Goal: Task Accomplishment & Management: Complete application form

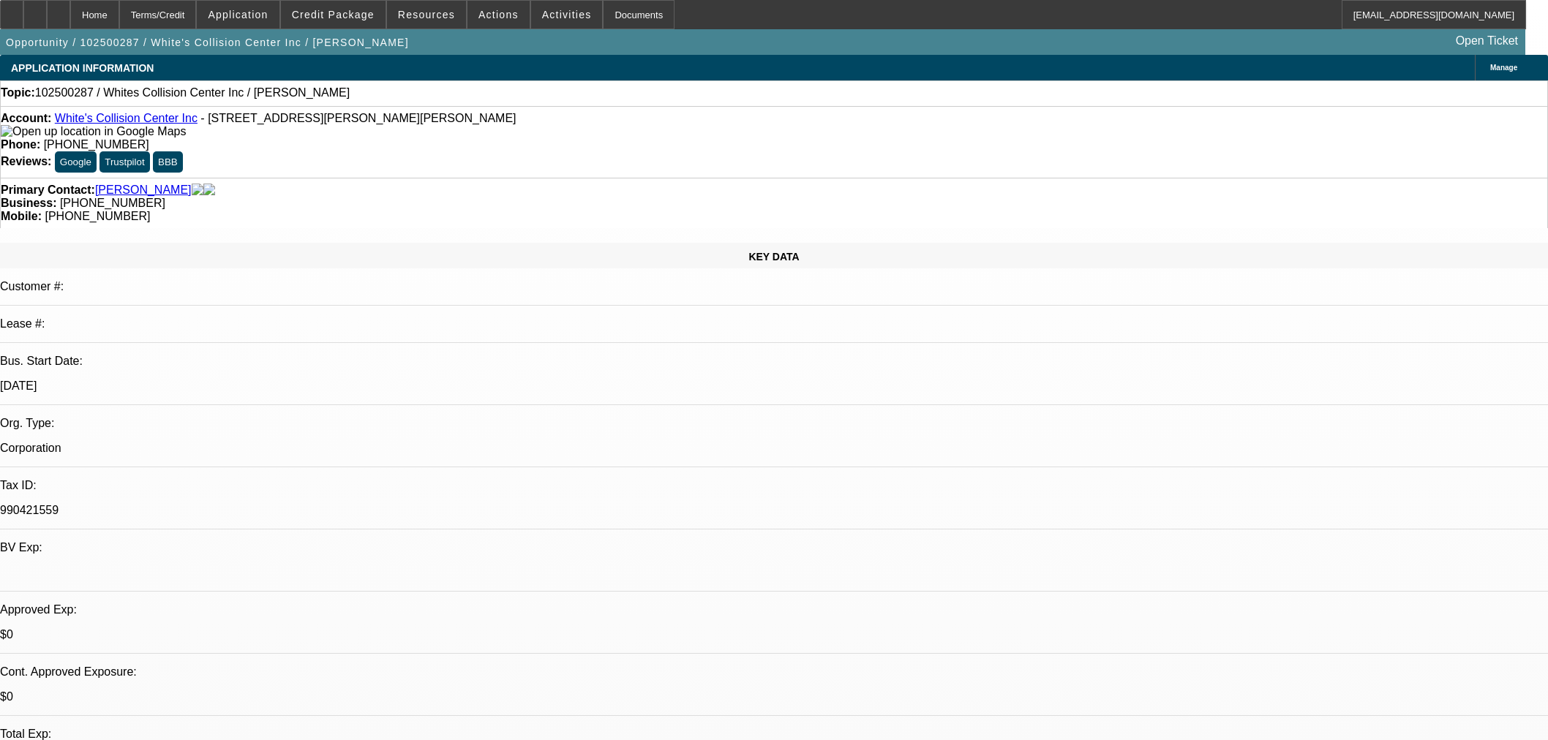
select select "0"
select select "2"
select select "0.1"
select select "4"
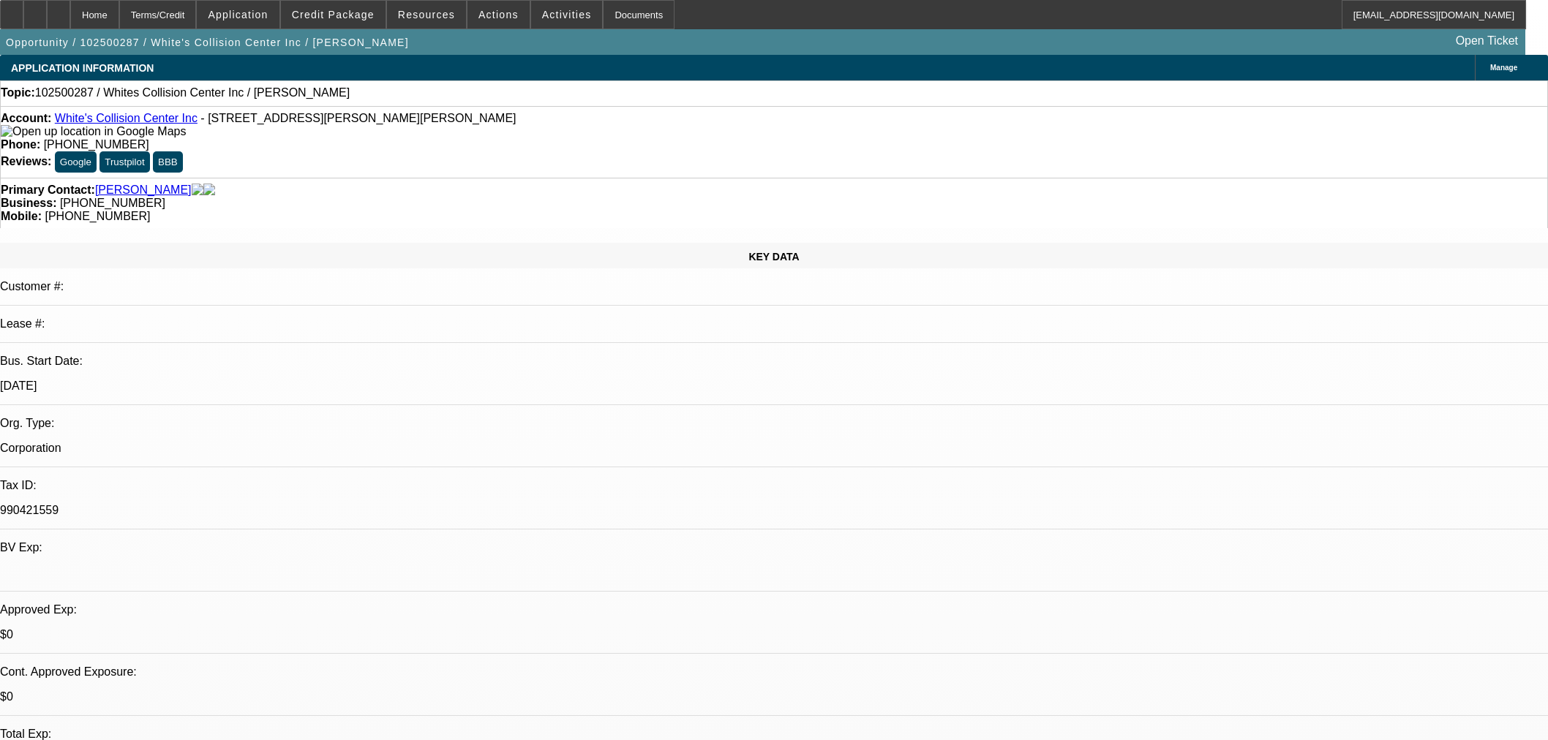
scroll to position [1381, 0]
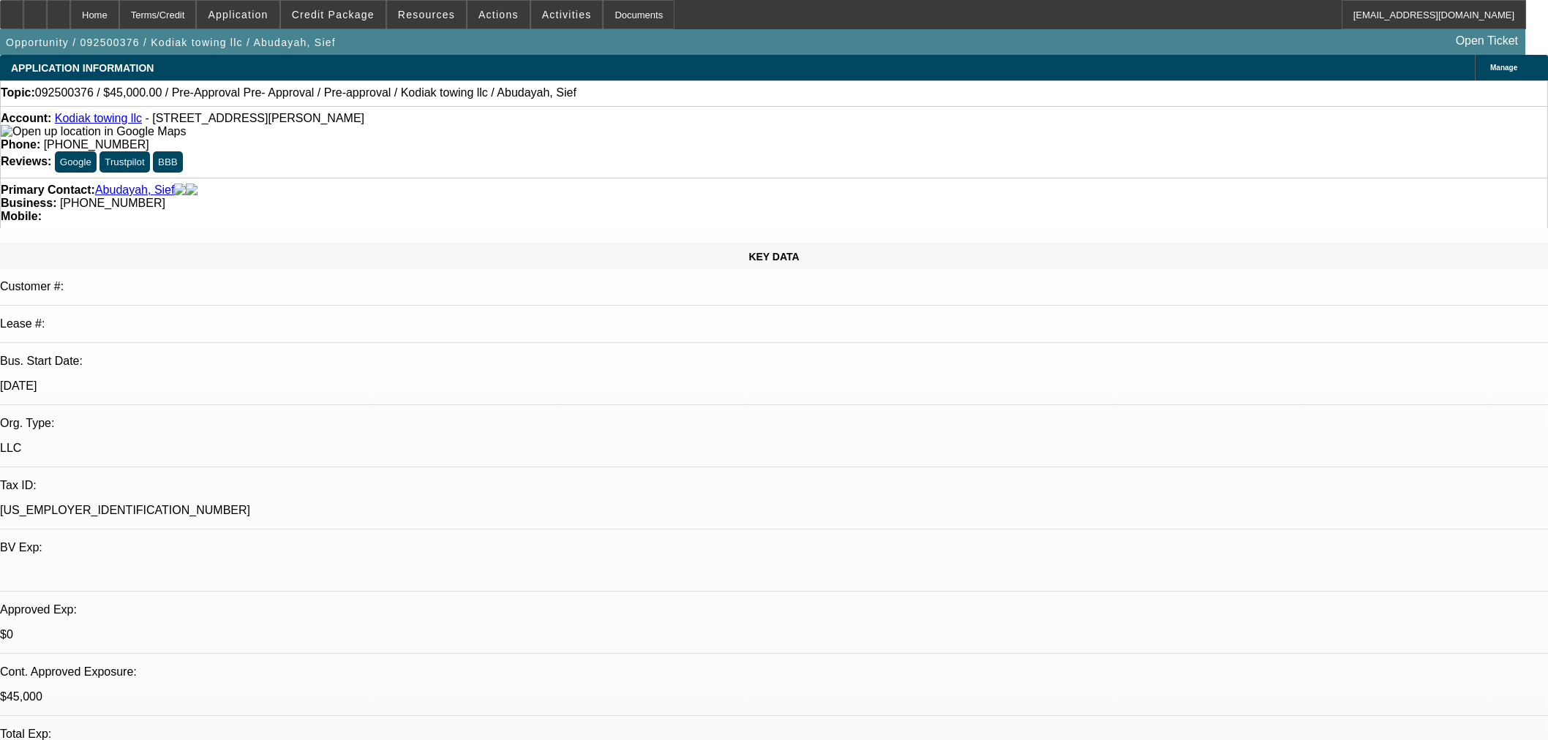
select select "0"
select select "2"
select select "0"
select select "6"
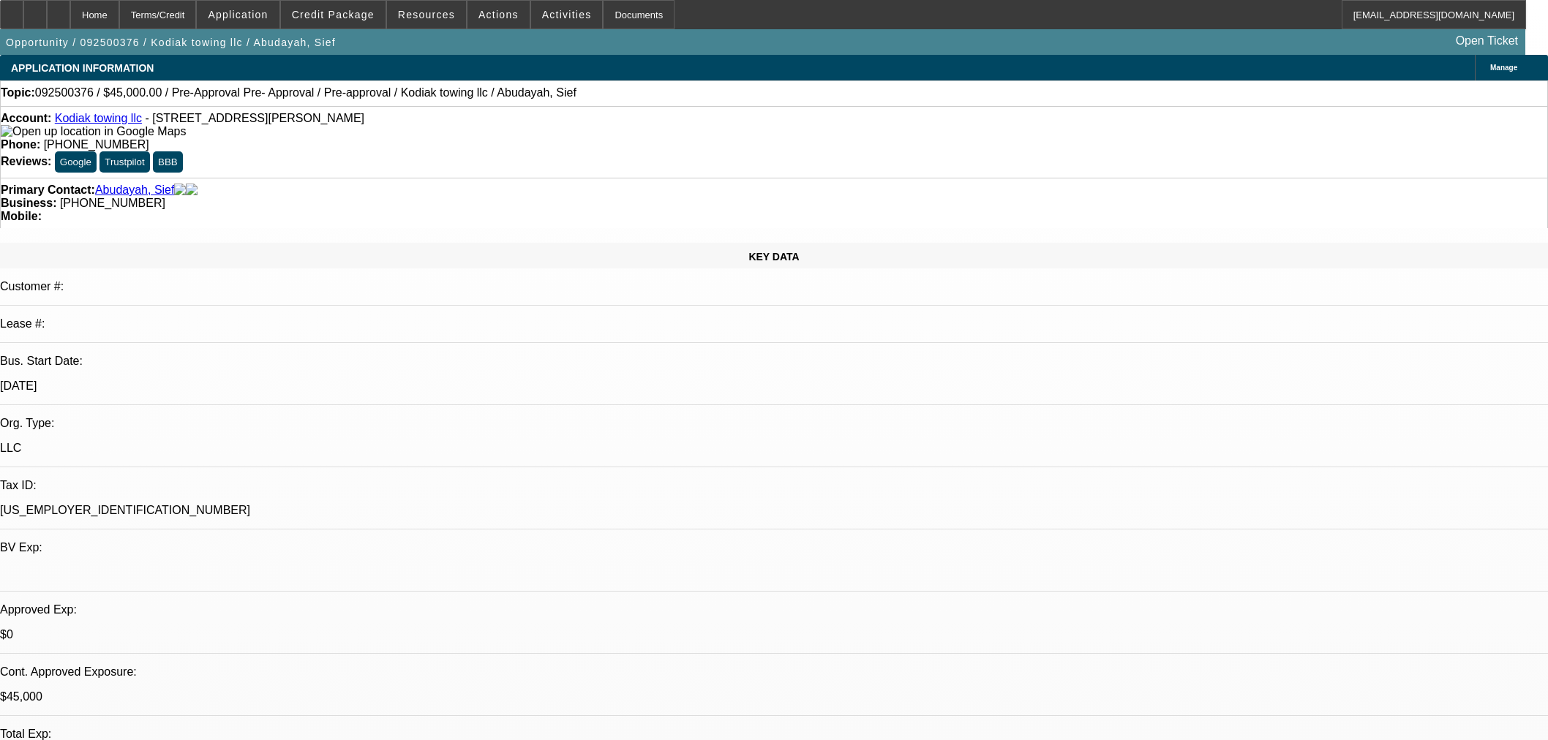
select select "0"
select select "6"
select select "0"
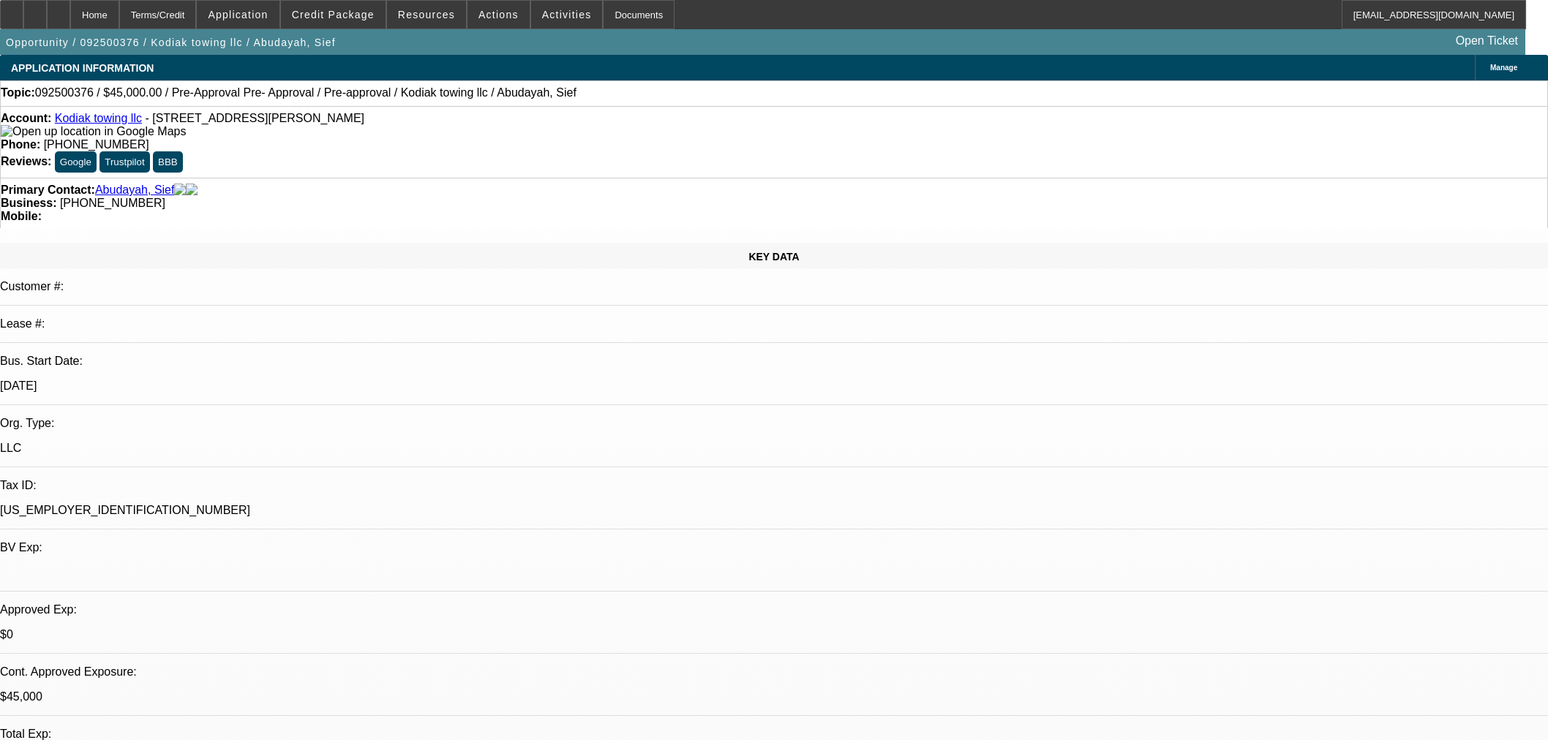
select select "0"
select select "6"
select select "0"
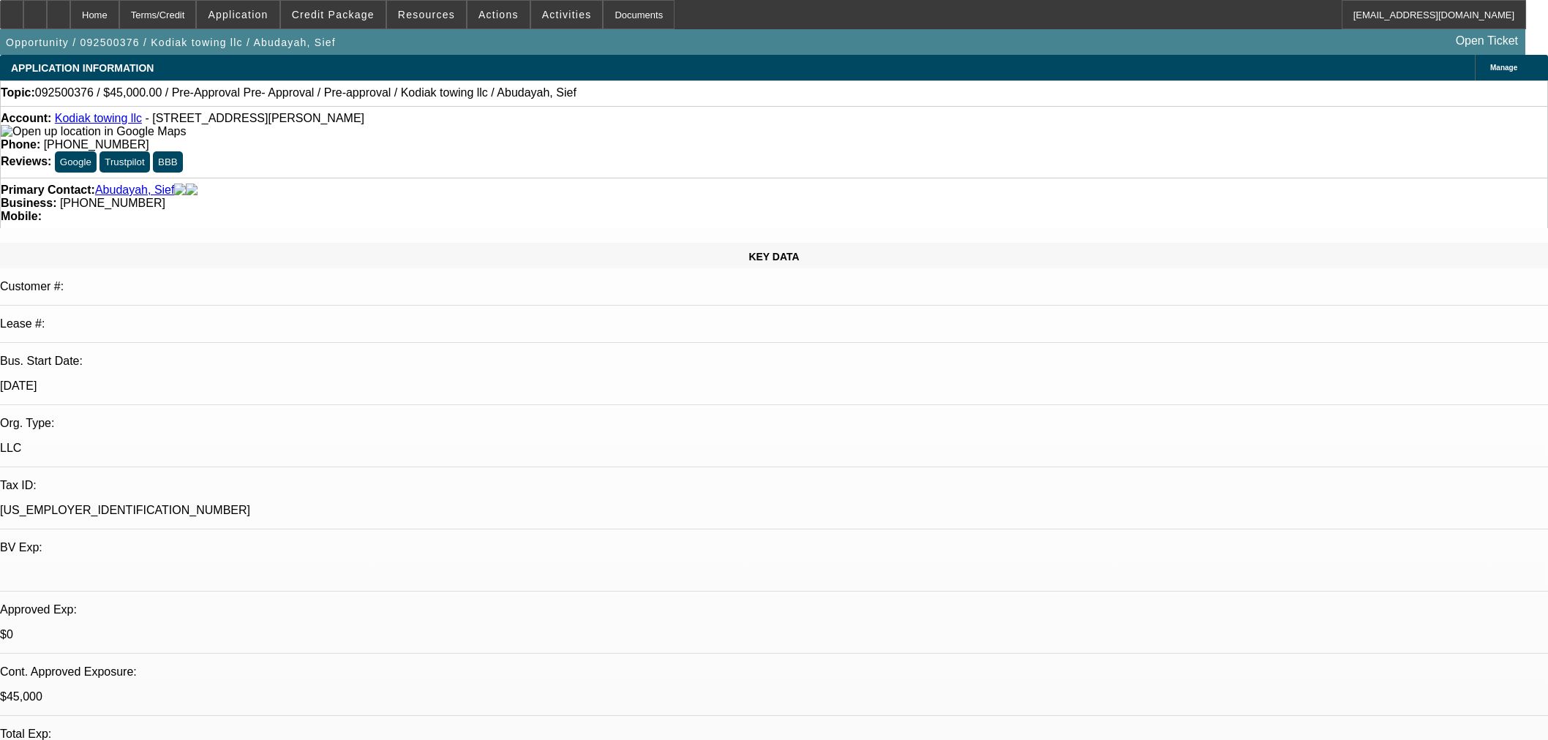
select select "0"
select select "6"
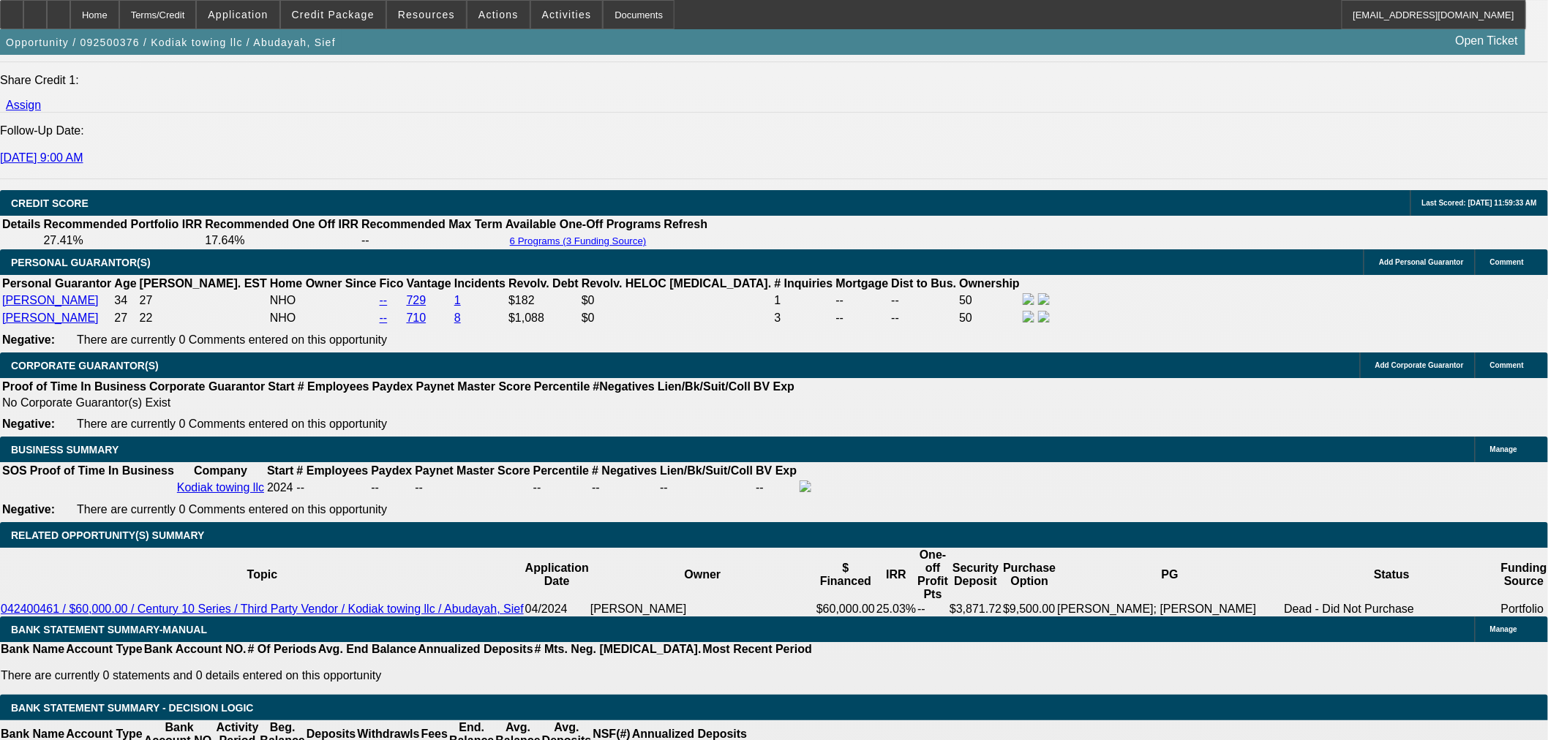
scroll to position [1869, 0]
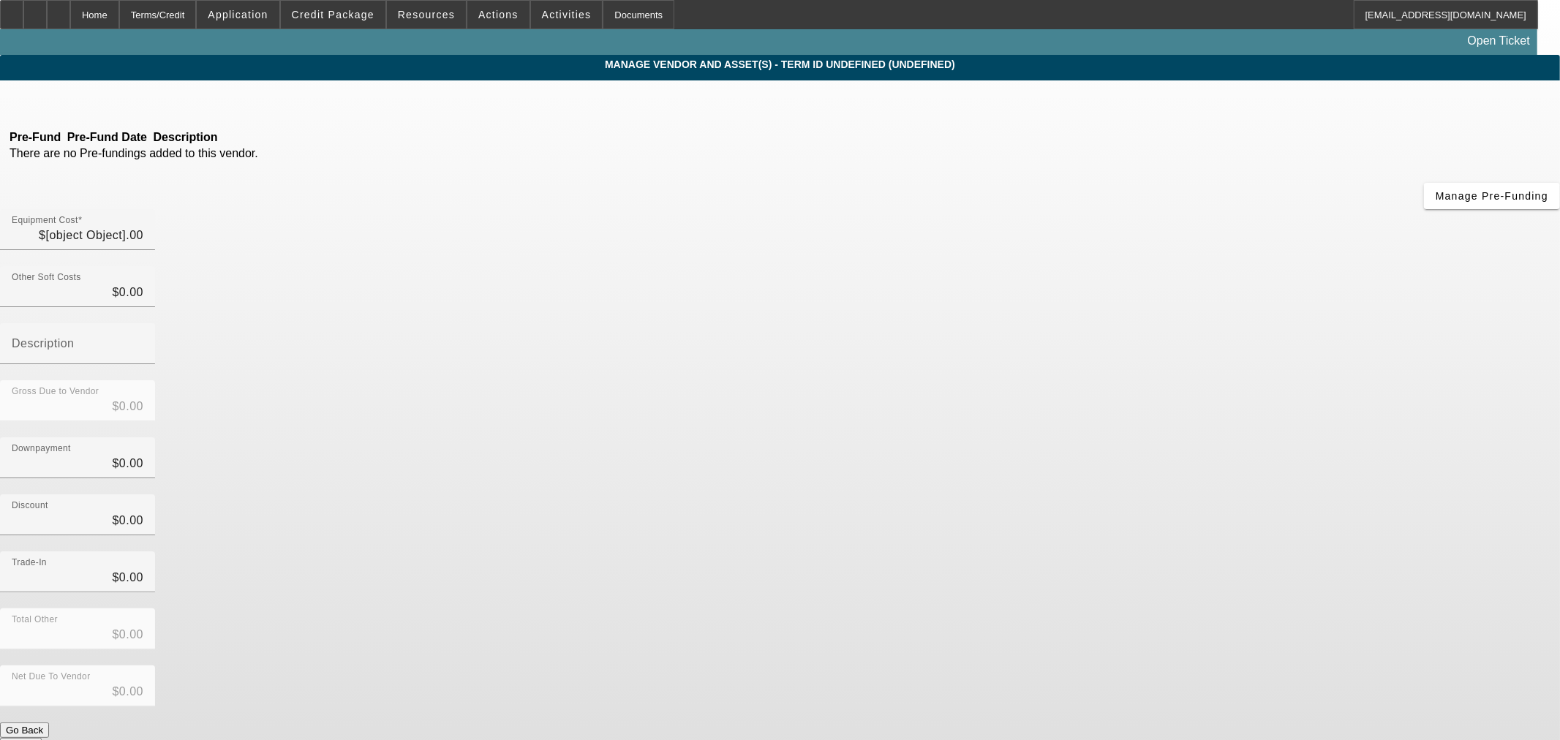
type input "$3,290.00"
click at [143, 227] on input "3290" at bounding box center [78, 236] width 132 height 18
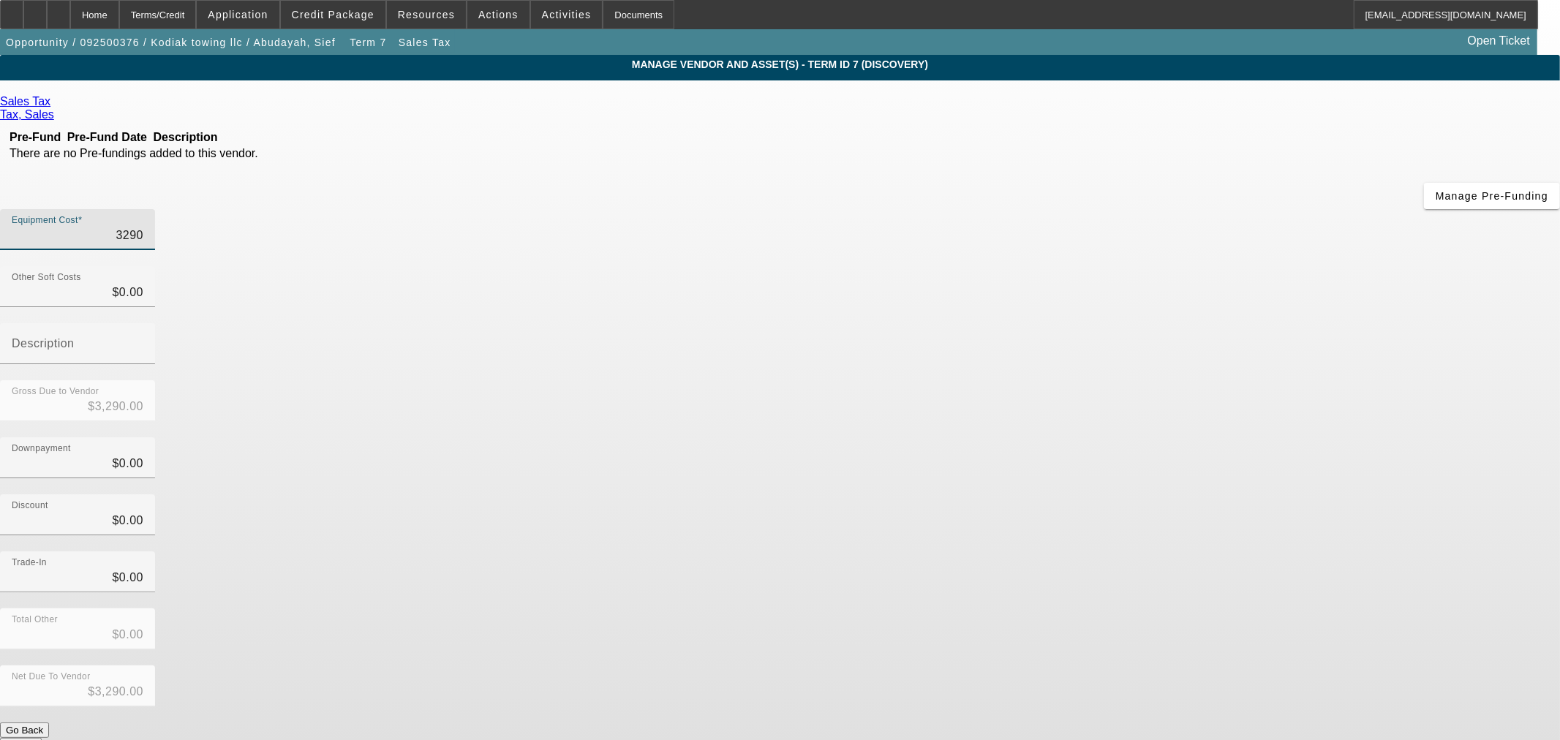
click at [143, 227] on input "3290" at bounding box center [78, 236] width 132 height 18
type input "3"
type input "$3.00"
type input "32"
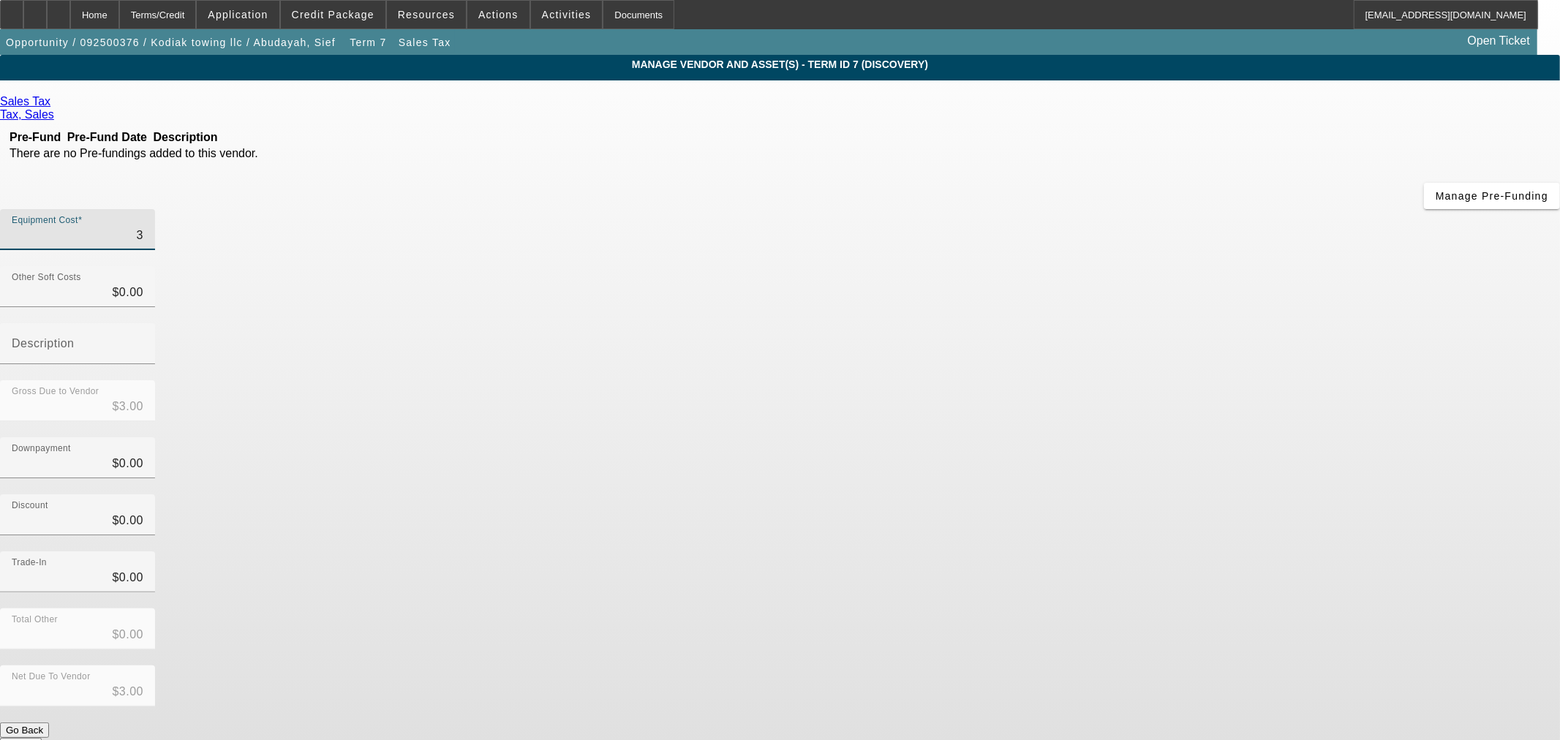
type input "$32.00"
type input "325"
type input "$325.00"
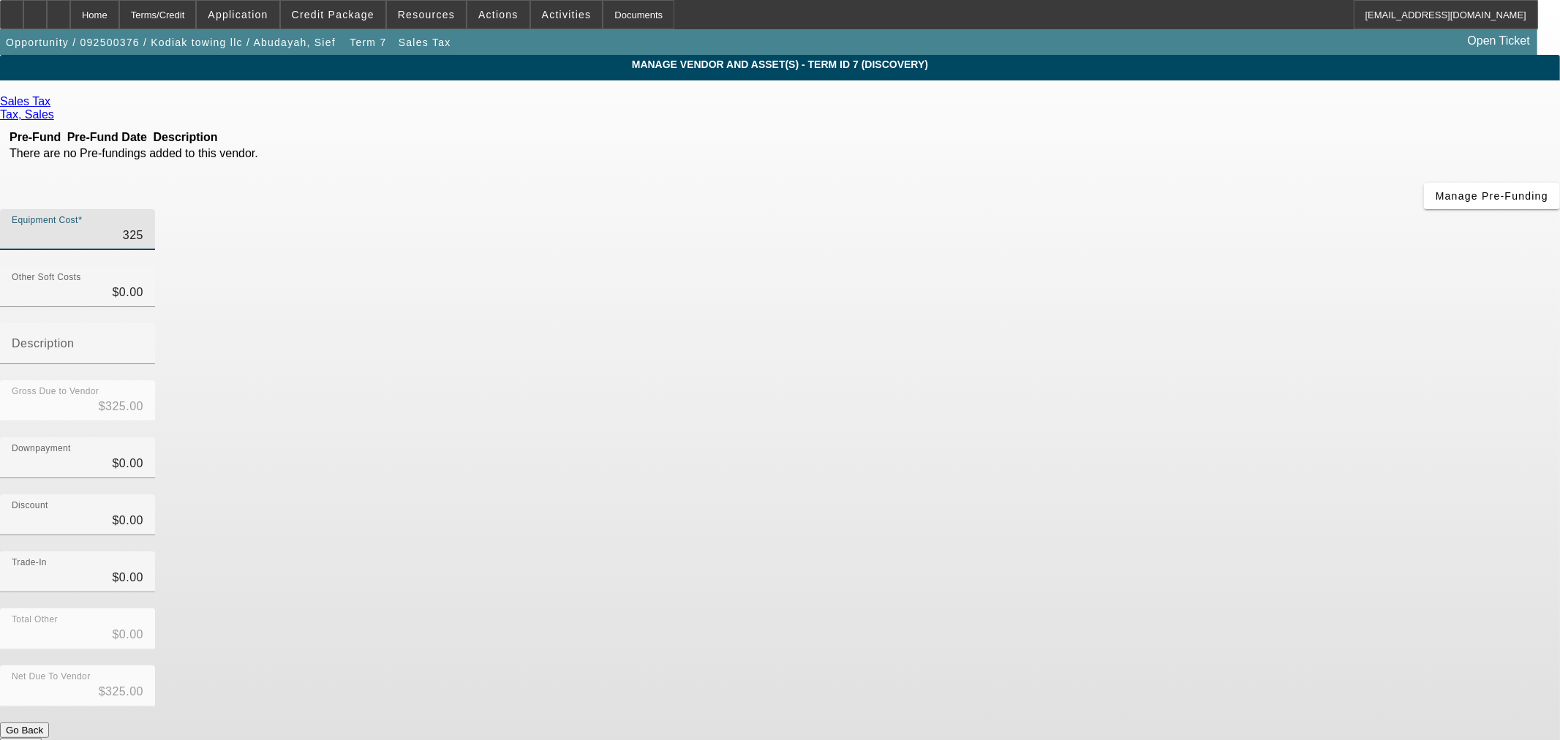
type input "3255"
type input "$3,255.00"
type input "$0.00"
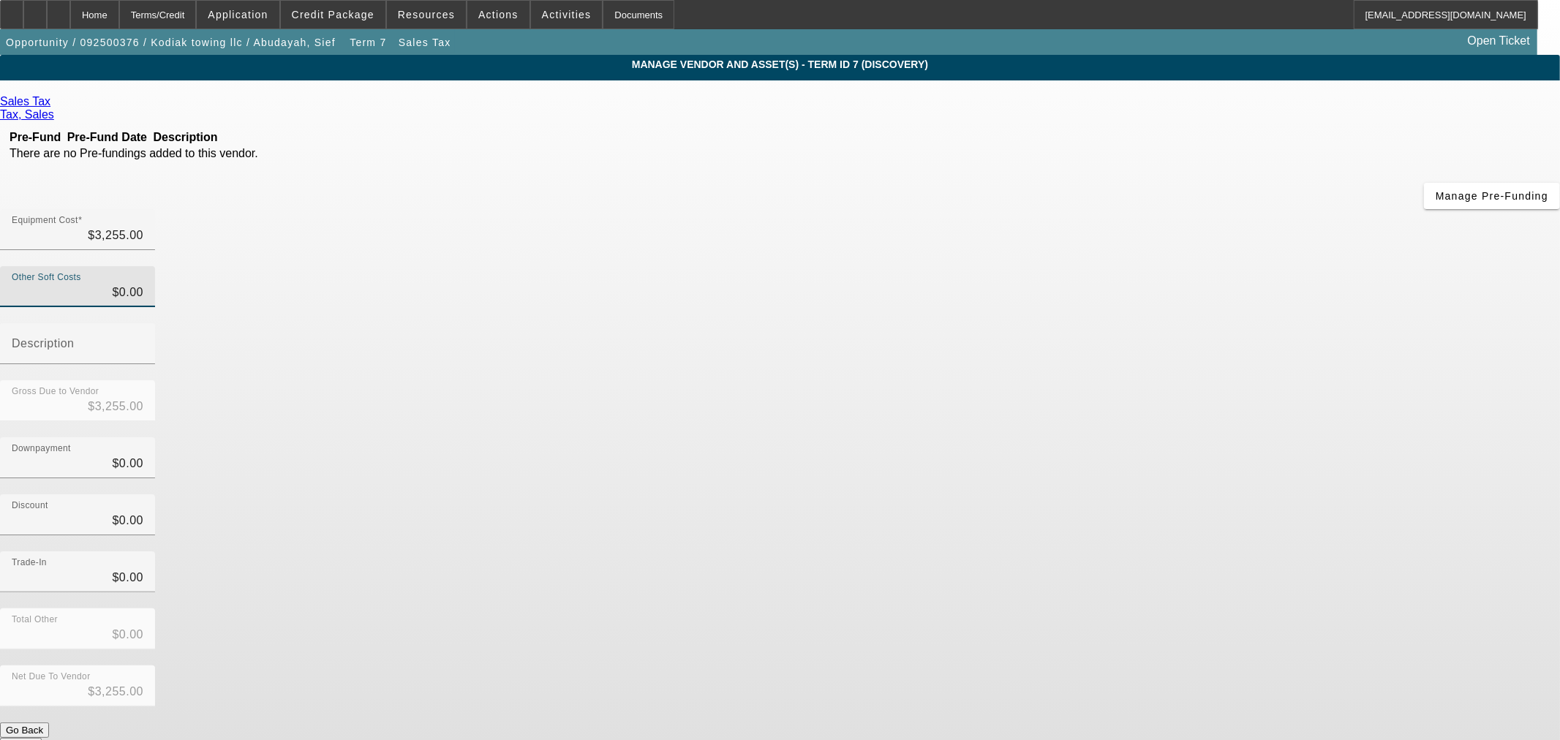
click at [42, 738] on button "Submit" at bounding box center [21, 745] width 42 height 15
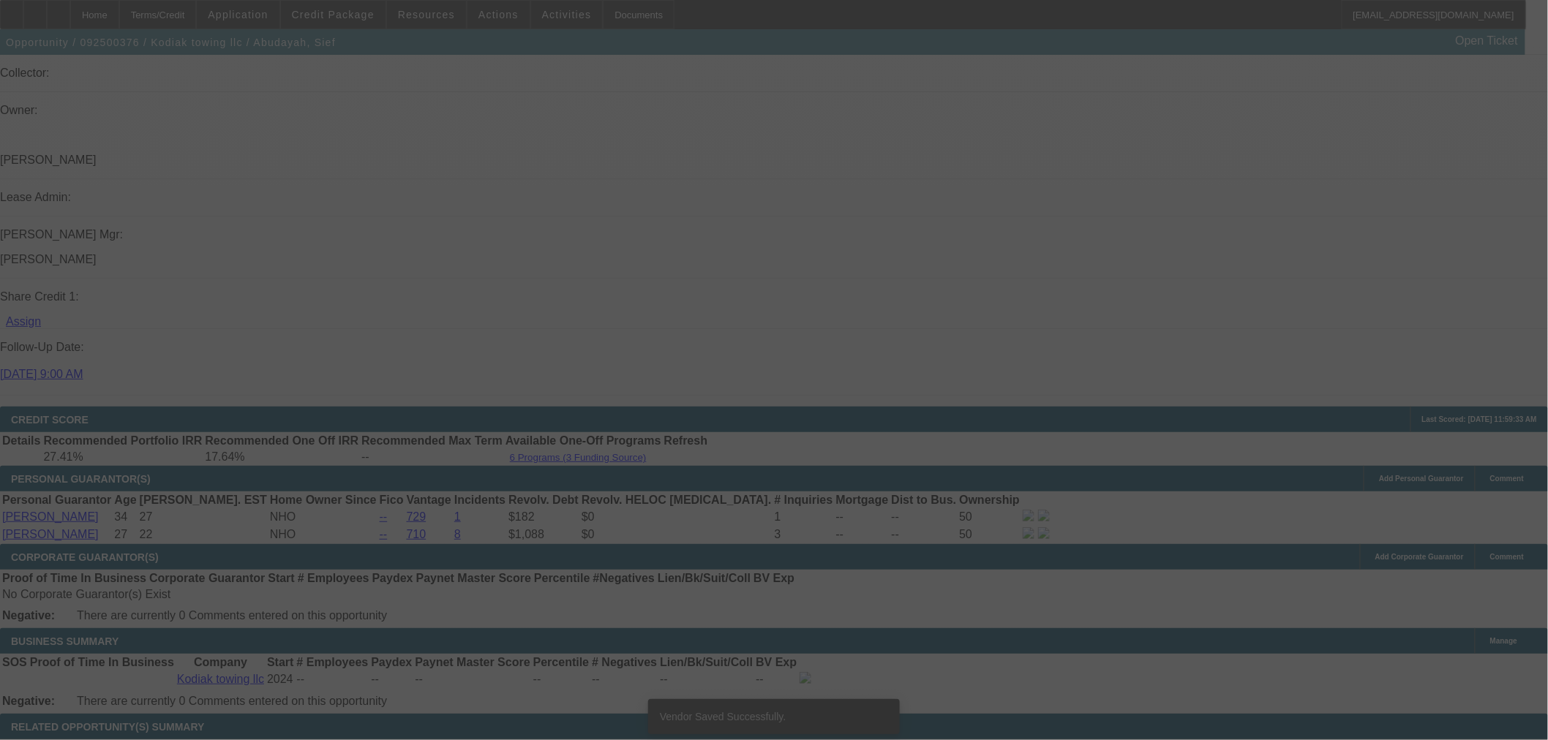
scroll to position [1627, 0]
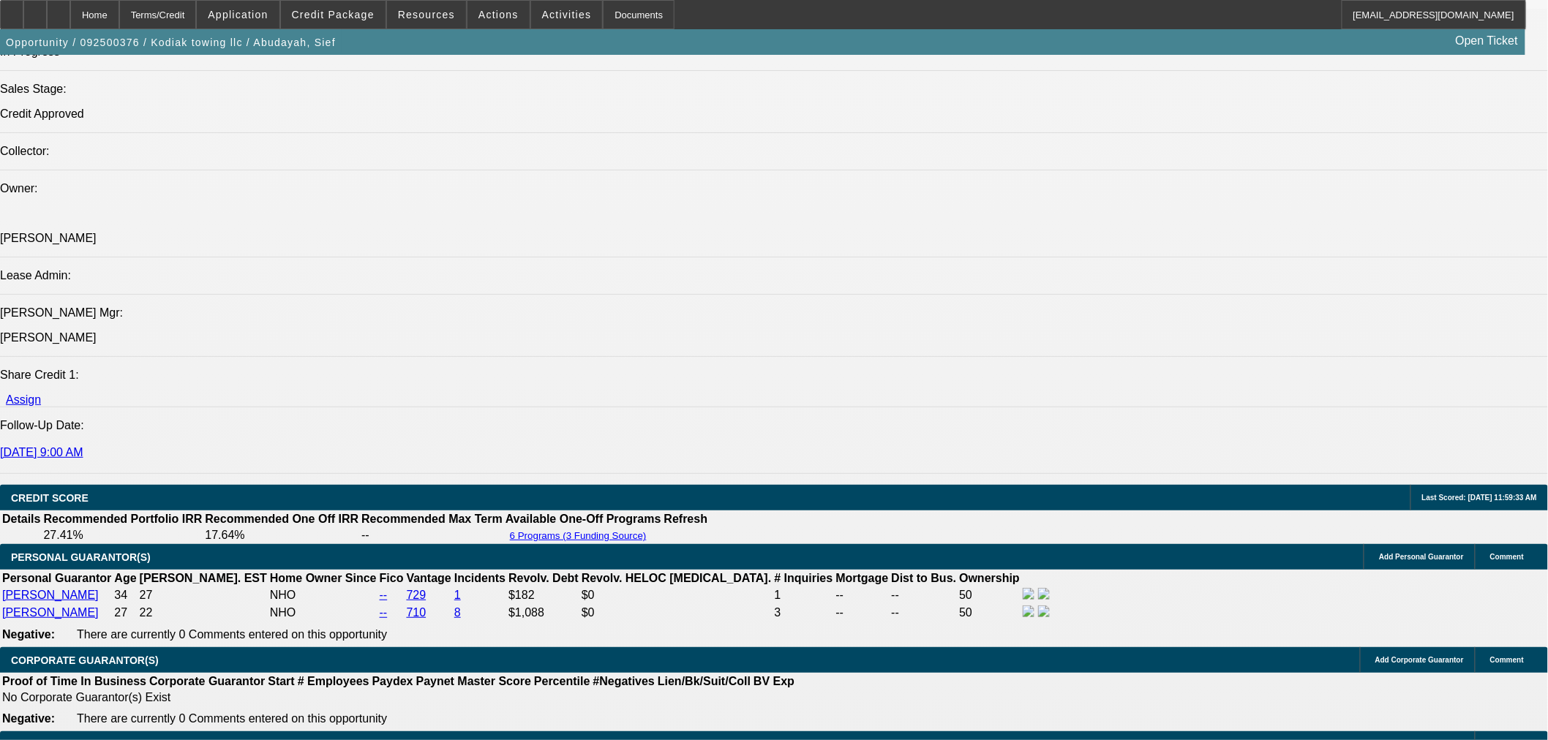
select select "0"
select select "2"
select select "0"
select select "6"
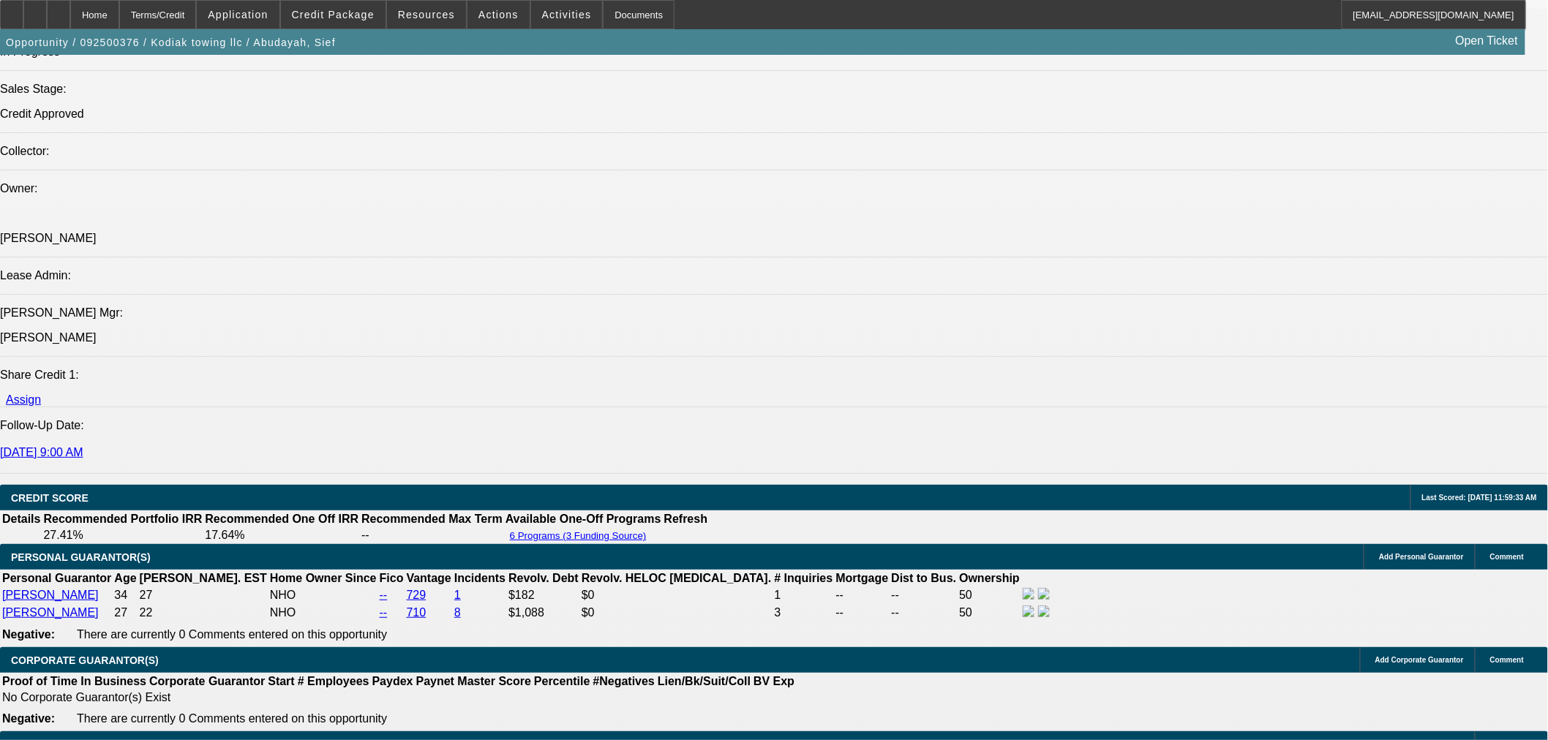
select select "0"
select select "6"
select select "0"
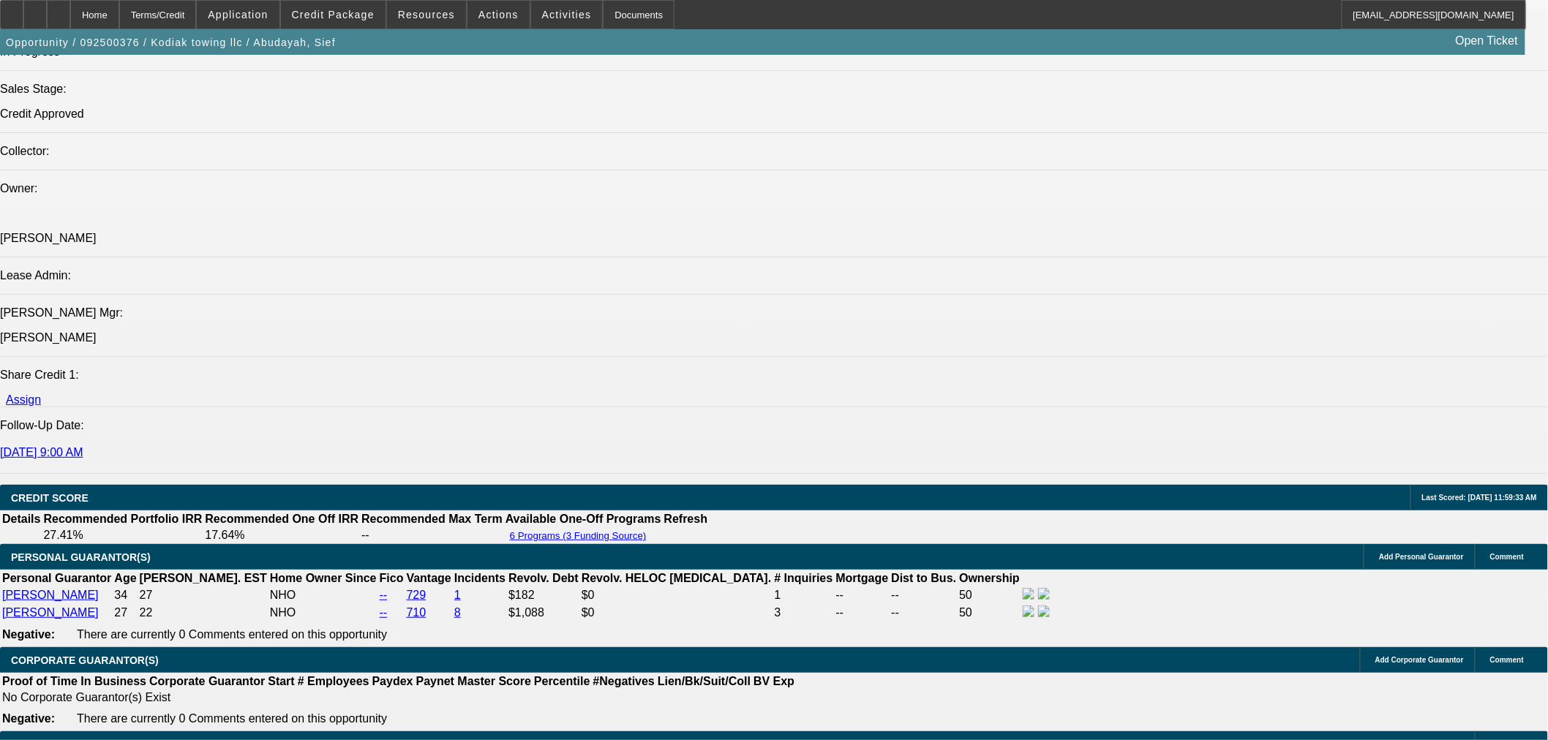
select select "0"
select select "6"
select select "0"
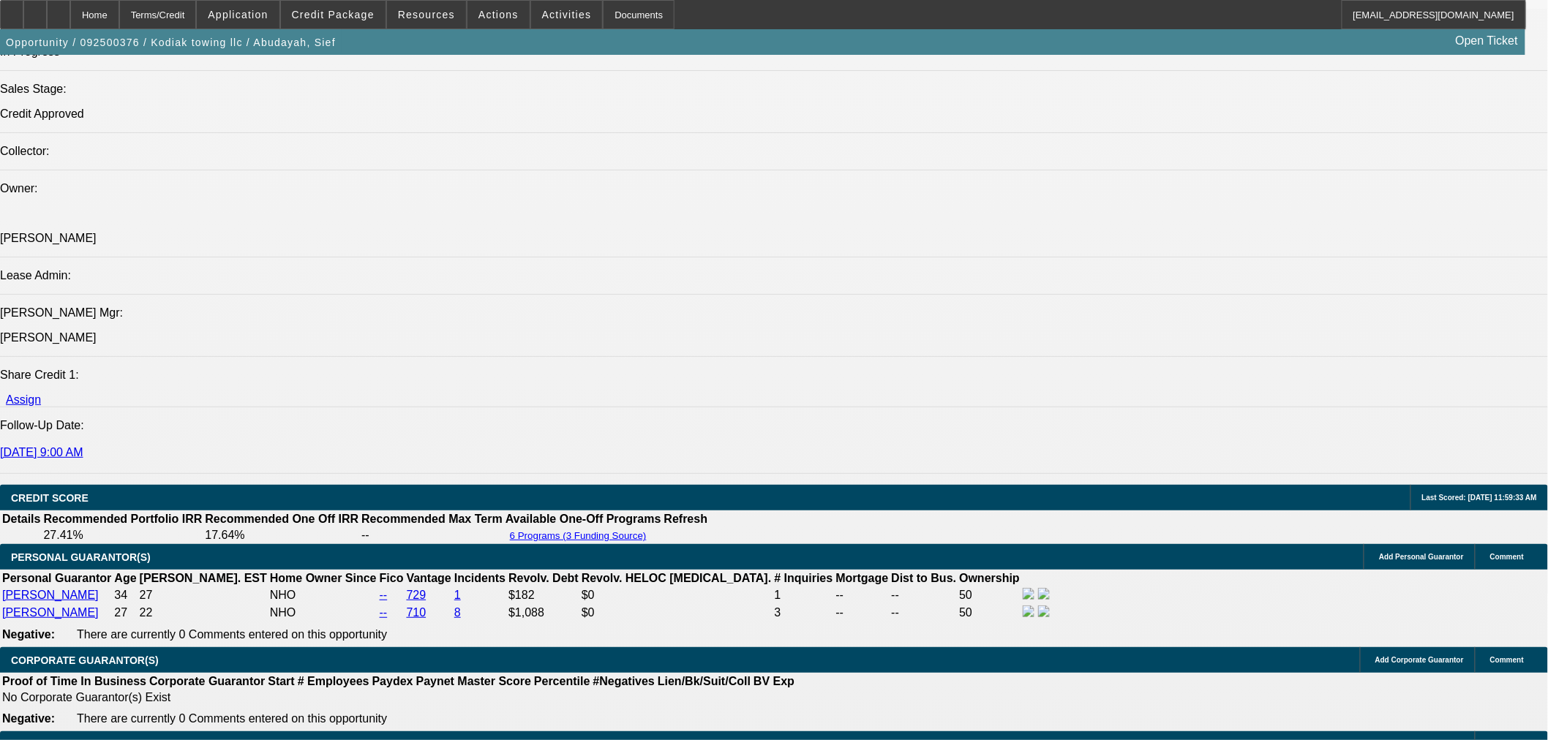
select select "0"
select select "6"
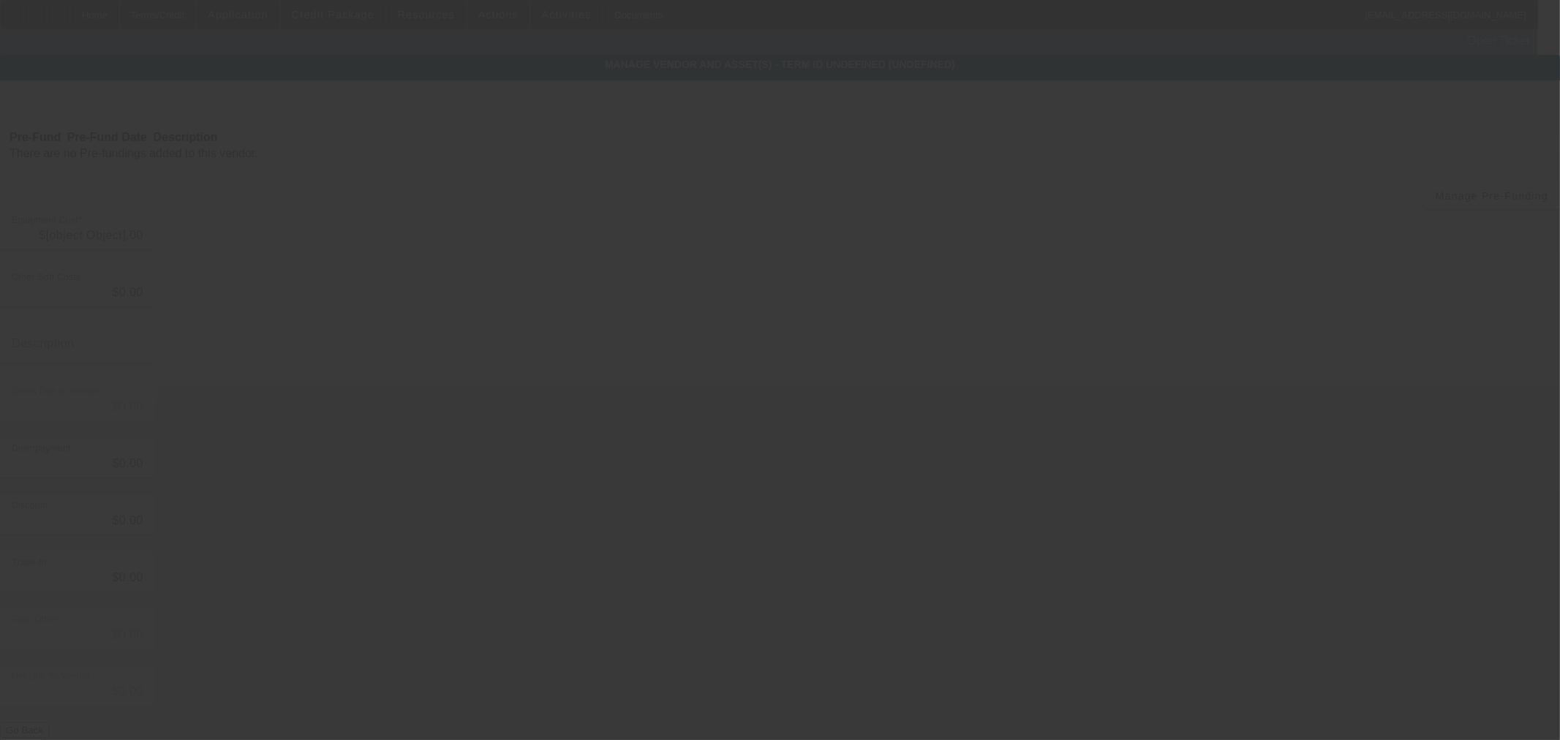
type input "$47,000.00"
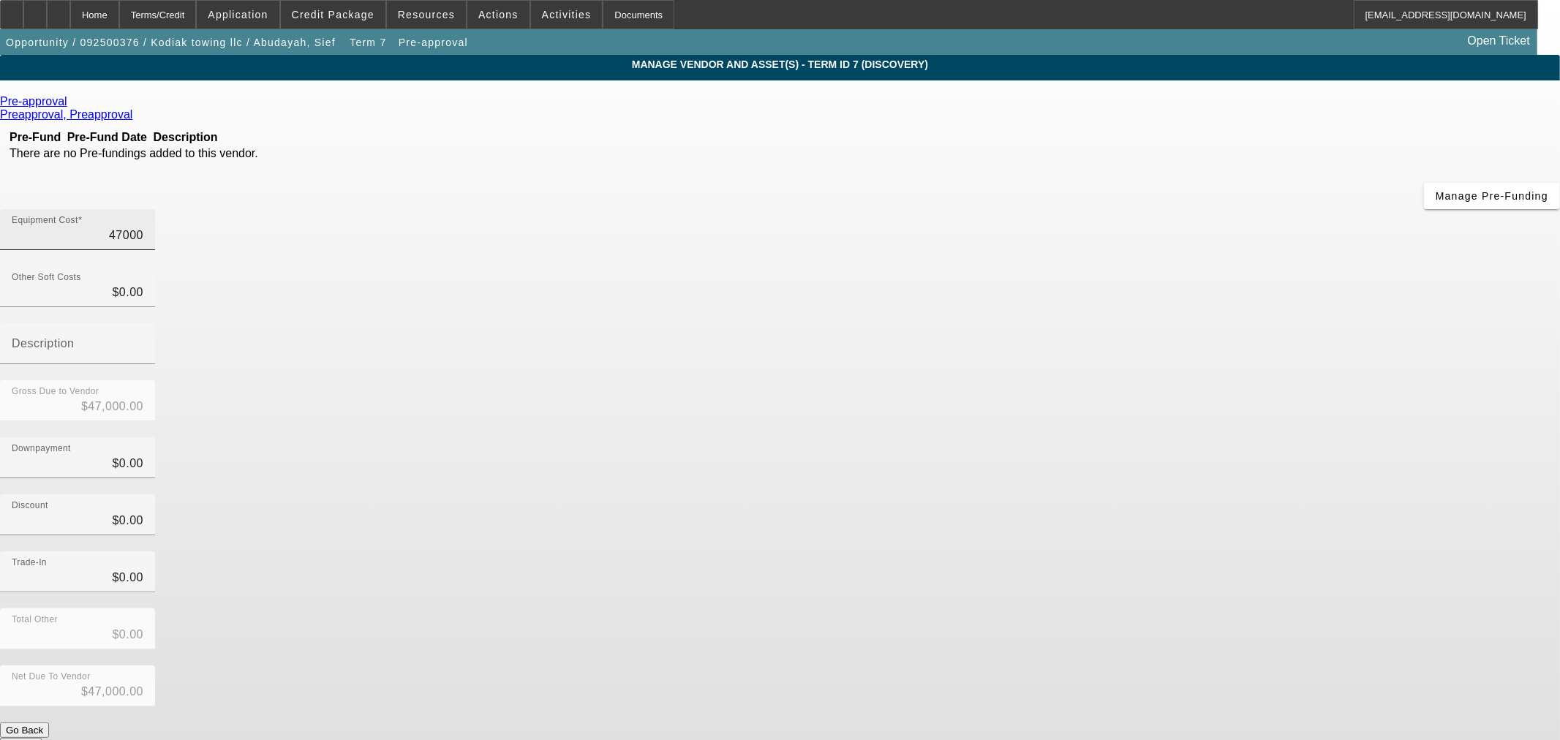
click at [143, 227] on input "47000" at bounding box center [78, 236] width 132 height 18
type input "4"
type input "$4.00"
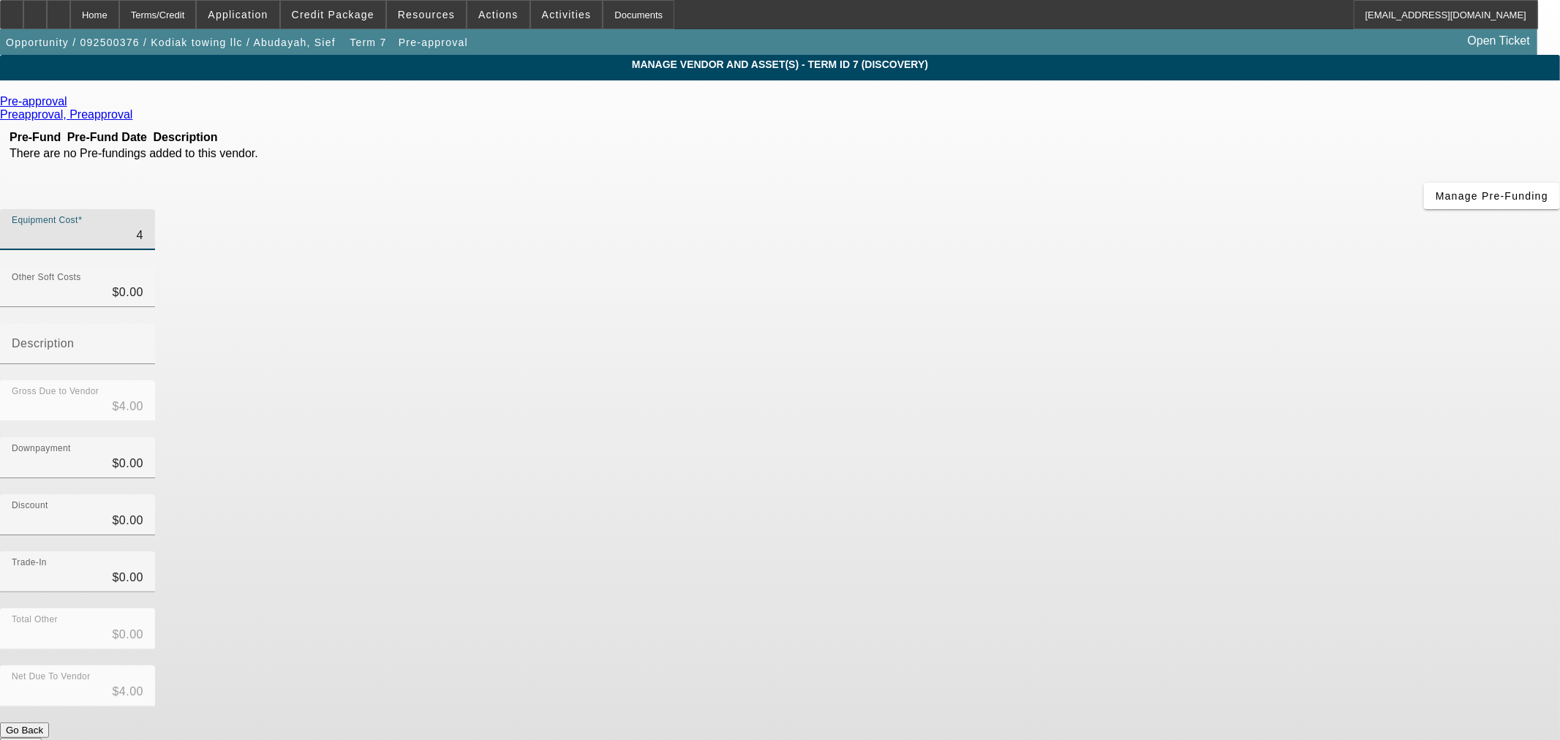
type input "46"
type input "$46.00"
type input "465"
type input "$465.00"
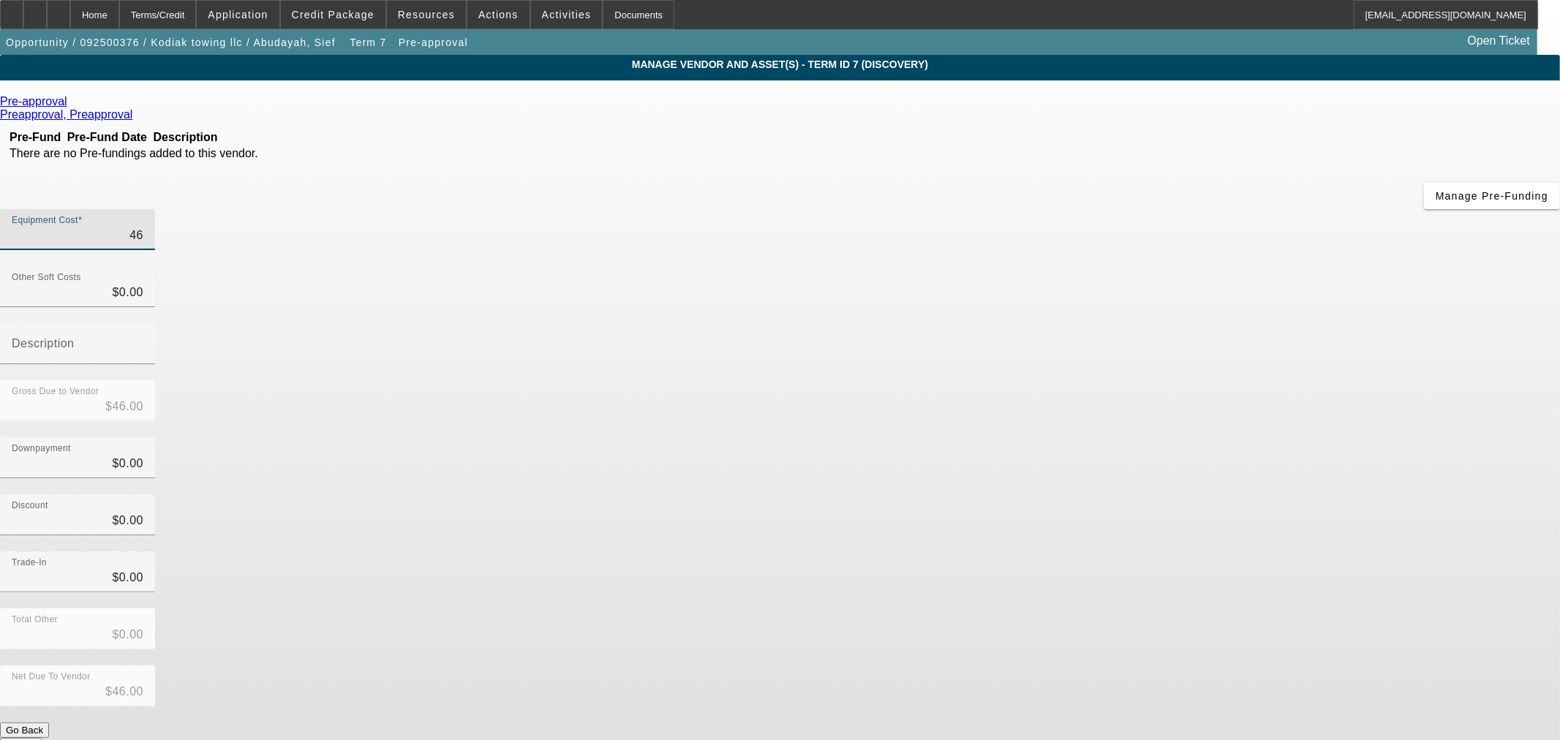
type input "$465.00"
type input "4650"
type input "$4,650.00"
type input "46500"
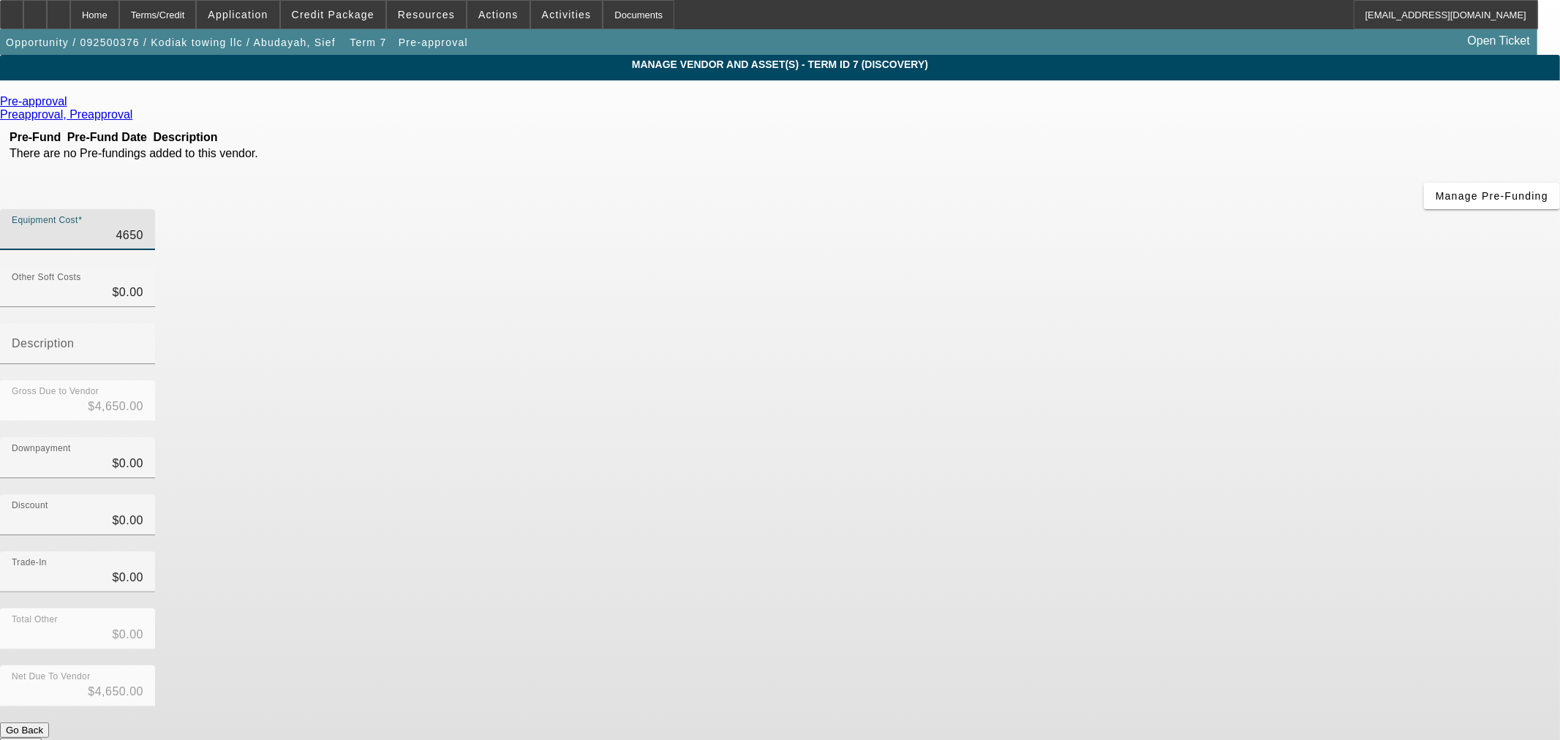
type input "$46,500.00"
type input "$0.00"
click at [71, 102] on icon at bounding box center [71, 101] width 0 height 12
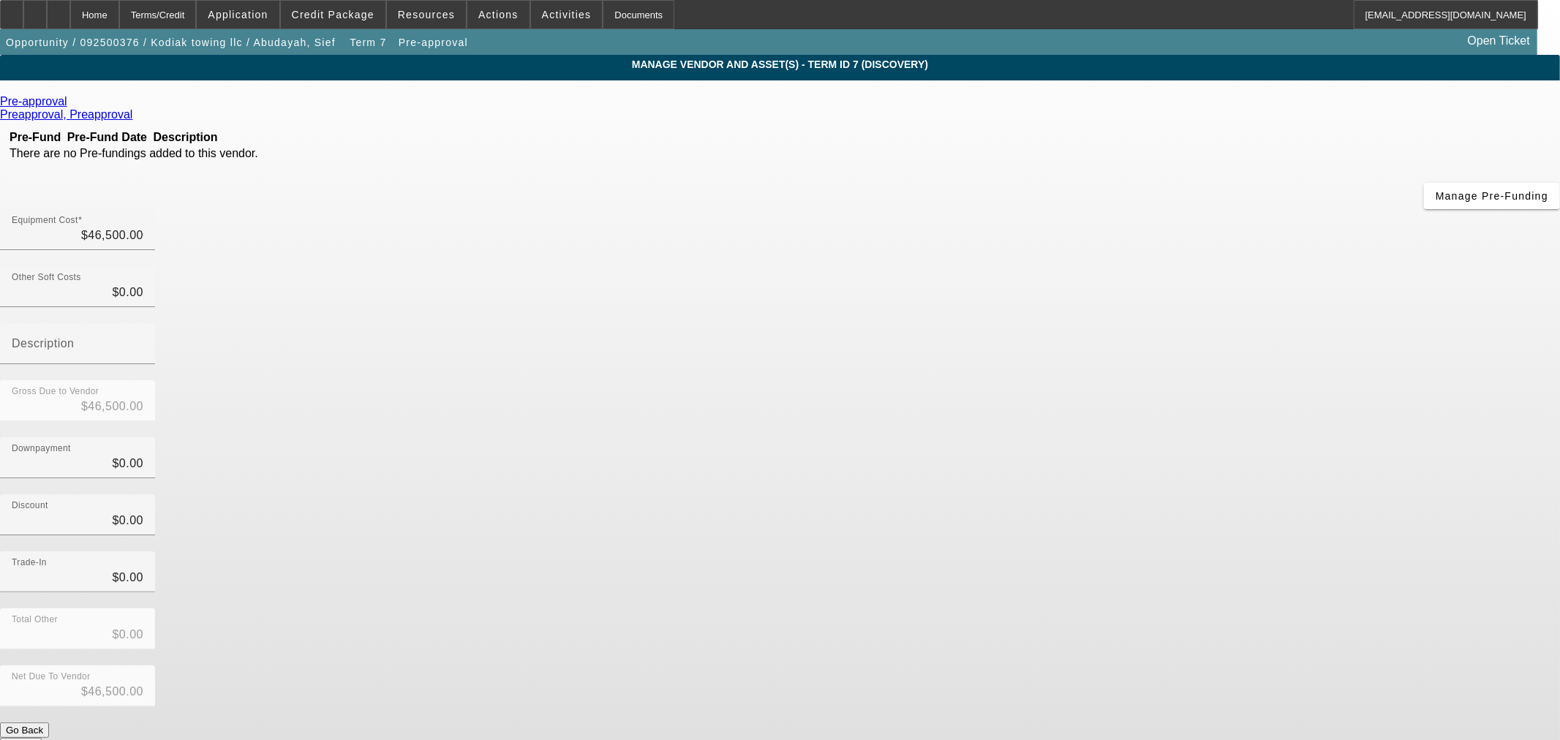
click at [71, 108] on icon at bounding box center [71, 101] width 0 height 12
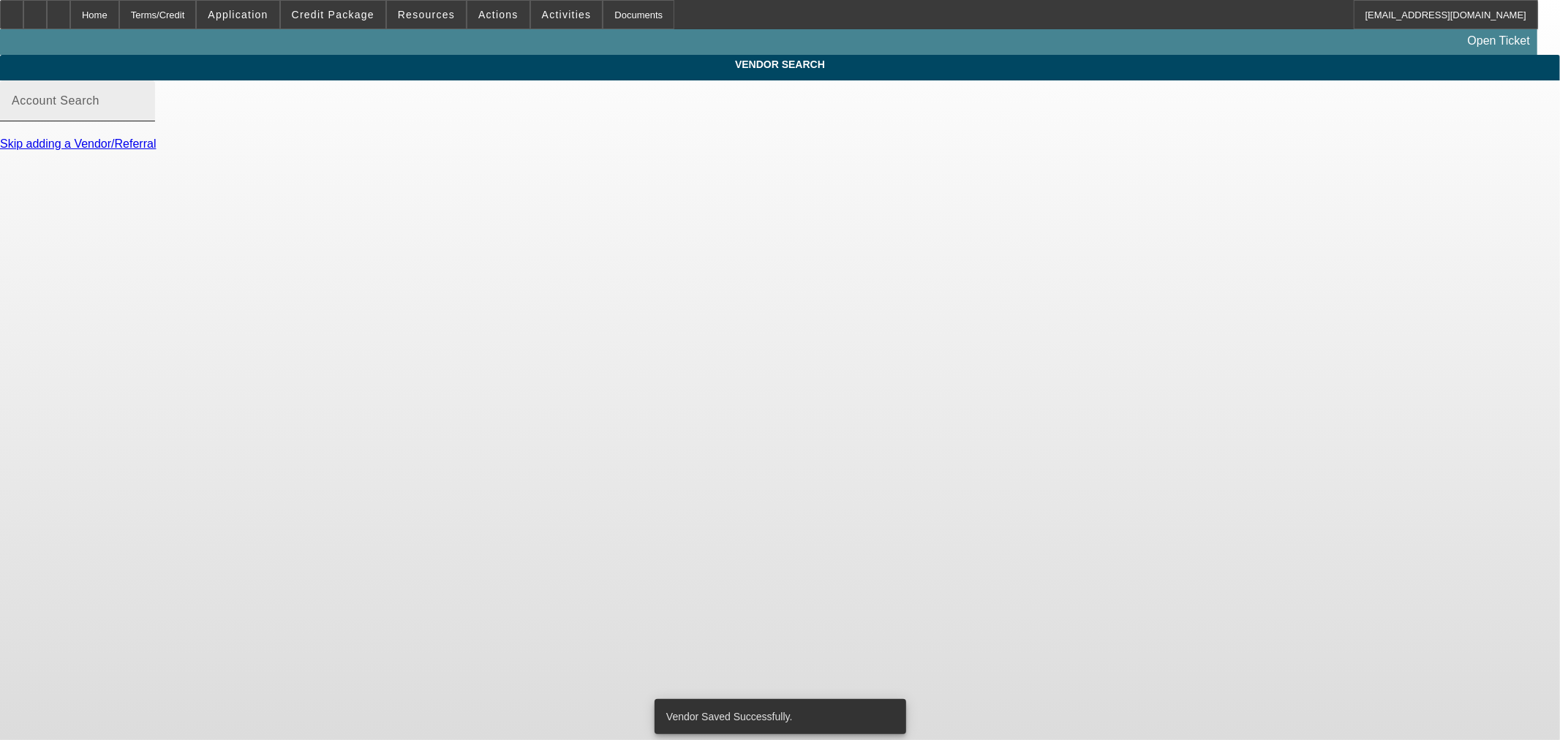
click at [143, 116] on input "Account Search" at bounding box center [78, 107] width 132 height 18
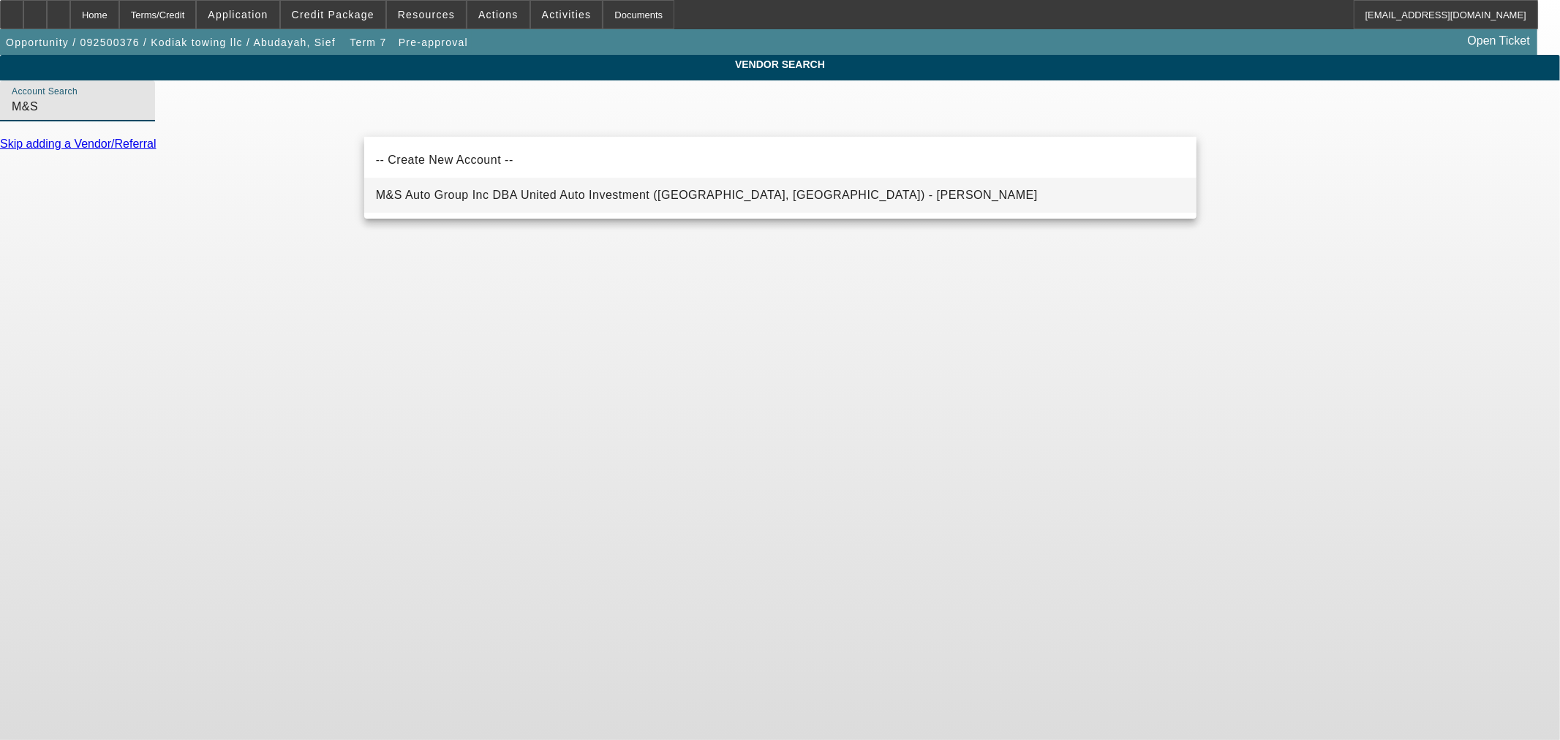
click at [489, 198] on span "M&S Auto Group Inc DBA United Auto Investment (Houston, TX) - Zareian, Hadi" at bounding box center [707, 195] width 662 height 12
type input "M&S Auto Group Inc DBA United Auto Investment (Houston, TX) - Zareian, Hadi"
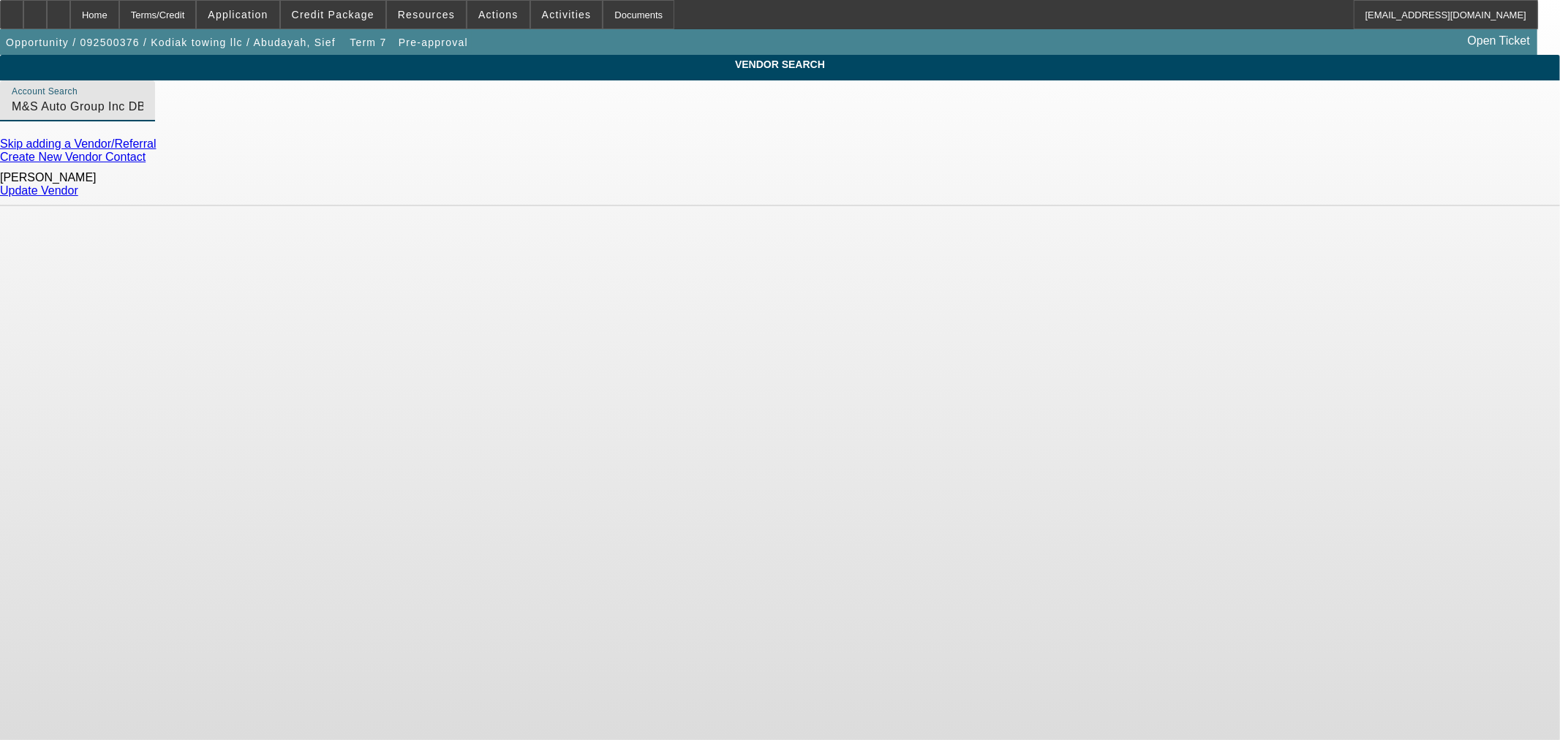
click at [1178, 196] on div "Zareian, Hadi Update Vendor" at bounding box center [780, 185] width 1560 height 42
click at [78, 191] on link "Update Vendor" at bounding box center [39, 190] width 78 height 12
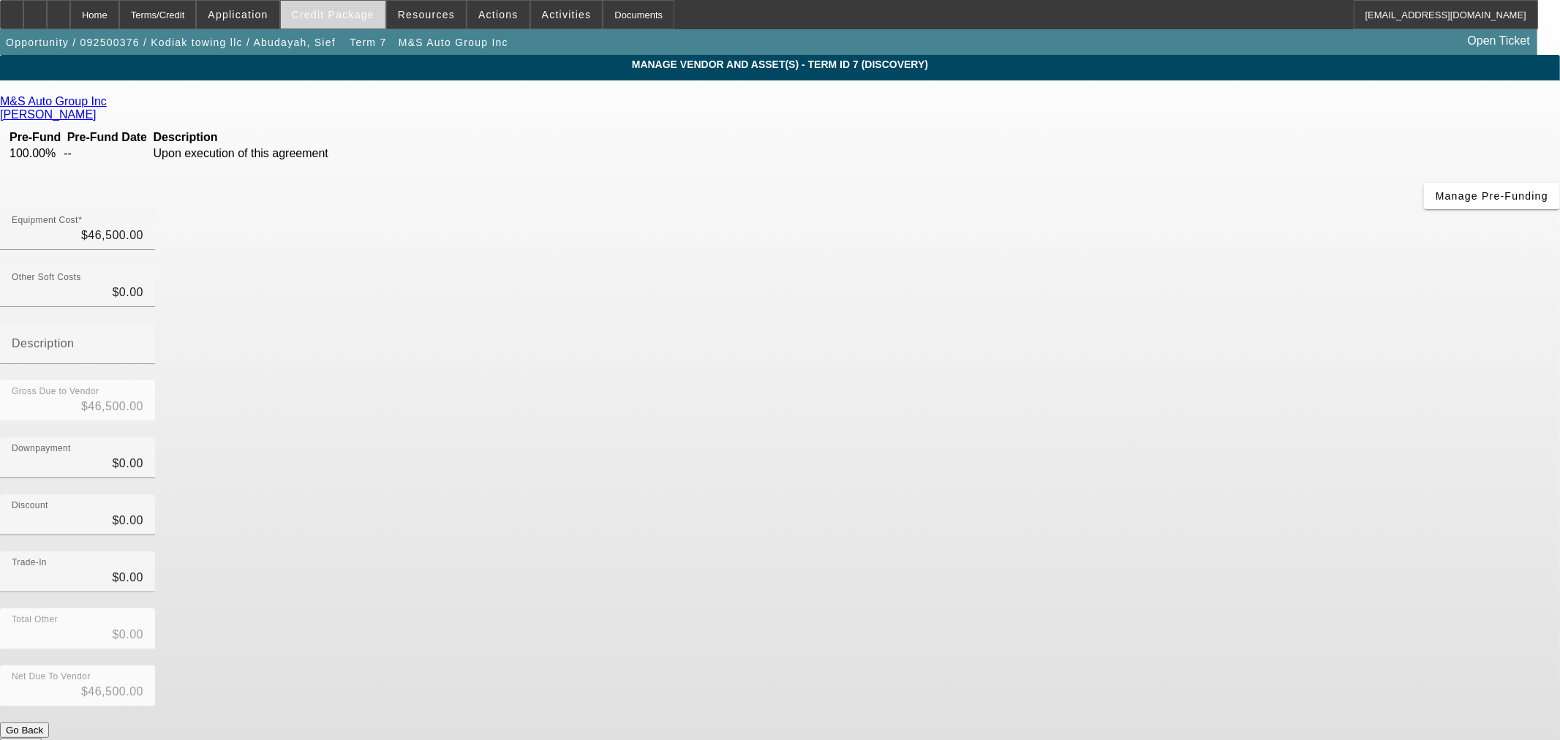
click at [309, 10] on span at bounding box center [333, 14] width 105 height 35
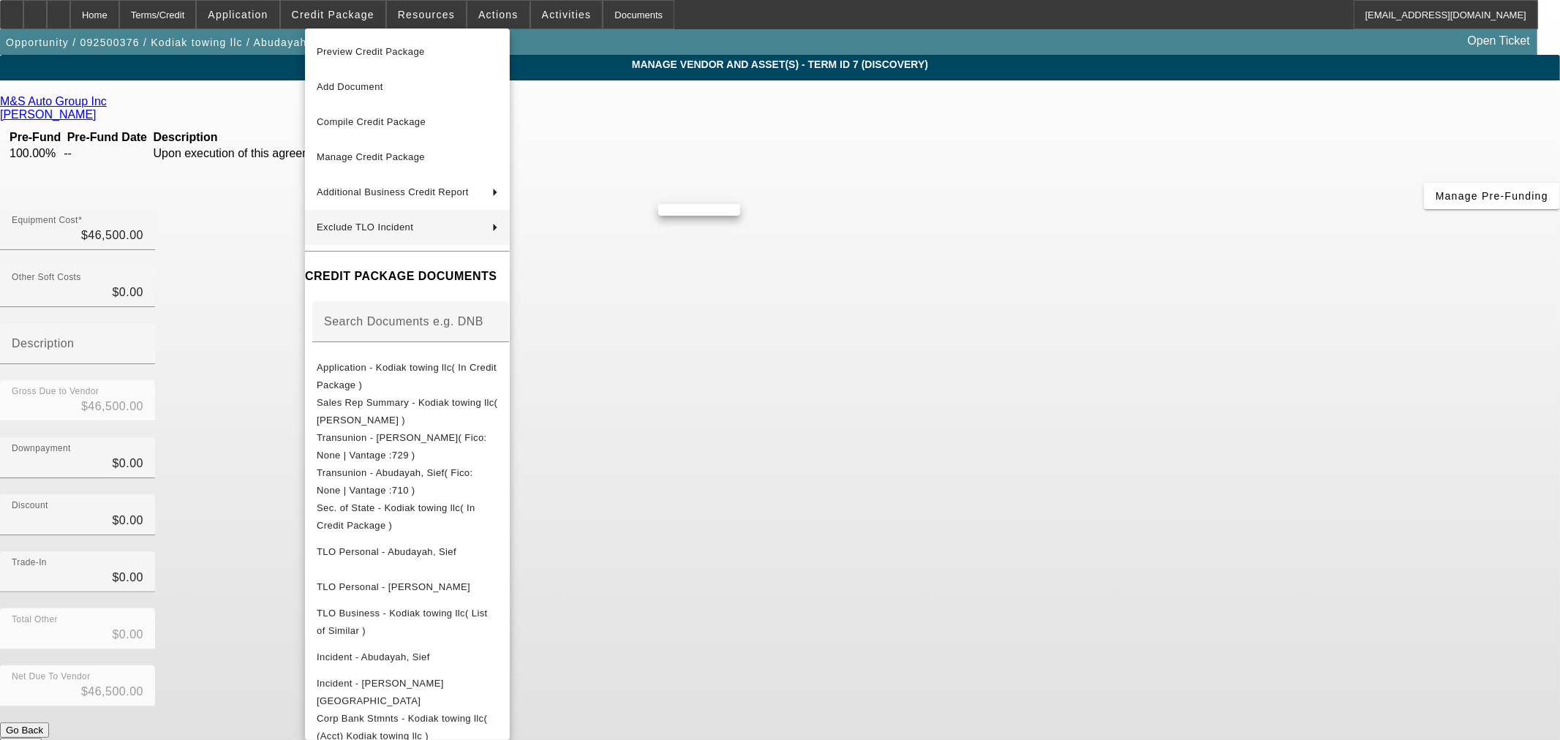
click at [789, 436] on div at bounding box center [780, 370] width 1560 height 740
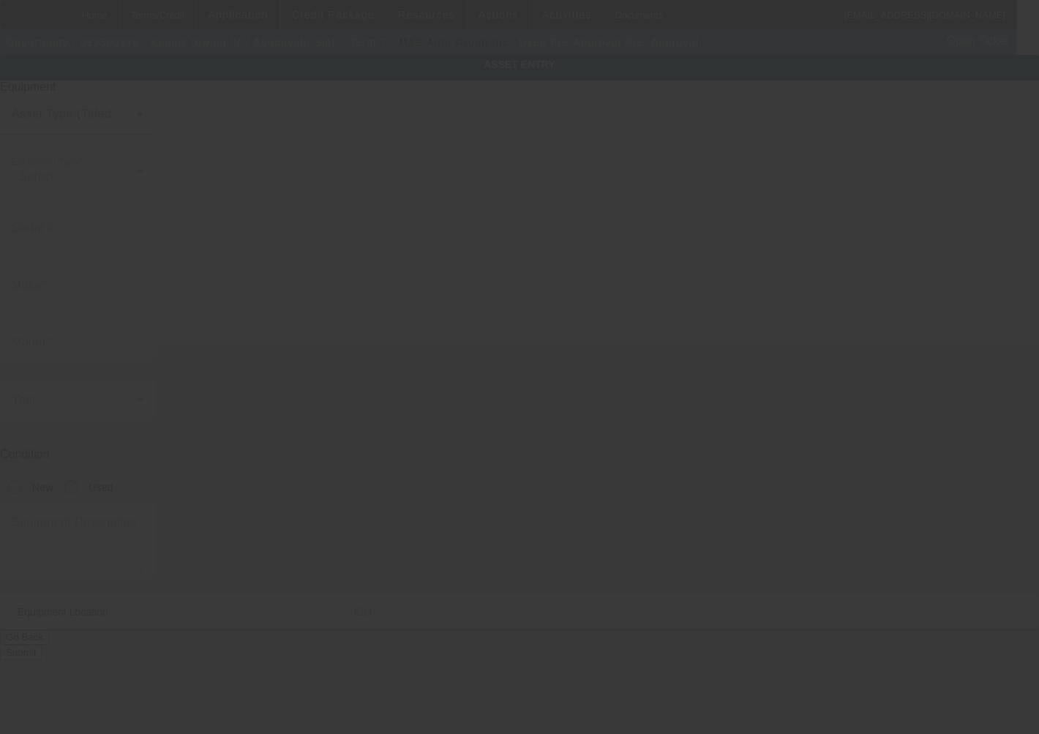
type input "Pre-Approval"
type input "Pre- Approval"
radio input "true"
type textarea "Rollback Tow Truck- Medium Duty"
type input "2042 Millcrest Dr"
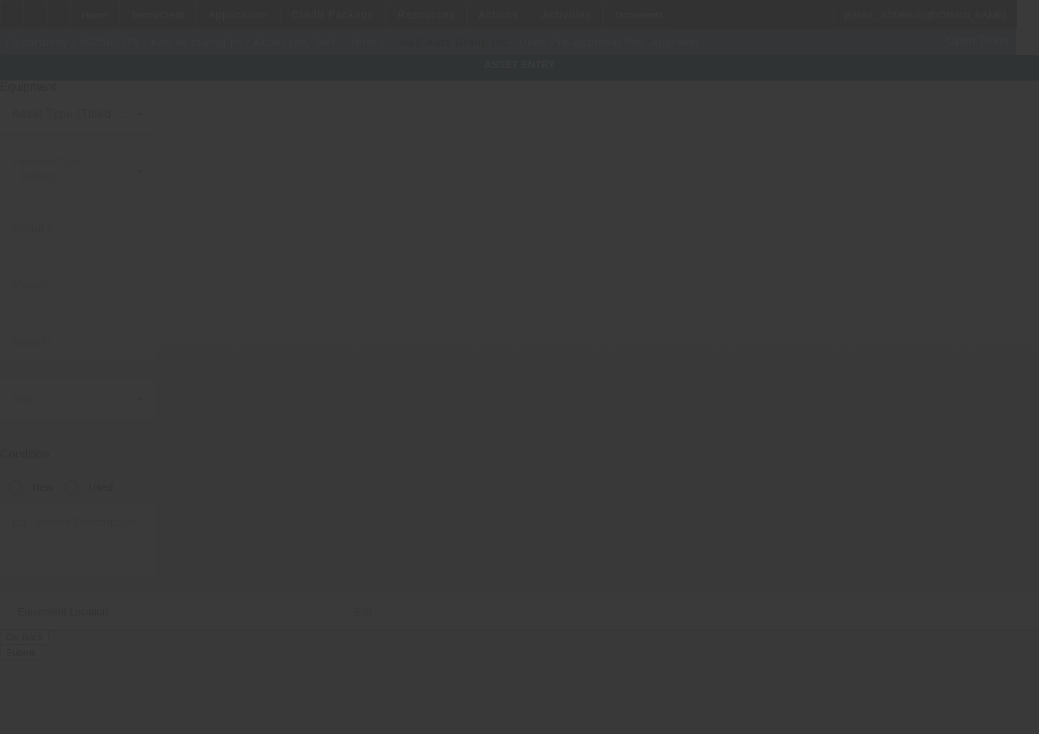
type input "Hoschton"
type input "30548"
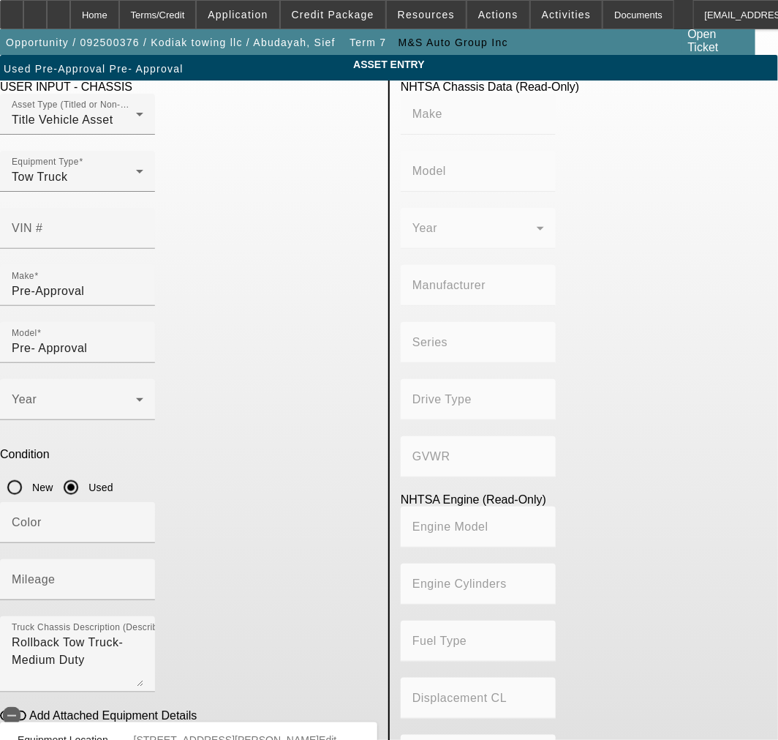
click at [155, 249] on div at bounding box center [77, 257] width 155 height 16
click at [143, 225] on input "VIN #" at bounding box center [78, 234] width 132 height 18
type input "3c7wrndl6lg143703"
type input "RAM"
type input "5500"
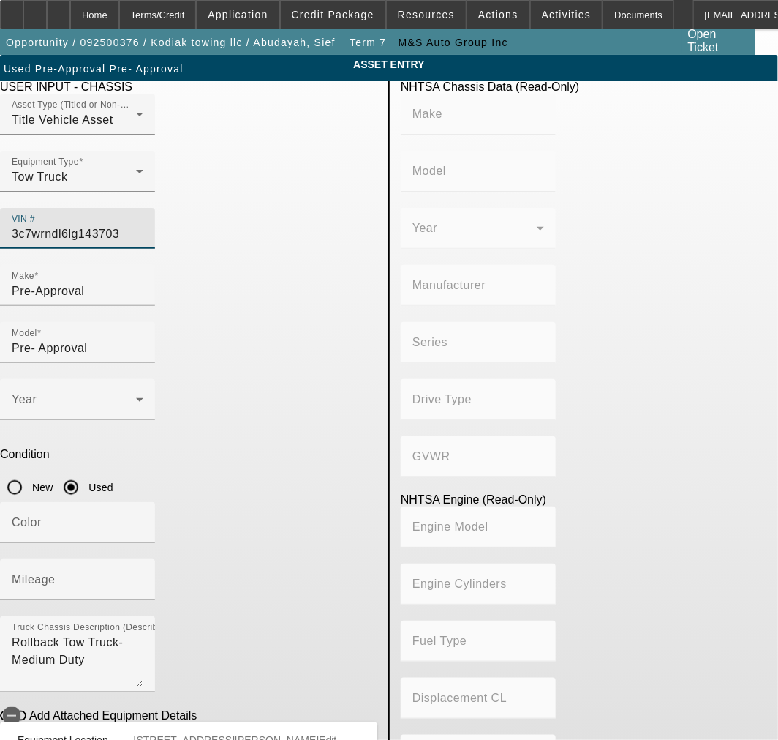
type input "CHRYSLER DE MEXICO TOLUCA"
type input "4WD/4-Wheel Drive/4x4"
type input "Class 5: 16,001 - 19,500 lb (7,258 - 8,845 kg)"
type input "6"
type input "Diesel"
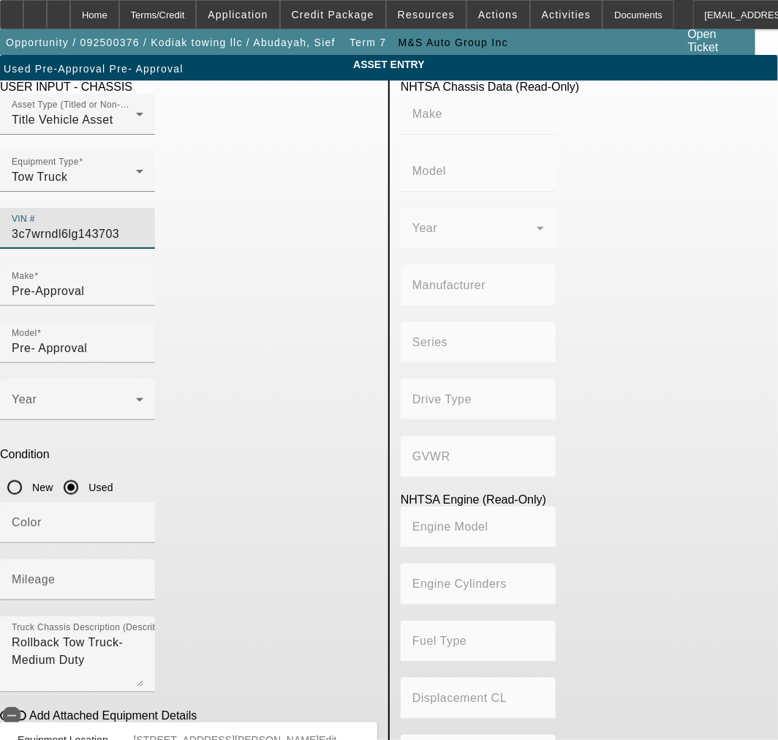
type input "408.85908543470"
type input "6.7"
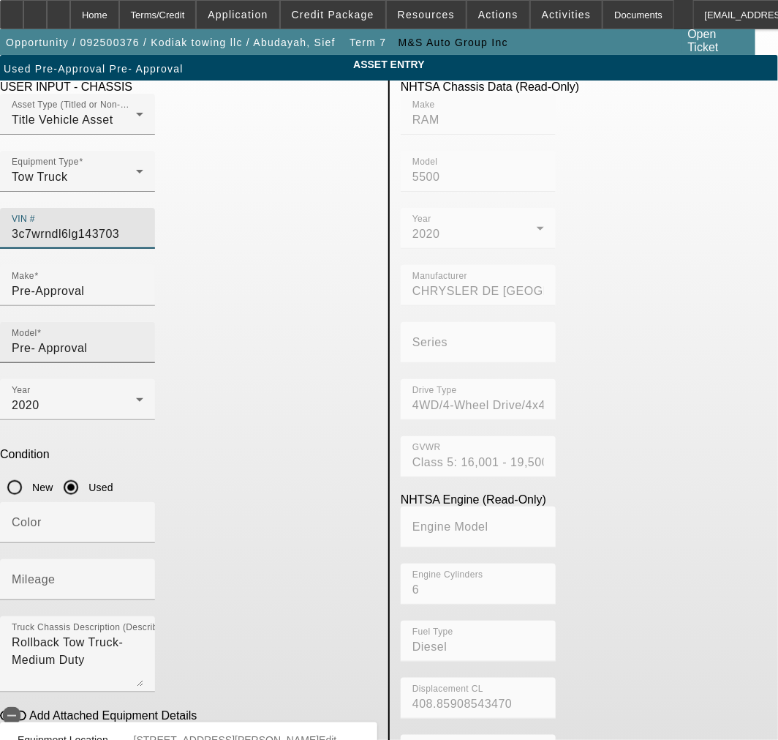
type input "3C7WRNDL6LG143703"
click at [143, 339] on input "Pre- Approval" at bounding box center [78, 348] width 132 height 18
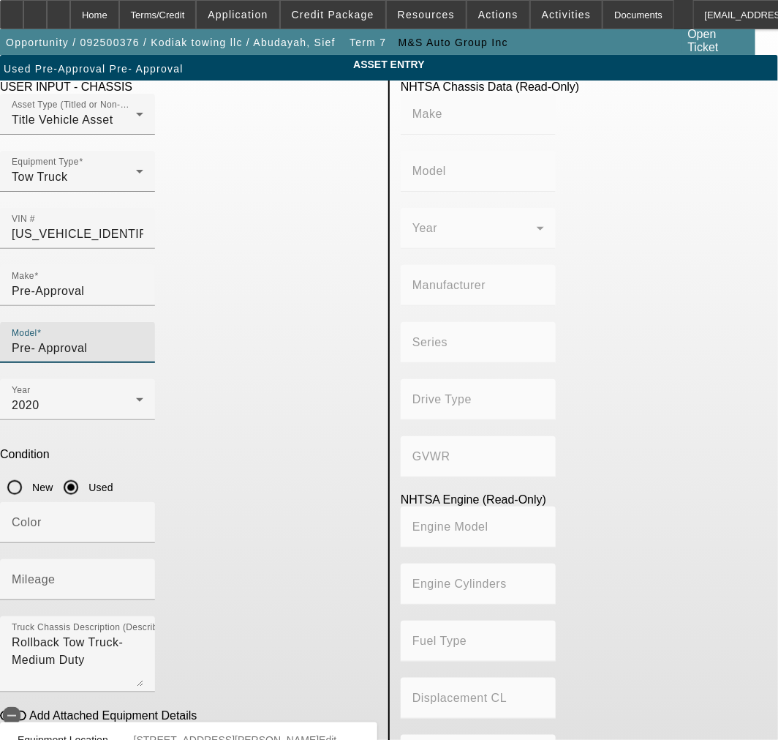
click at [143, 339] on input "Pre- Approval" at bounding box center [78, 348] width 132 height 18
type input "RAM"
type input "5500"
type input "CHRYSLER DE MEXICO TOLUCA"
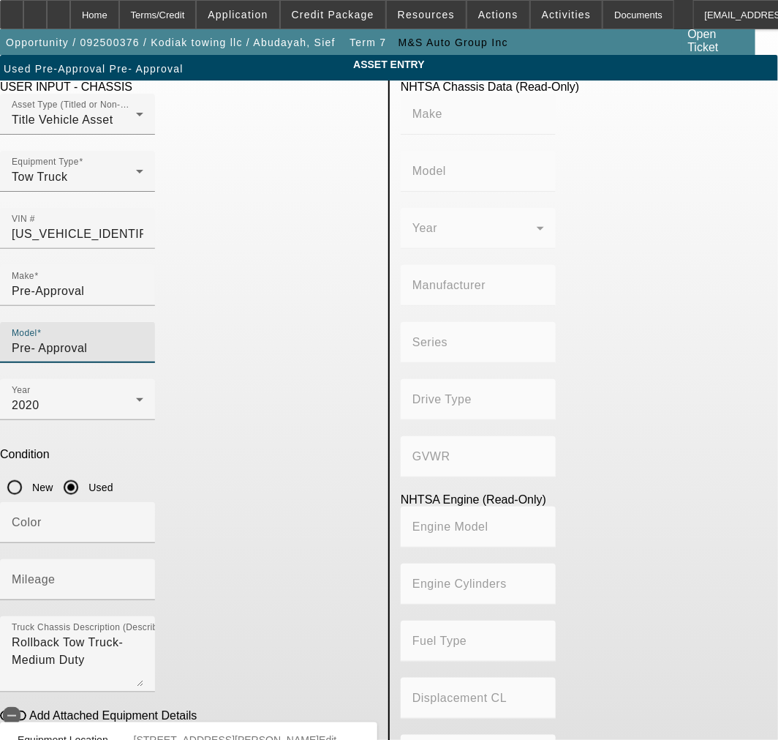
type input "4WD/4-Wheel Drive/4x4"
type input "Class 5: 16,001 - 19,500 lb (7,258 - 8,845 kg)"
type input "6"
type input "Diesel"
type input "408.85908543470"
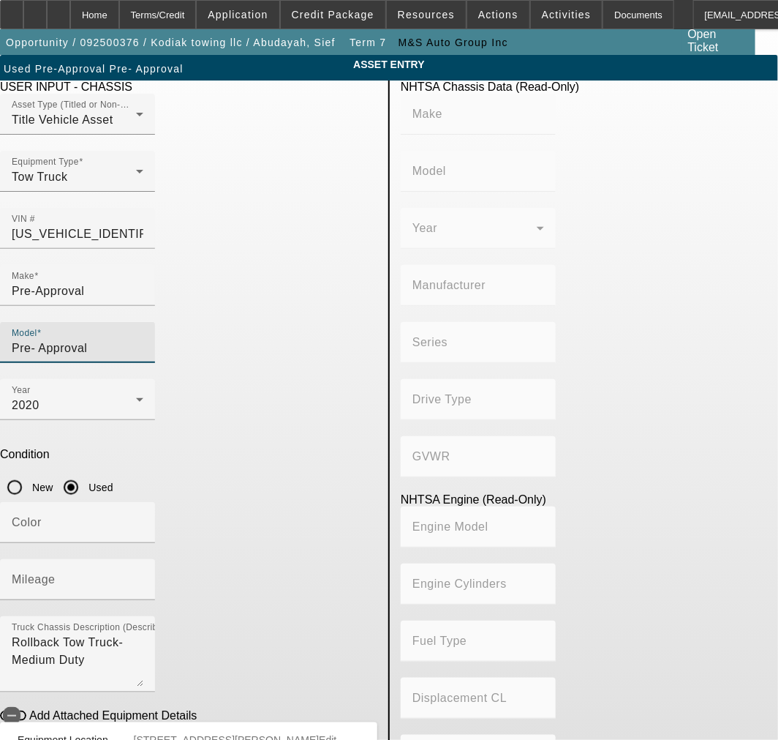
type input "6.7"
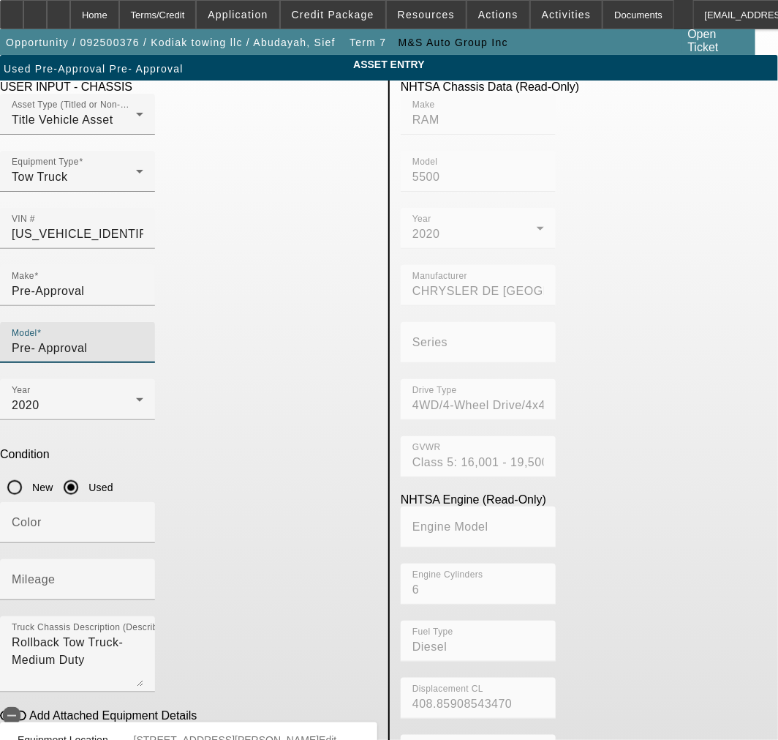
type input "R"
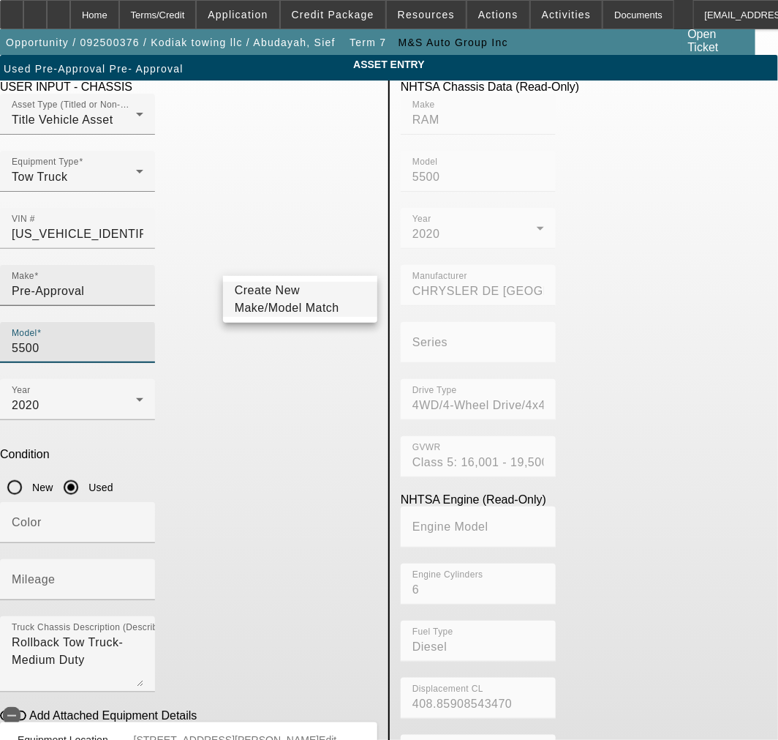
type input "5500"
click at [143, 282] on input "Pre-Approval" at bounding box center [78, 291] width 132 height 18
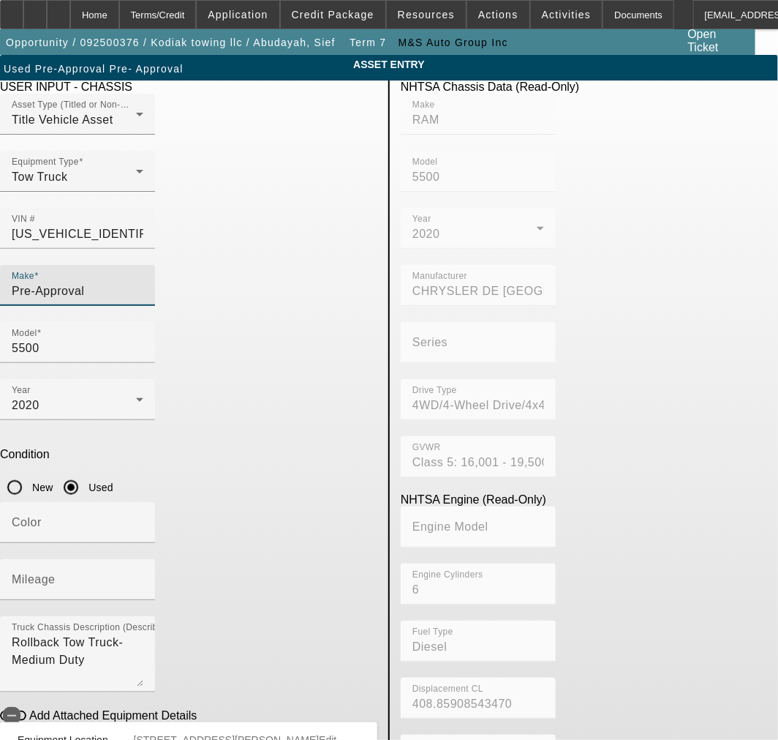
click at [143, 282] on input "Pre-Approval" at bounding box center [78, 291] width 132 height 18
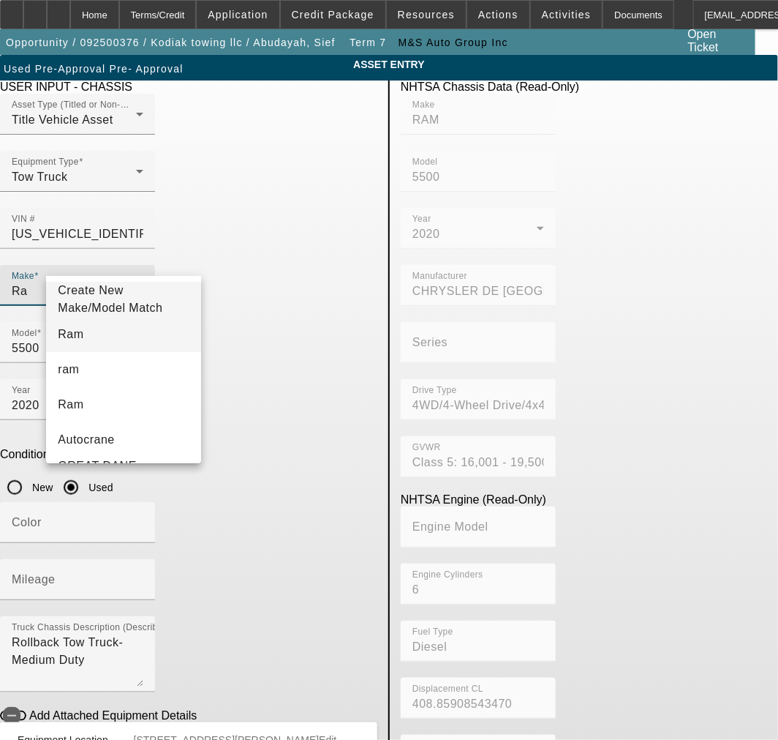
type input "Ra"
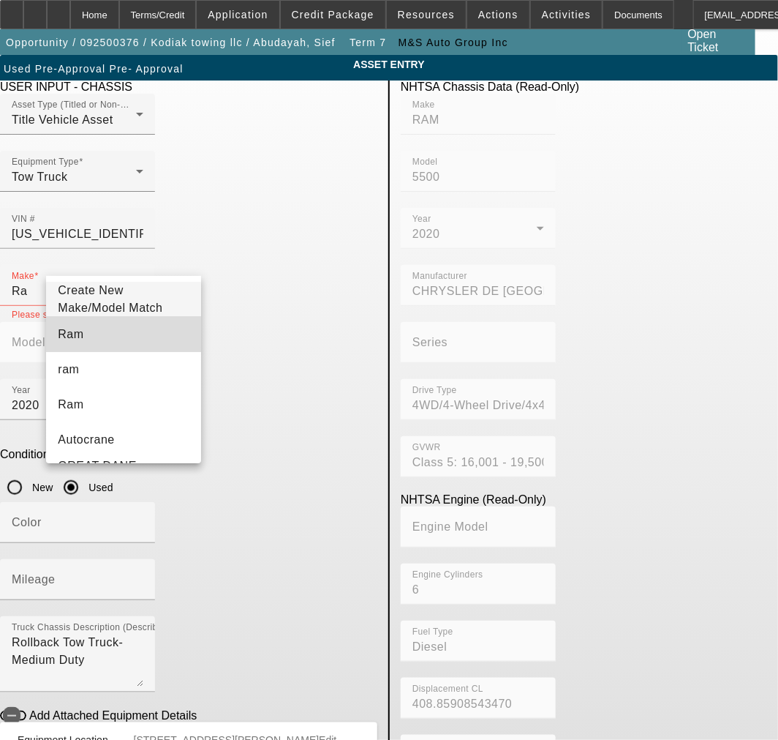
click at [135, 331] on mat-option "Ram" at bounding box center [123, 334] width 154 height 35
type input "Ram"
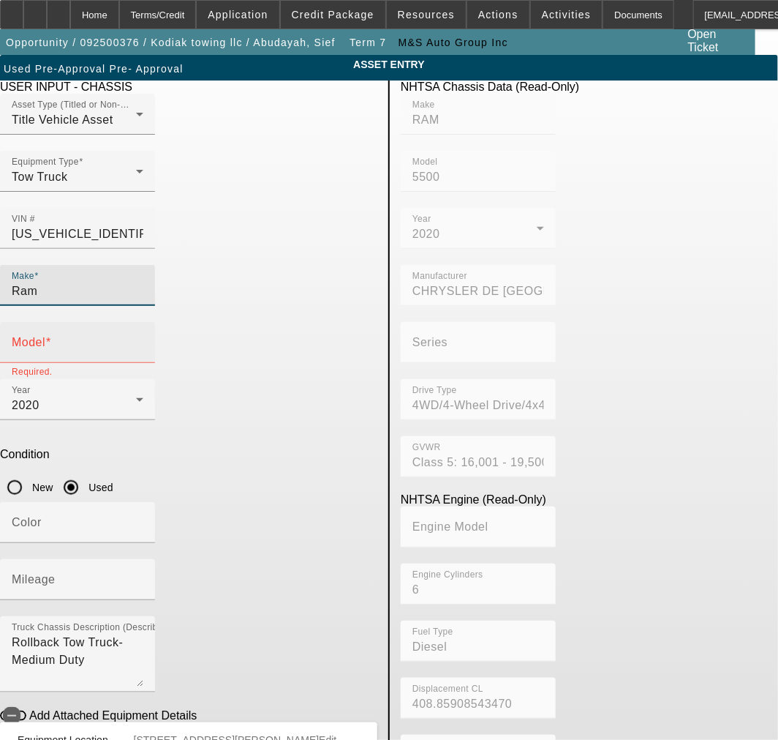
click at [143, 339] on input "Model" at bounding box center [78, 348] width 132 height 18
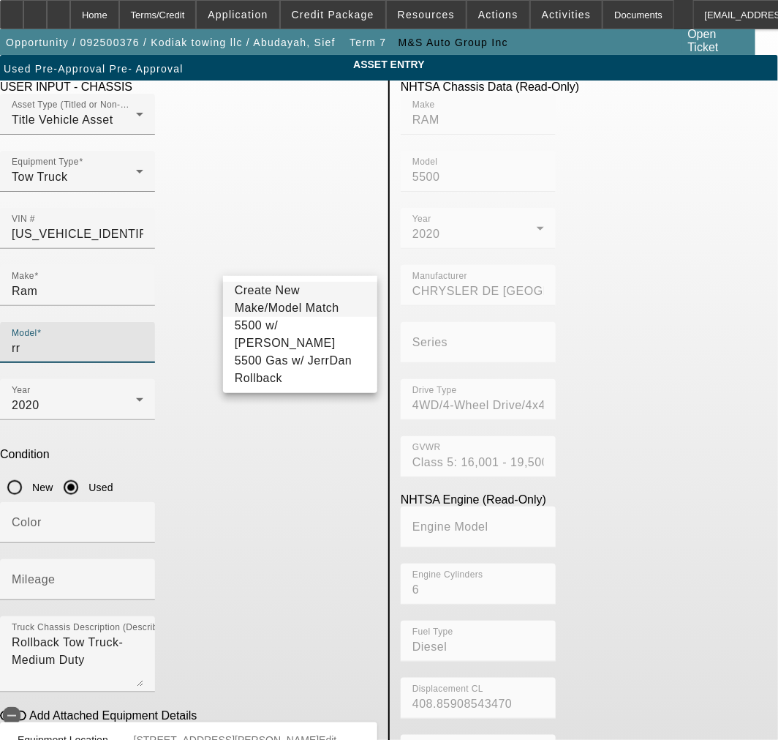
type input "r"
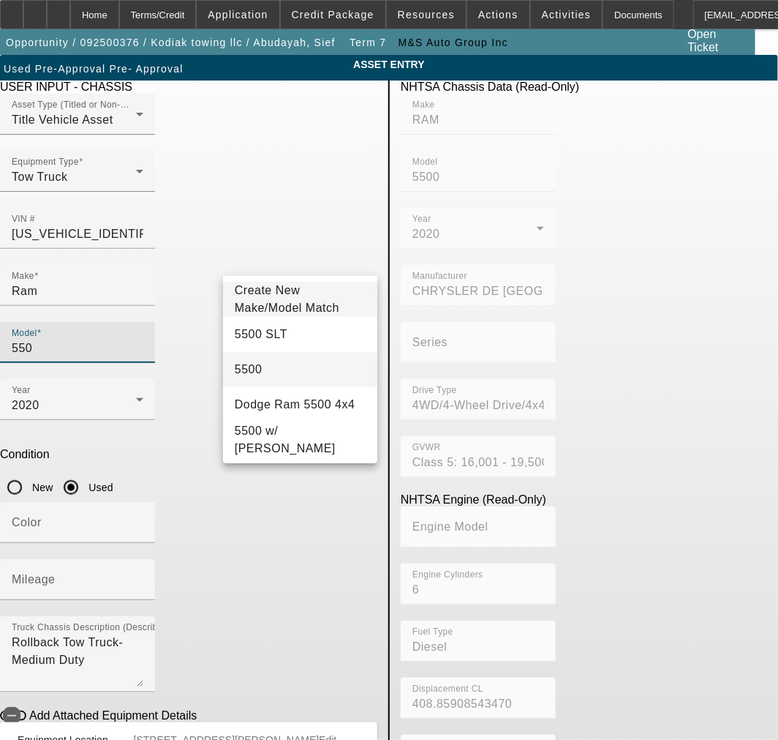
click at [295, 364] on mat-option "5500" at bounding box center [300, 369] width 154 height 35
type input "5500"
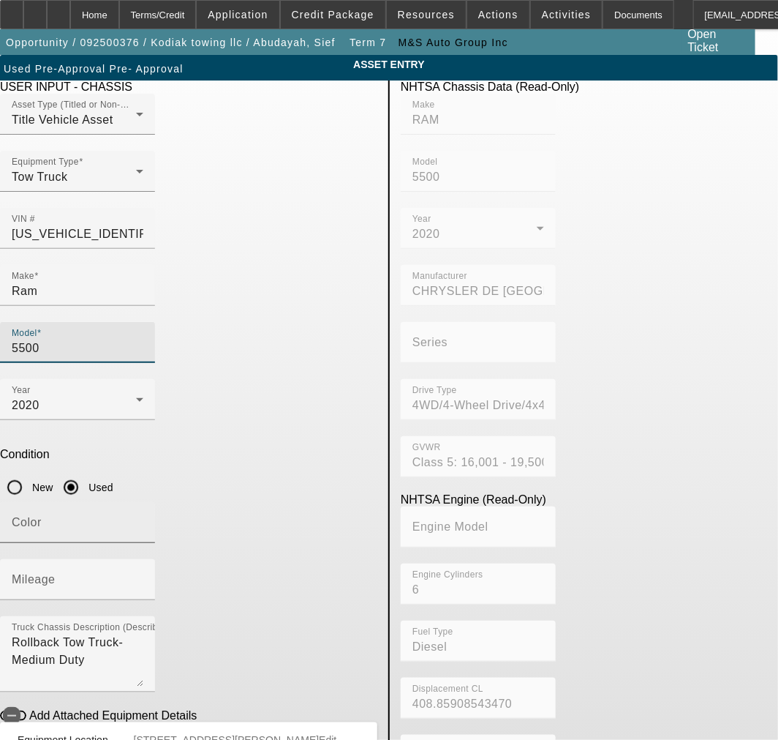
click at [126, 519] on input "Color" at bounding box center [78, 528] width 132 height 18
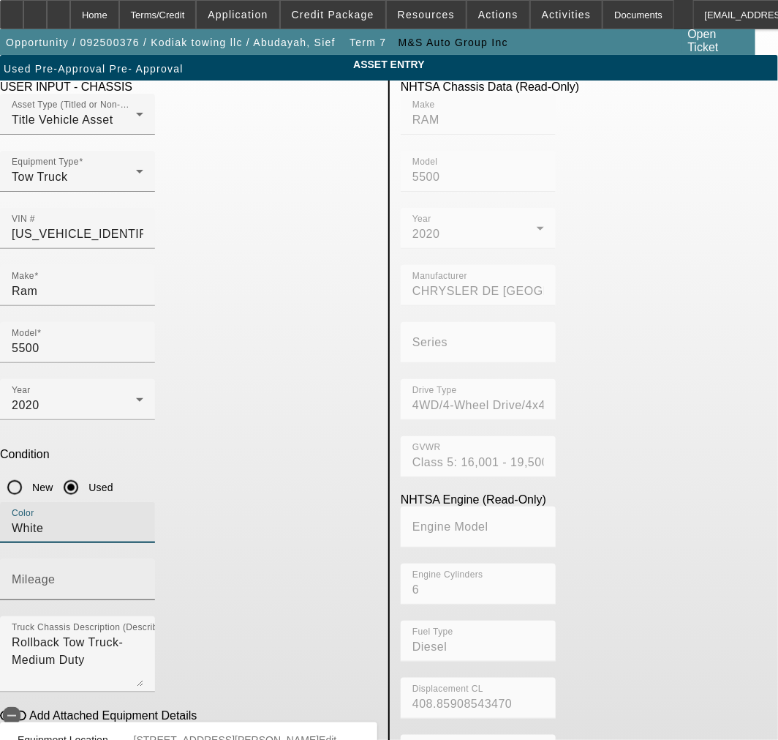
type input "White"
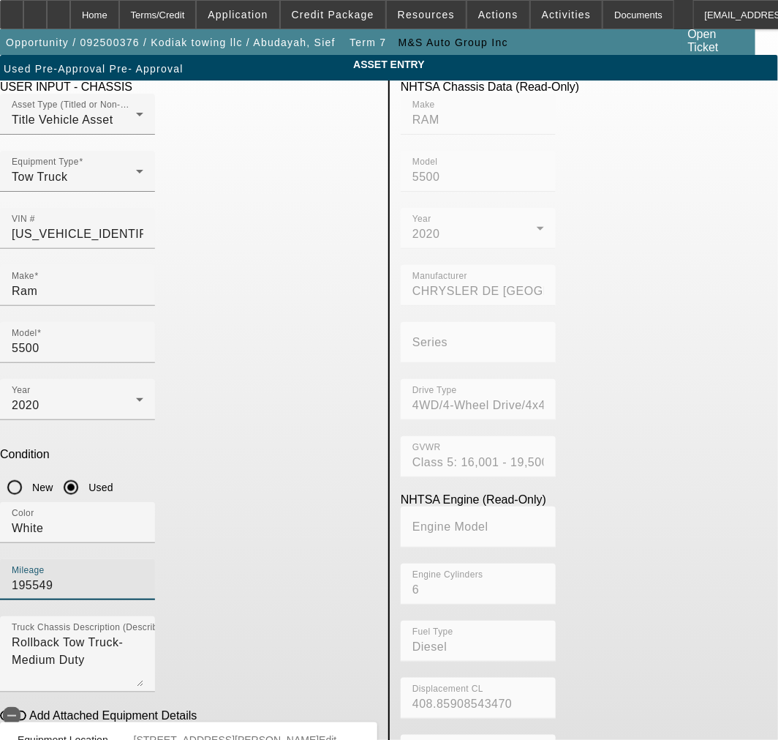
type input "195549"
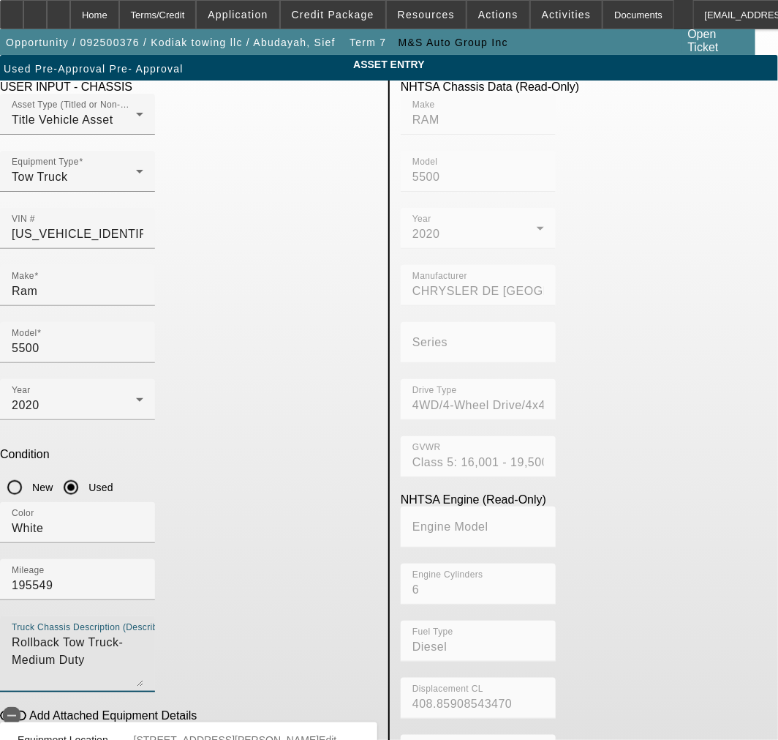
drag, startPoint x: 267, startPoint y: 439, endPoint x: 140, endPoint y: 437, distance: 126.6
click at [140, 633] on textarea "Rollback Tow Truck- Medium Duty" at bounding box center [78, 659] width 132 height 53
type textarea "Rollback Tow Truck"
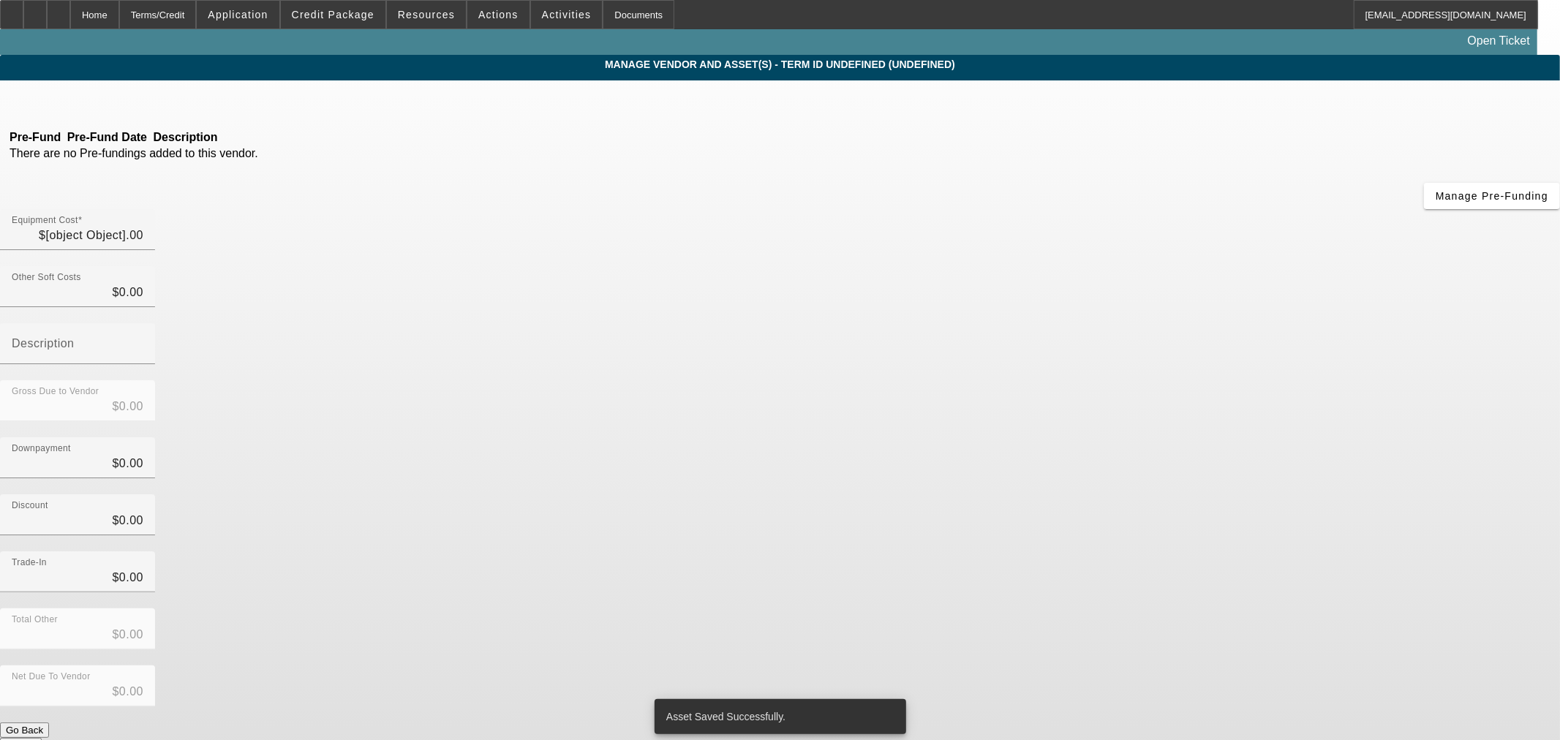
type input "$46,500.00"
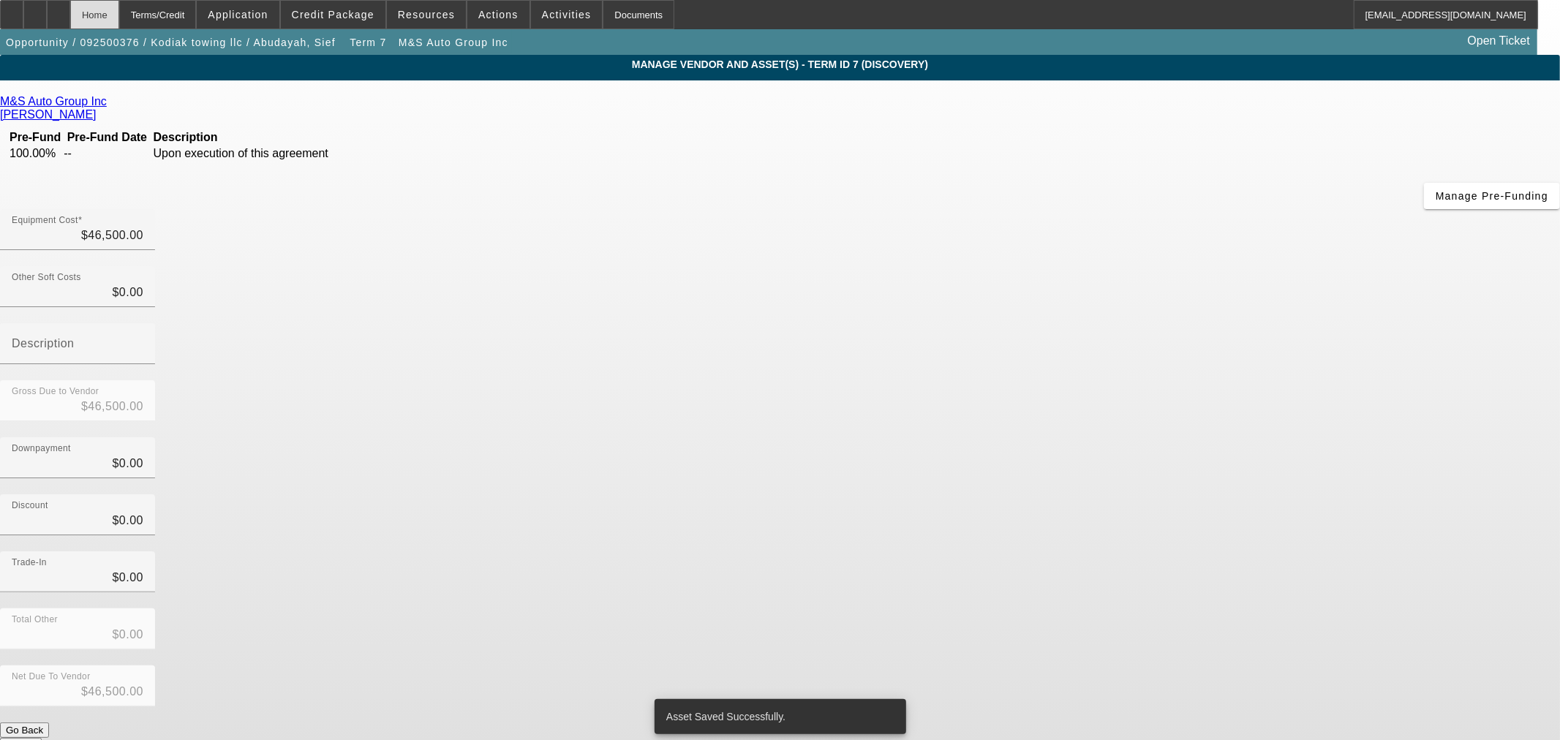
drag, startPoint x: 167, startPoint y: 15, endPoint x: 148, endPoint y: 18, distance: 18.5
click at [148, 18] on div "Home Terms/Credit Application Credit Package Resources Actions Activities Docum…" at bounding box center [769, 14] width 1538 height 29
click at [119, 18] on div "Home" at bounding box center [94, 14] width 49 height 29
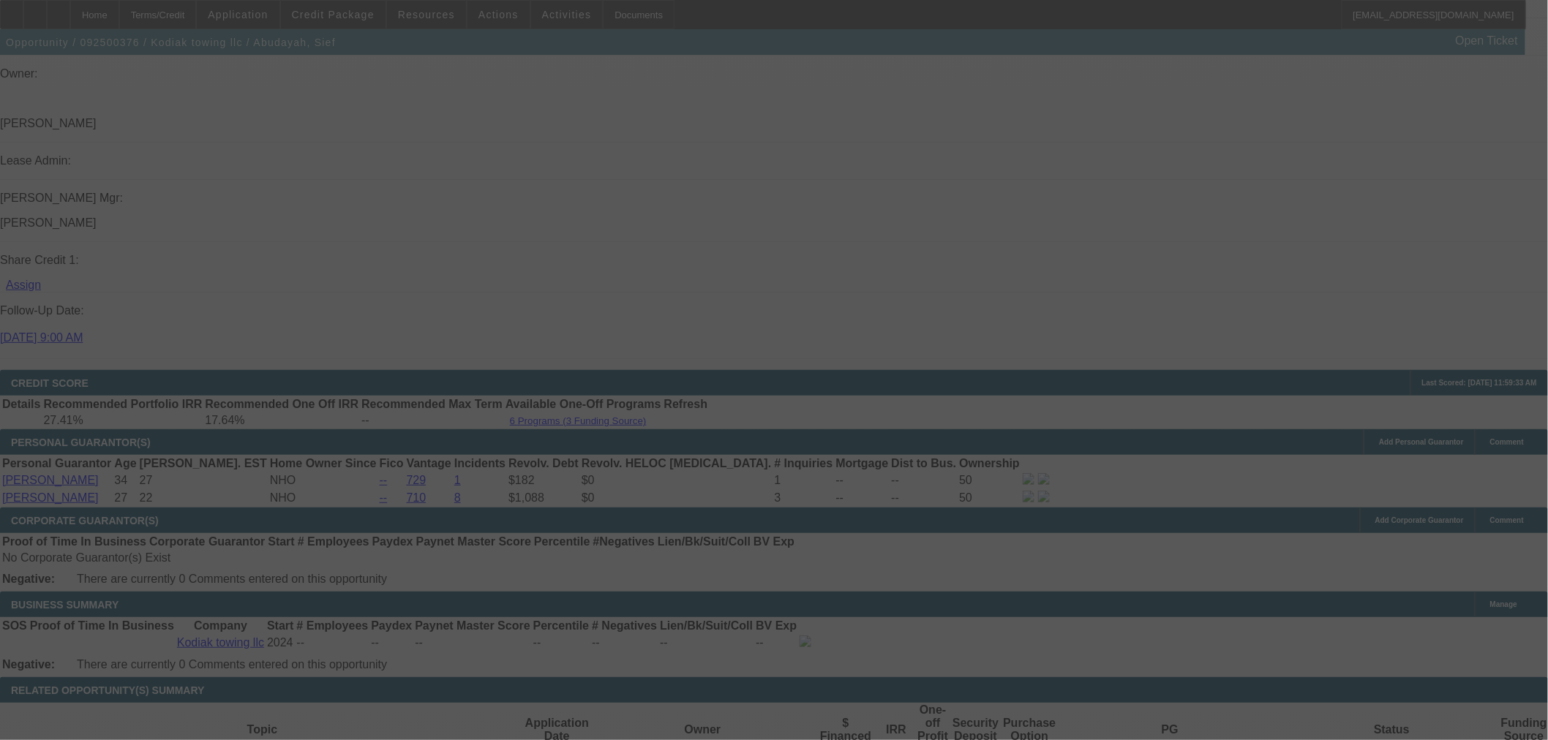
scroll to position [1749, 0]
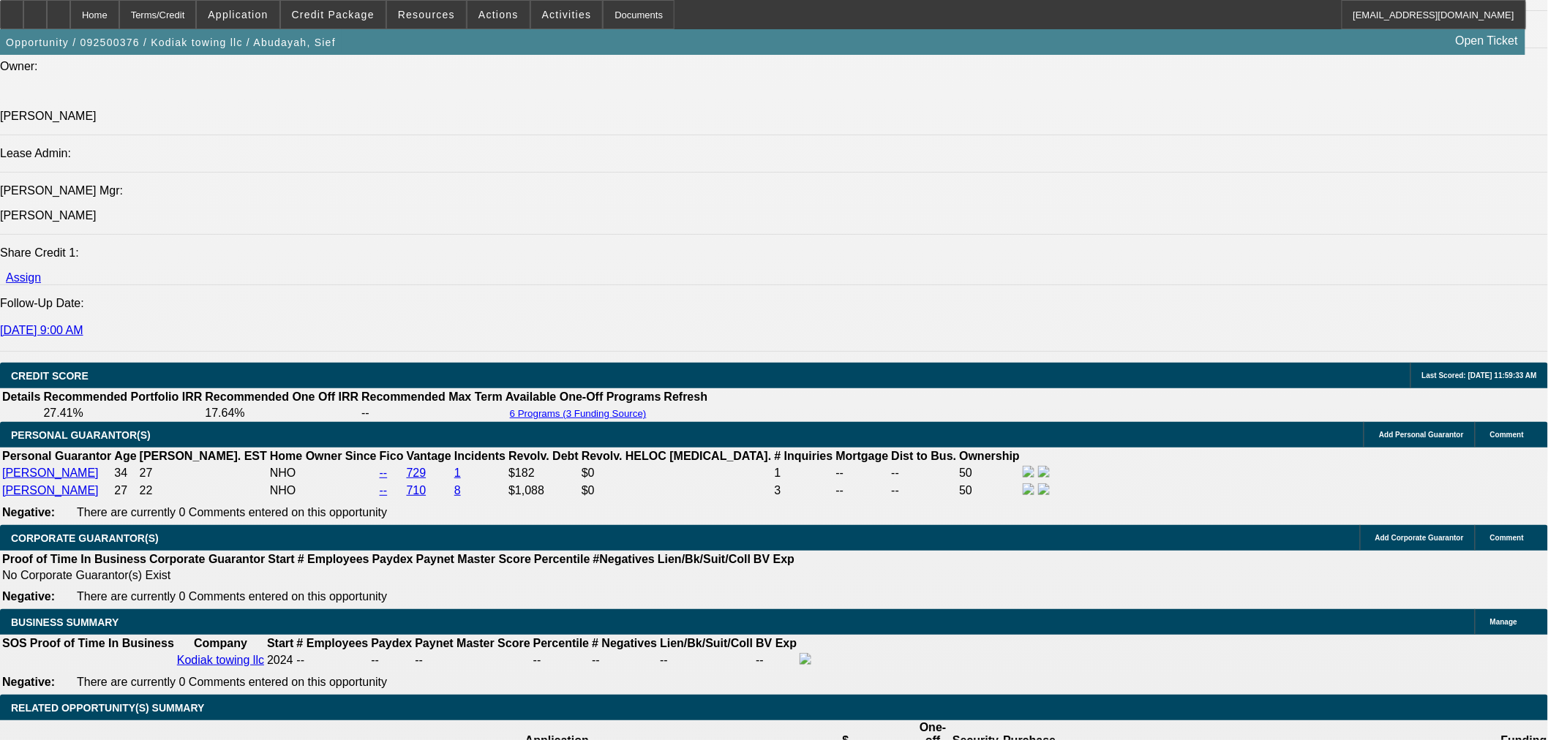
select select "0"
select select "2"
select select "0"
select select "6"
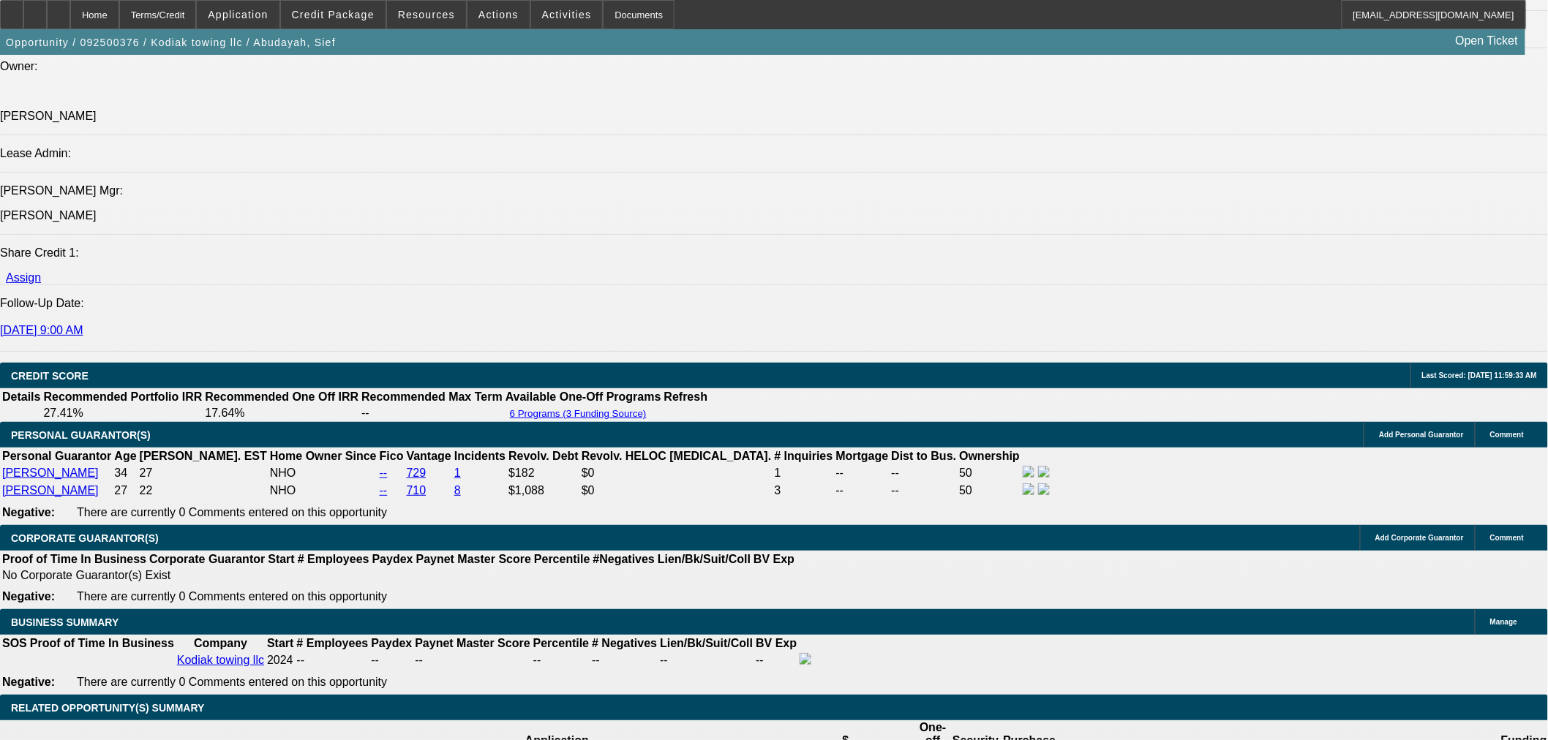
select select "0"
select select "6"
select select "0"
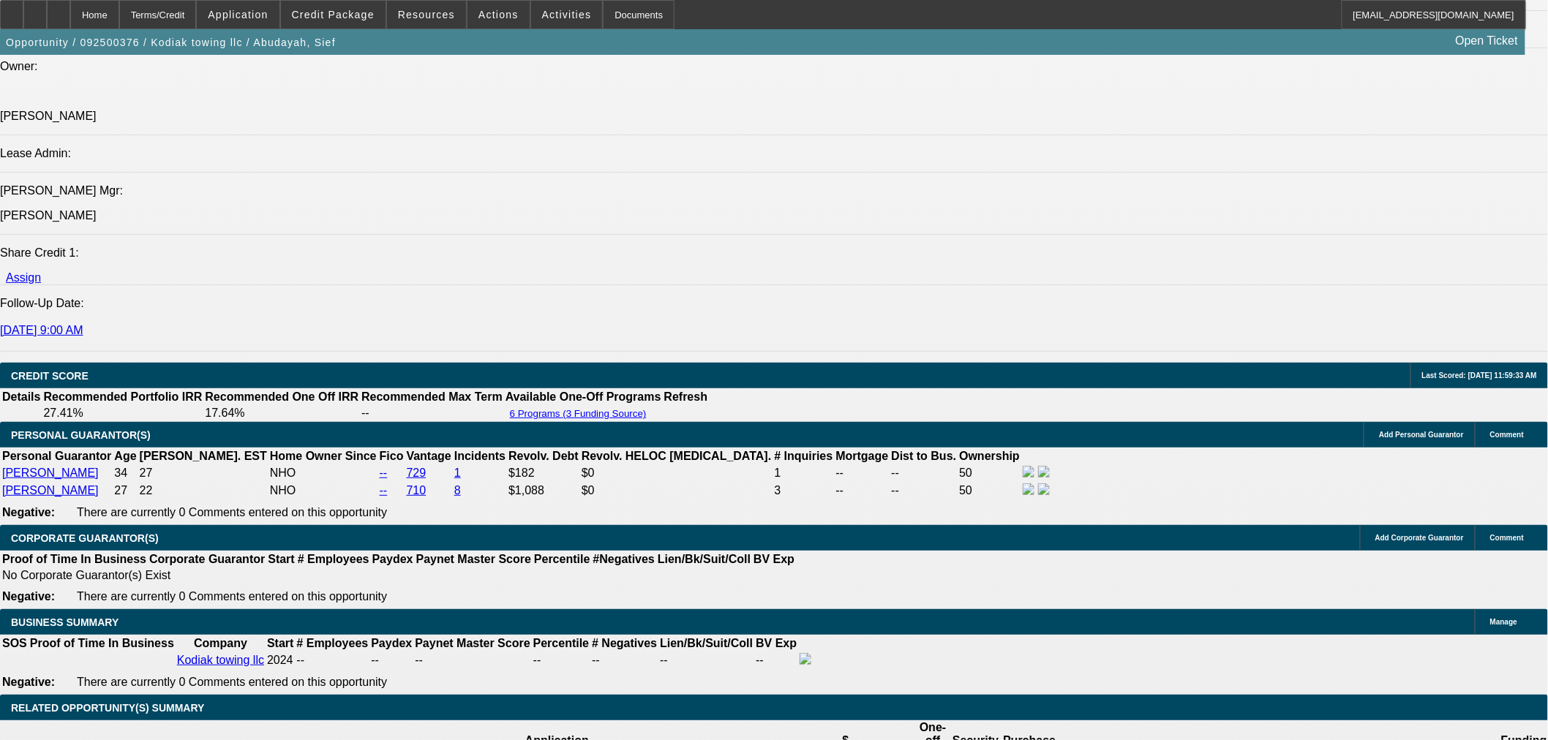
select select "0"
select select "6"
select select "0"
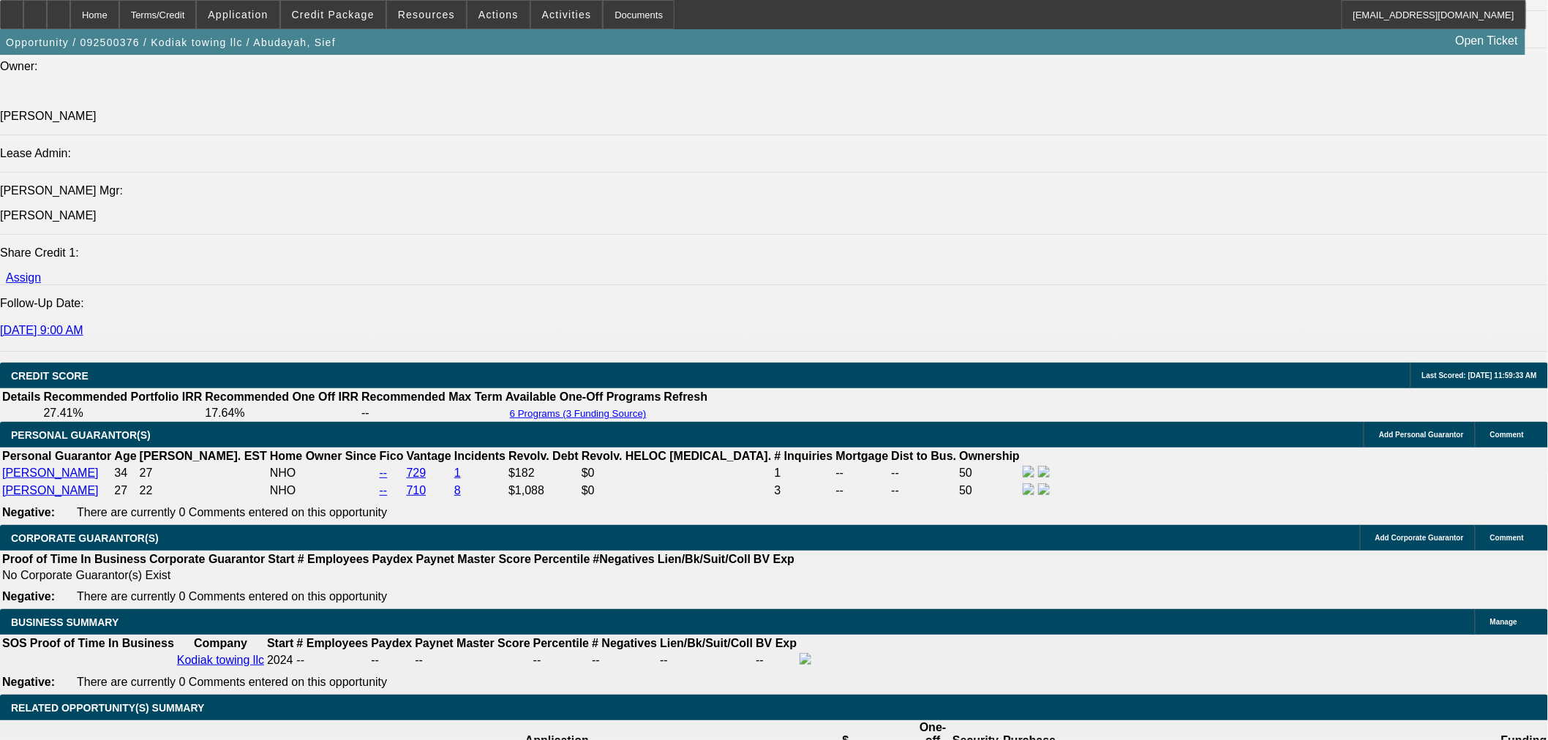
select select "0"
select select "6"
click at [508, 18] on span at bounding box center [498, 14] width 62 height 35
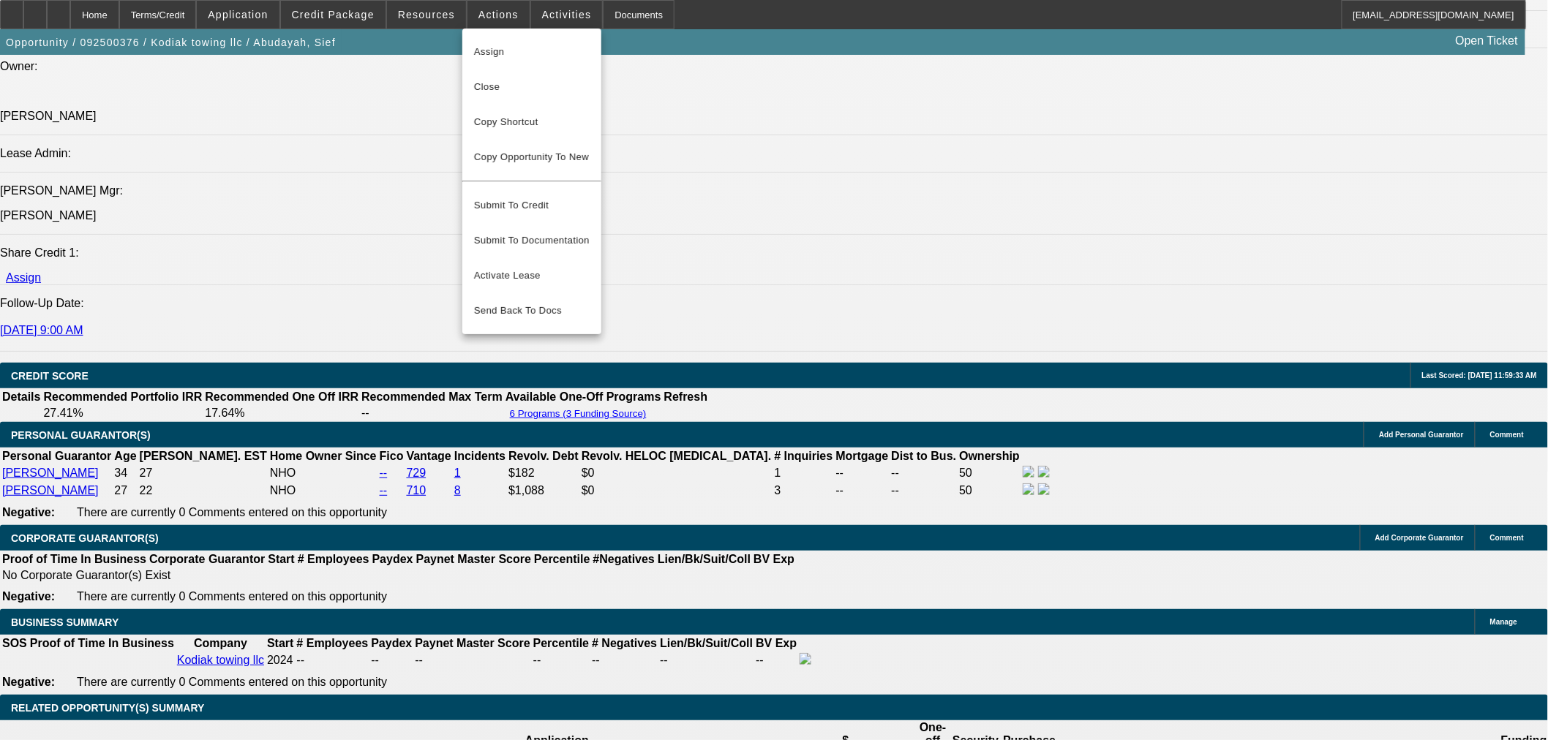
click at [544, 8] on div at bounding box center [774, 370] width 1548 height 740
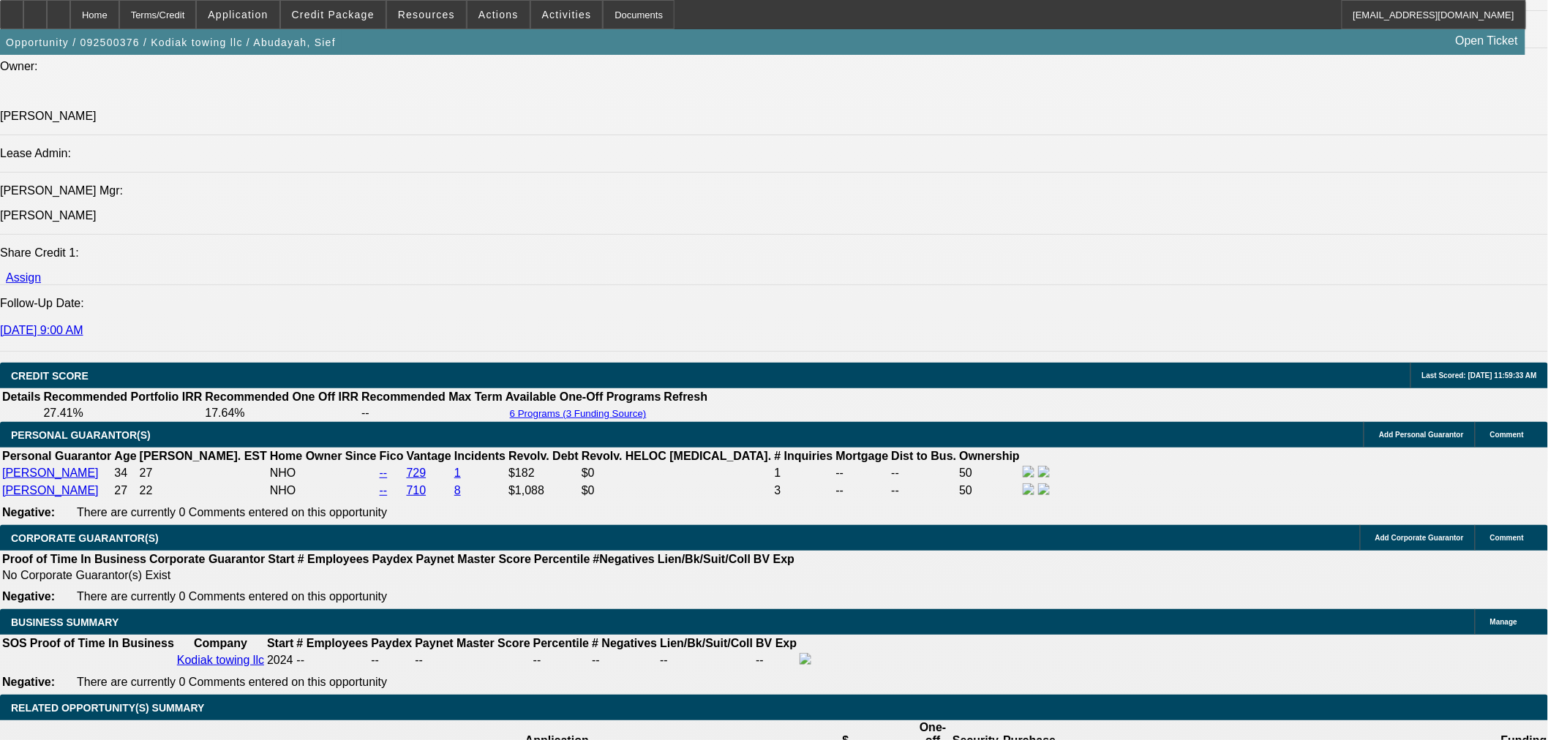
click at [544, 8] on span at bounding box center [567, 14] width 72 height 35
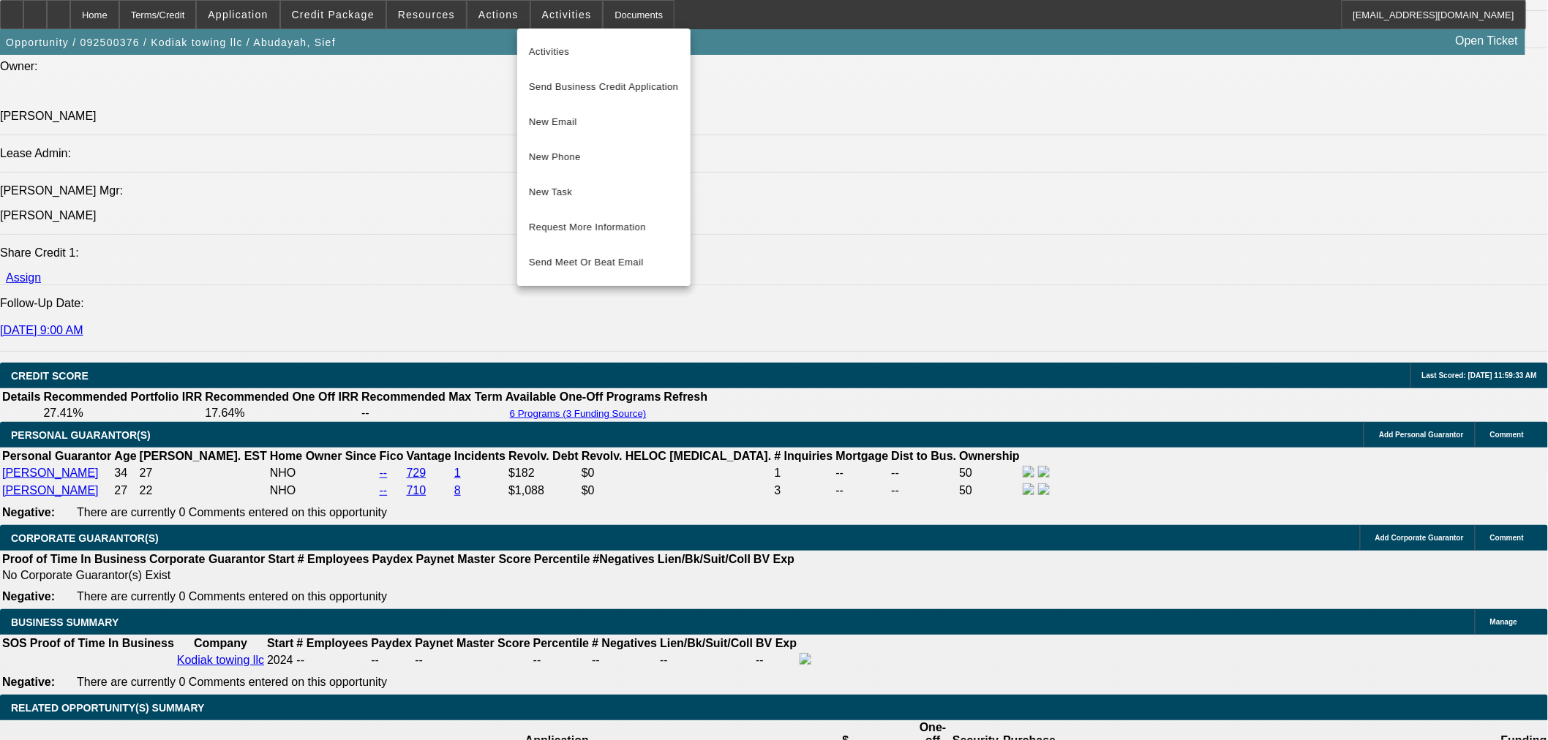
click at [441, 20] on div at bounding box center [774, 370] width 1548 height 740
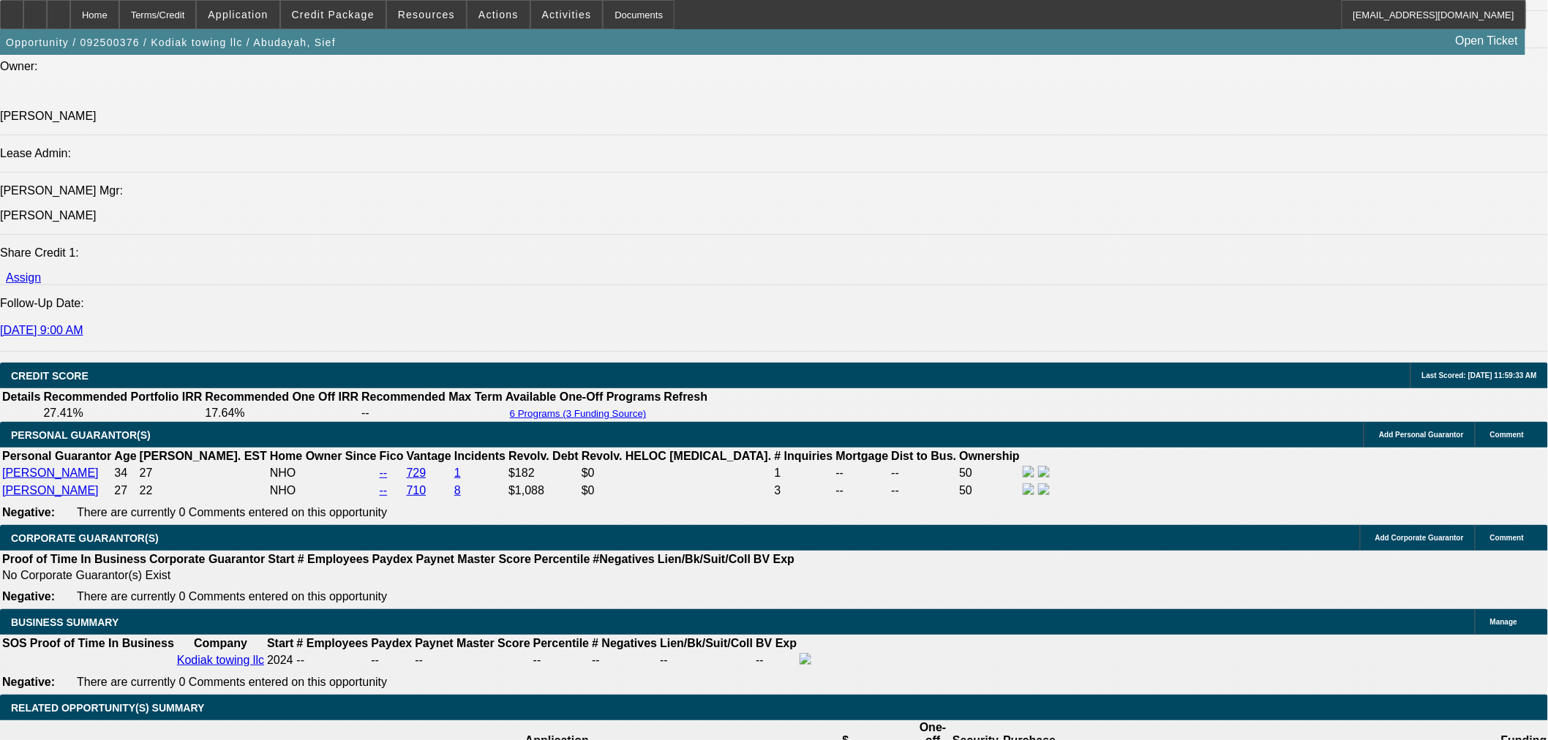
click at [441, 20] on span at bounding box center [426, 14] width 79 height 35
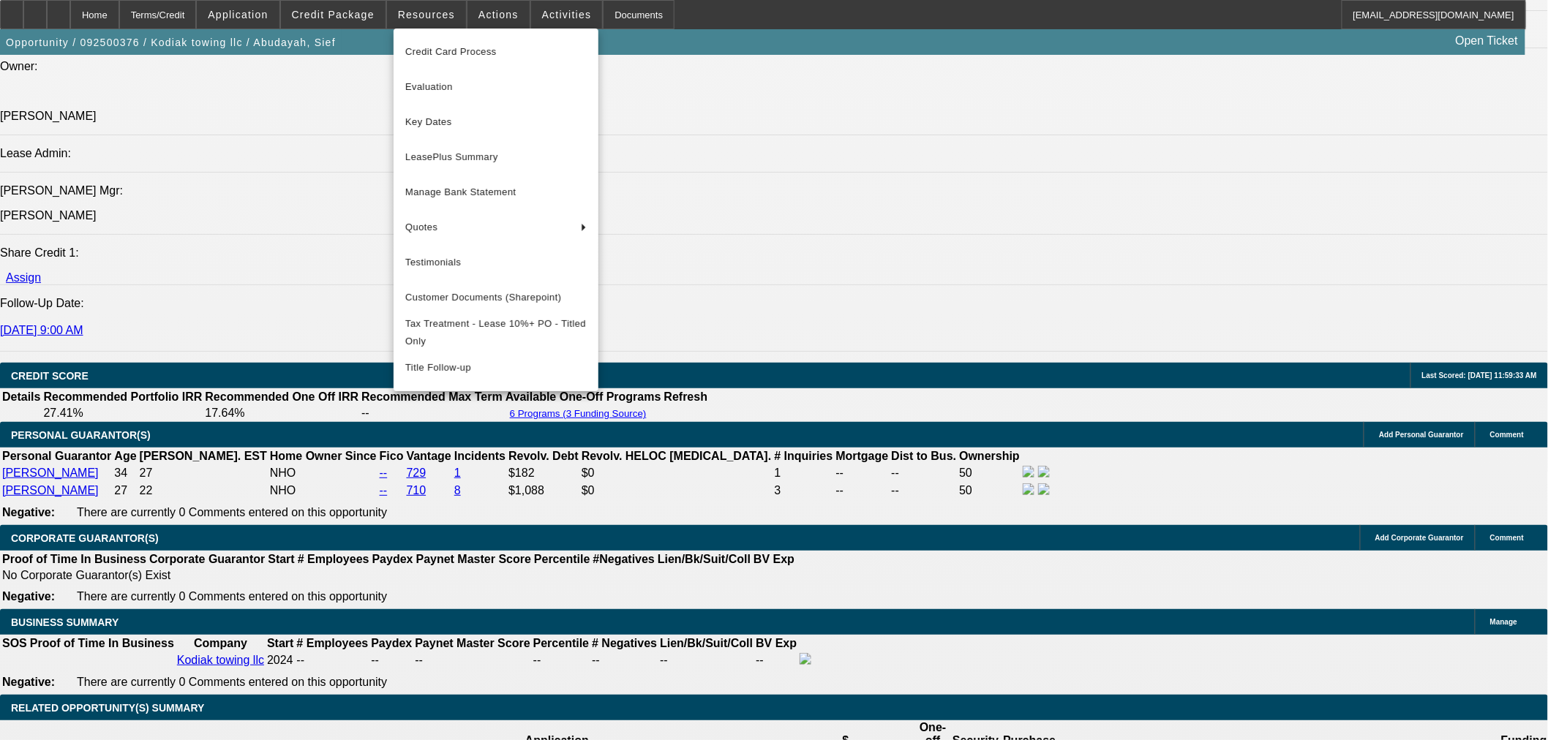
click at [347, 20] on div at bounding box center [774, 370] width 1548 height 740
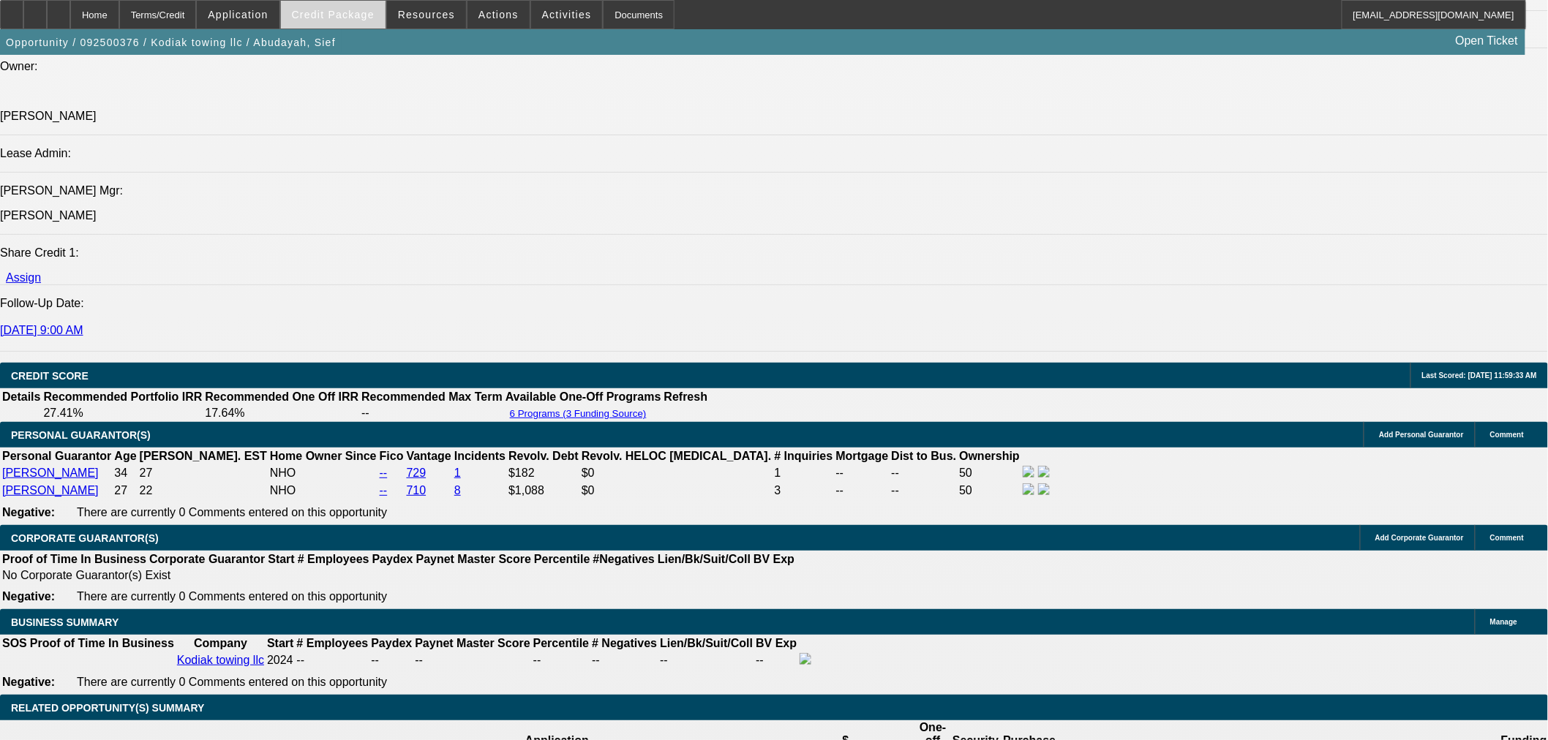
click at [347, 22] on span at bounding box center [333, 14] width 105 height 35
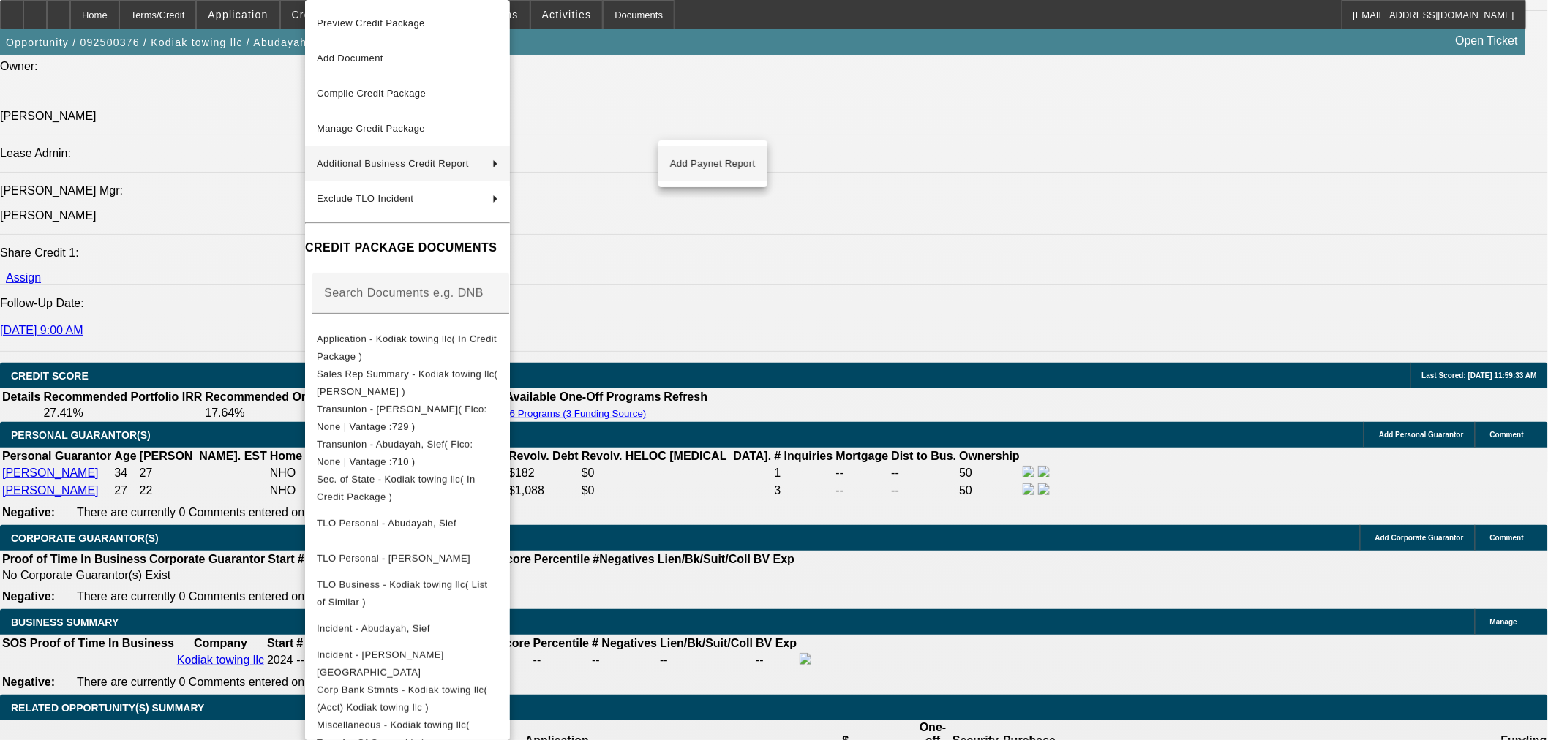
click at [675, 165] on span "Add Paynet Report" at bounding box center [713, 164] width 86 height 18
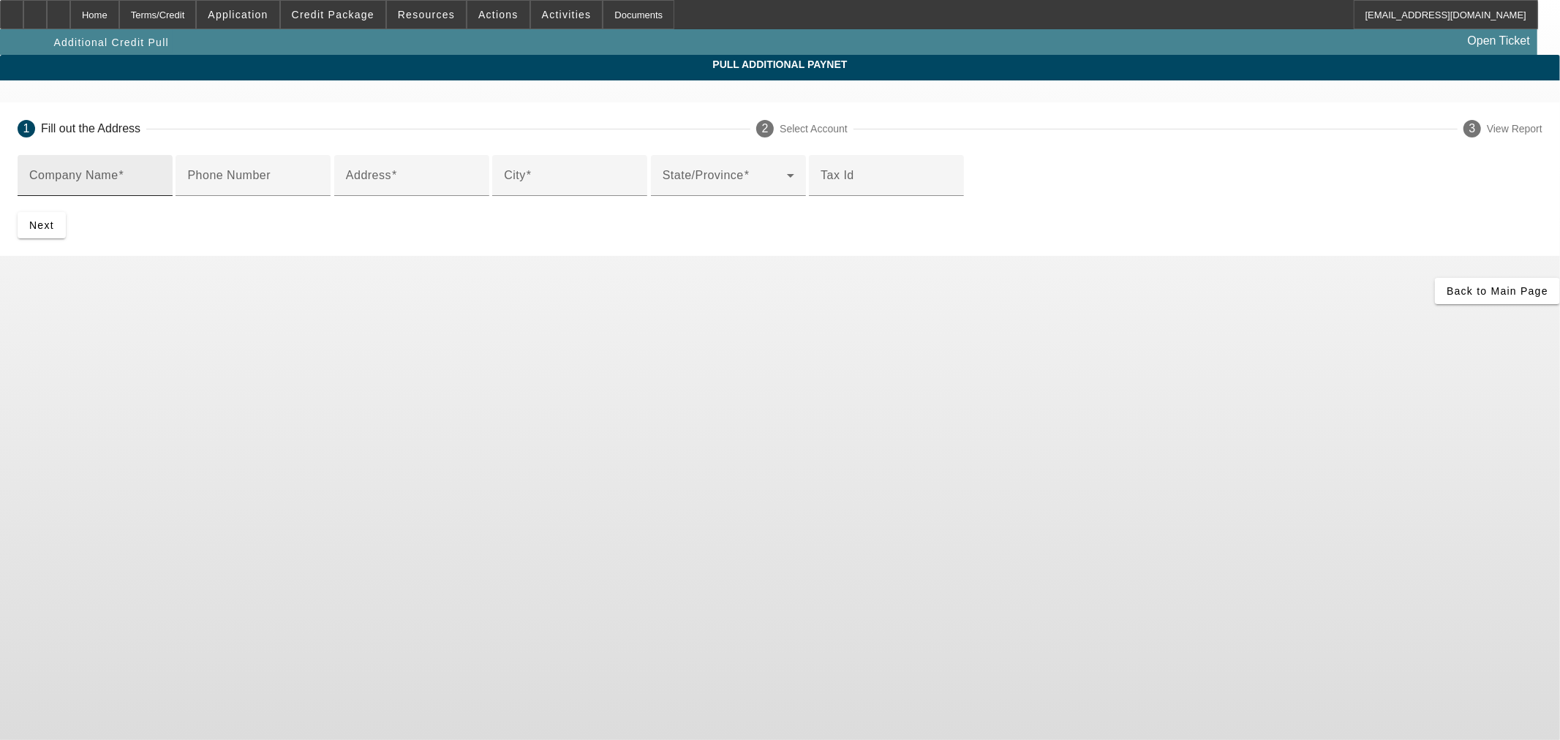
click at [161, 192] on div "Company Name" at bounding box center [95, 175] width 132 height 41
click at [161, 184] on input "M&S auto group inc" at bounding box center [95, 182] width 132 height 18
click at [161, 185] on input "M &S auto group inc" at bounding box center [95, 182] width 132 height 18
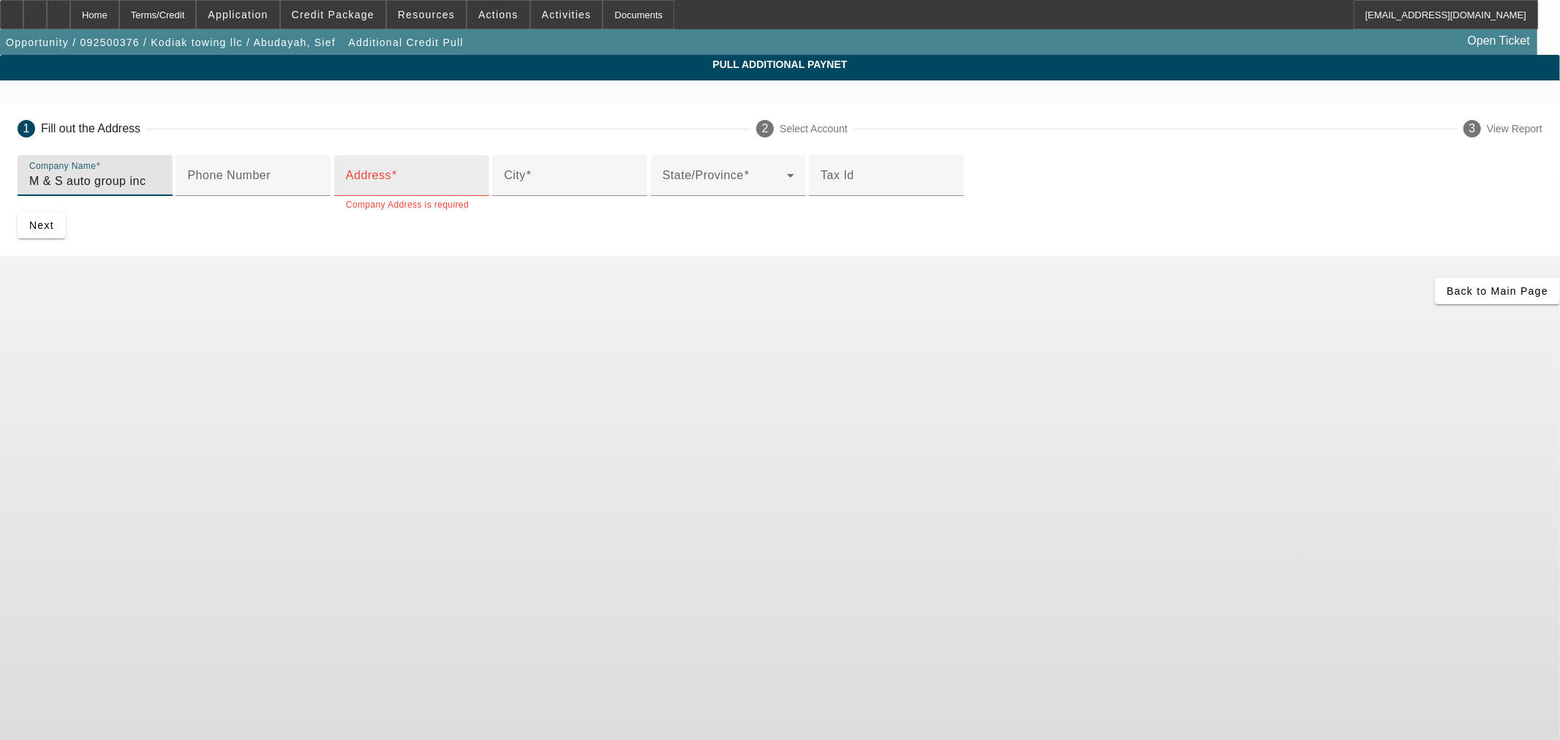
type input "M & S auto group inc"
click at [397, 181] on span at bounding box center [394, 175] width 6 height 12
click at [450, 190] on input "Address" at bounding box center [412, 182] width 132 height 18
paste input "9501 NORTH FWY"
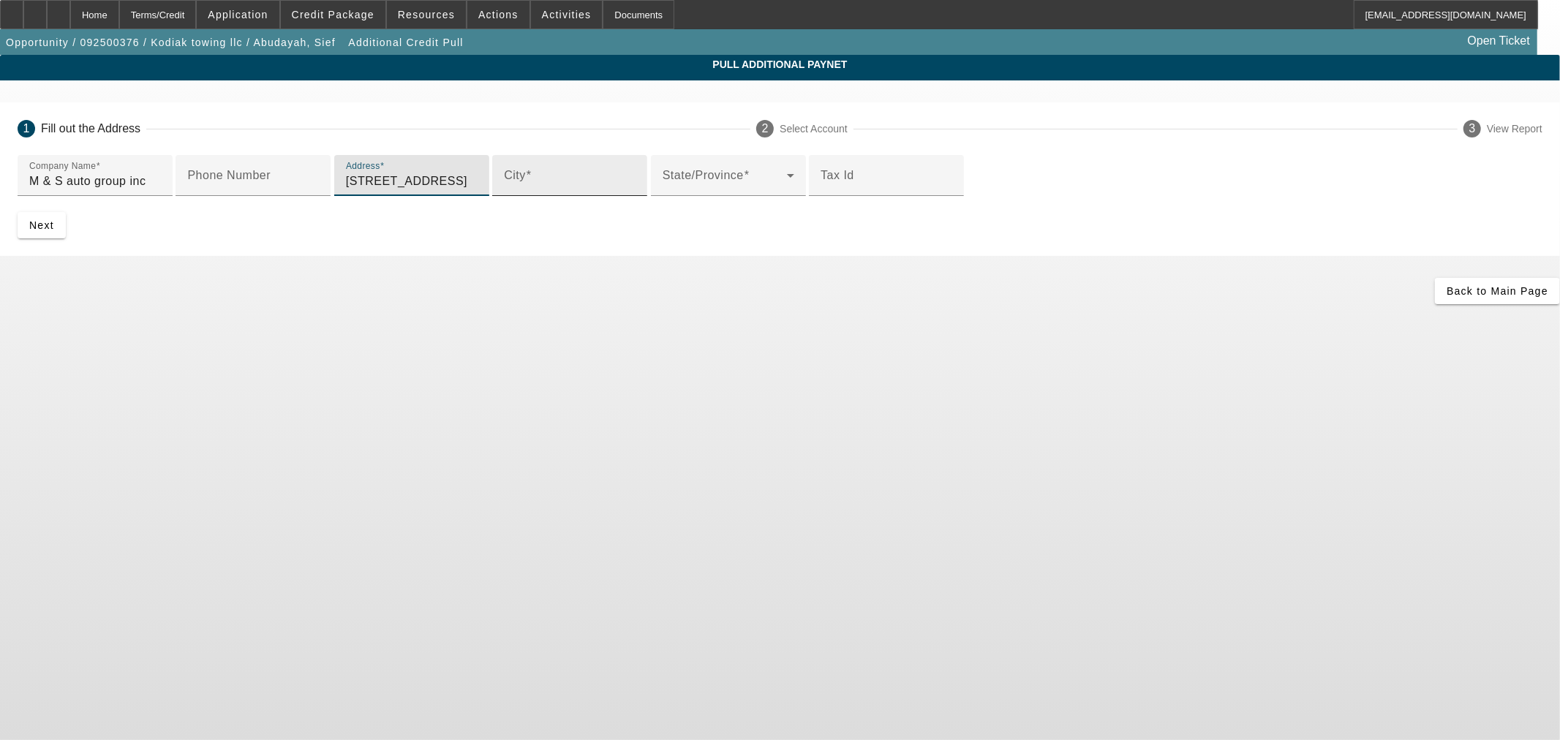
type input "9501 NORTH FWY"
click at [504, 190] on input "City" at bounding box center [570, 182] width 132 height 18
type input "Houston"
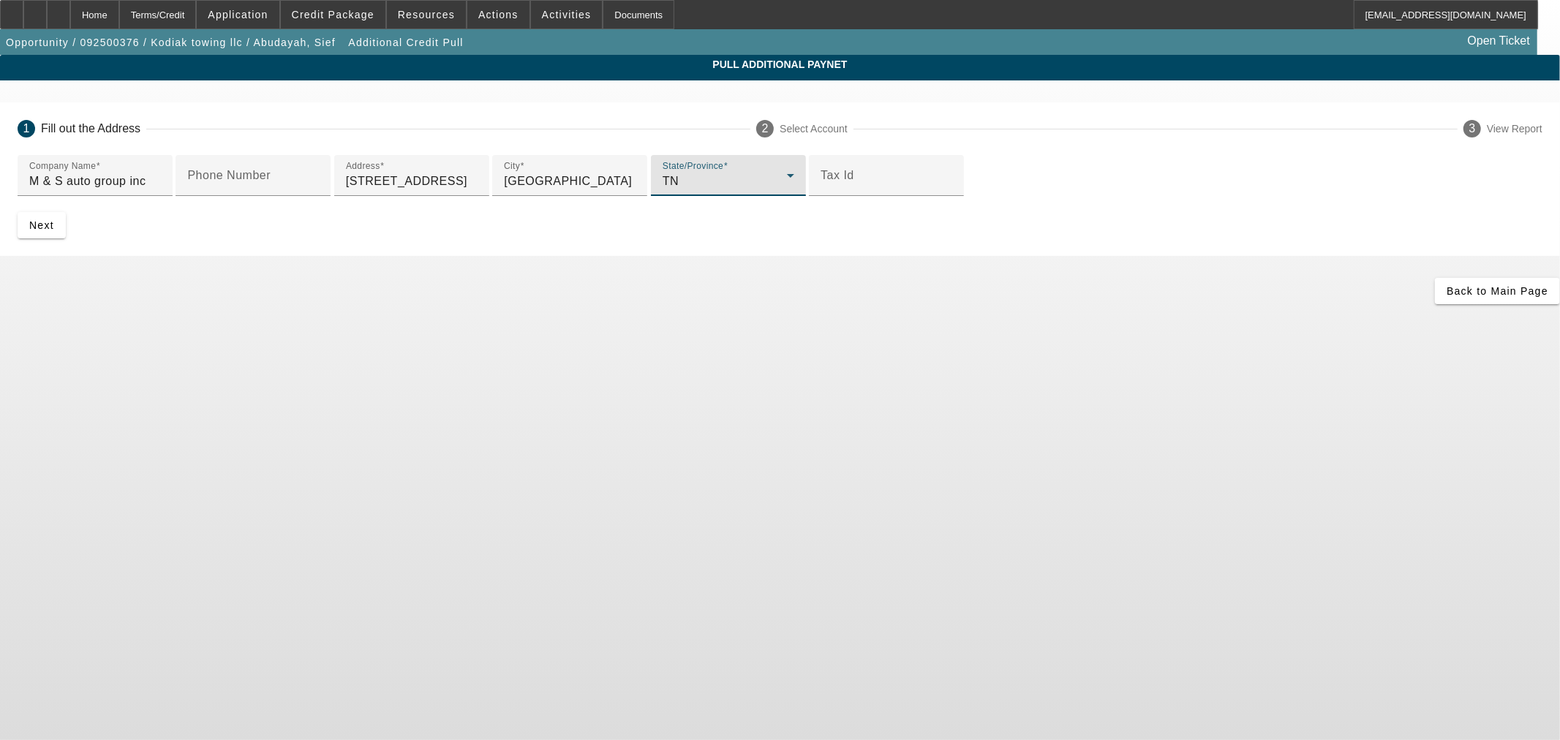
drag, startPoint x: 568, startPoint y: 401, endPoint x: 572, endPoint y: 407, distance: 7.9
click at [663, 190] on div "TN" at bounding box center [725, 182] width 124 height 18
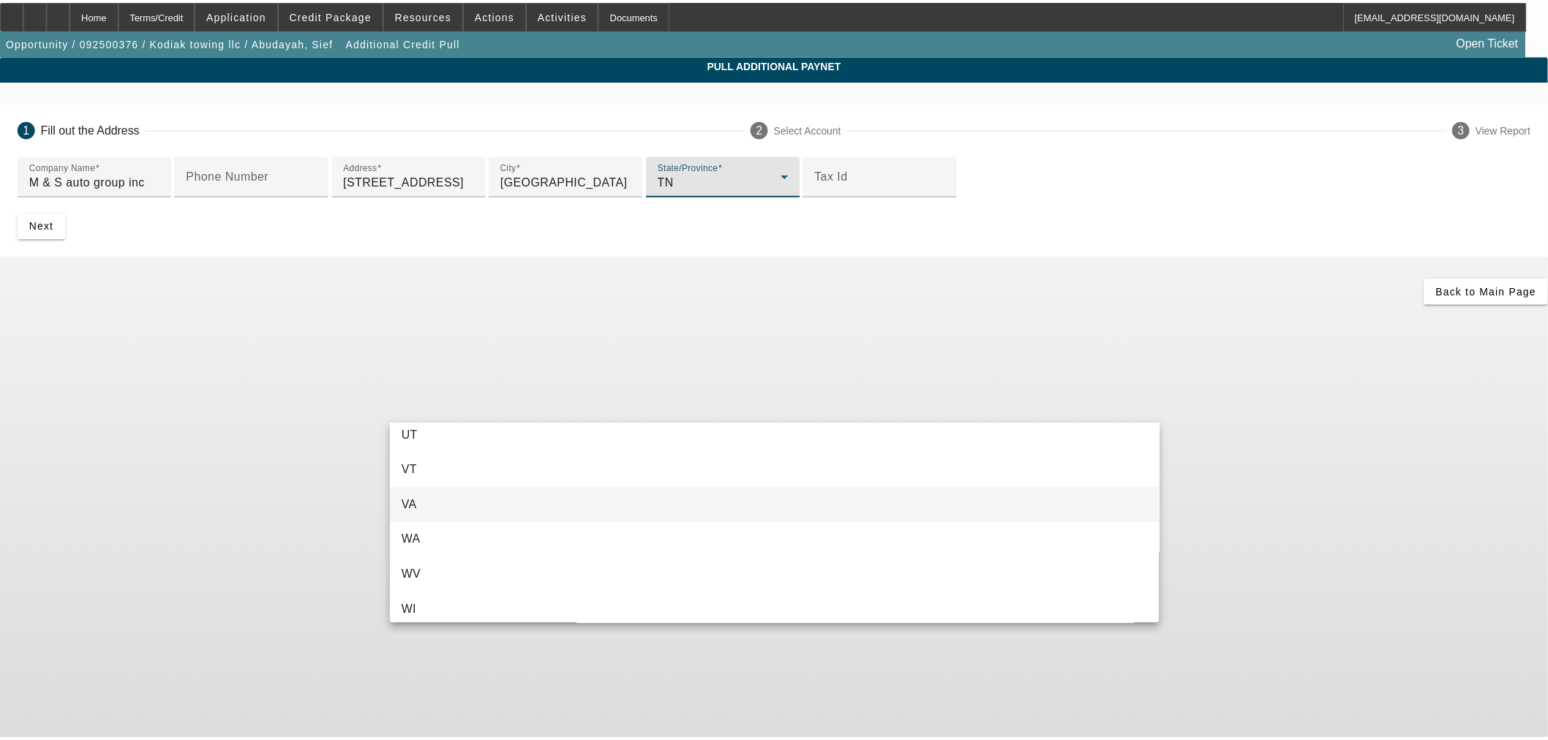
scroll to position [1475, 0]
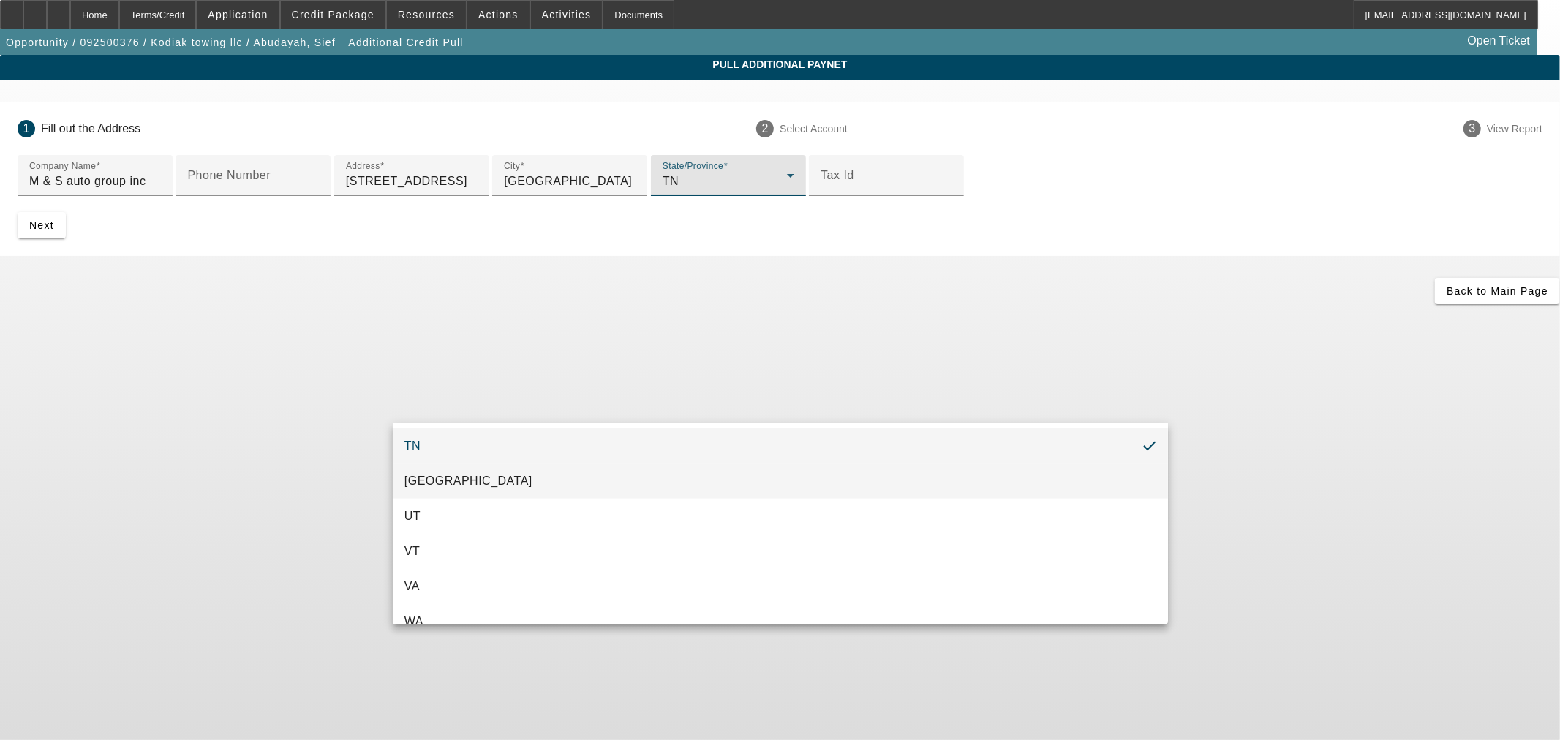
click at [503, 481] on mat-option "TX" at bounding box center [780, 481] width 775 height 35
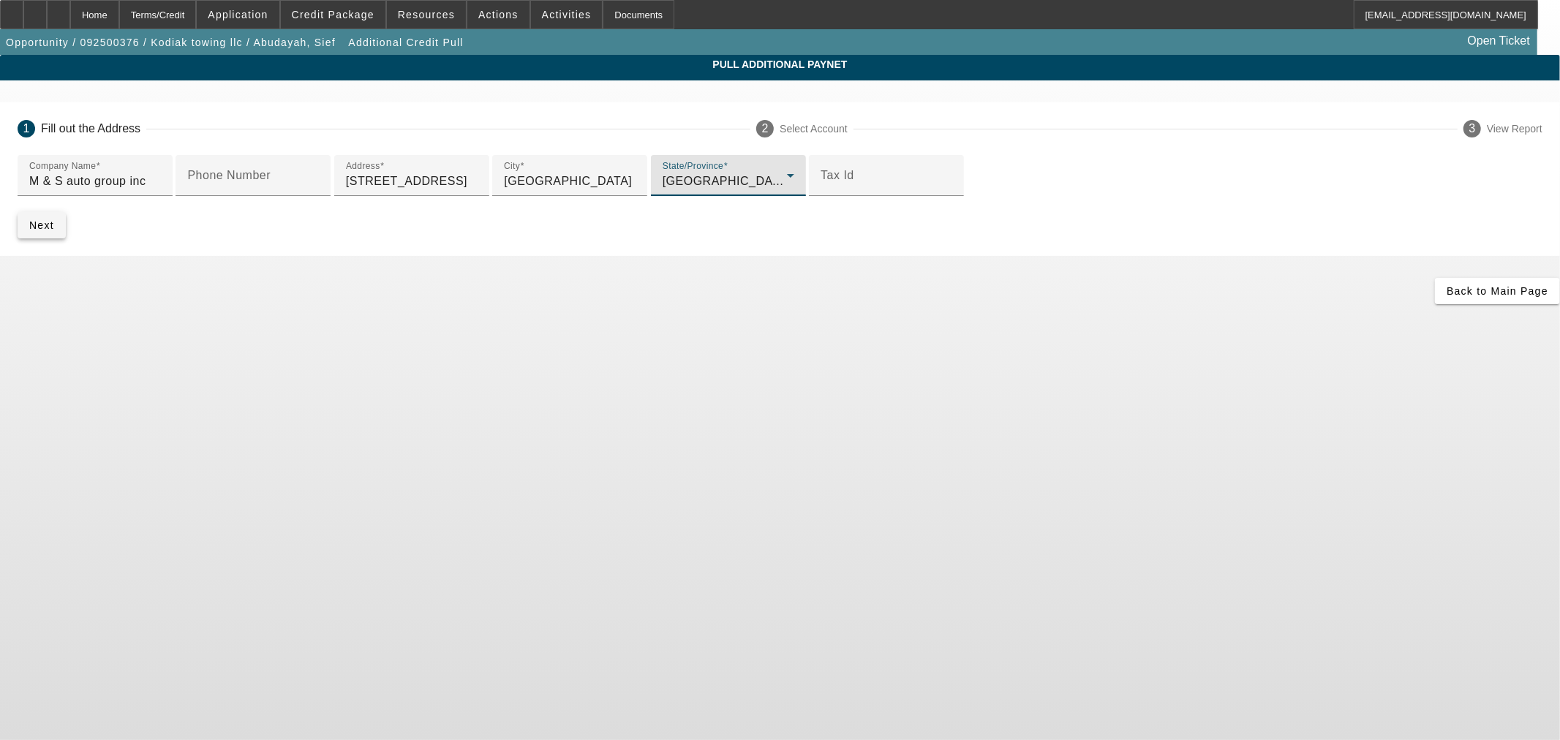
click at [66, 243] on span "submit" at bounding box center [42, 225] width 48 height 35
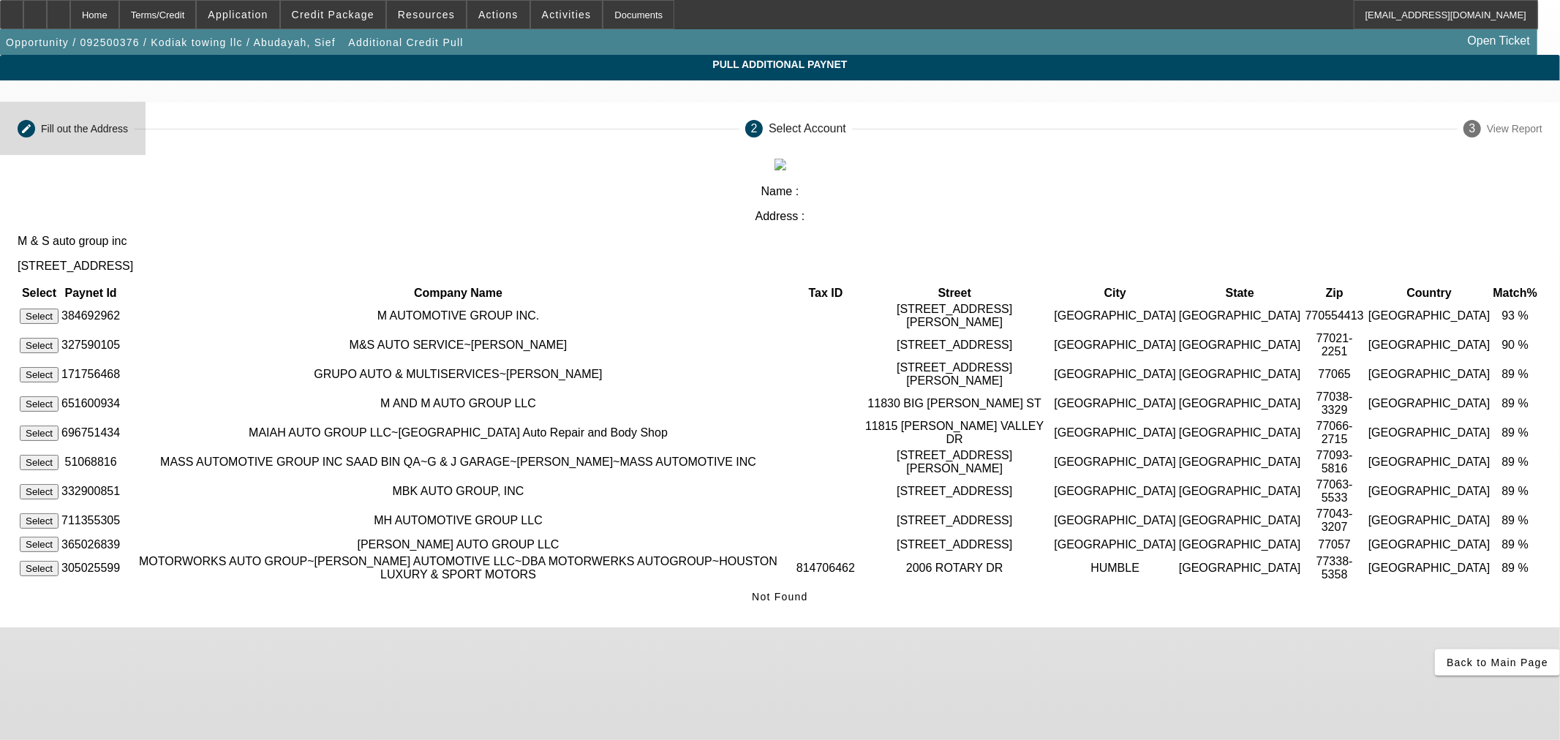
click at [128, 125] on div "Fill out the Address" at bounding box center [84, 129] width 87 height 12
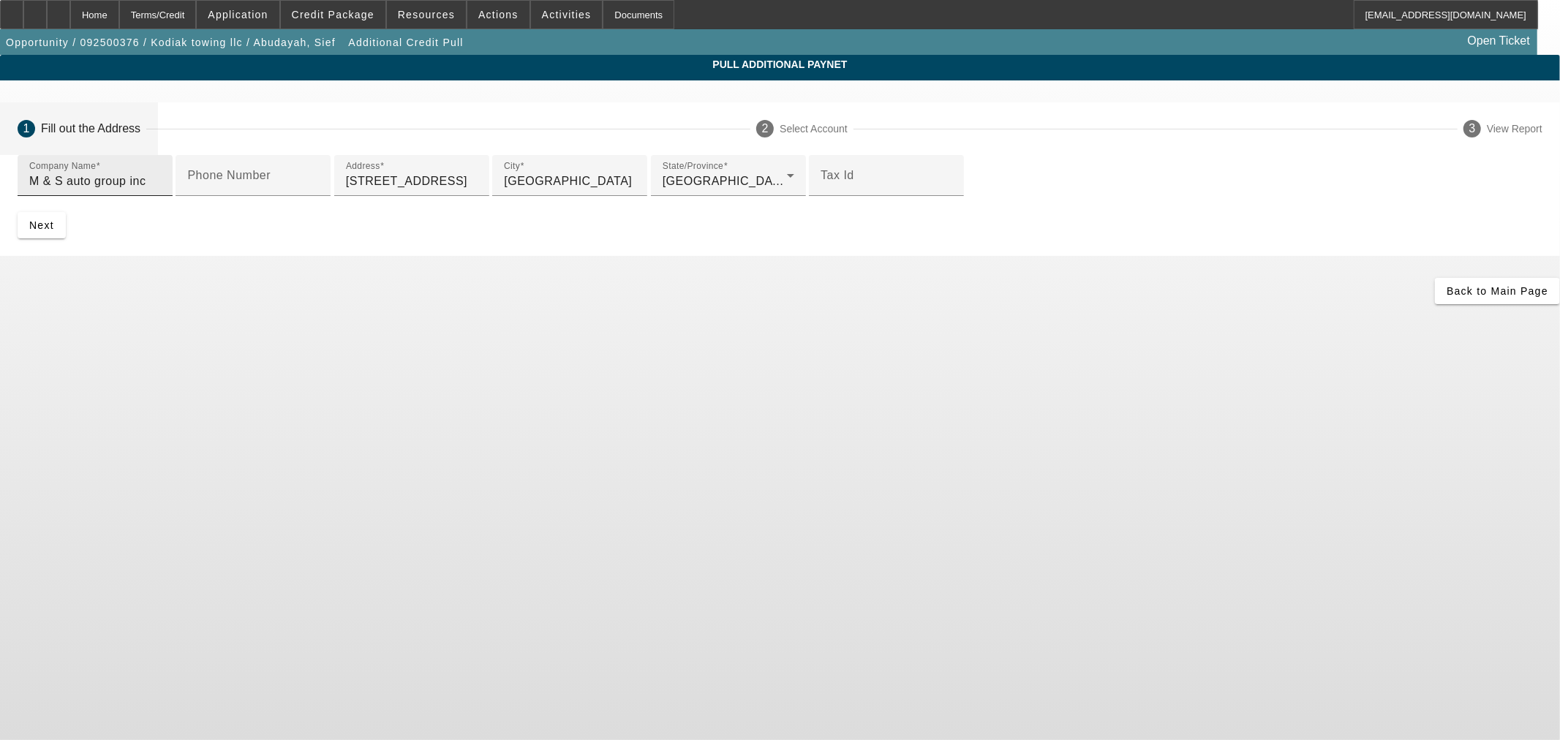
click at [161, 187] on input "M & S auto group inc" at bounding box center [95, 182] width 132 height 18
click at [161, 186] on input "M & S auto group inc" at bounding box center [95, 182] width 132 height 18
click at [161, 186] on input "M &S auto group inc" at bounding box center [95, 182] width 132 height 18
click at [54, 231] on span "Next" at bounding box center [41, 225] width 25 height 12
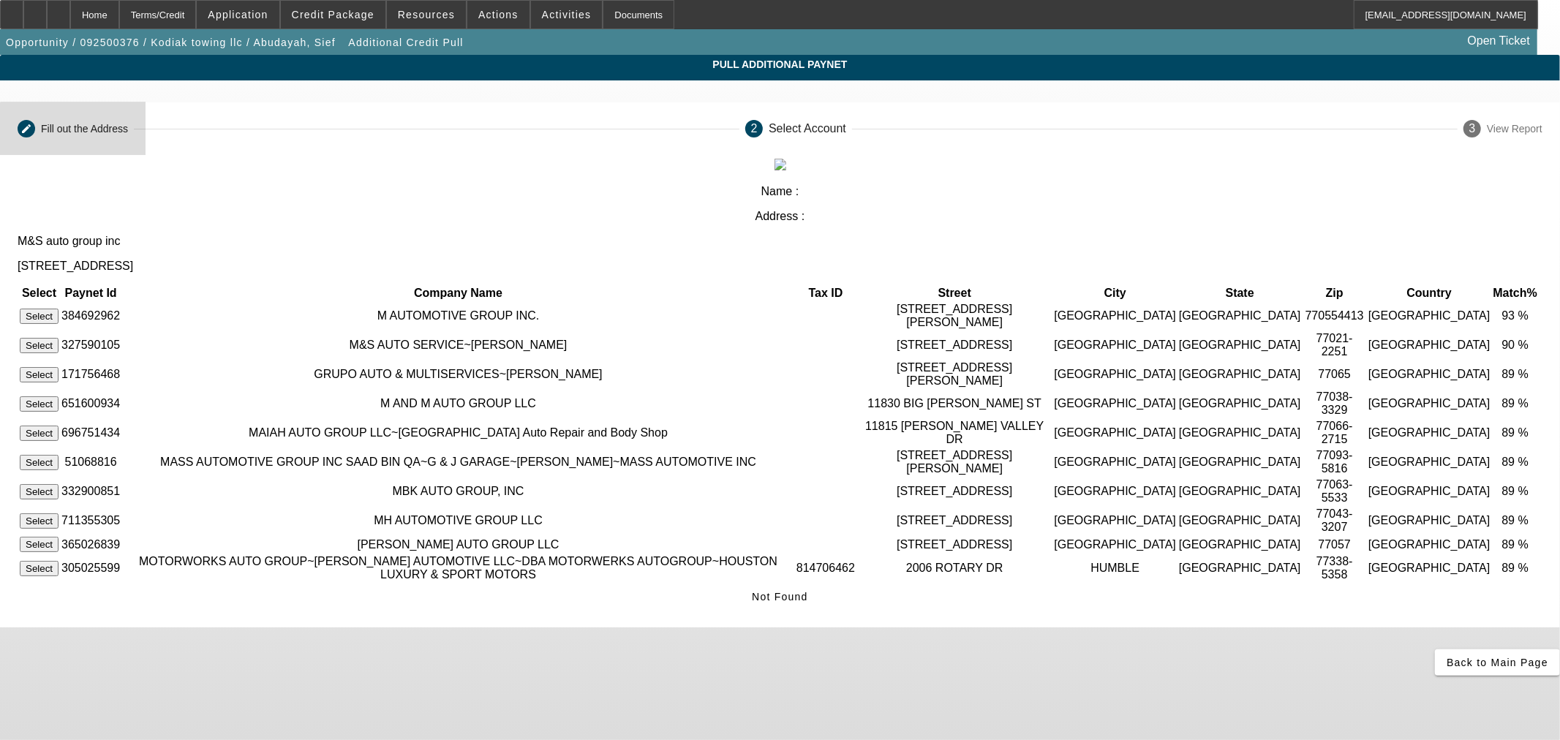
click at [146, 135] on mat-step-header "Editable create Fill out the Address" at bounding box center [73, 128] width 146 height 53
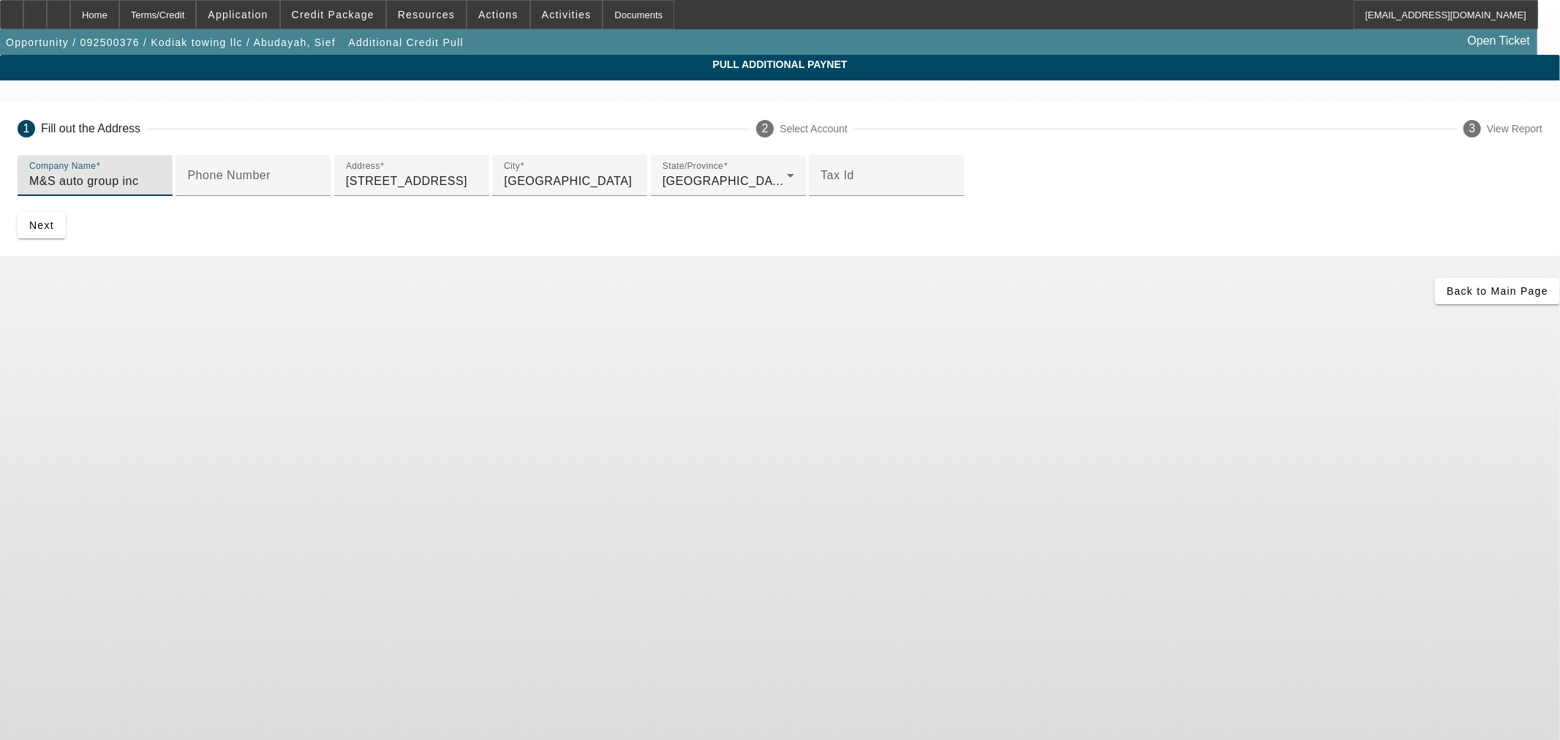
click at [161, 181] on input "M&S auto group inc" at bounding box center [95, 182] width 132 height 18
drag, startPoint x: 429, startPoint y: 188, endPoint x: 520, endPoint y: 188, distance: 91.4
click at [161, 188] on input "M&S auto group inc" at bounding box center [95, 182] width 132 height 18
click at [161, 185] on input "M&S auto group inc" at bounding box center [95, 182] width 132 height 18
click at [161, 192] on div "Company Name M&S auto group inc" at bounding box center [95, 175] width 132 height 41
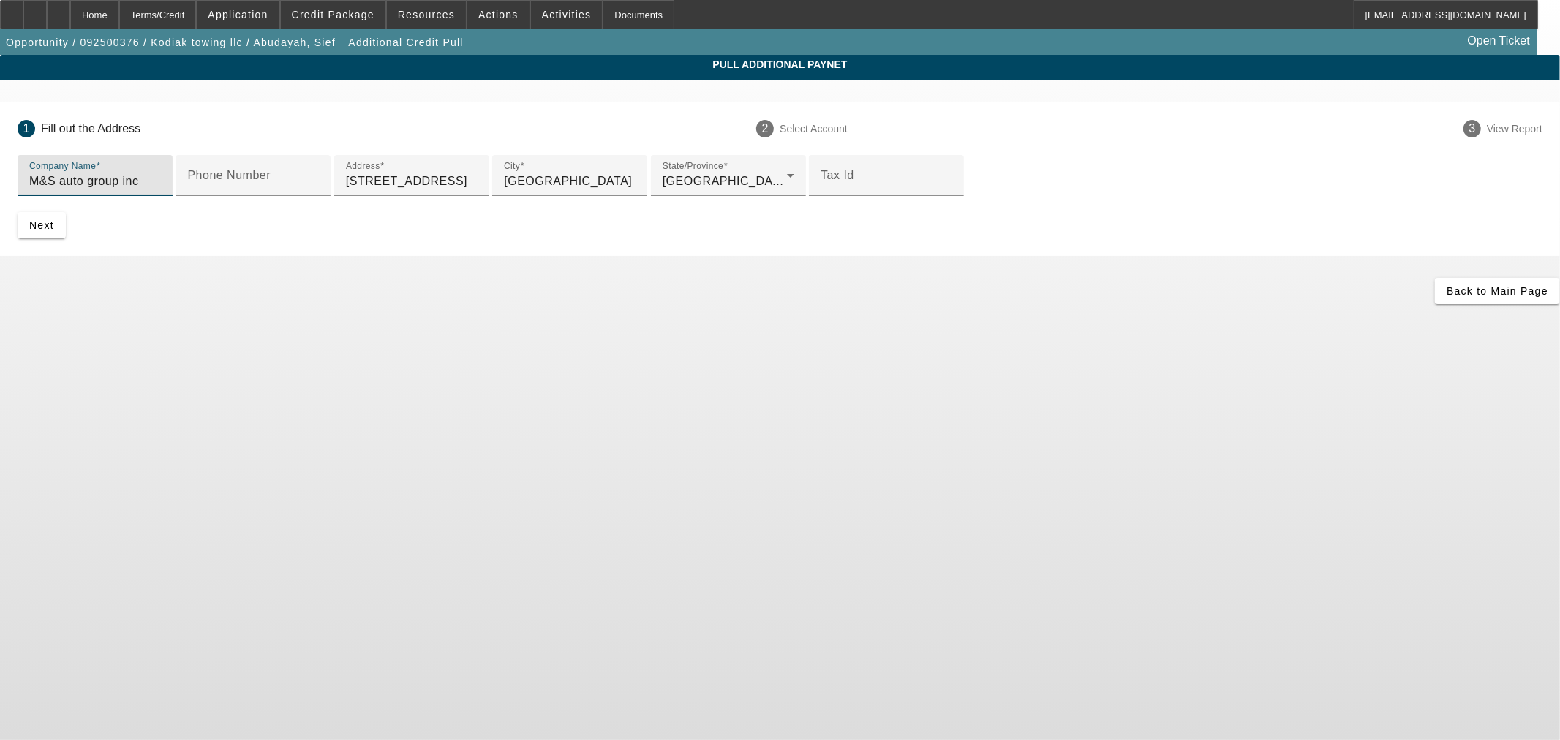
click at [161, 183] on input "M&S auto group inc" at bounding box center [95, 182] width 132 height 18
click at [161, 187] on input "M&S Auto Group INC DBA" at bounding box center [95, 182] width 132 height 18
click at [161, 186] on input "M&S Auto Group INC DBA" at bounding box center [95, 182] width 132 height 18
click at [161, 187] on input "M& S Auto Group INC DBA" at bounding box center [95, 182] width 132 height 18
click at [161, 176] on input "M & S Auto Group INC DBA" at bounding box center [95, 182] width 132 height 18
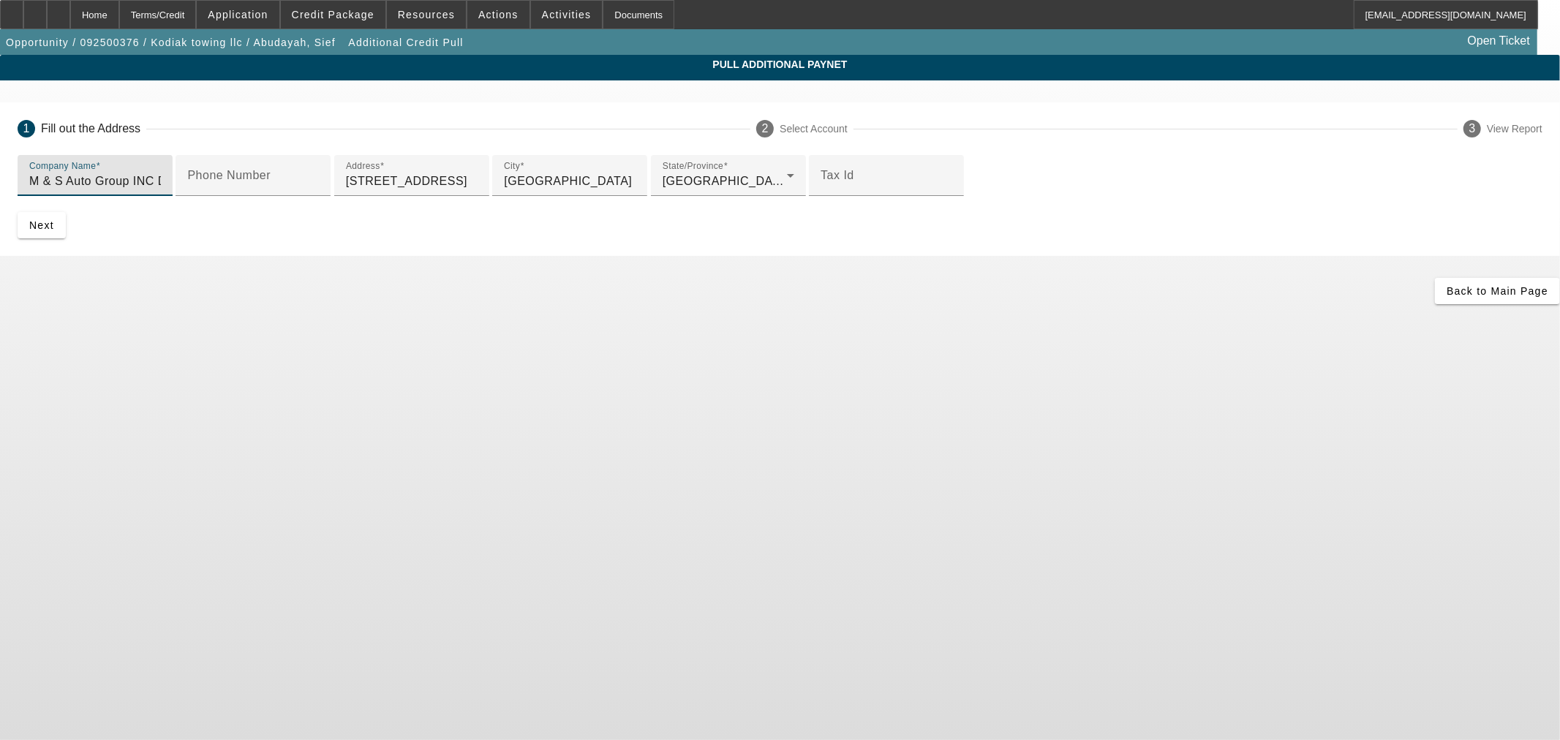
click at [18, 212] on button "Next" at bounding box center [42, 225] width 48 height 26
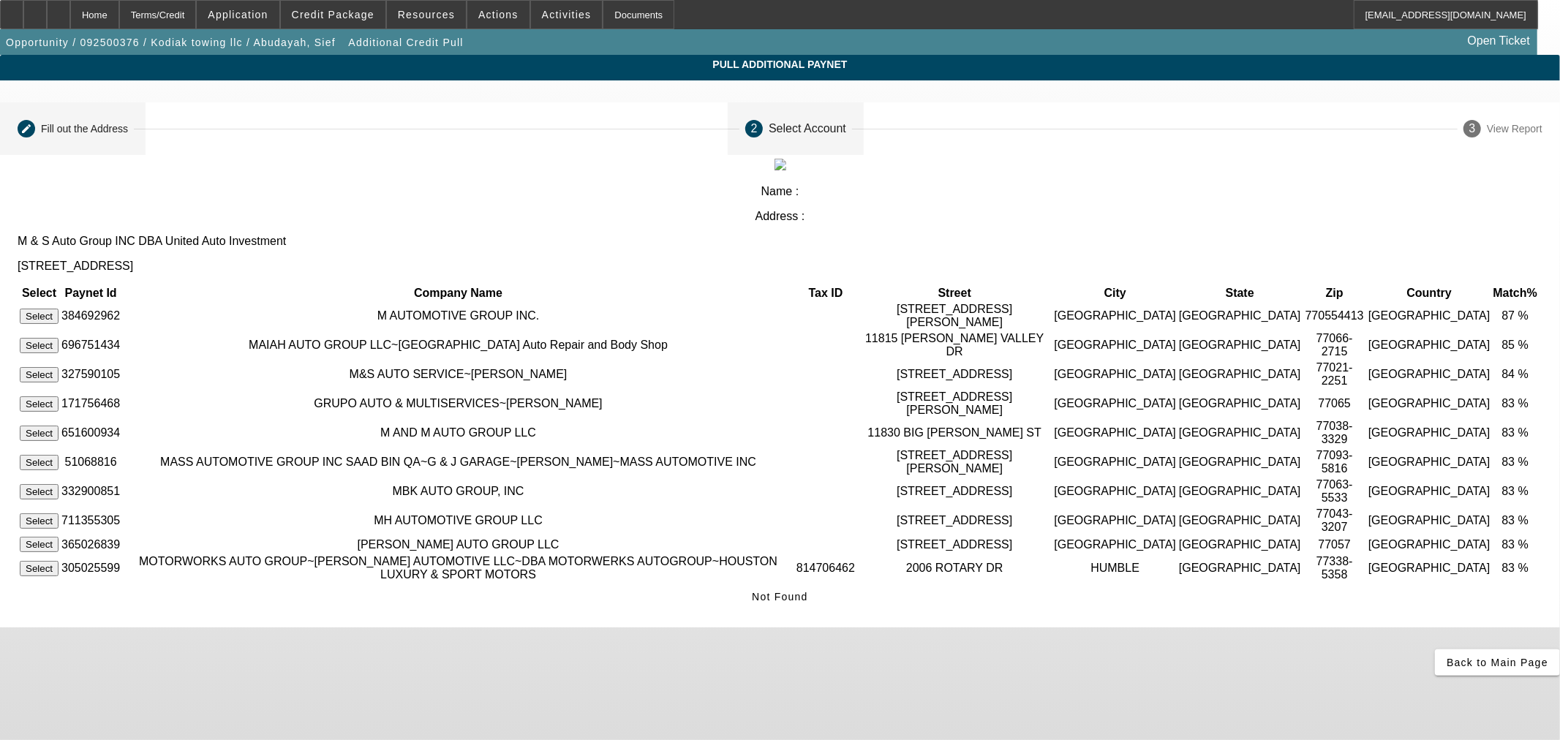
click at [146, 140] on mat-step-header "Editable create Fill out the Address" at bounding box center [73, 128] width 146 height 53
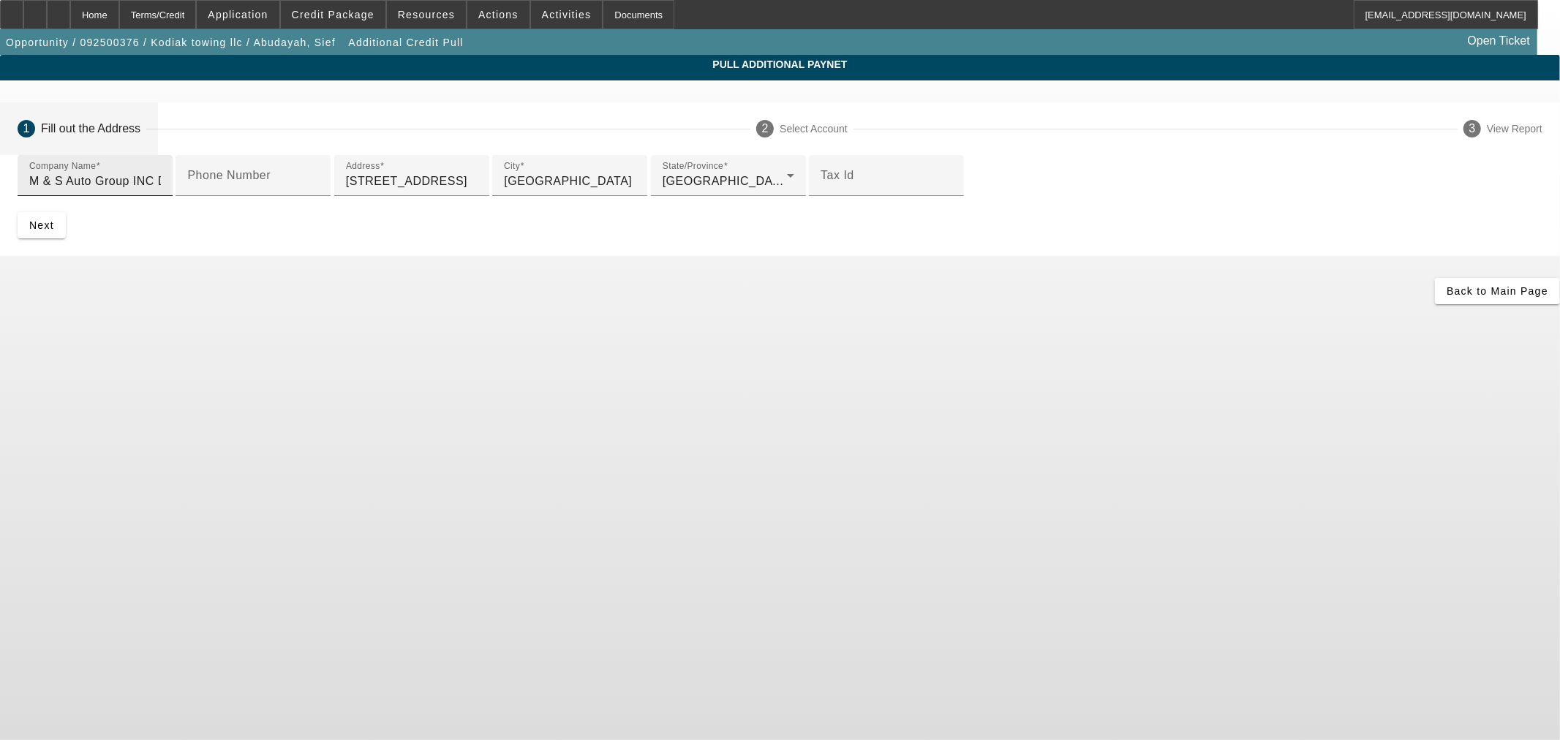
click at [161, 184] on input "M & S Auto Group INC DBA United Auto Investment" at bounding box center [95, 182] width 132 height 18
click at [161, 187] on input "M &S Auto Group INC DBA United Auto Investment" at bounding box center [95, 182] width 132 height 18
type input "M&S Auto Group INC DBA United Auto Investment"
click at [66, 243] on span "submit" at bounding box center [42, 225] width 48 height 35
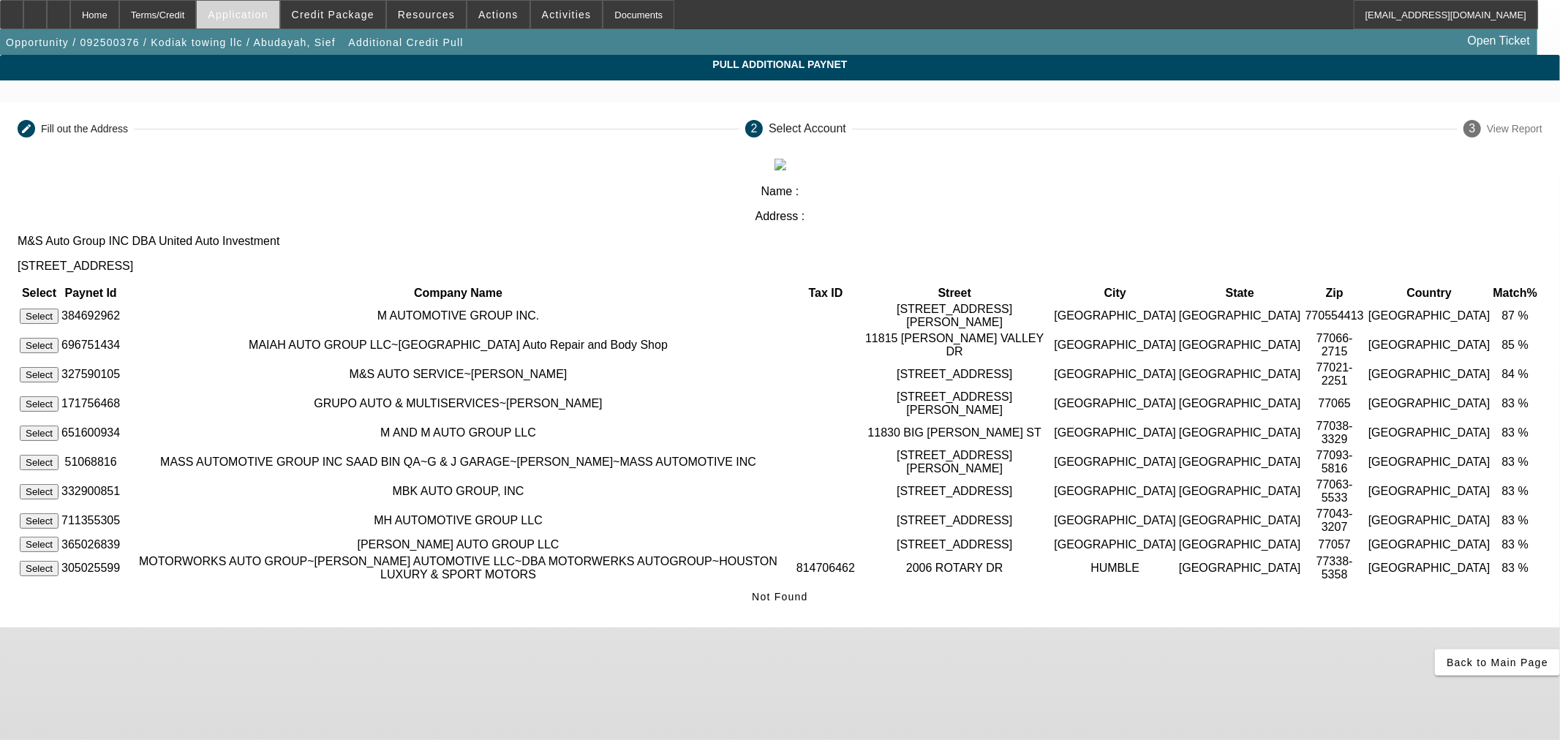
drag, startPoint x: 115, startPoint y: 10, endPoint x: 285, endPoint y: 12, distance: 170.4
click at [285, 12] on div "Home Terms/Credit Application Credit Package Resources Actions Activities Docum…" at bounding box center [769, 14] width 1538 height 29
click at [309, 12] on span at bounding box center [333, 14] width 105 height 35
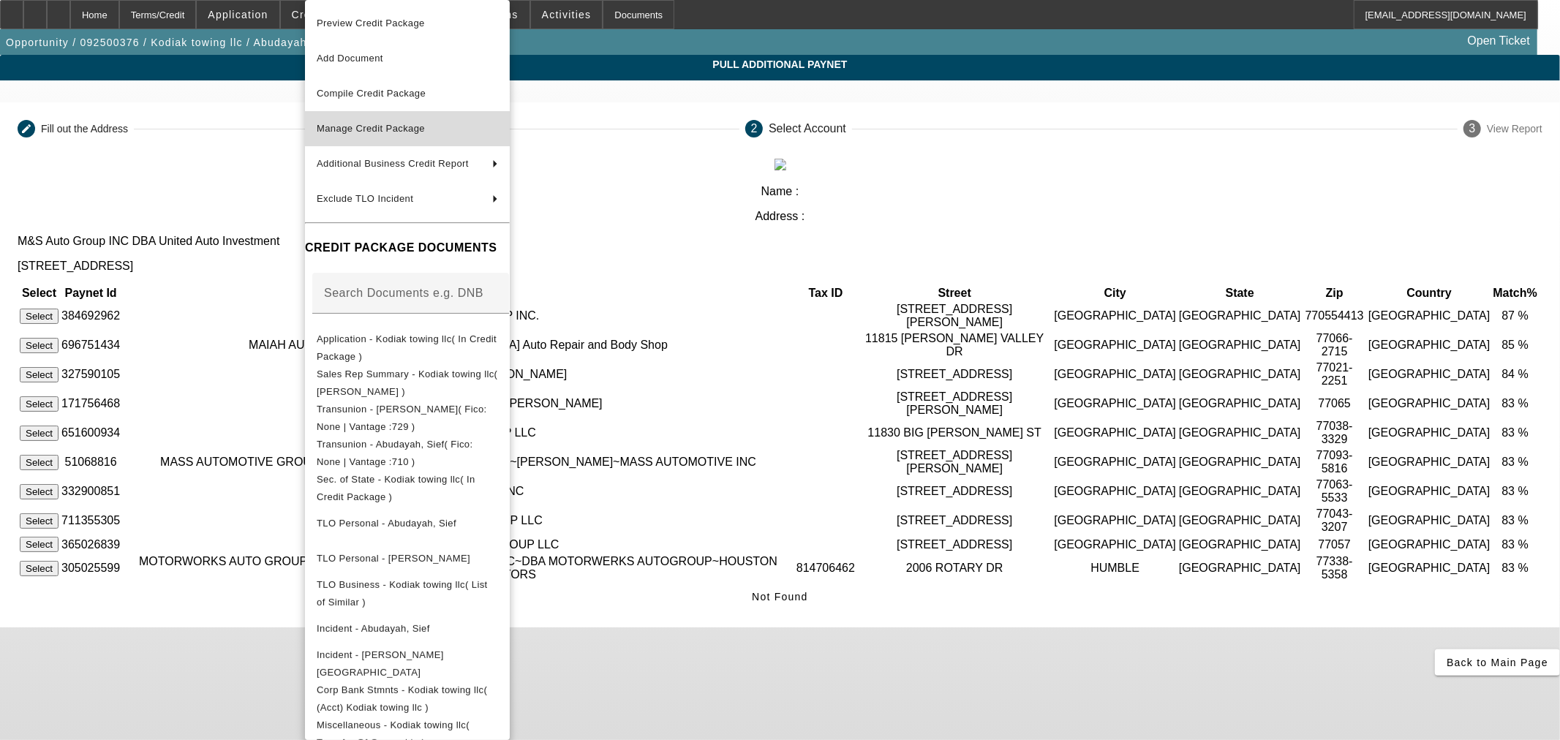
click at [388, 137] on span "Manage Credit Package" at bounding box center [407, 129] width 181 height 18
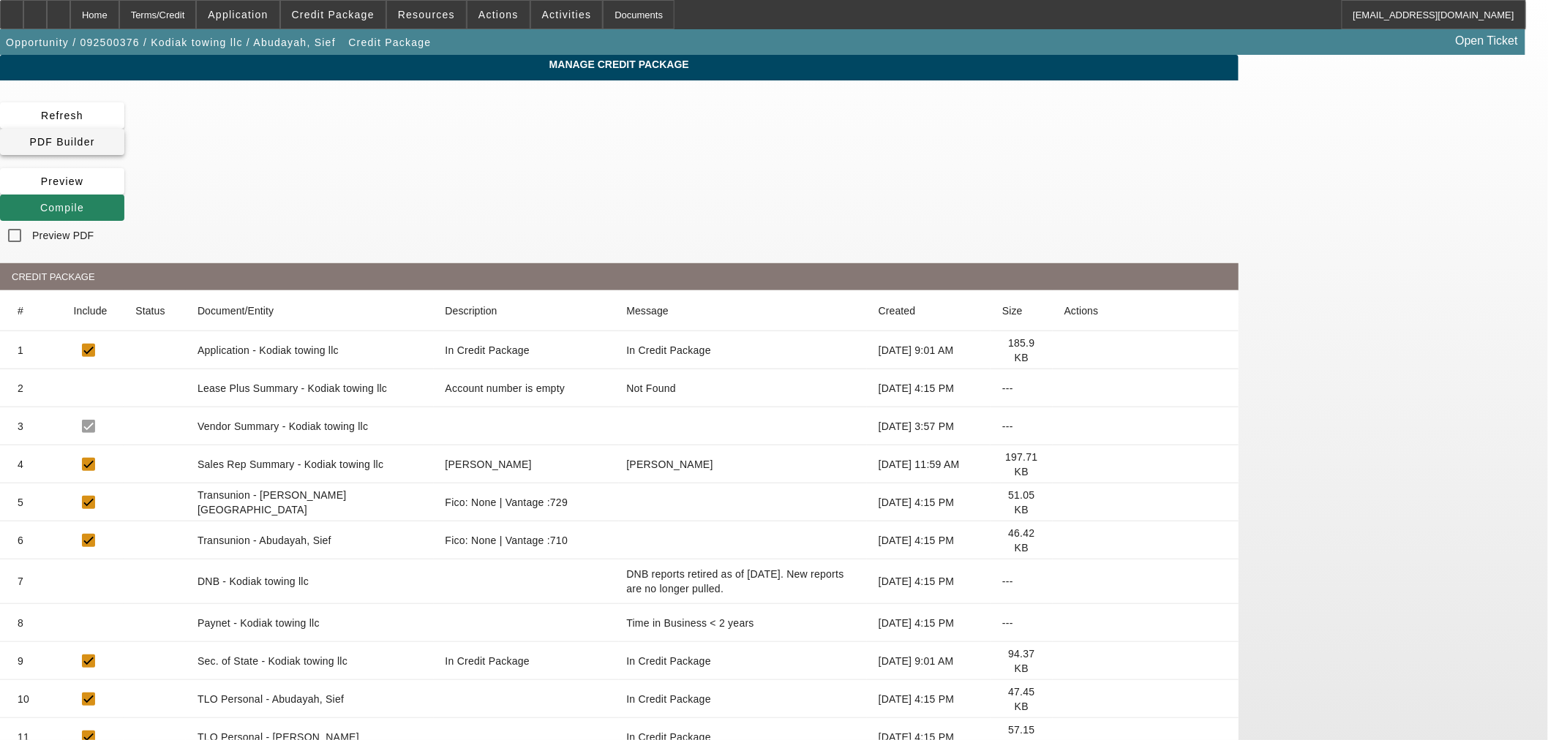
click at [124, 133] on span at bounding box center [62, 141] width 124 height 35
click at [84, 202] on span "Compile" at bounding box center [62, 208] width 44 height 12
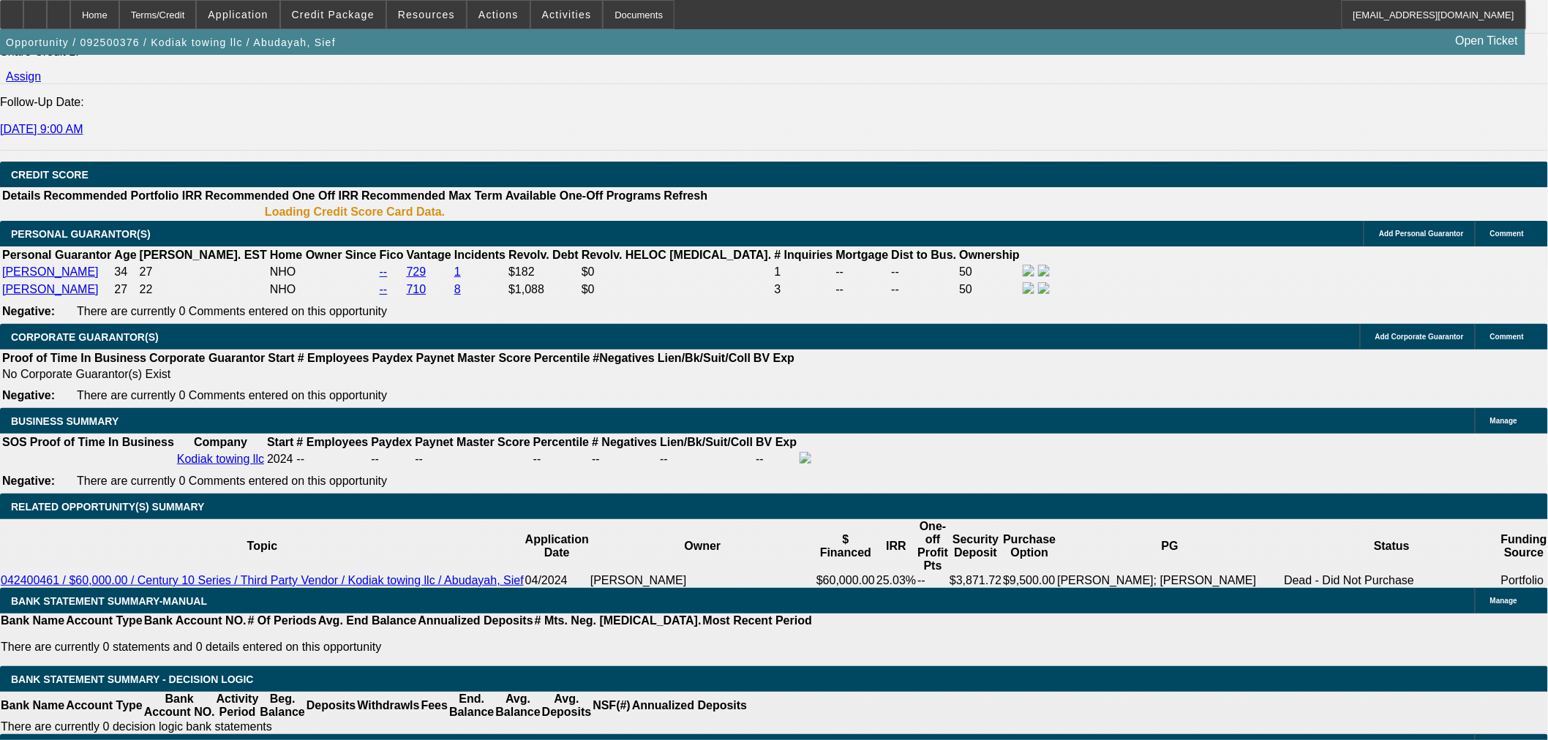
select select "0"
select select "2"
select select "0"
select select "6"
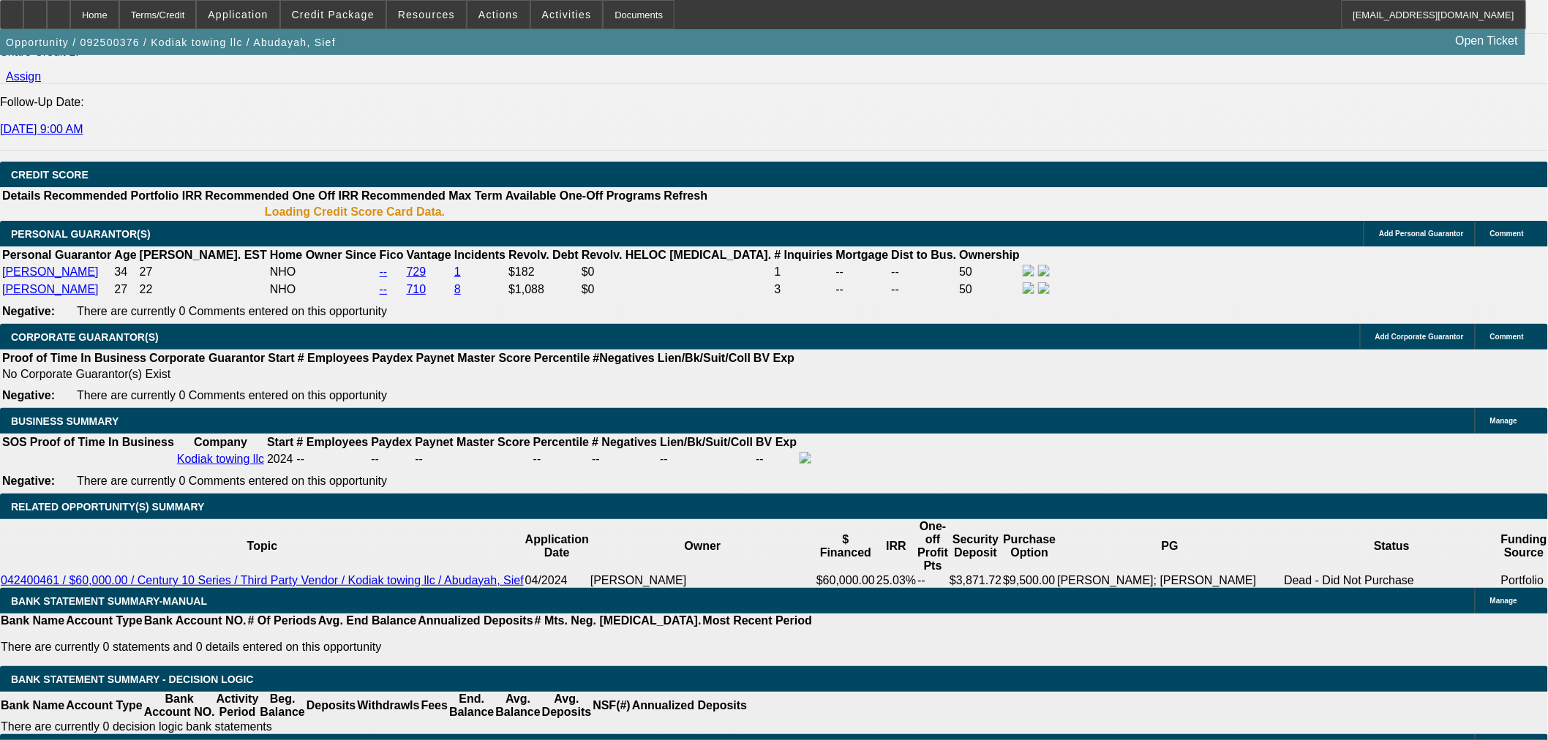
select select "0"
select select "6"
select select "0"
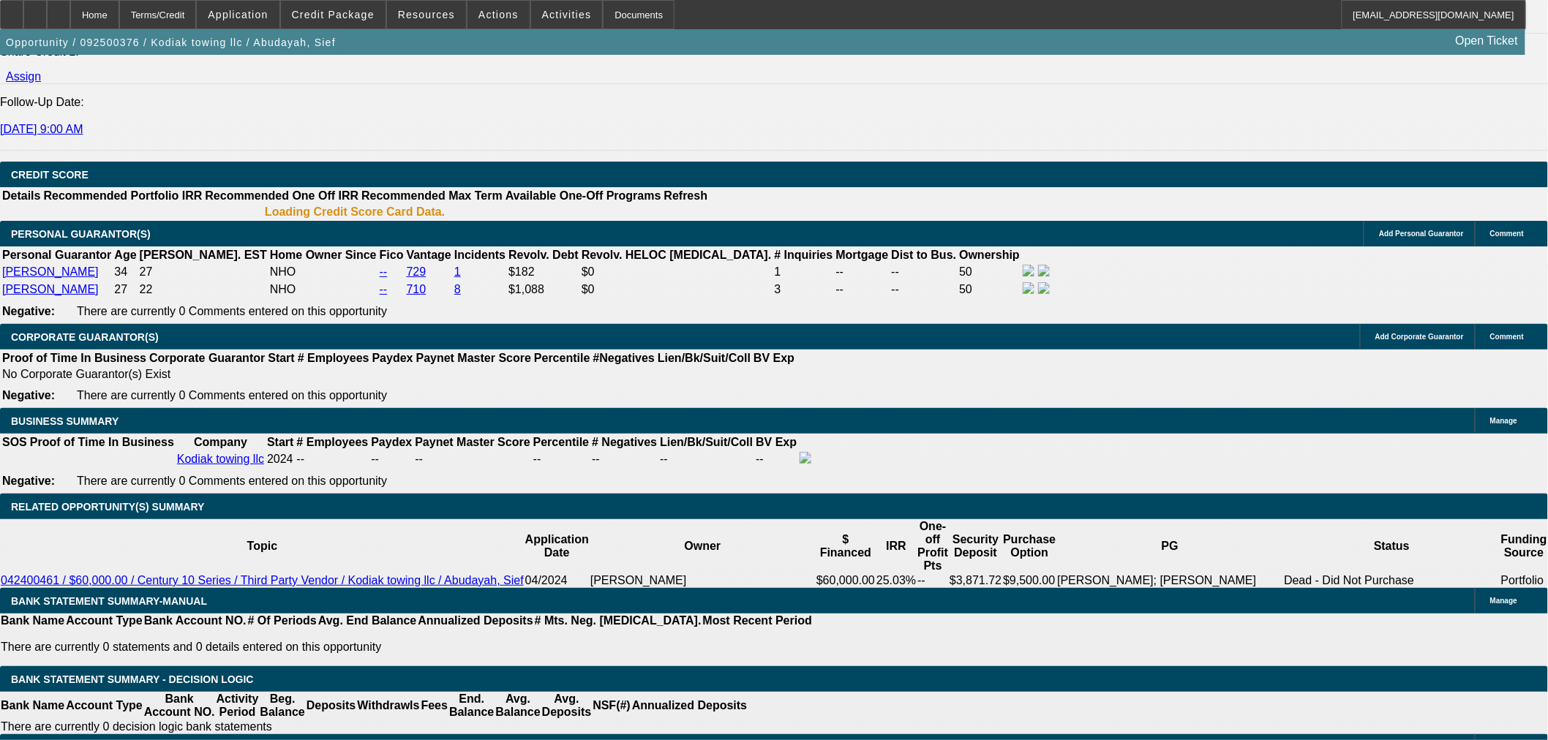
select select "0"
select select "6"
select select "0"
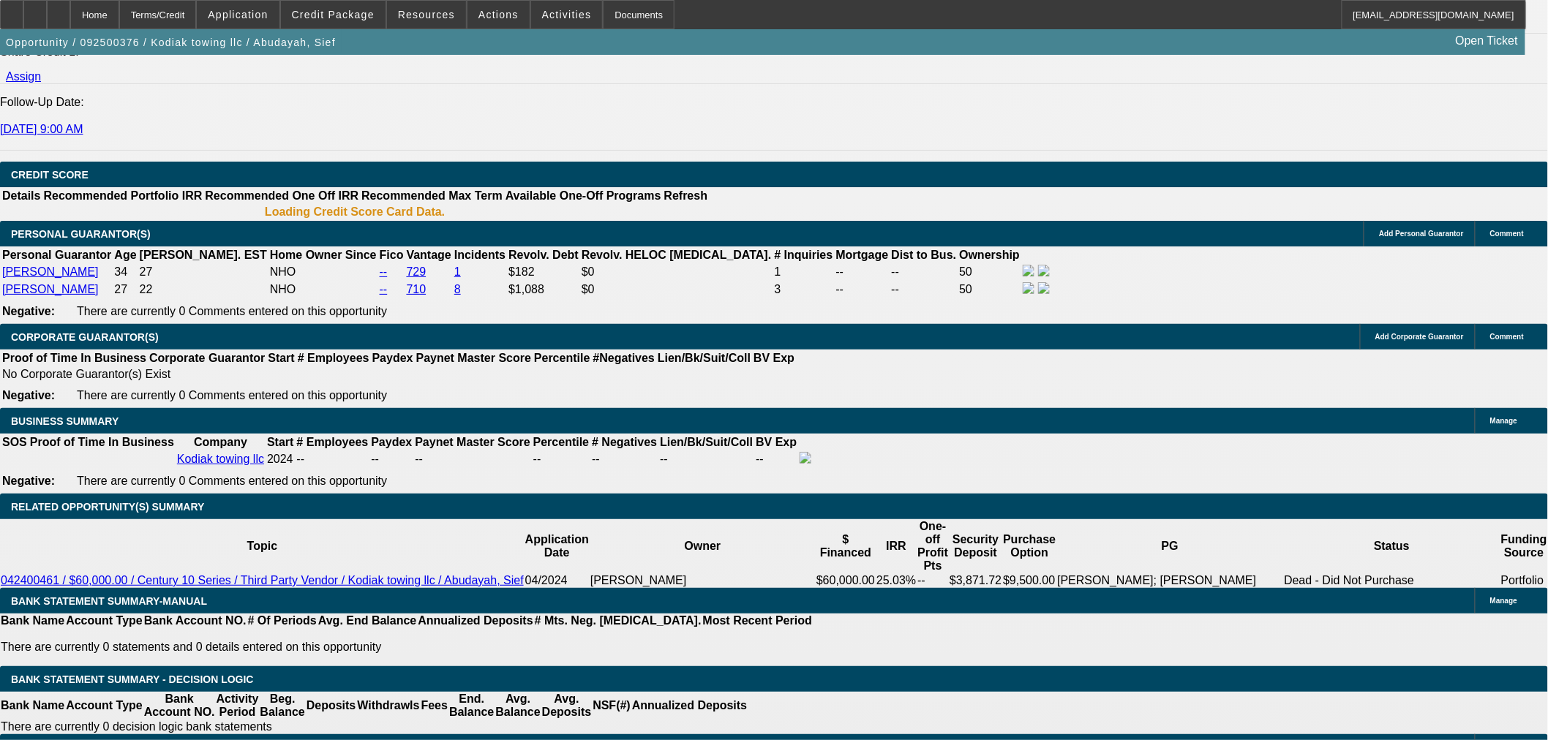
select select "0"
select select "6"
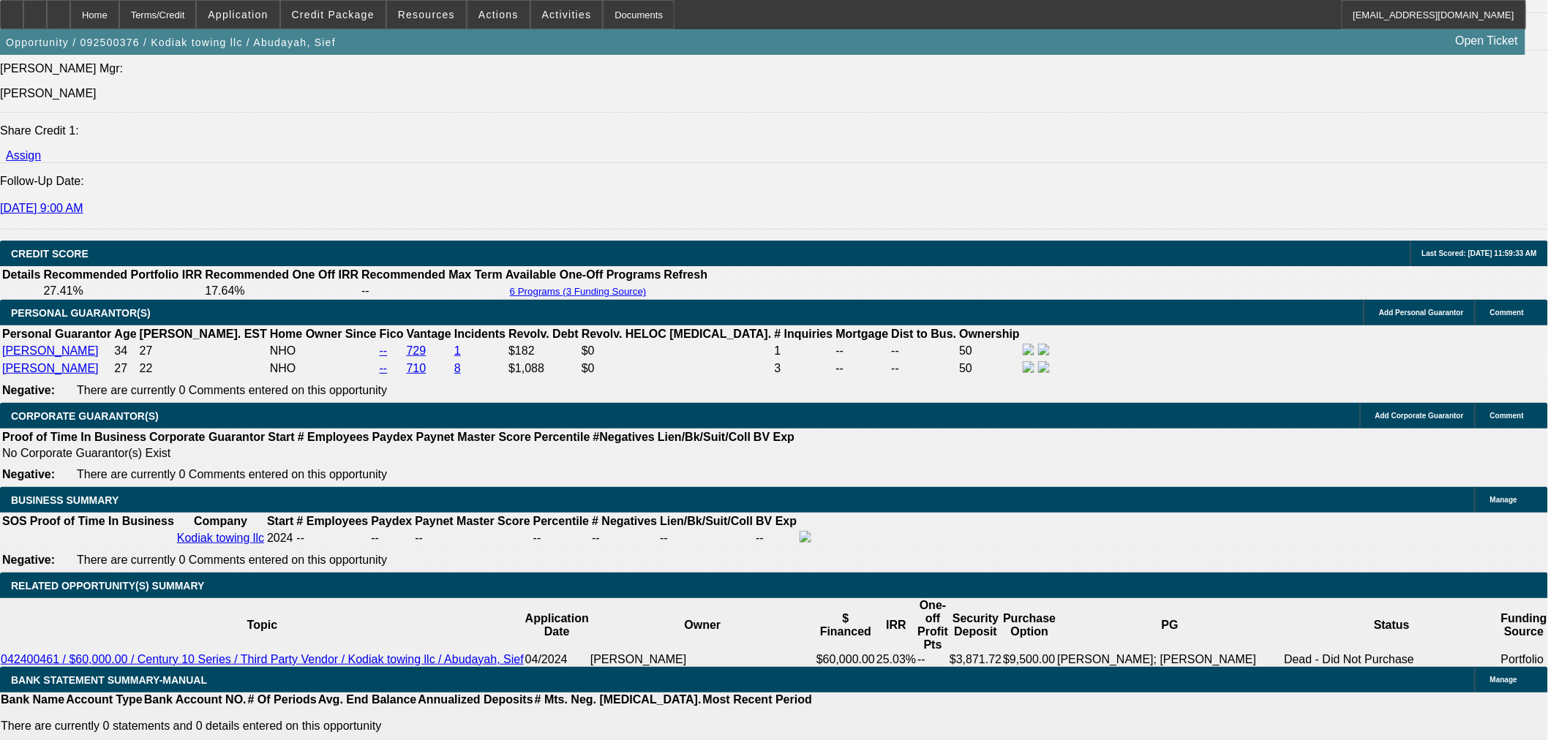
scroll to position [1900, 0]
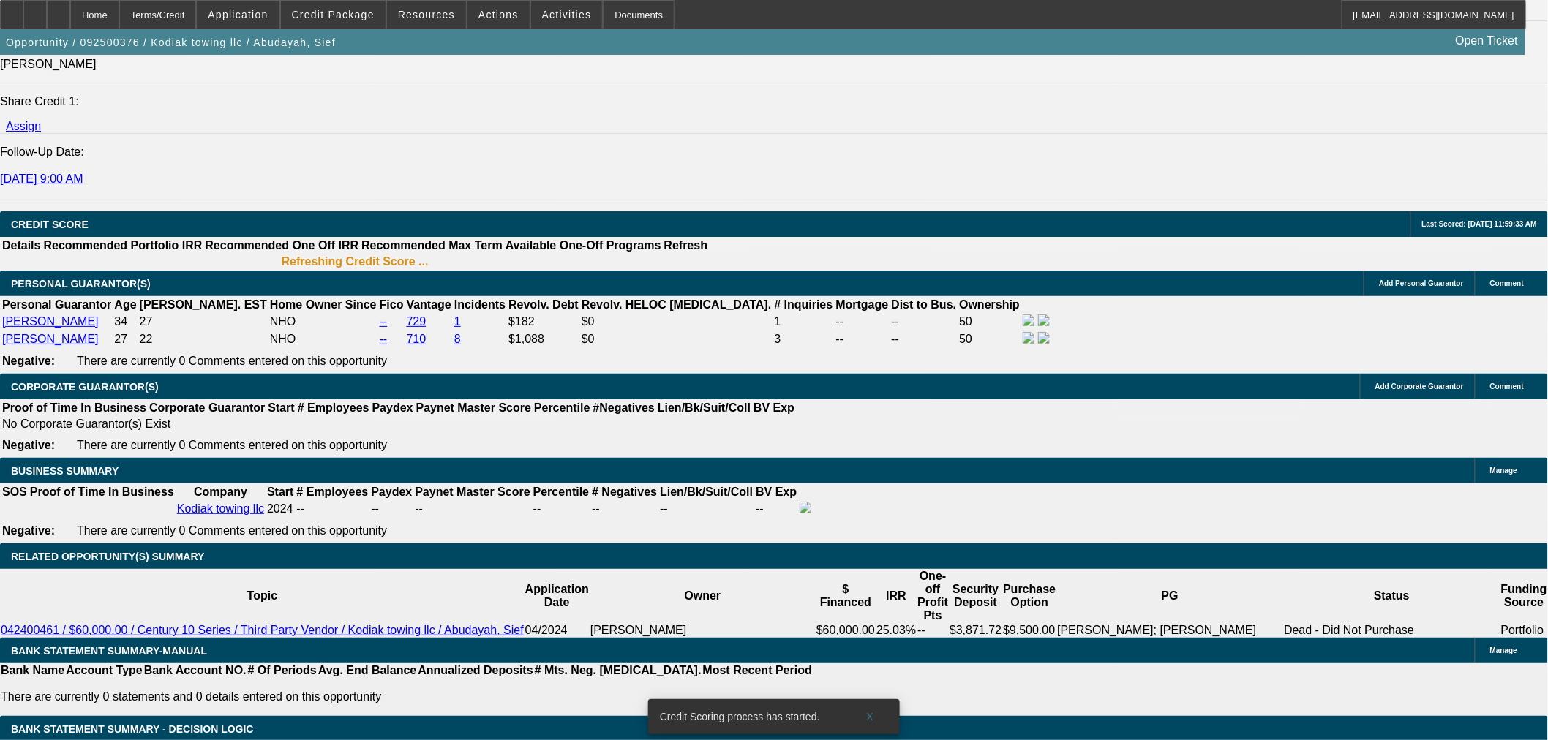
drag, startPoint x: 1245, startPoint y: 301, endPoint x: 1244, endPoint y: 313, distance: 12.5
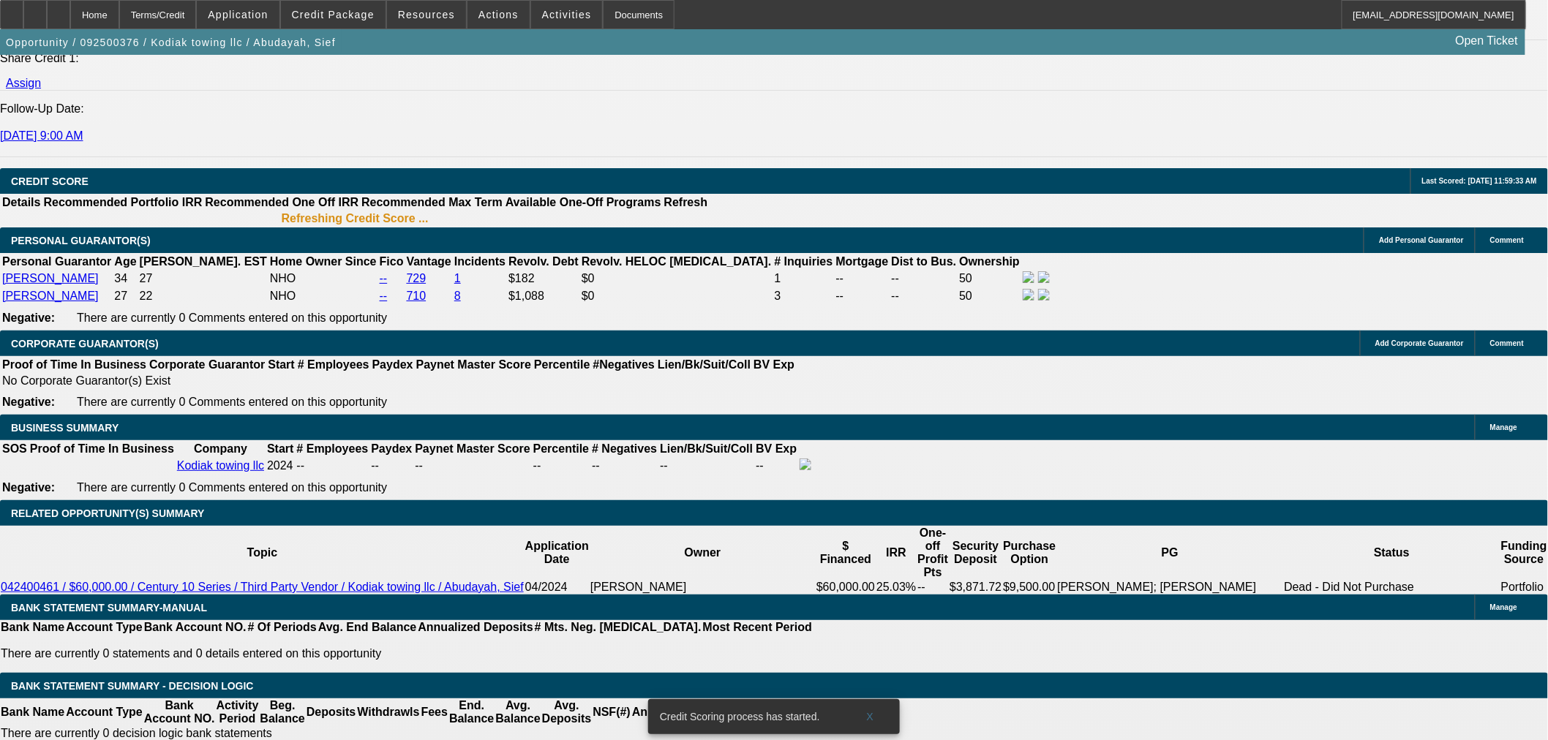
scroll to position [244, 0]
click at [352, 22] on span at bounding box center [333, 14] width 105 height 35
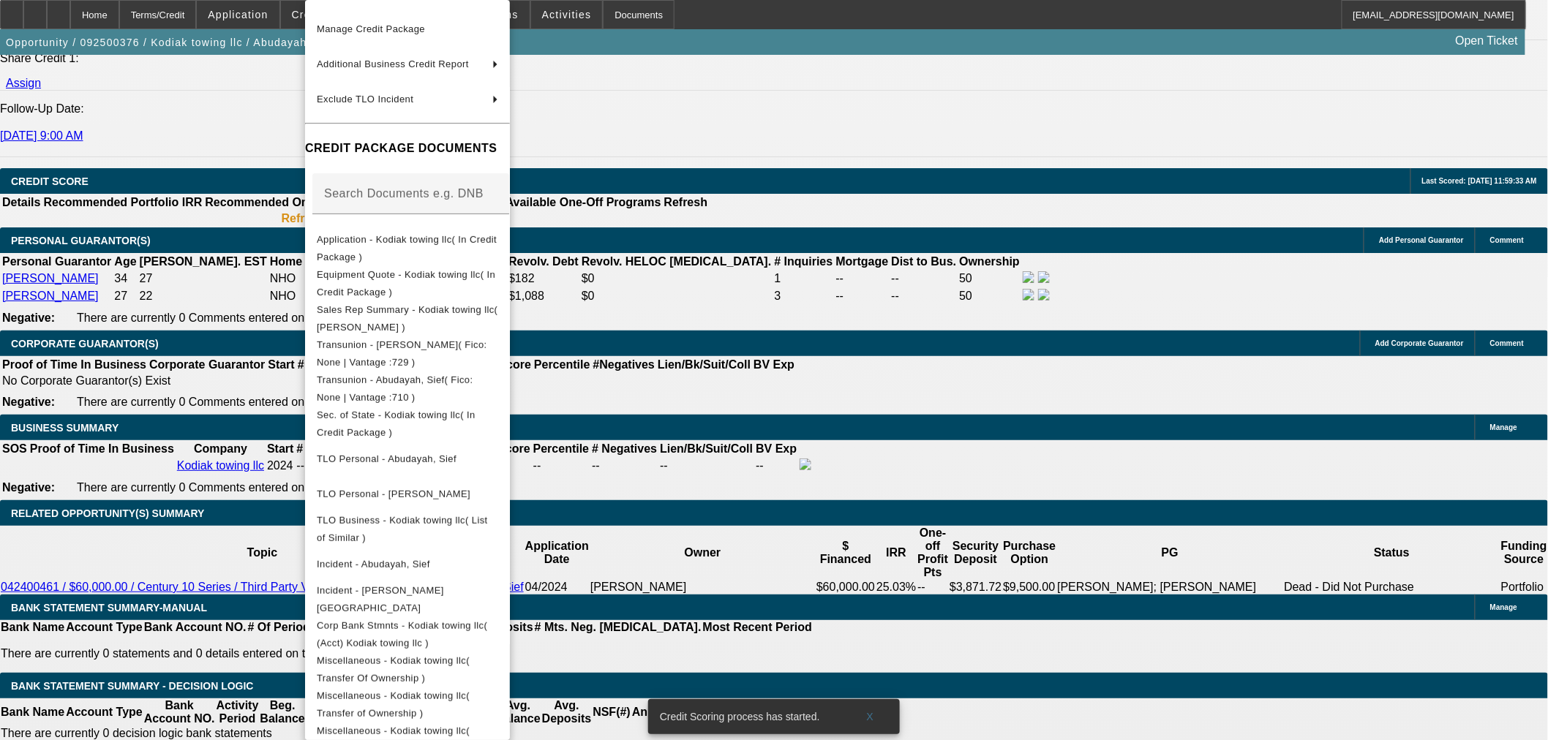
scroll to position [234, 0]
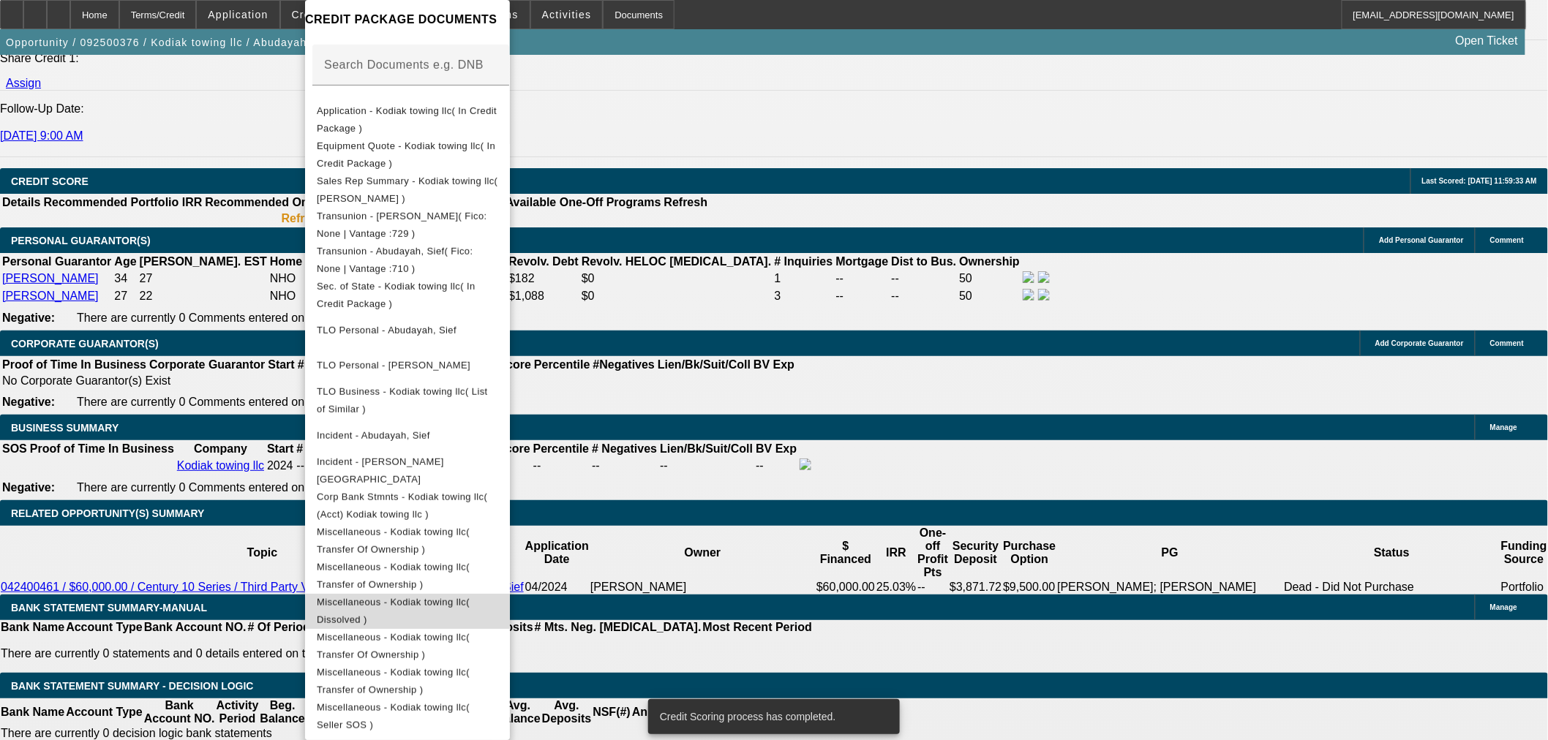
click at [498, 605] on span "Miscellaneous - Kodiak towing llc( Dissolved )" at bounding box center [407, 611] width 181 height 35
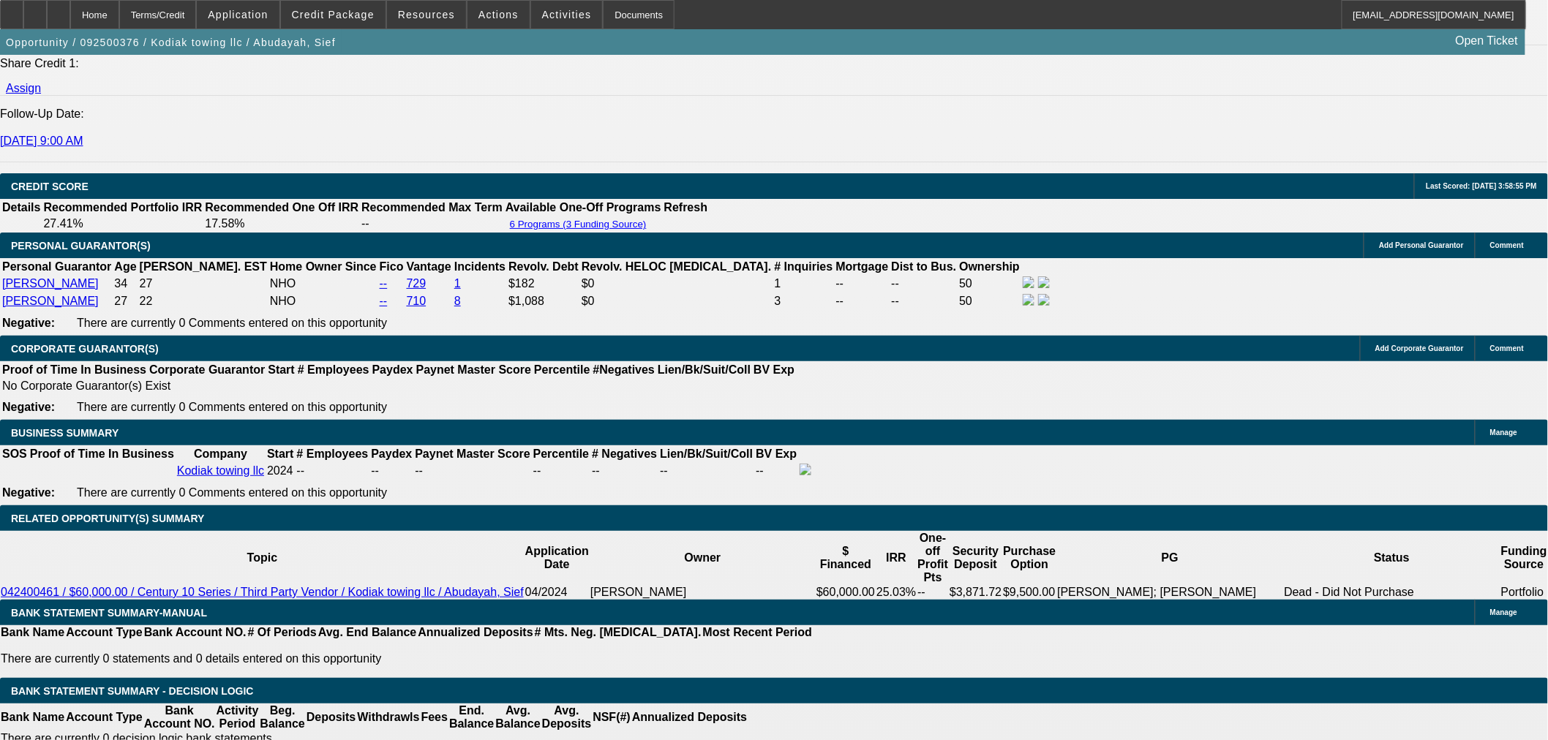
scroll to position [162, 0]
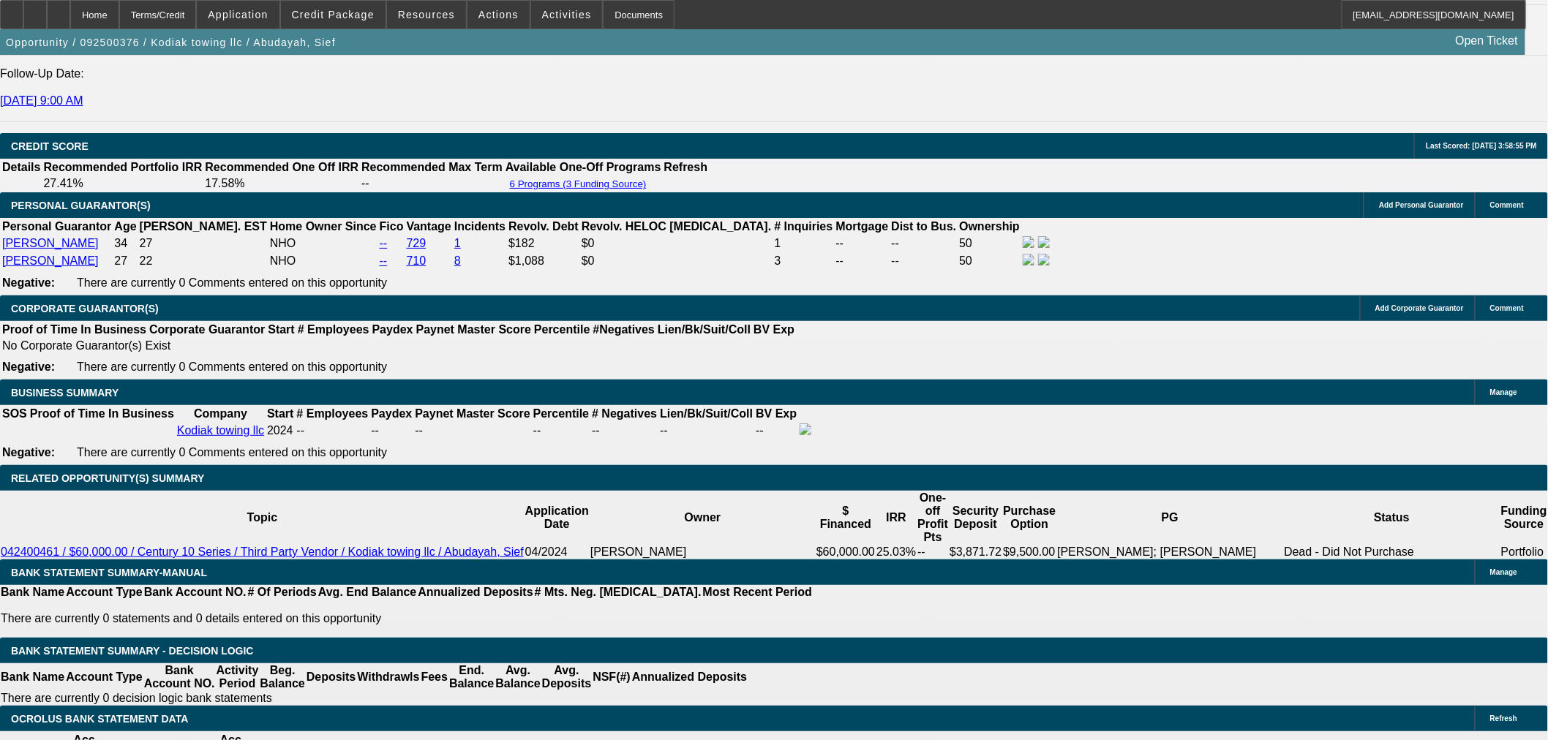
scroll to position [1950, 0]
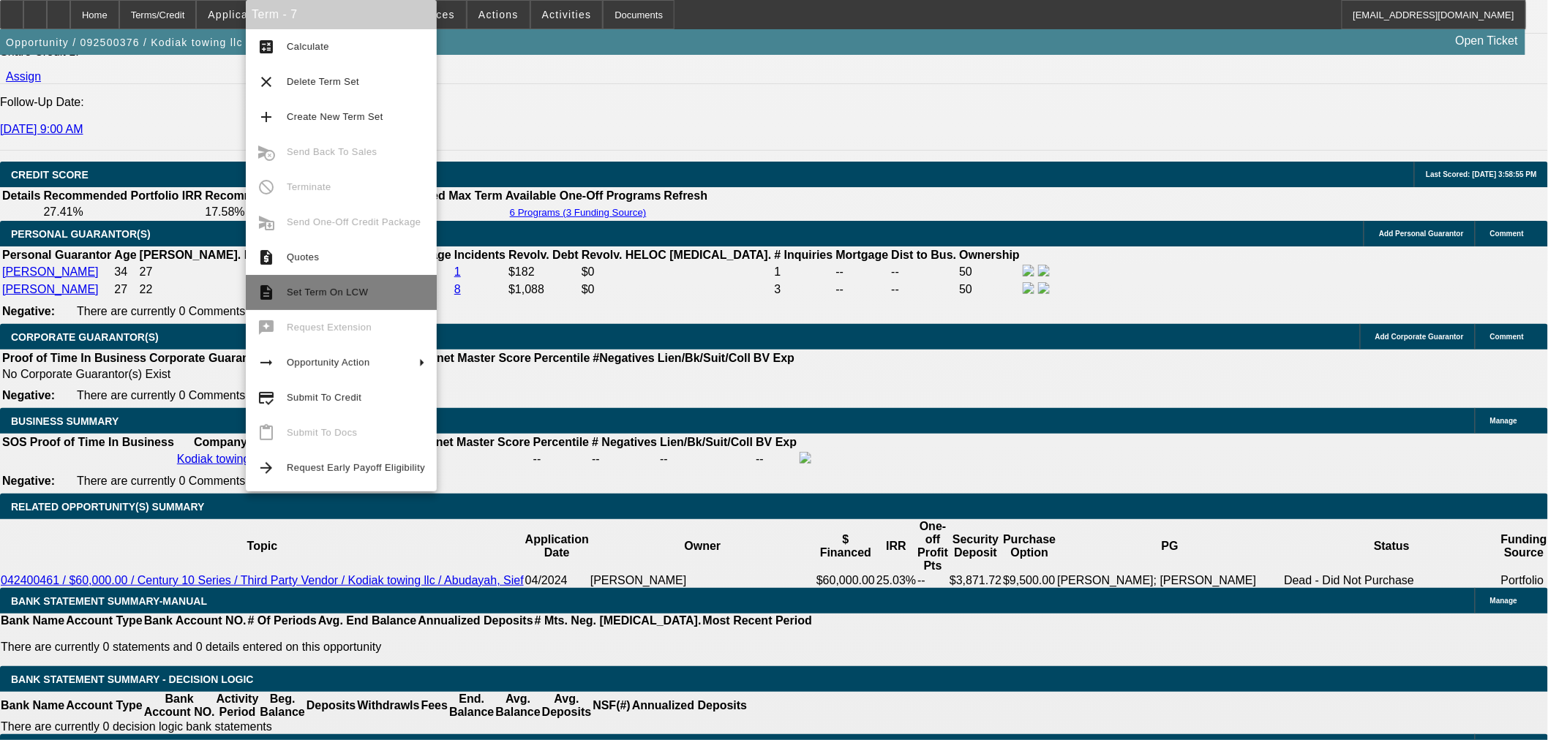
click at [369, 278] on button "description Set Term On LCW" at bounding box center [341, 292] width 191 height 35
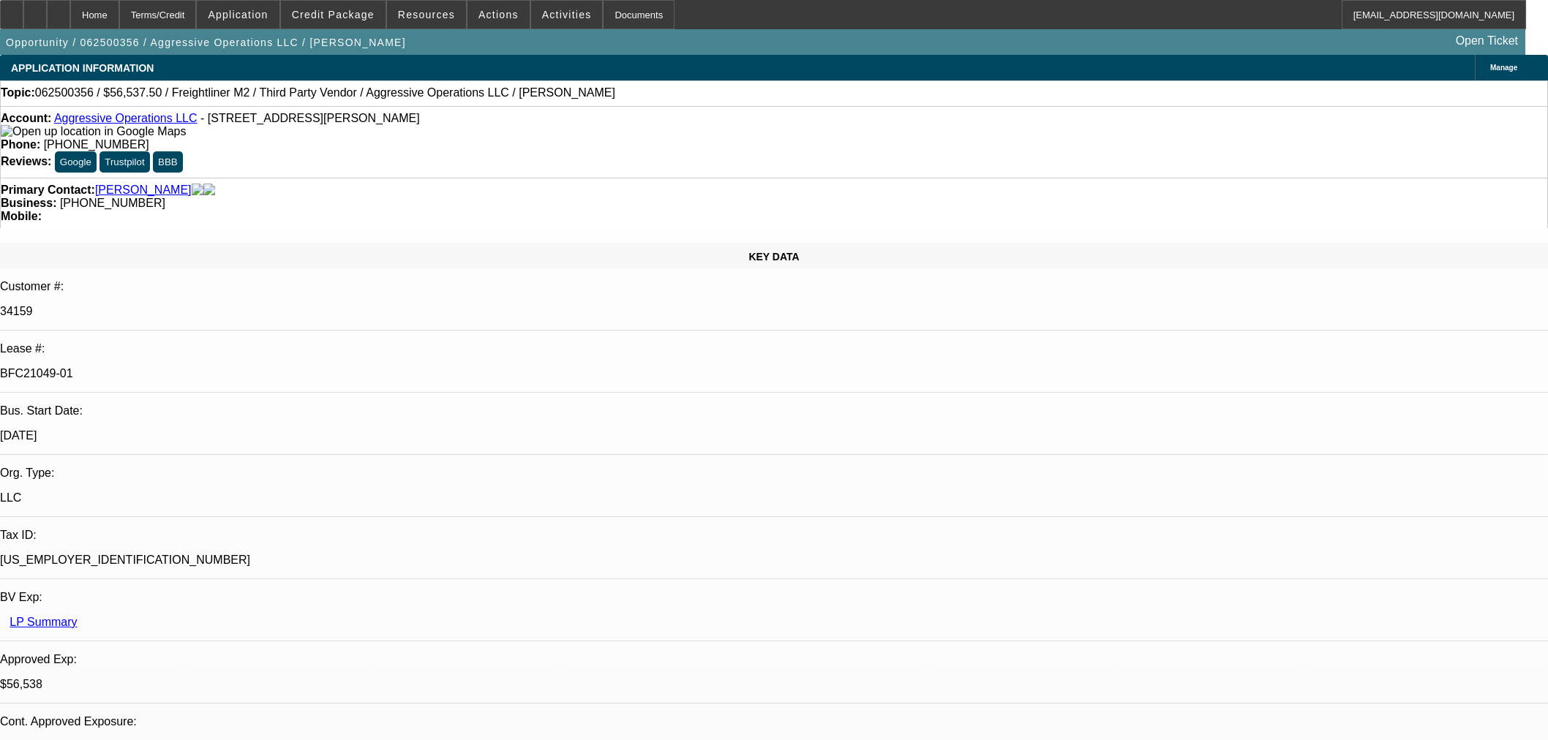
select select "0"
select select "2"
select select "0"
select select "6"
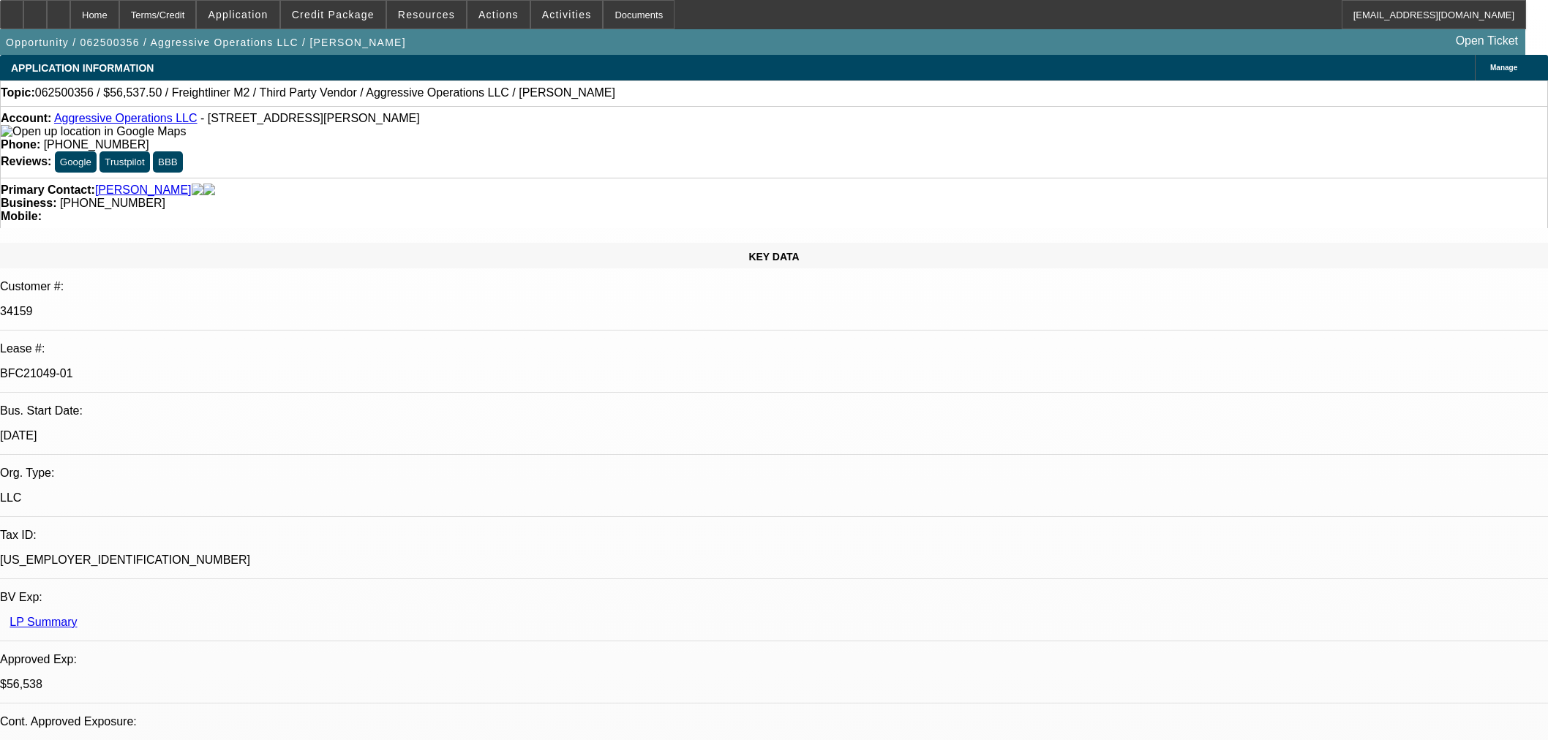
select select "0"
select select "2"
select select "0"
select select "6"
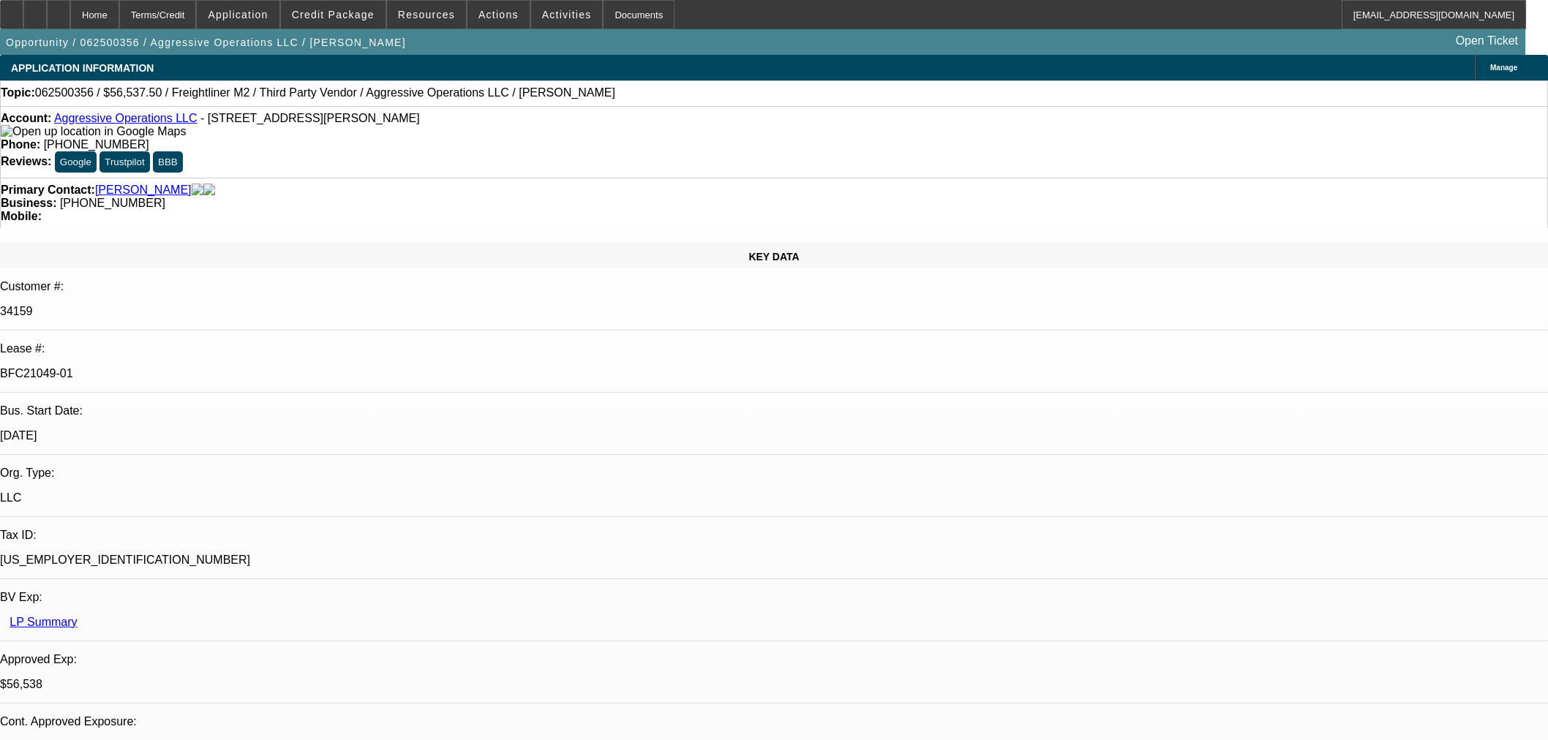
select select "0"
select select "2"
select select "0"
select select "6"
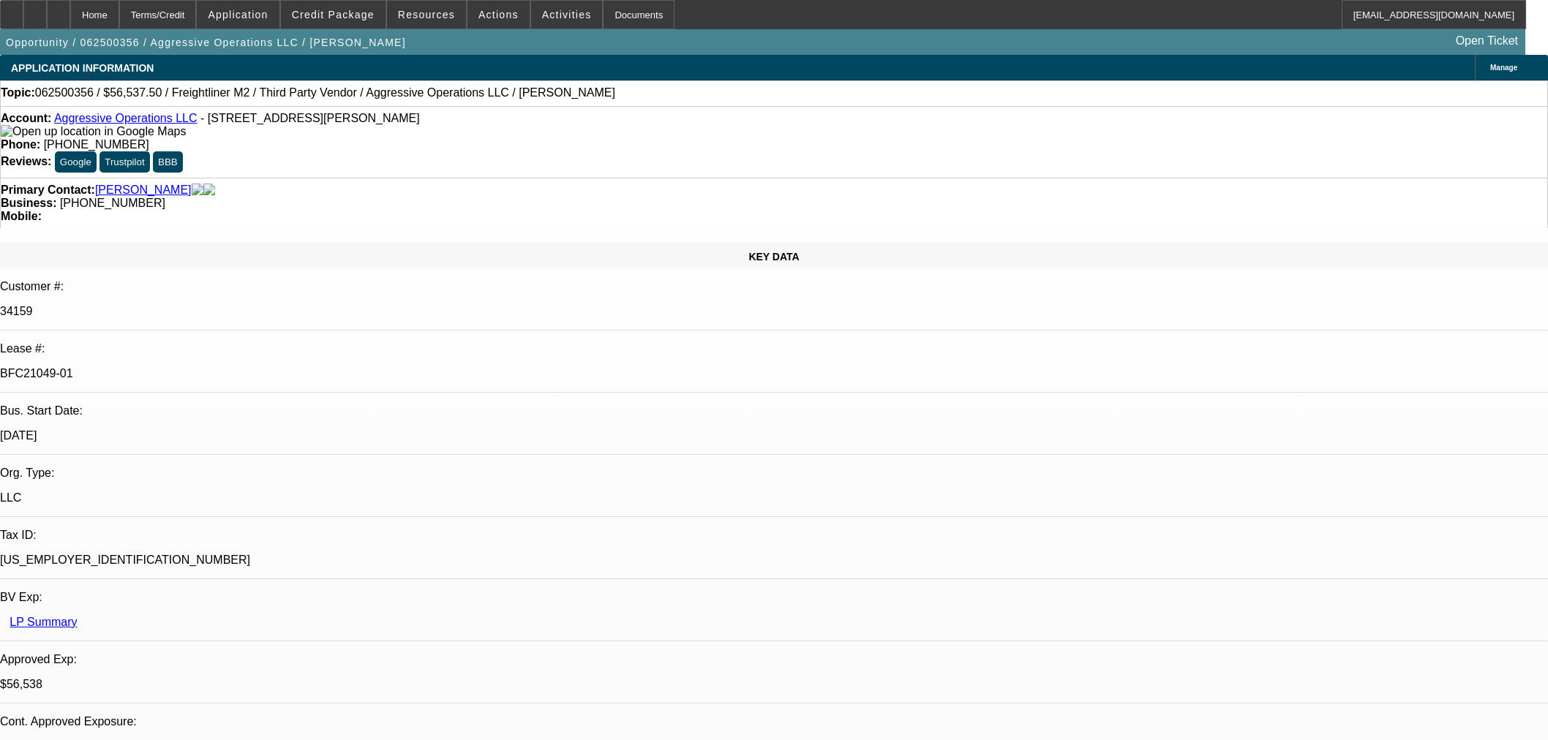
select select "0.15"
select select "2"
select select "0"
select select "6"
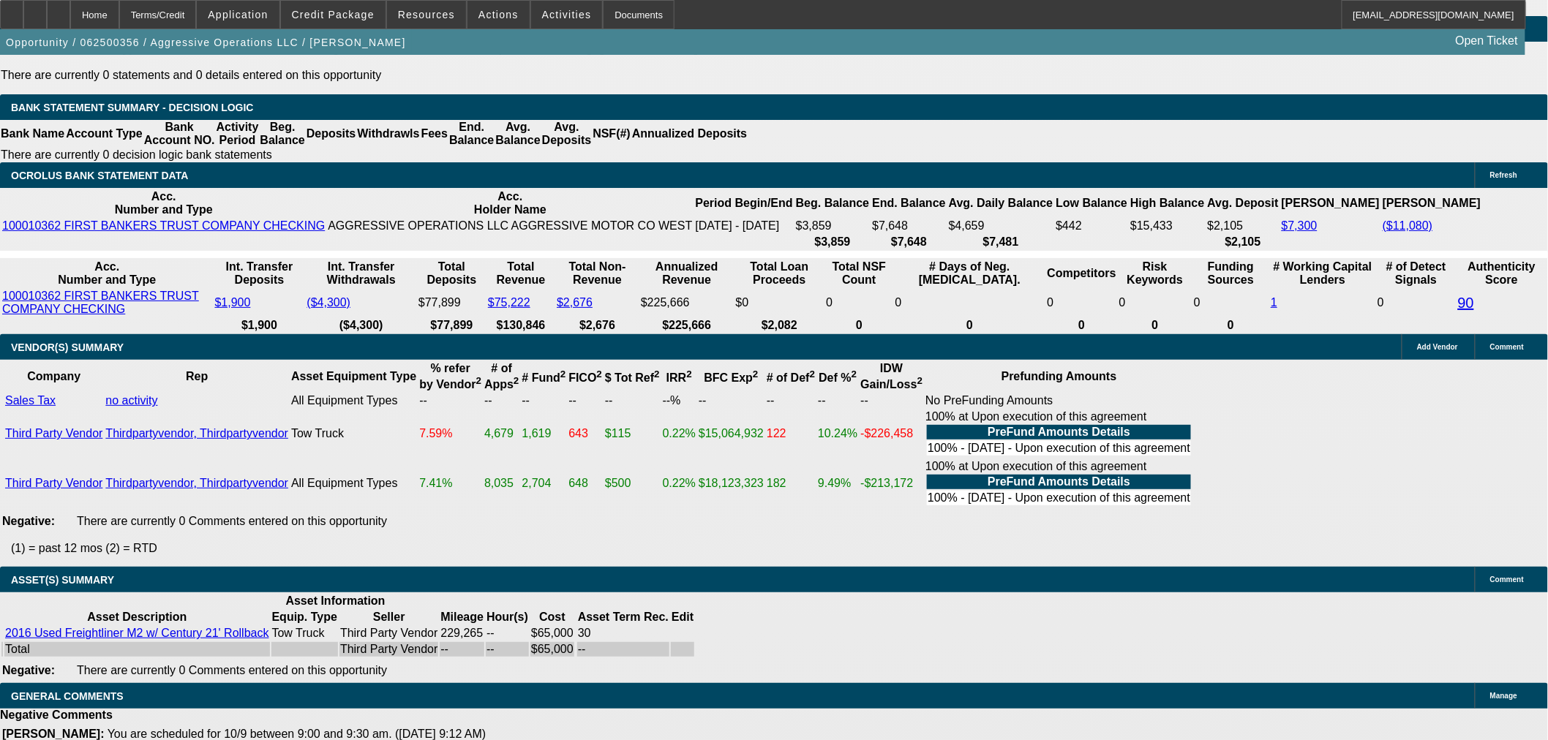
scroll to position [2754, 0]
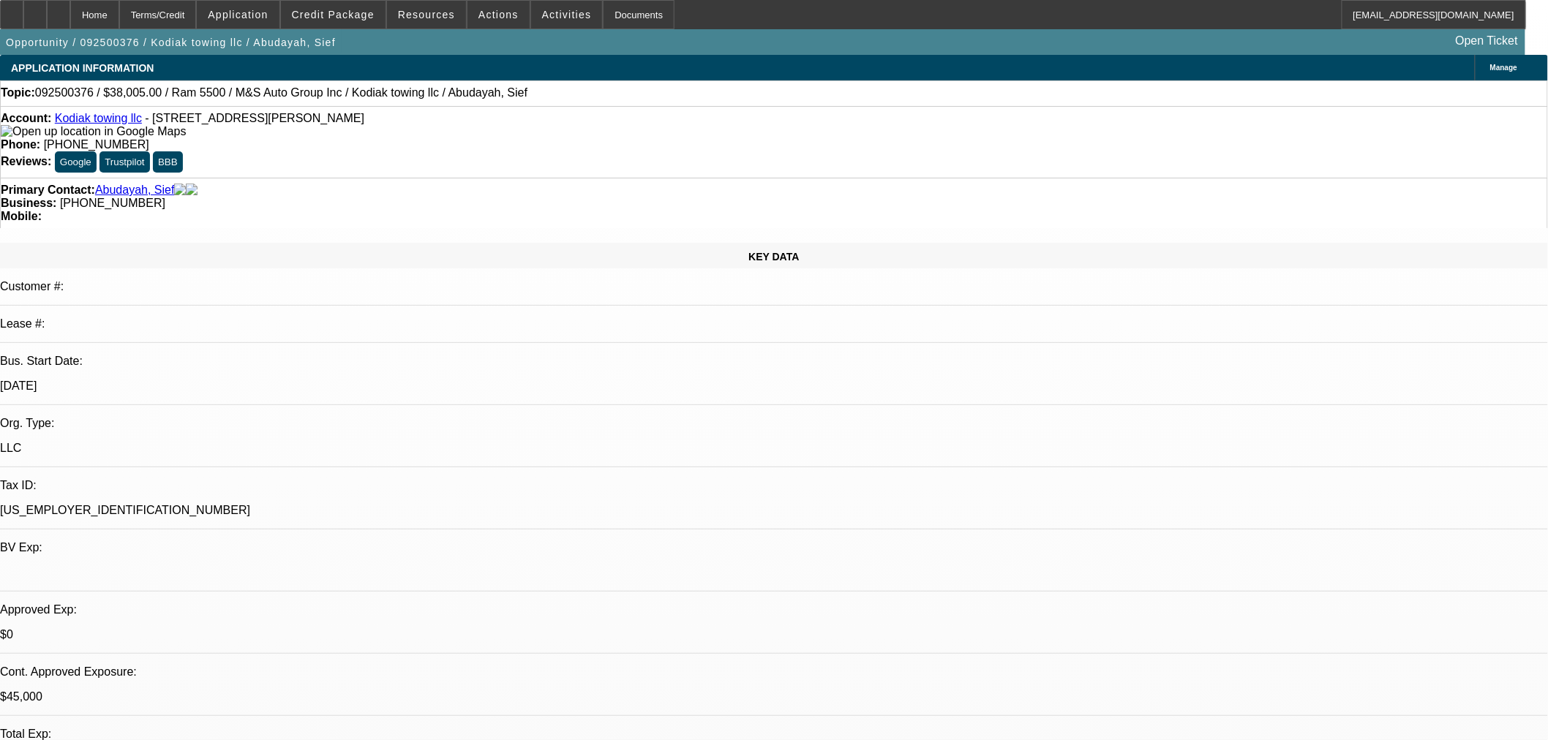
select select "0"
select select "2"
select select "0"
select select "6"
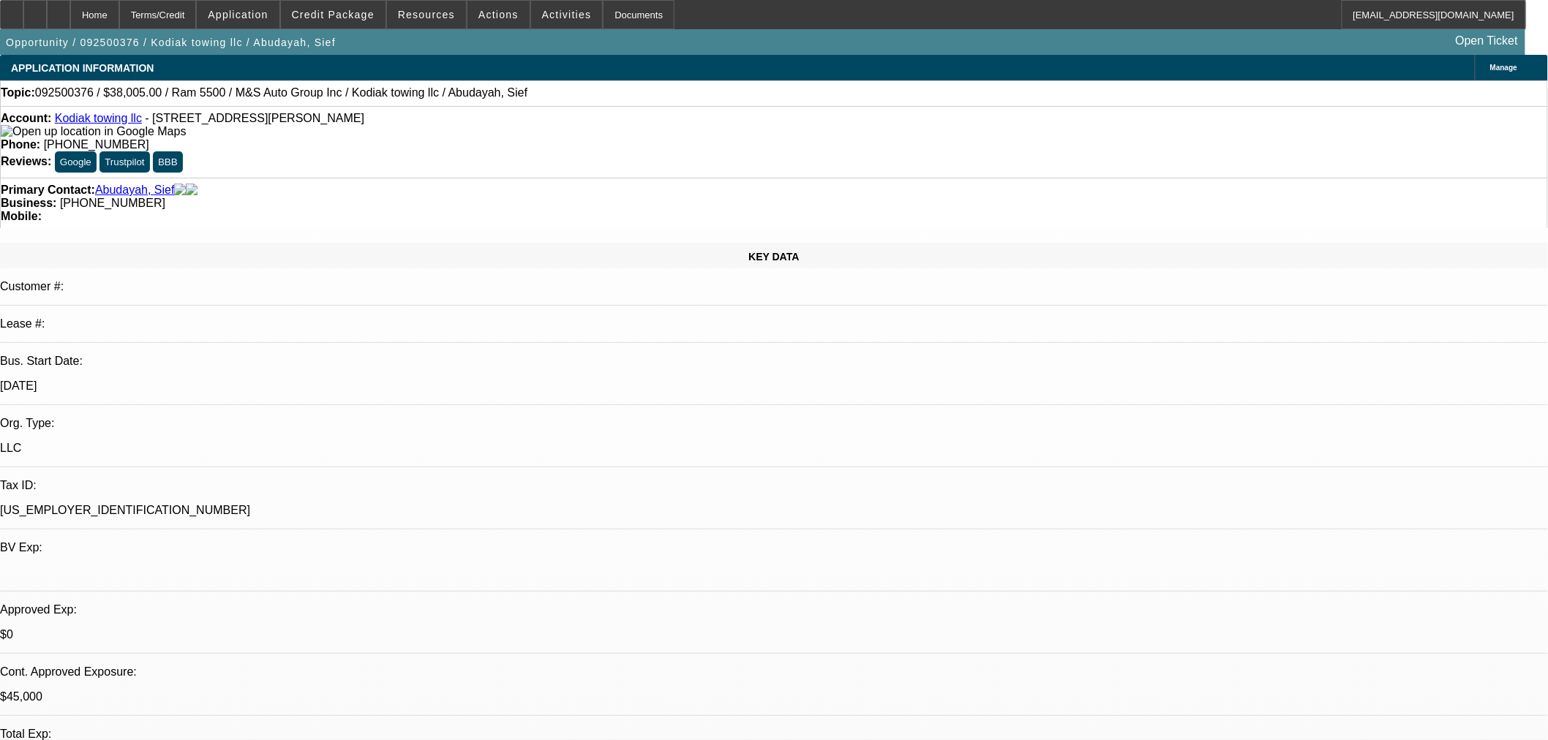
select select "0"
select select "6"
select select "0"
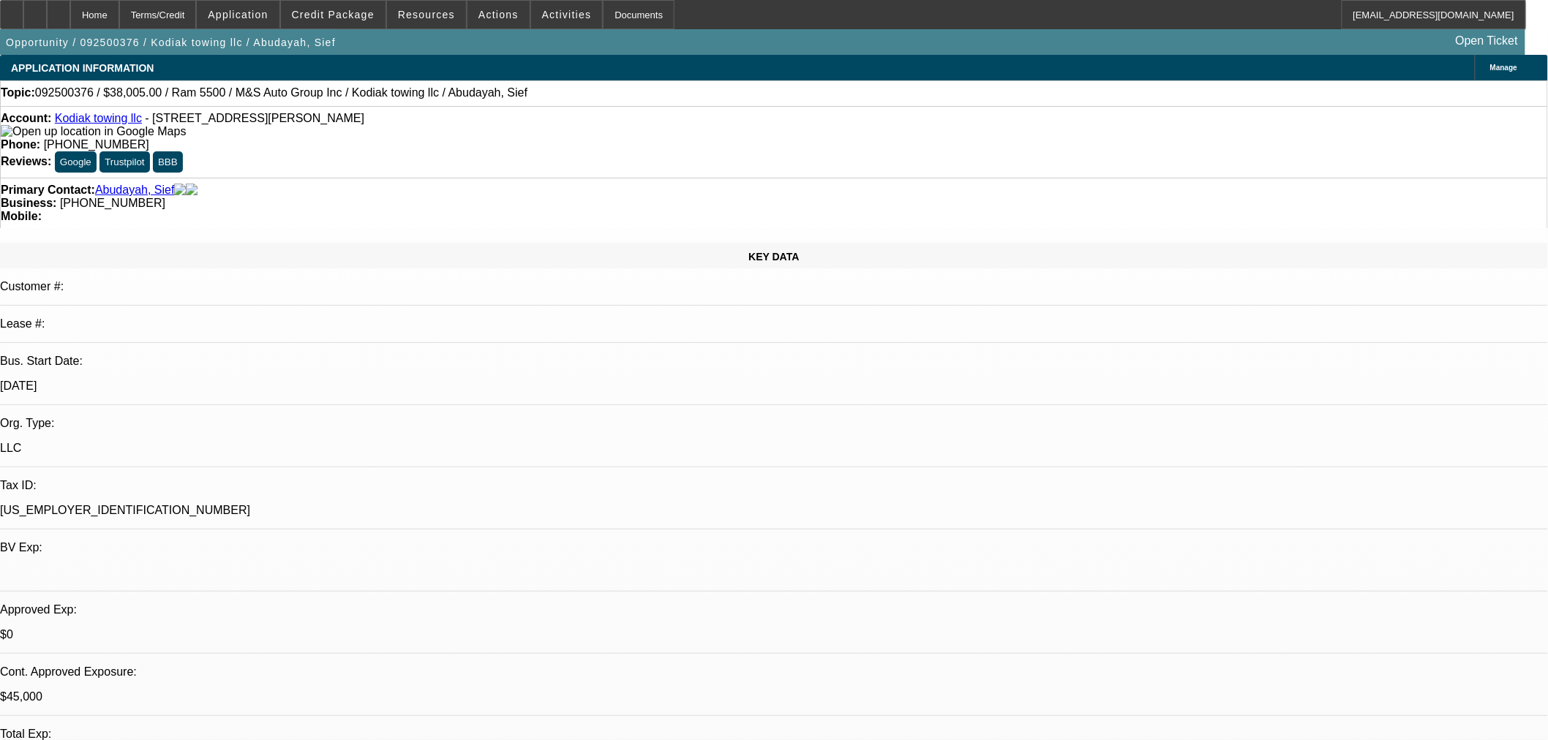
select select "0"
select select "6"
select select "0"
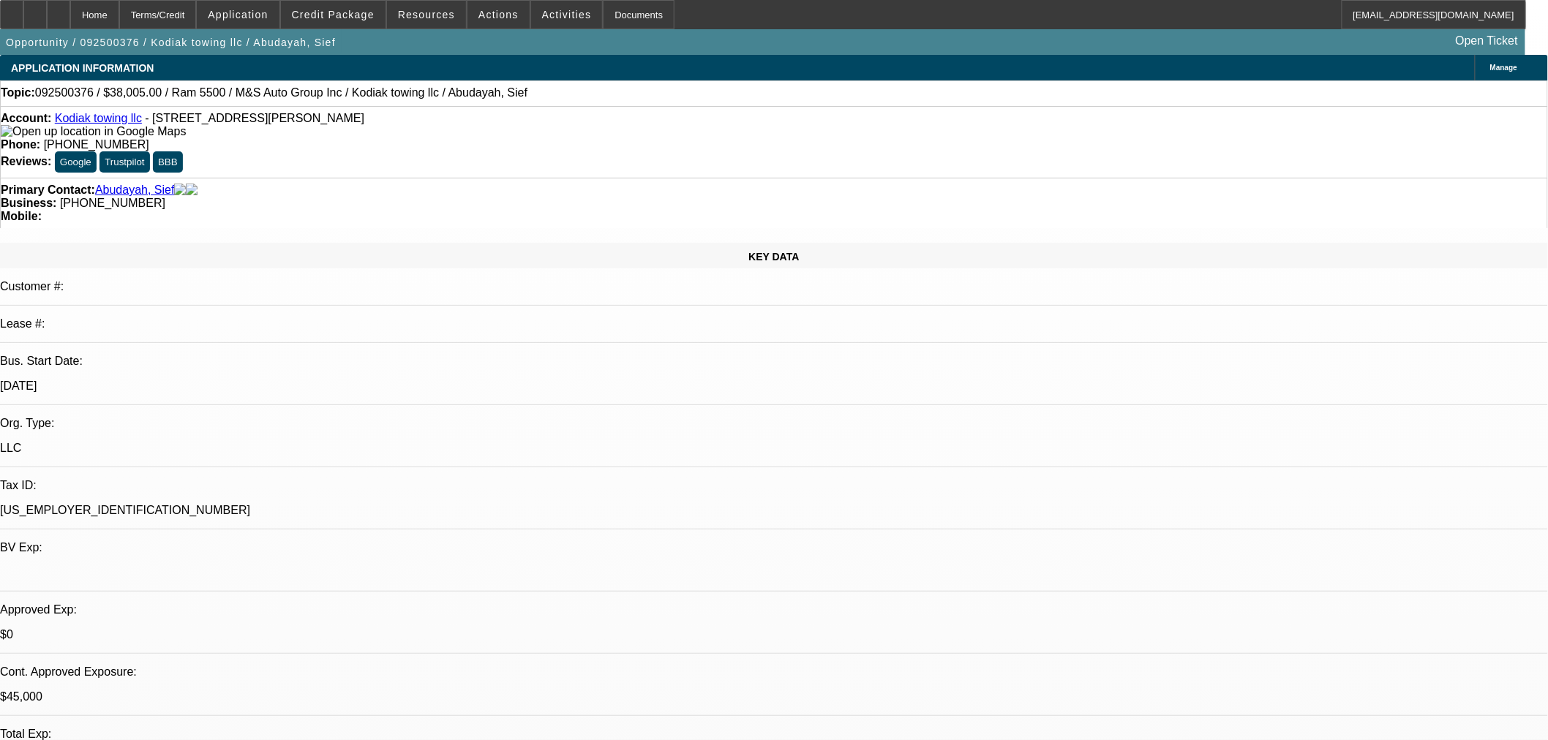
select select "0"
select select "6"
click at [370, 20] on span at bounding box center [333, 14] width 105 height 35
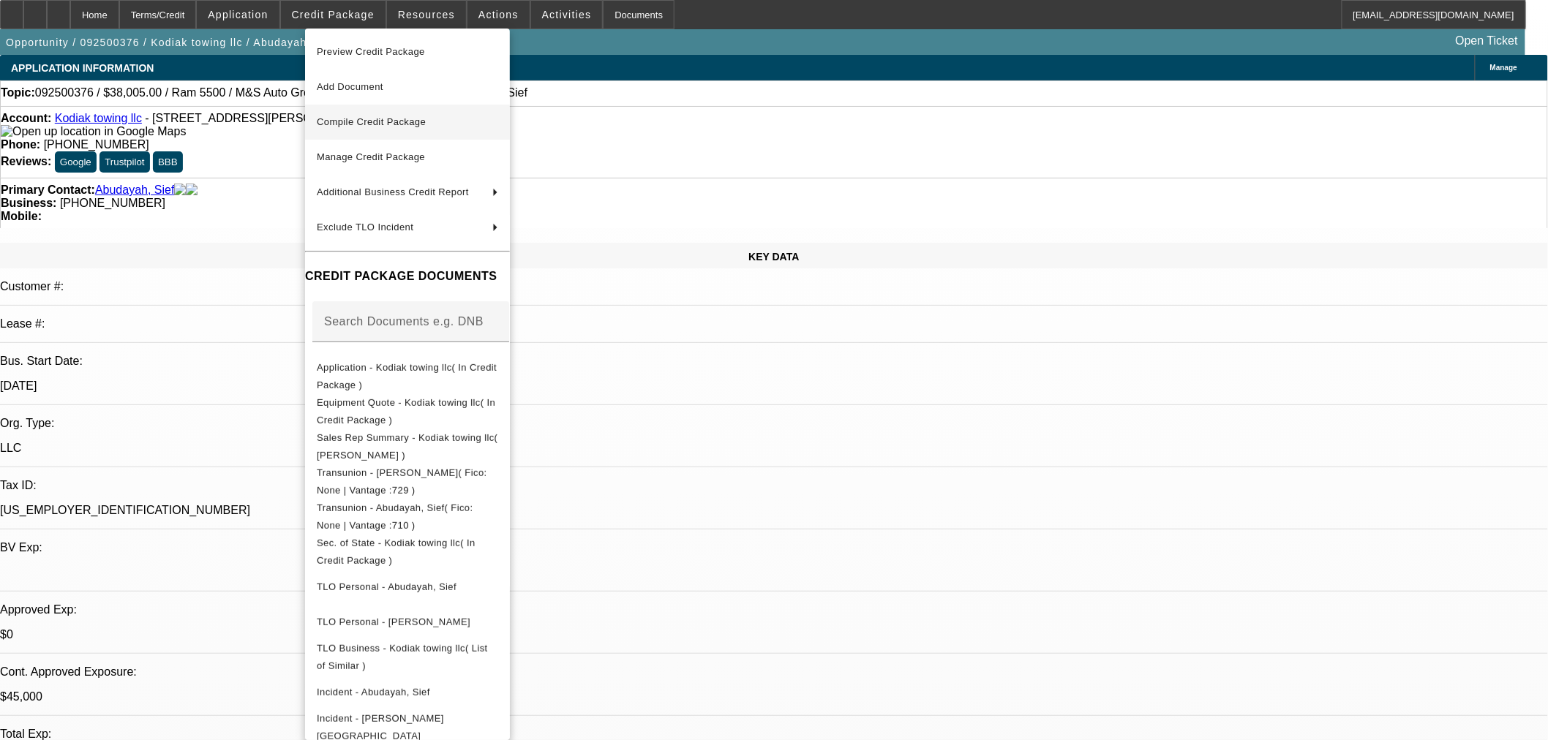
click at [426, 121] on span "Compile Credit Package" at bounding box center [371, 121] width 109 height 11
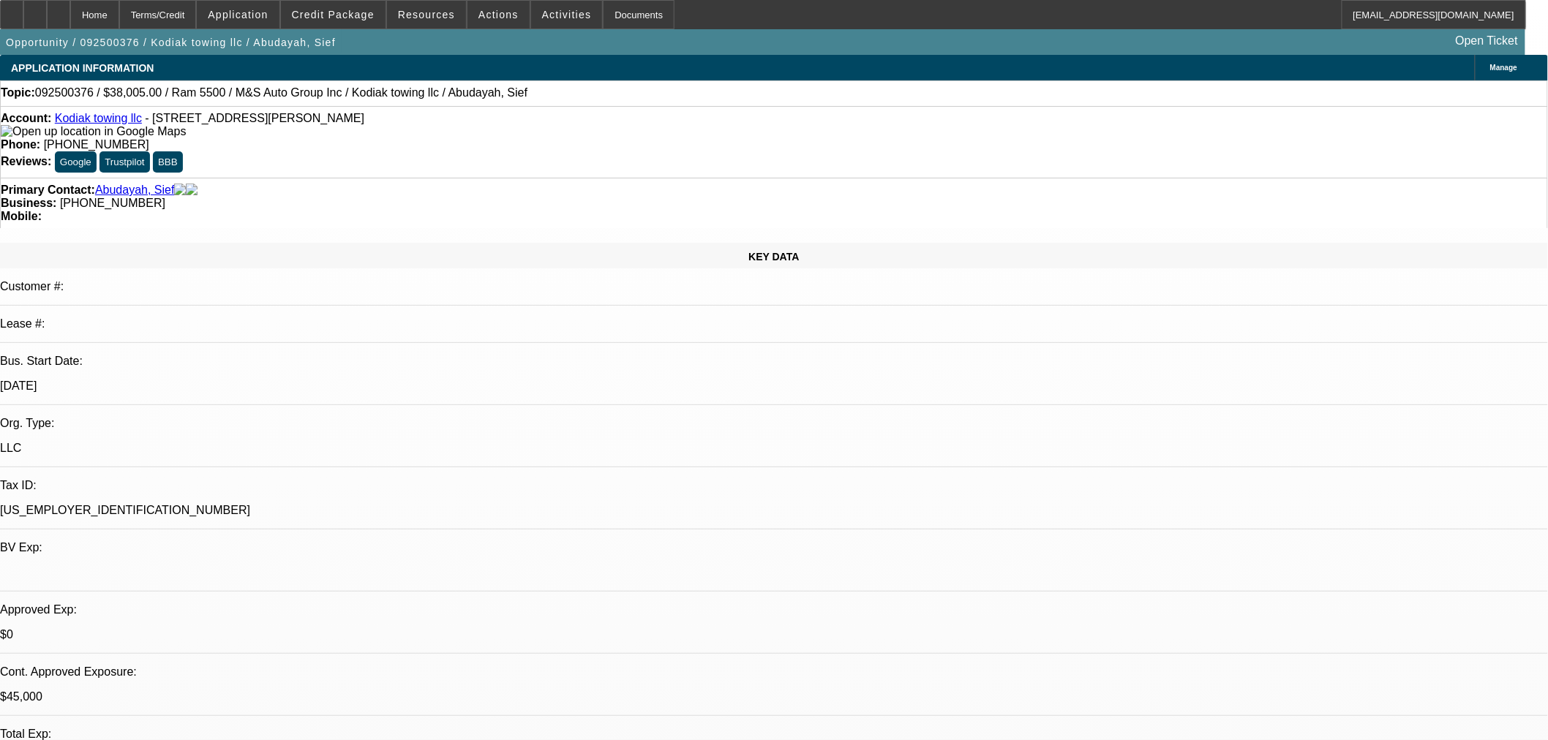
select select "0"
select select "2"
select select "0"
select select "6"
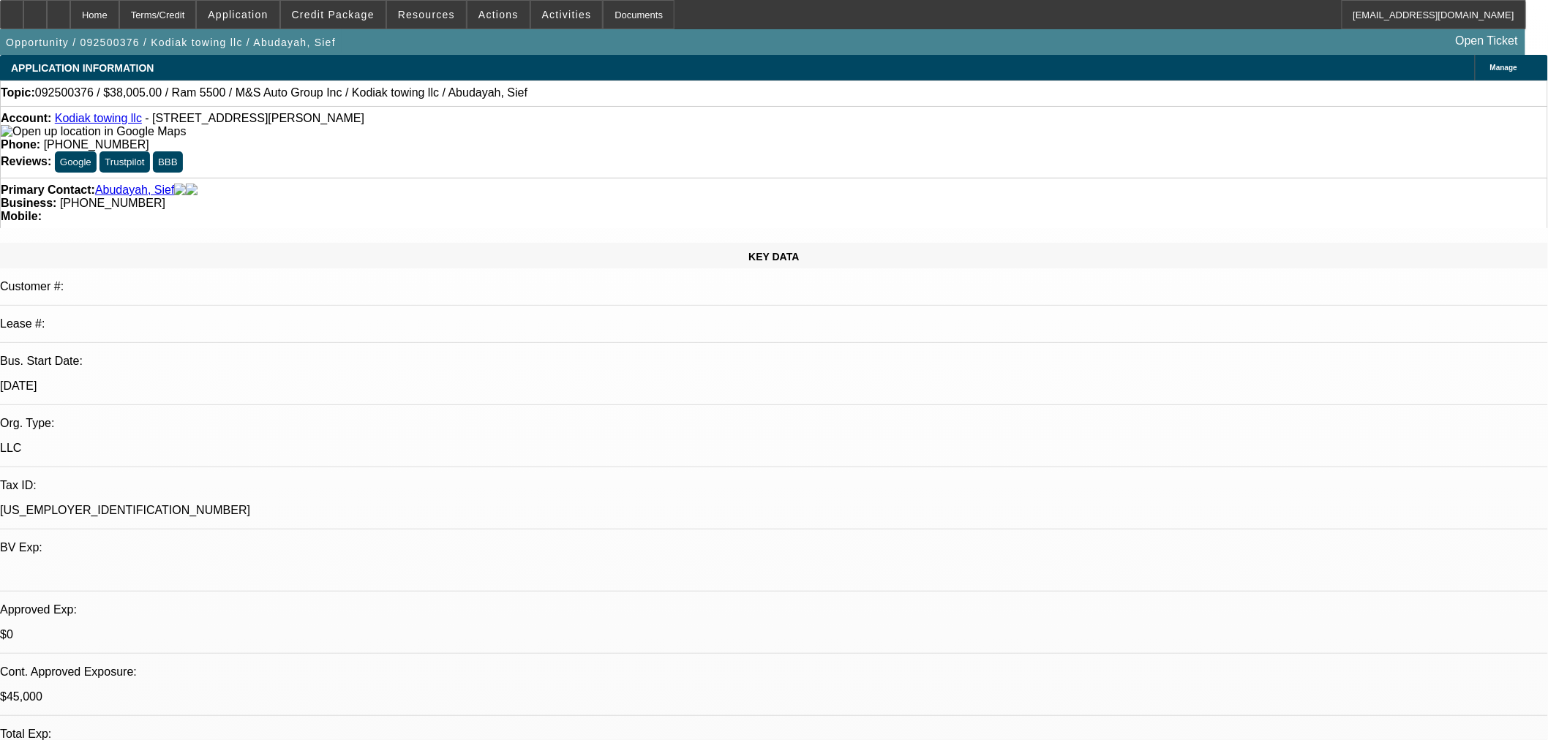
select select "0"
select select "6"
select select "0"
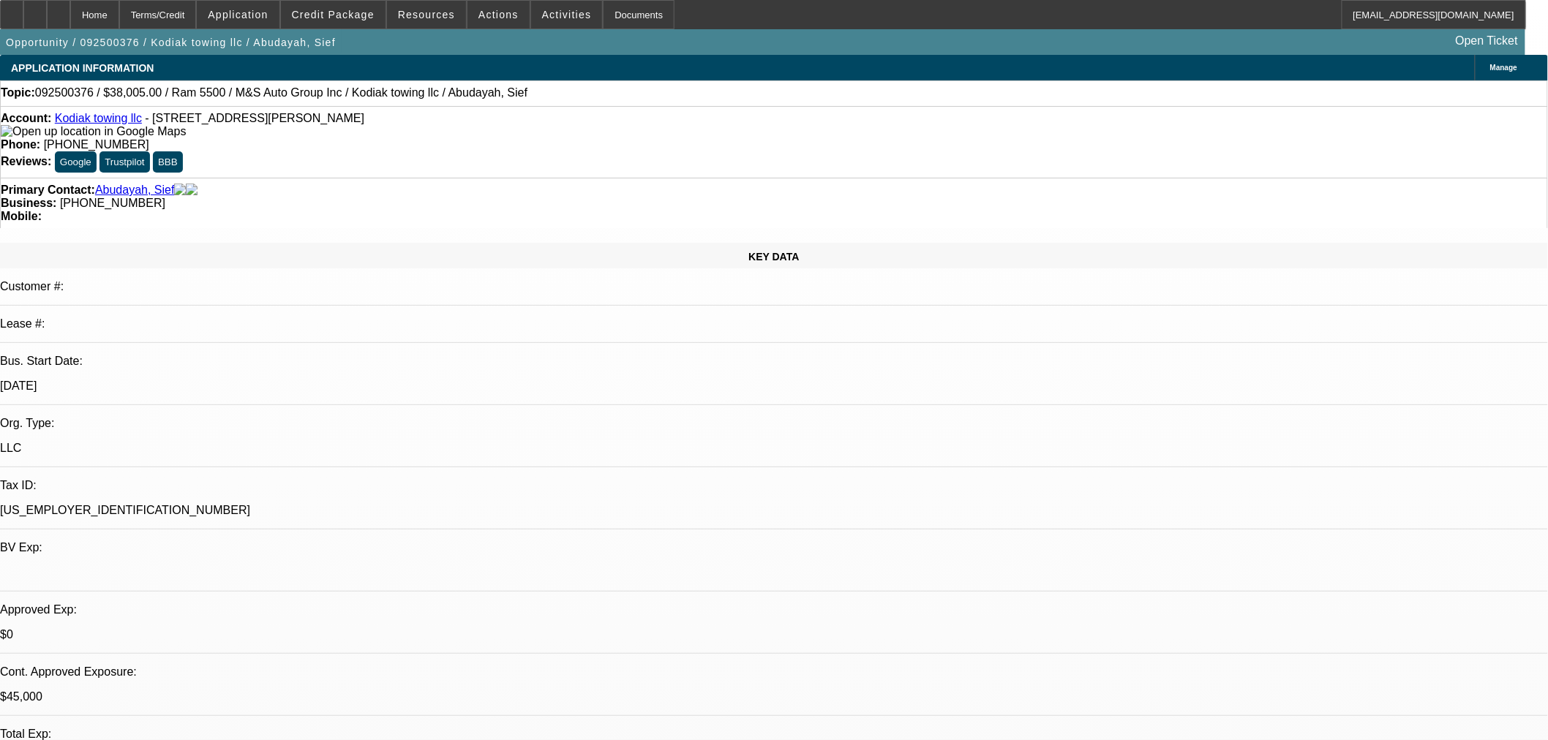
select select "0"
select select "6"
select select "0"
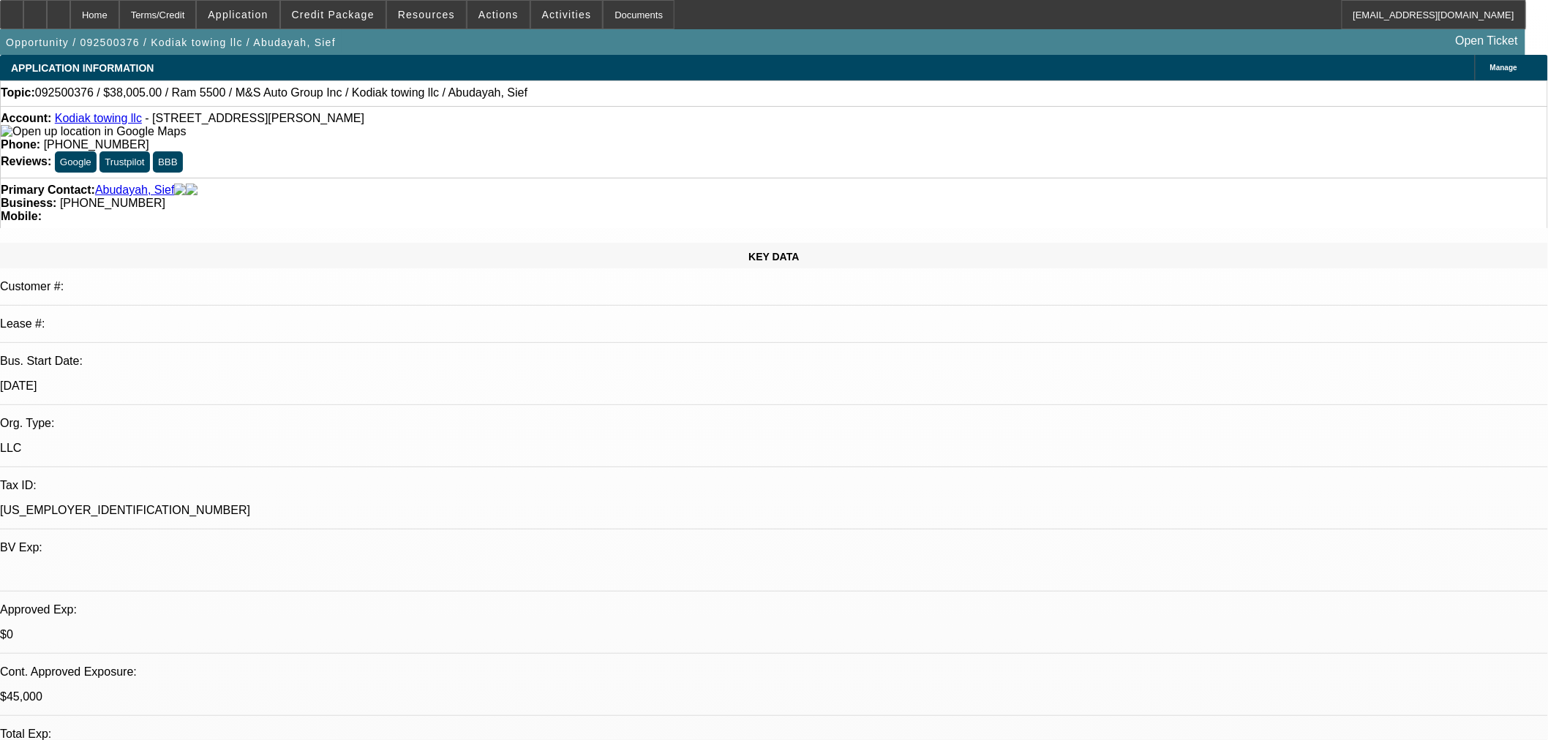
select select "0"
select select "6"
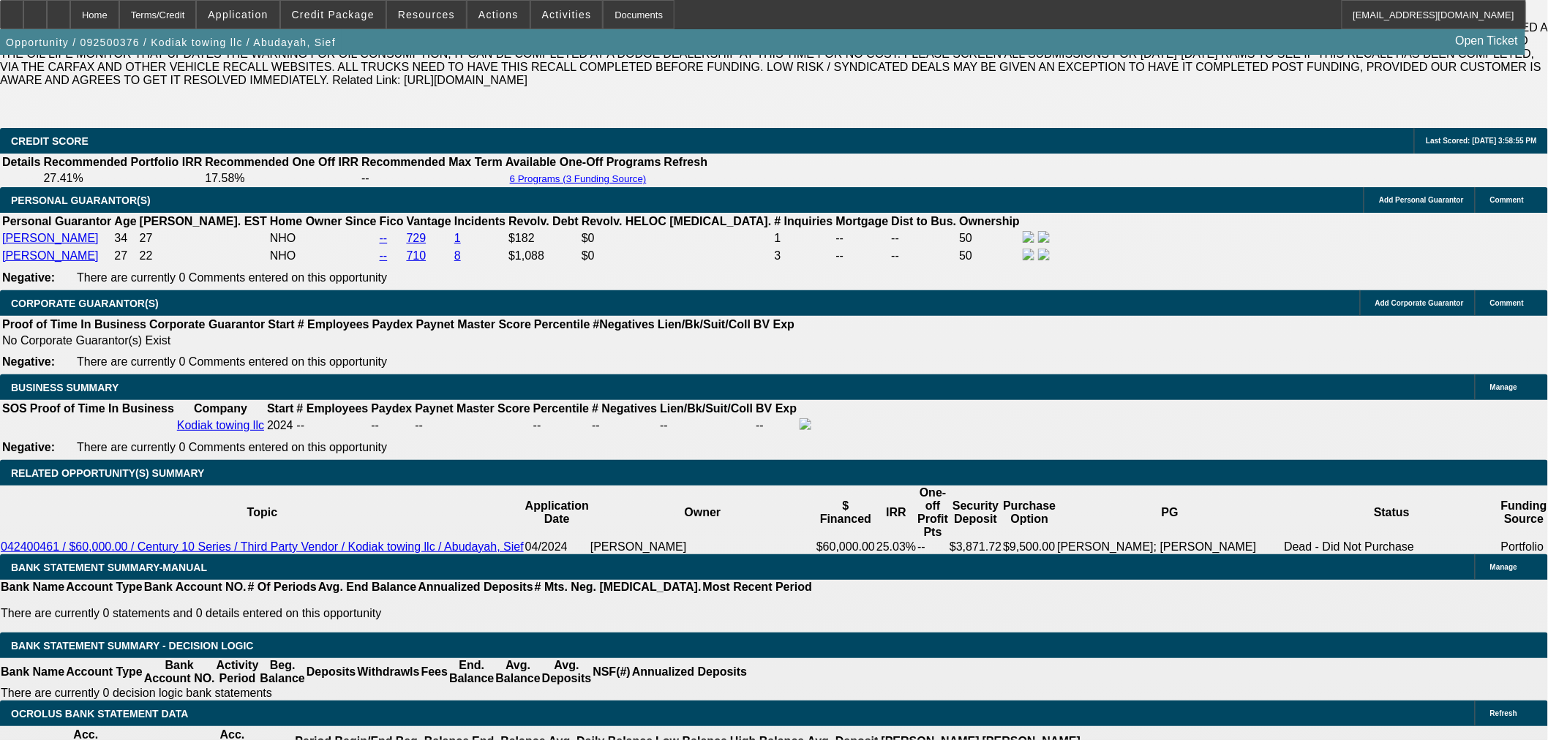
scroll to position [2194, 0]
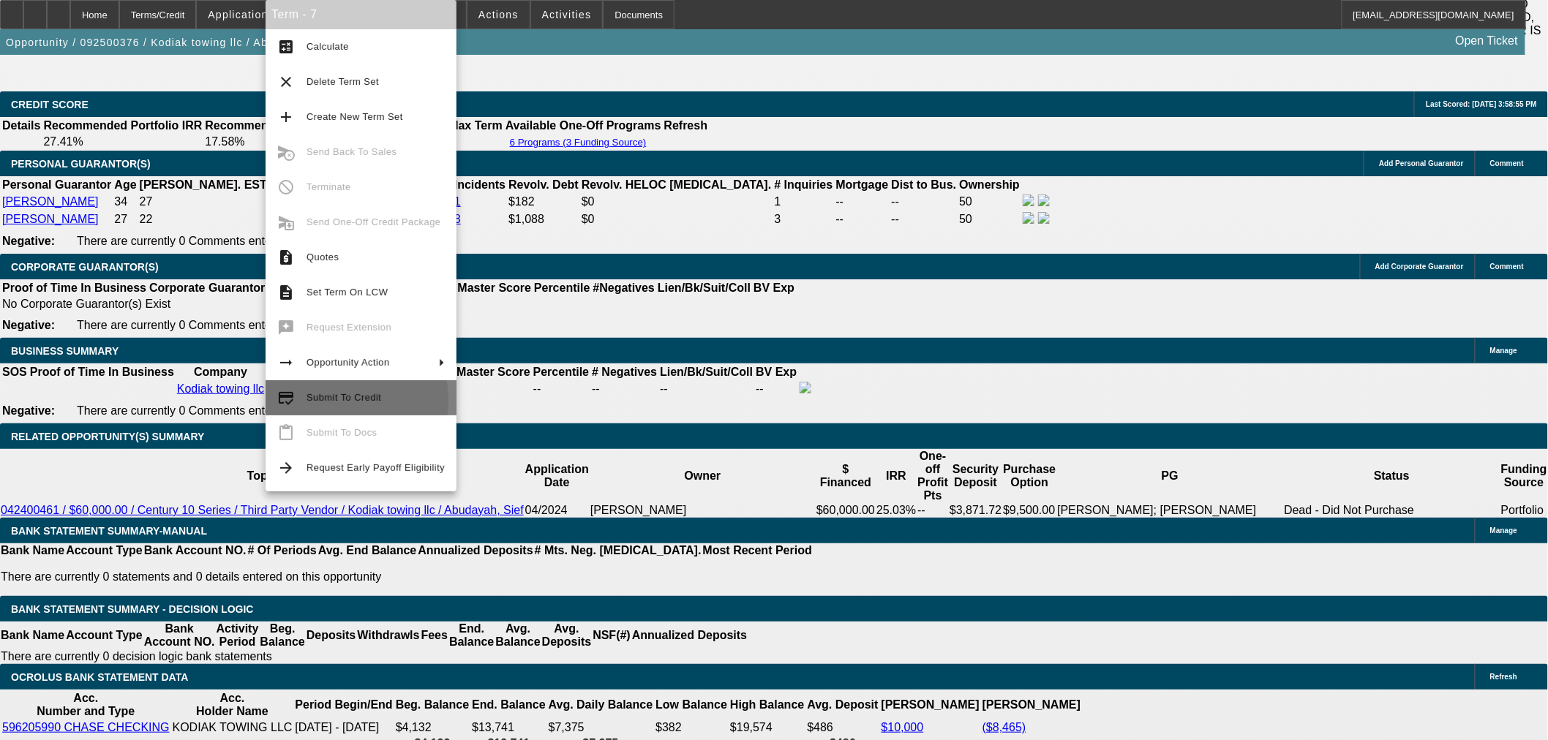
click at [293, 402] on mat-icon "credit_score" at bounding box center [286, 398] width 18 height 18
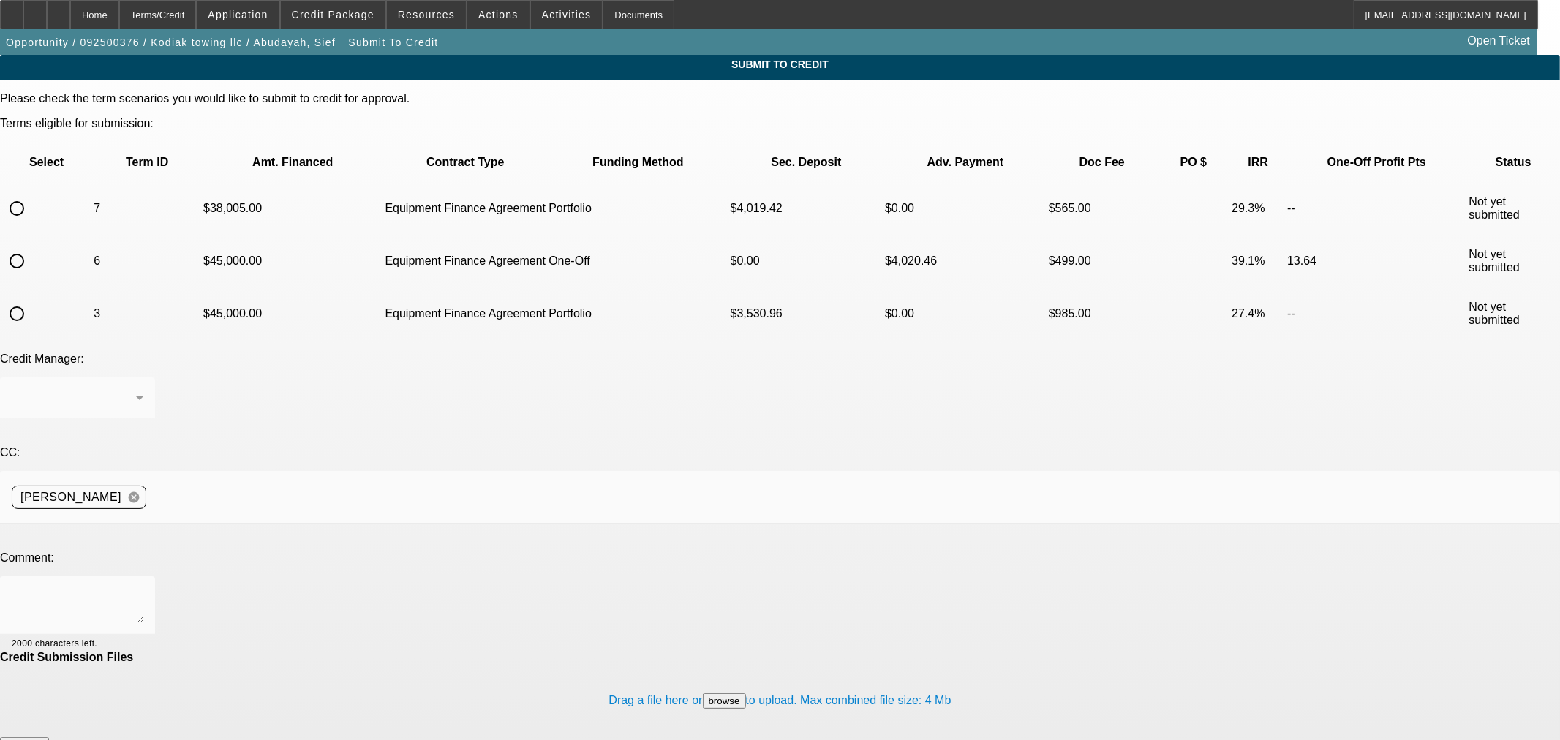
click at [31, 194] on input "radio" at bounding box center [16, 208] width 29 height 29
radio input "true"
click at [143, 588] on textarea at bounding box center [78, 605] width 132 height 35
type textarea "Good Afternoon George, I just noticed this vendor is restricted. Seems like qui…"
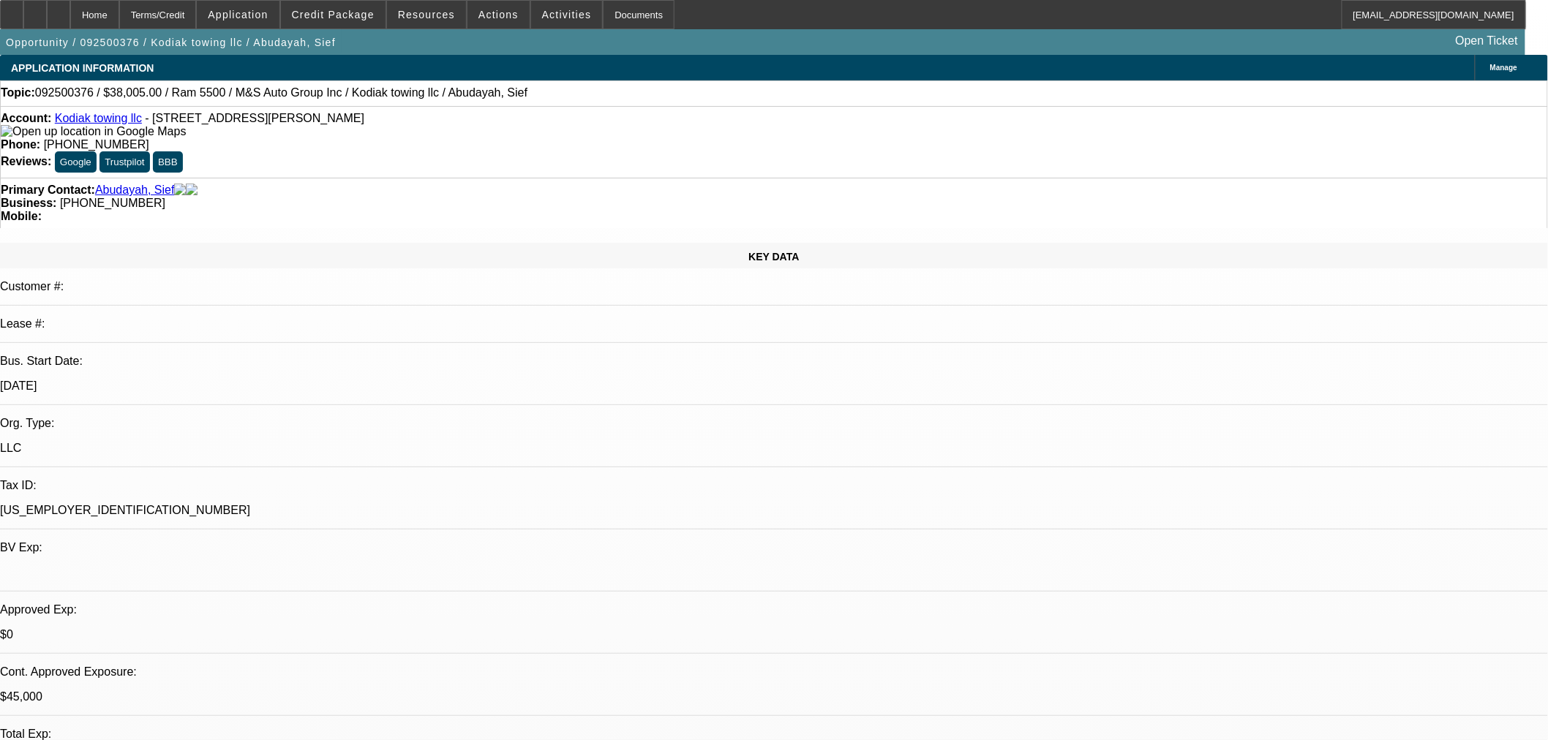
select select "0"
select select "2"
select select "0"
select select "6"
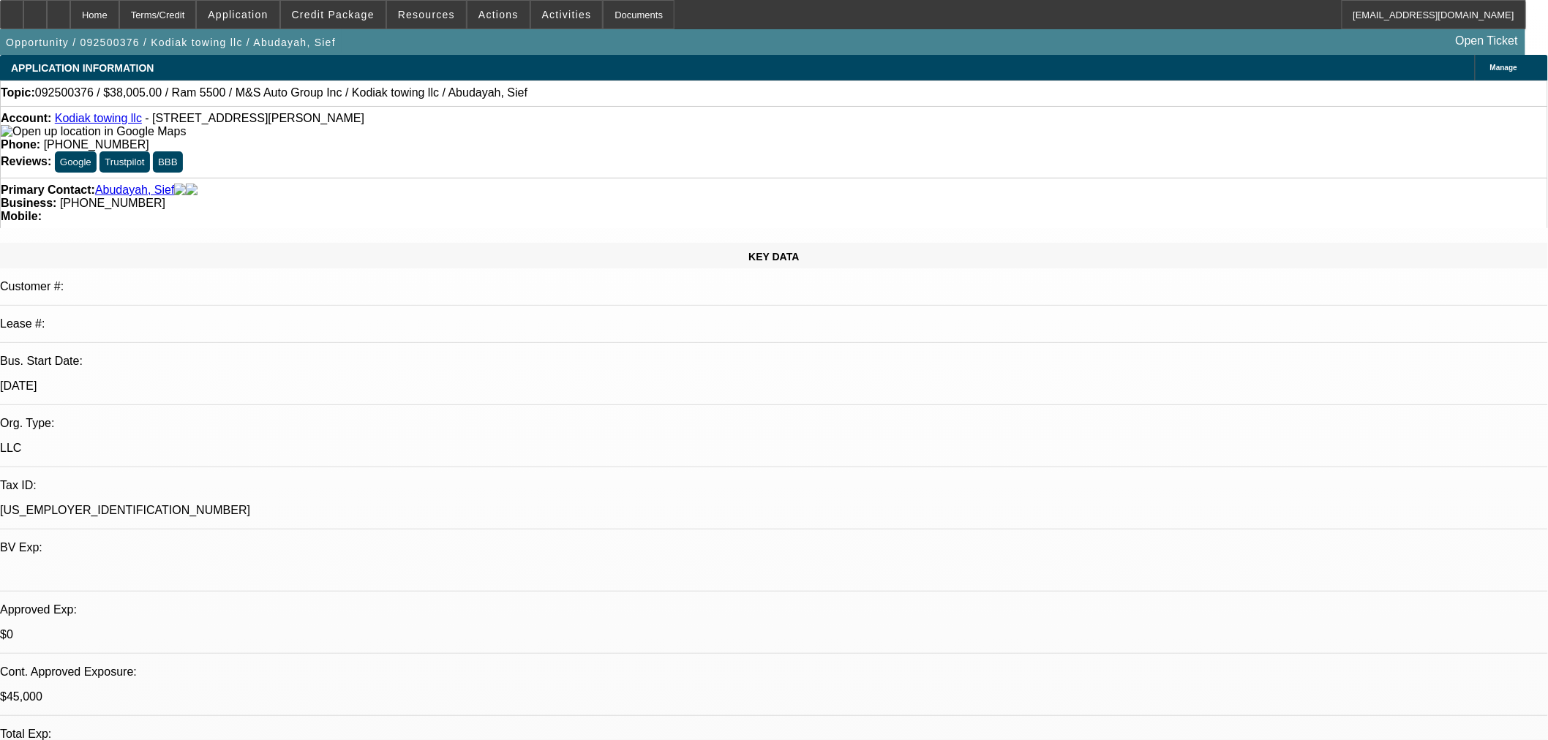
select select "0"
select select "6"
select select "0"
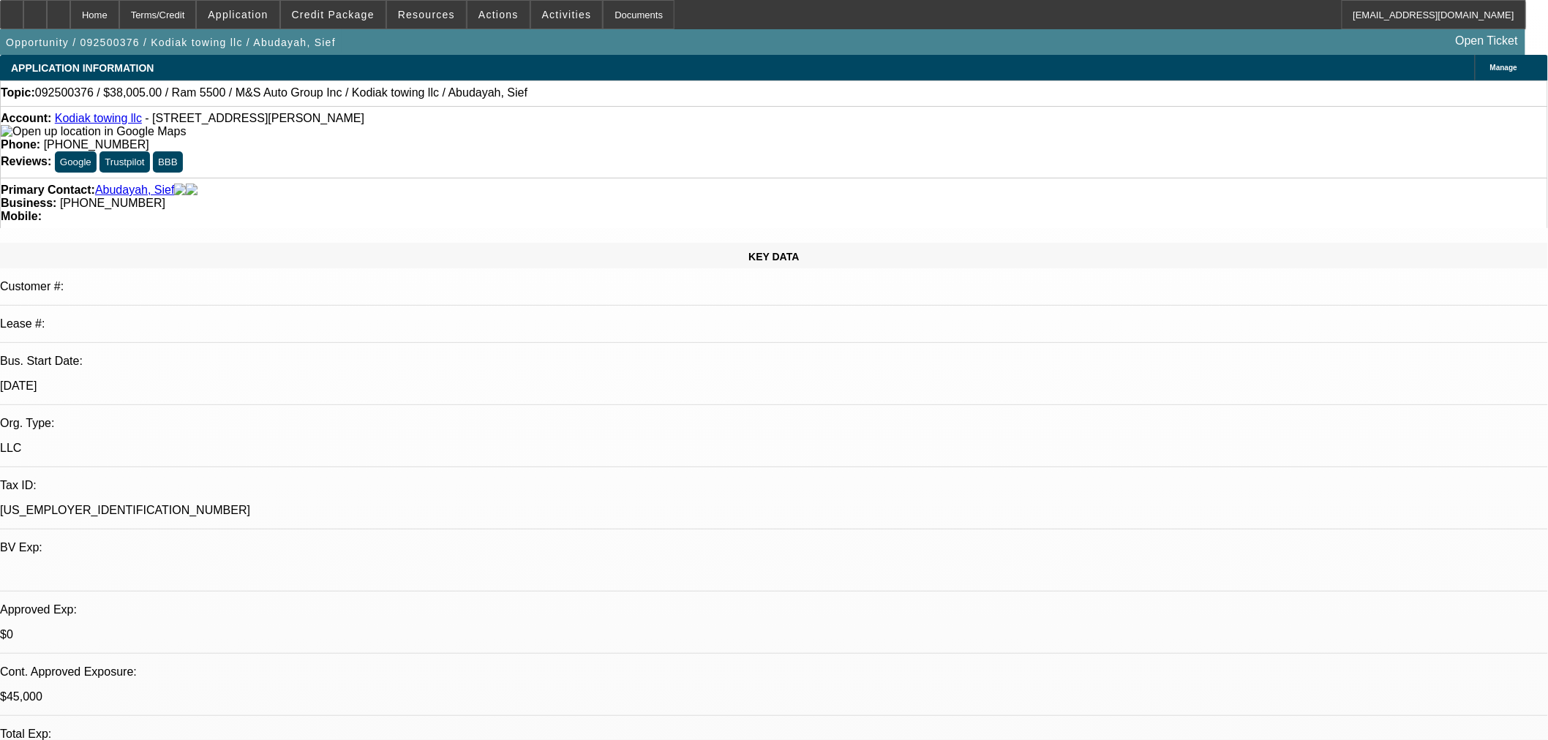
select select "0"
select select "6"
select select "0"
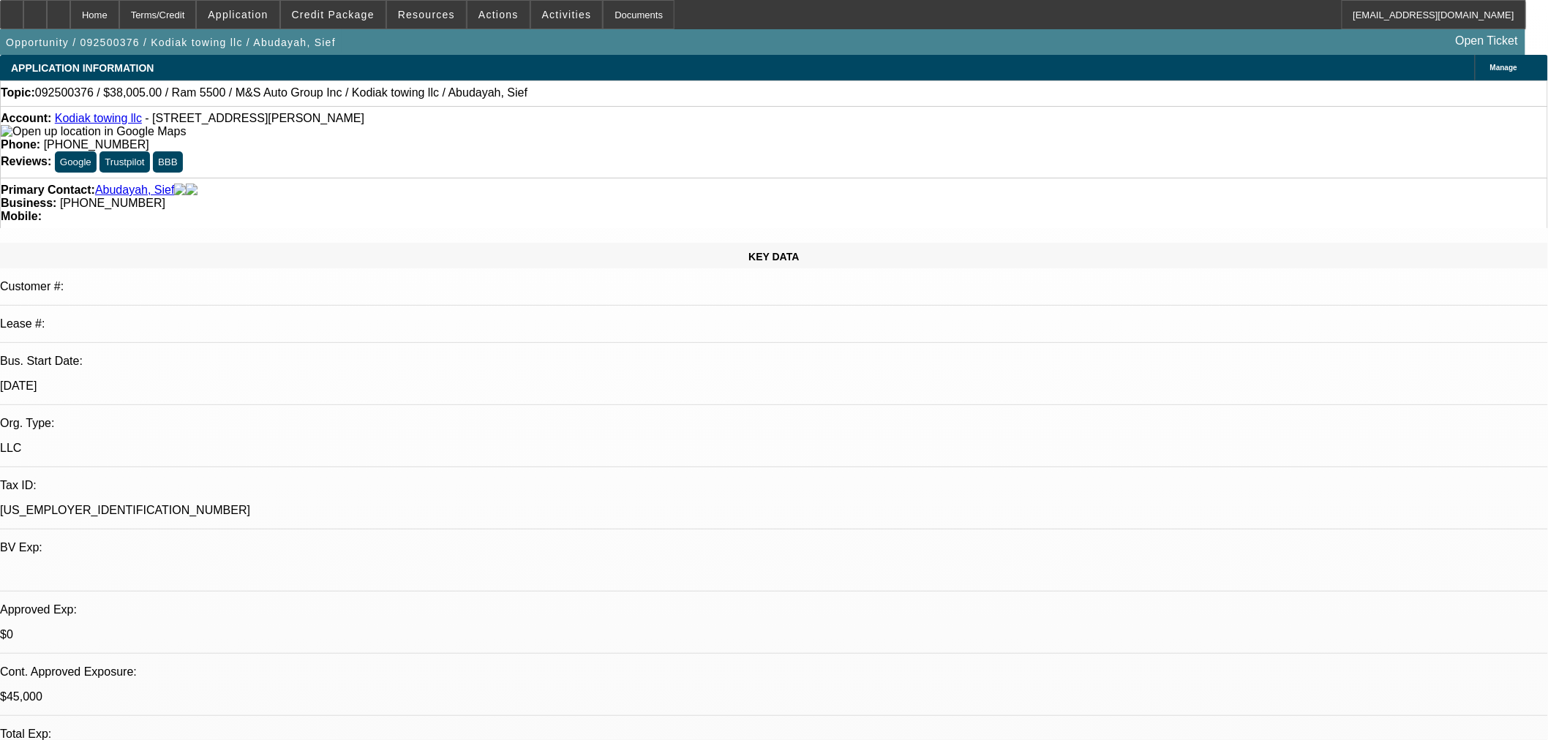
select select "0"
select select "6"
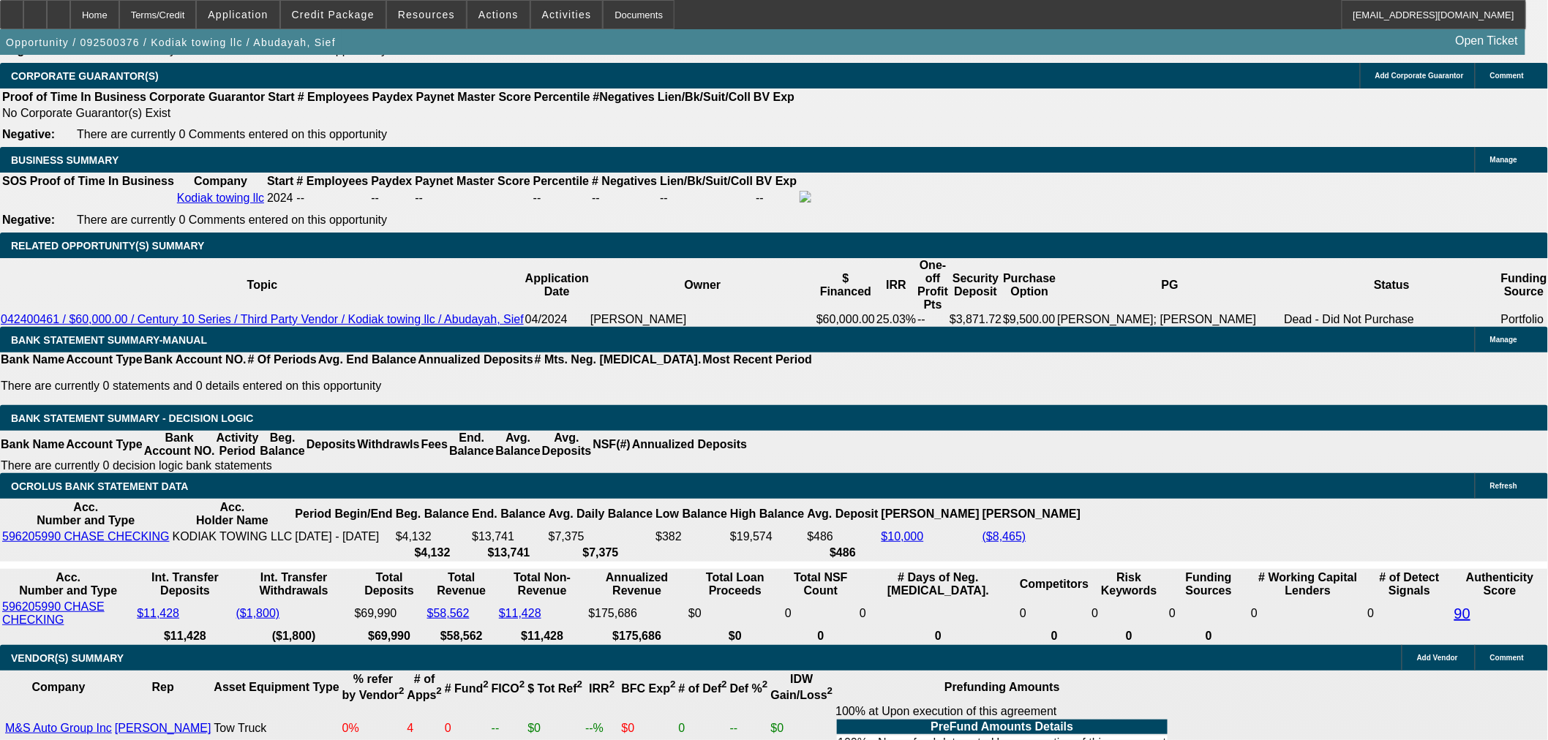
scroll to position [2357, 0]
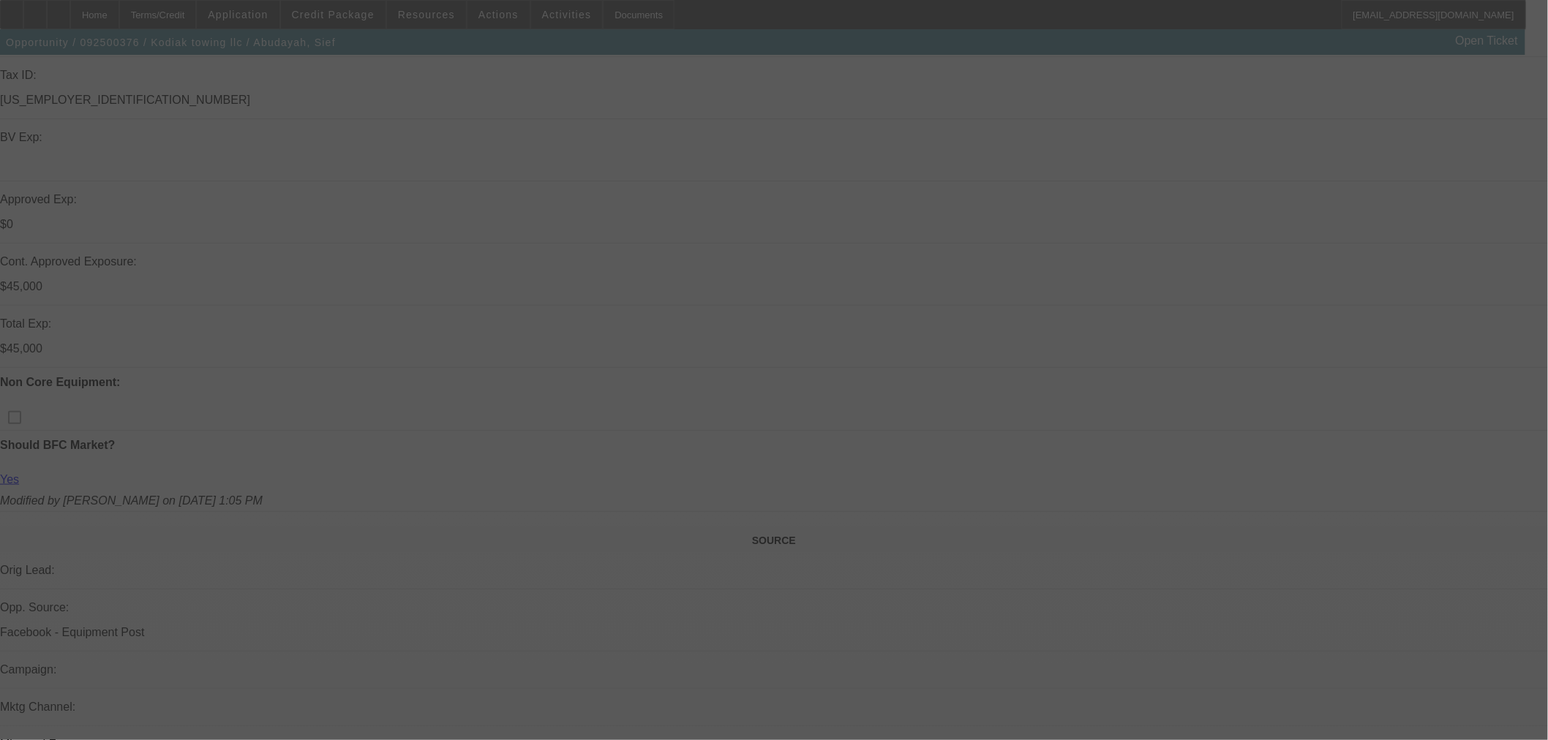
scroll to position [487, 0]
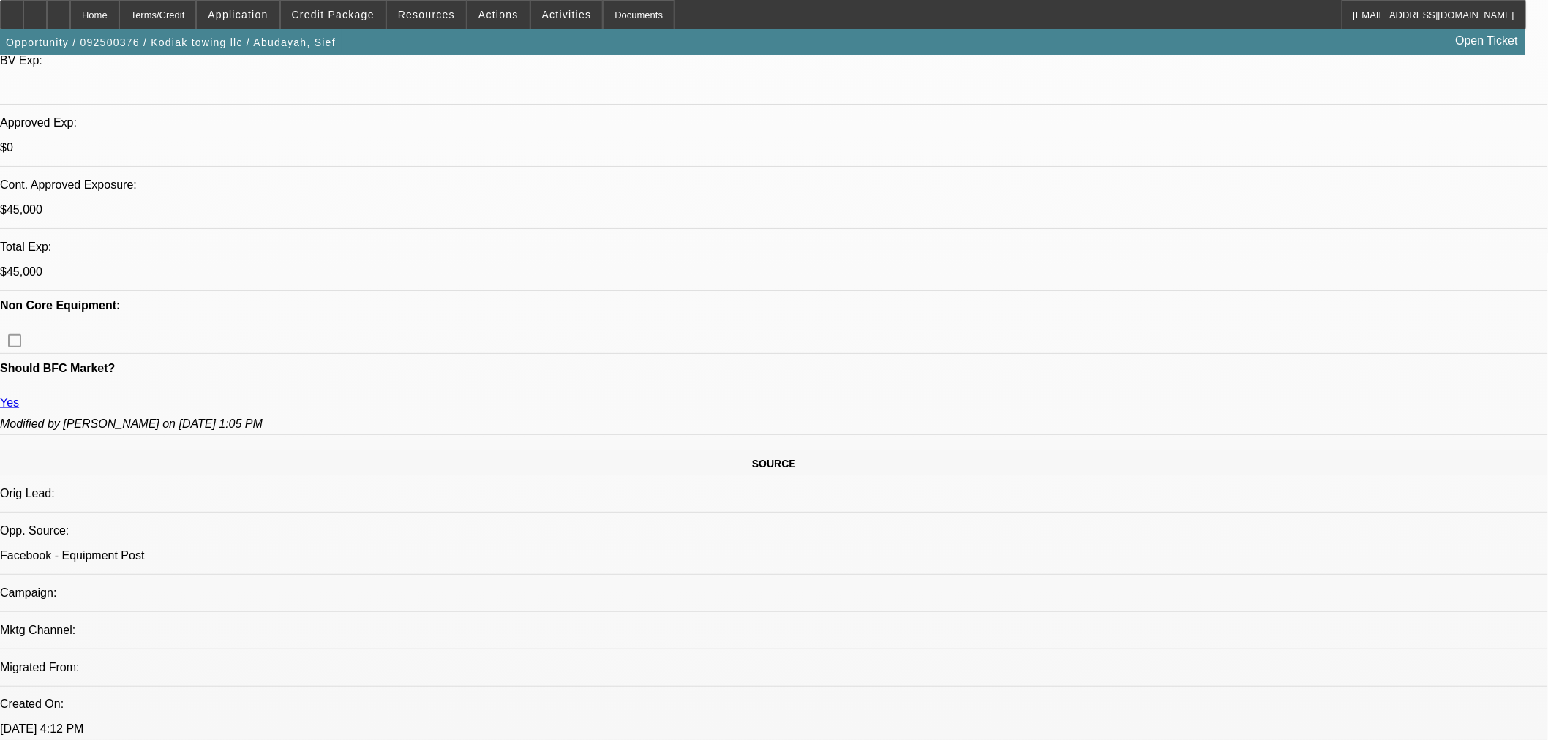
select select "0"
select select "2"
select select "0"
select select "6"
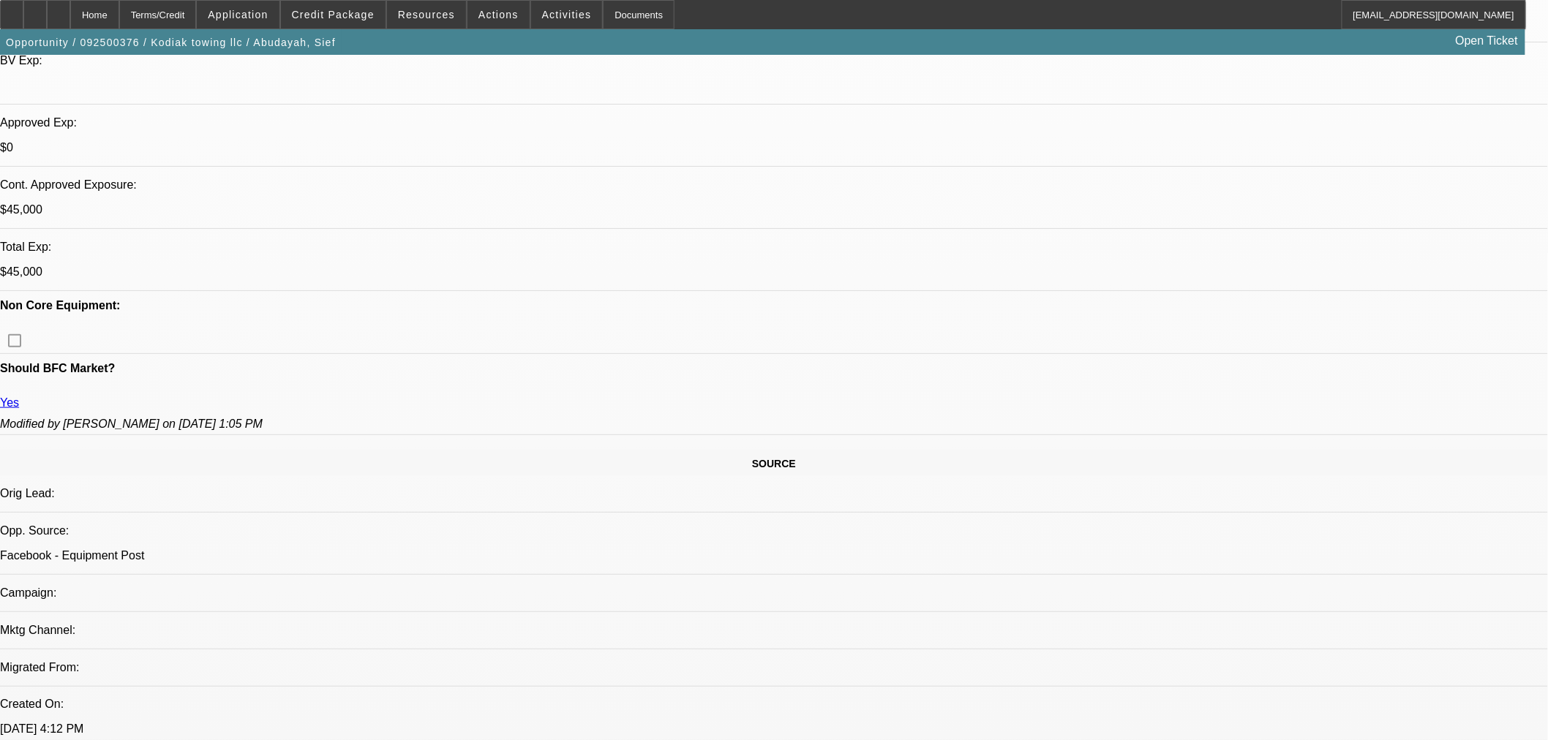
select select "0"
select select "2"
select select "0"
select select "6"
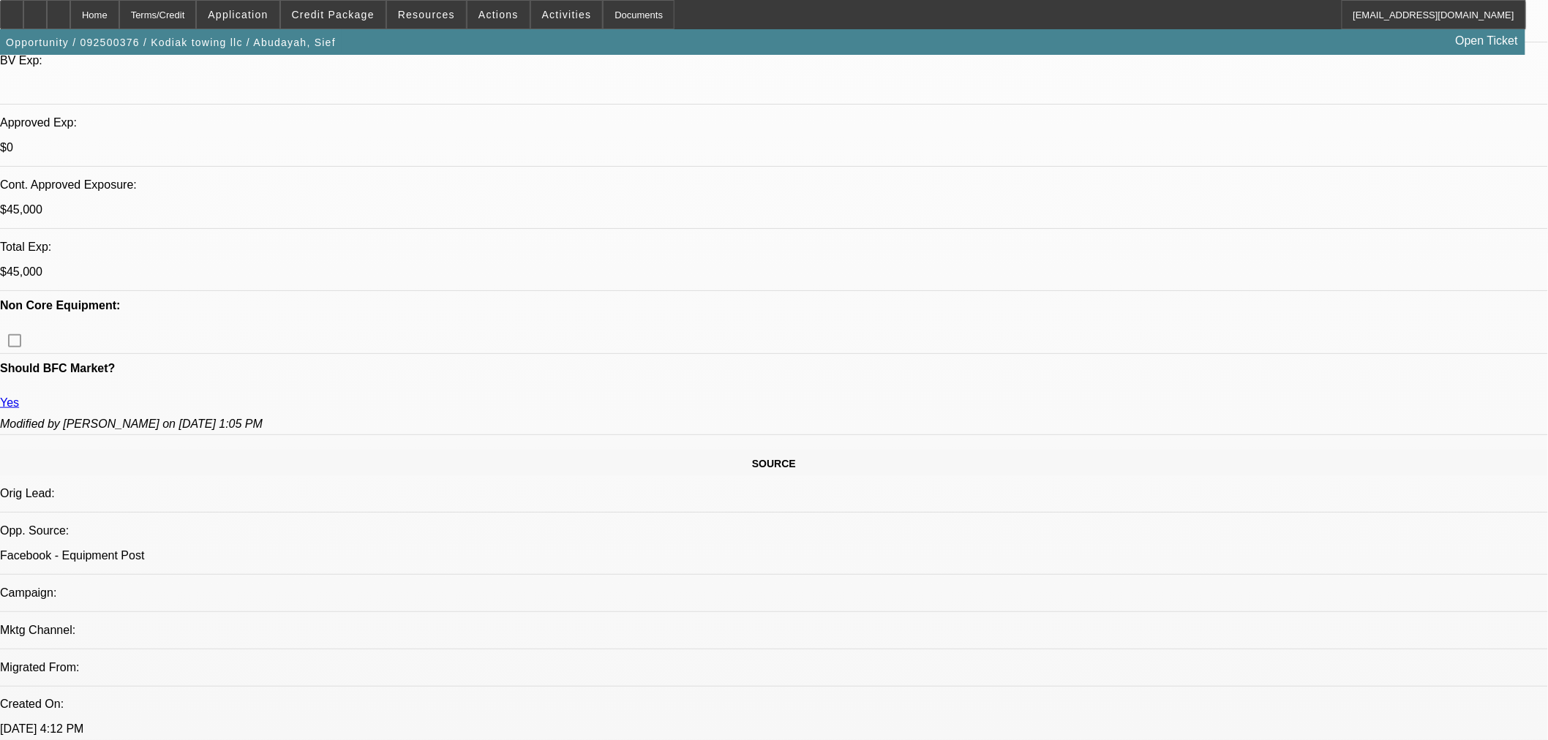
select select "0"
select select "6"
select select "0"
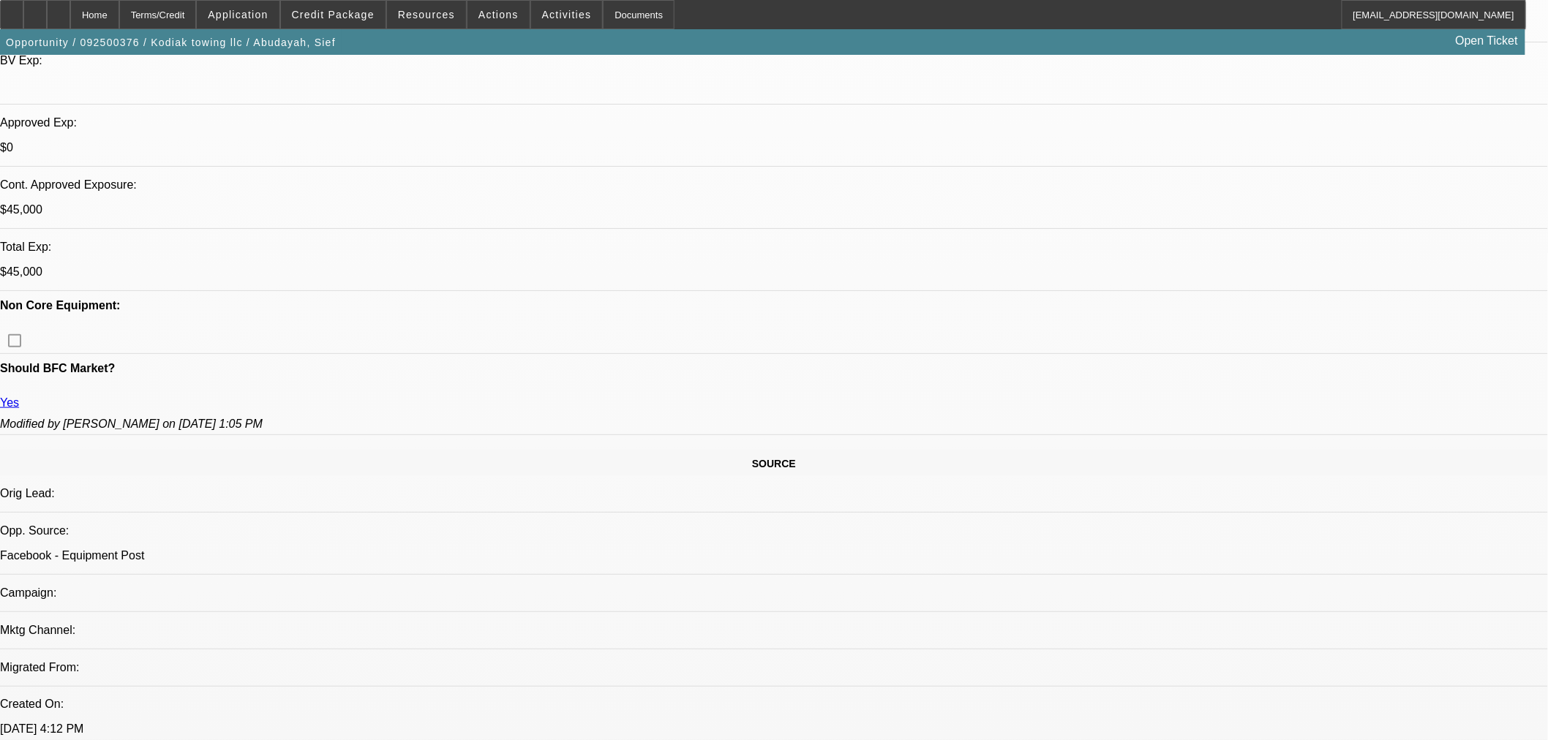
select select "0"
select select "6"
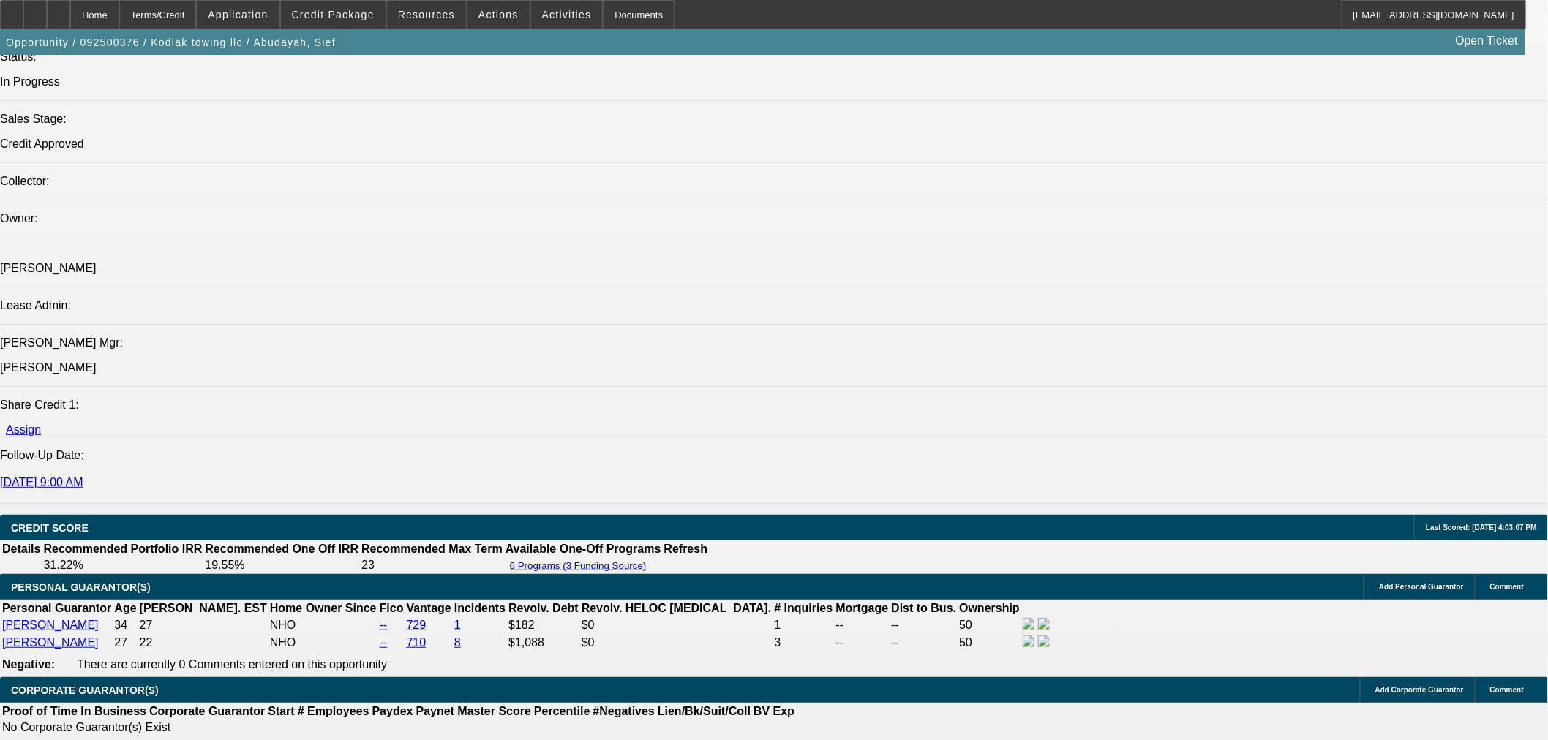
scroll to position [1625, 0]
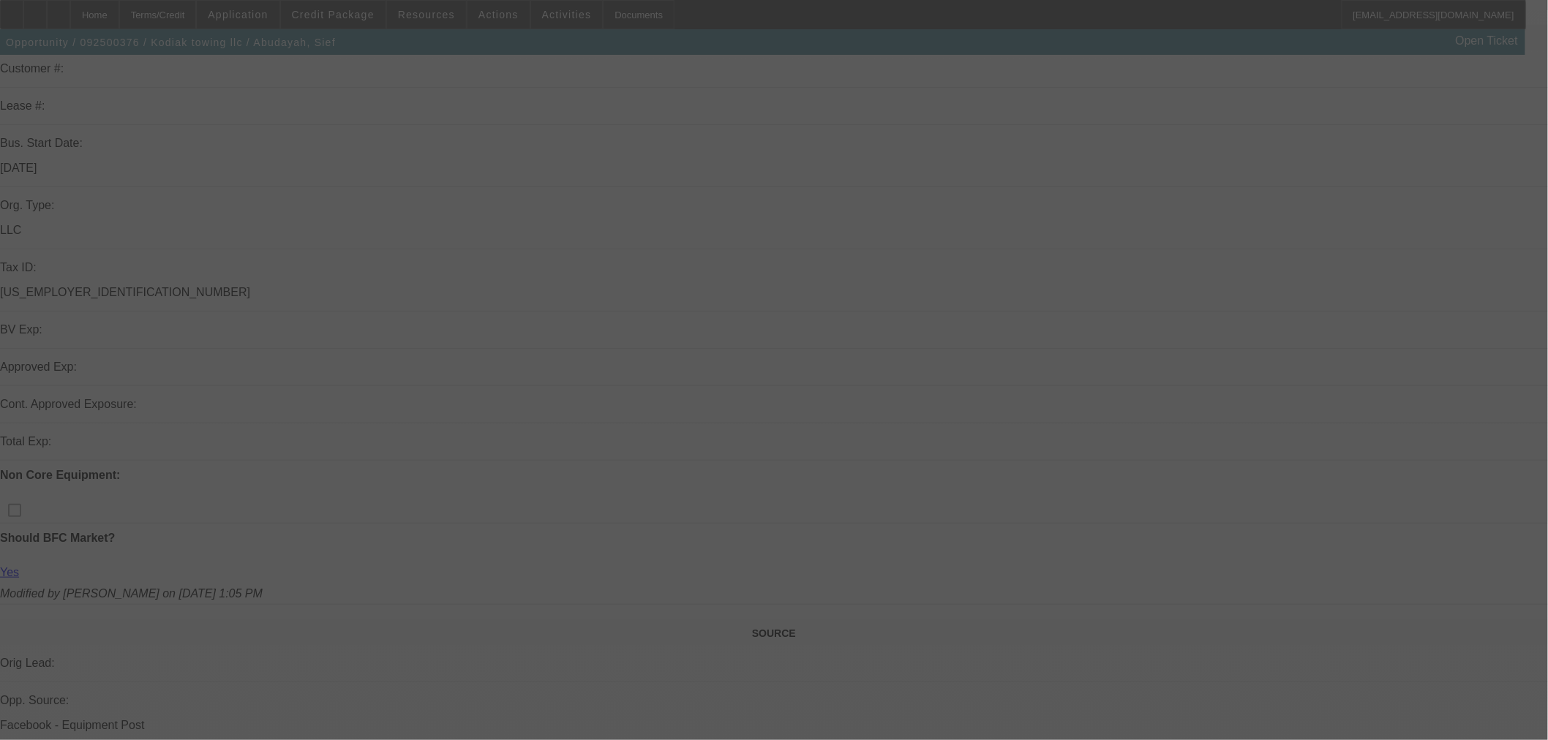
scroll to position [221, 0]
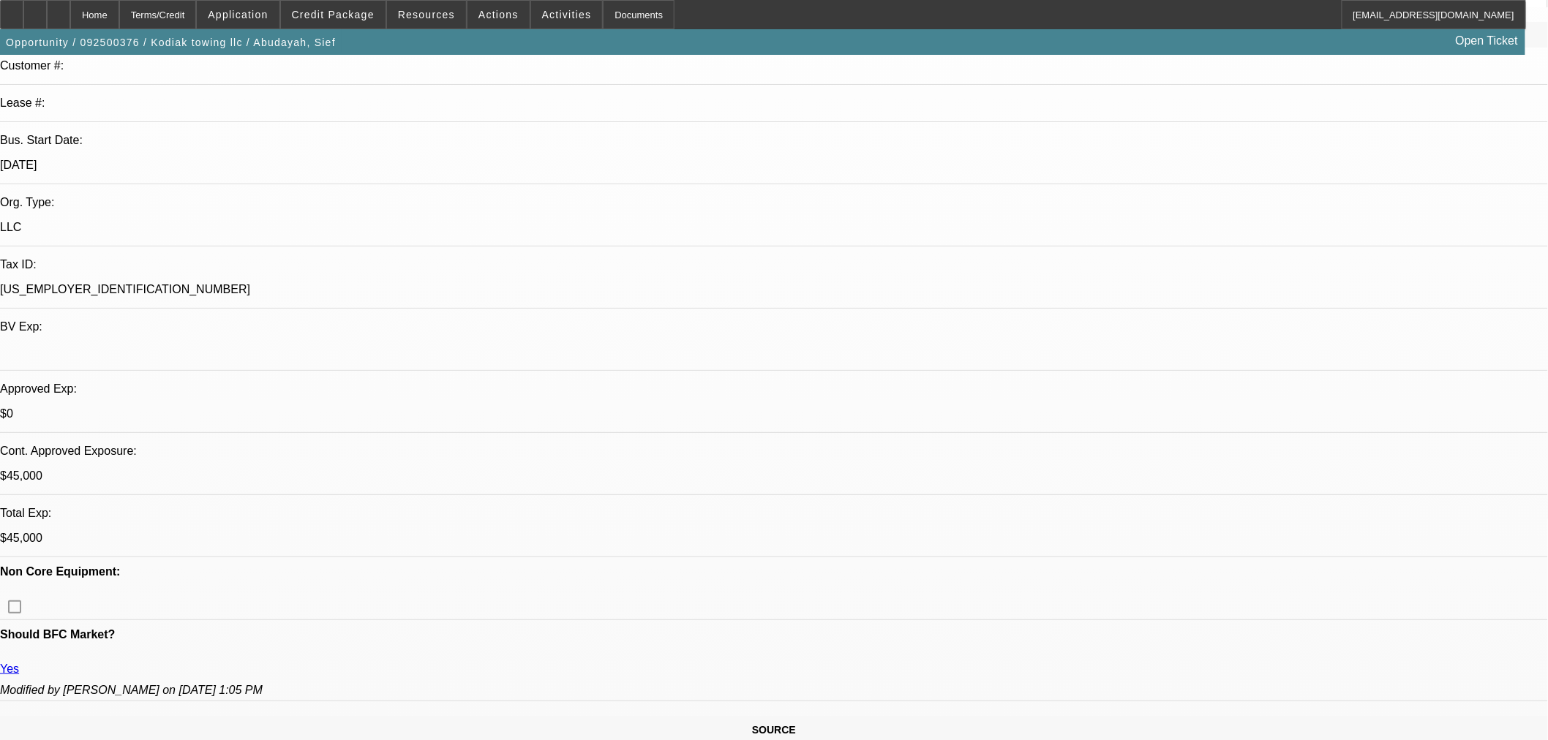
select select "0"
select select "2"
select select "0"
select select "6"
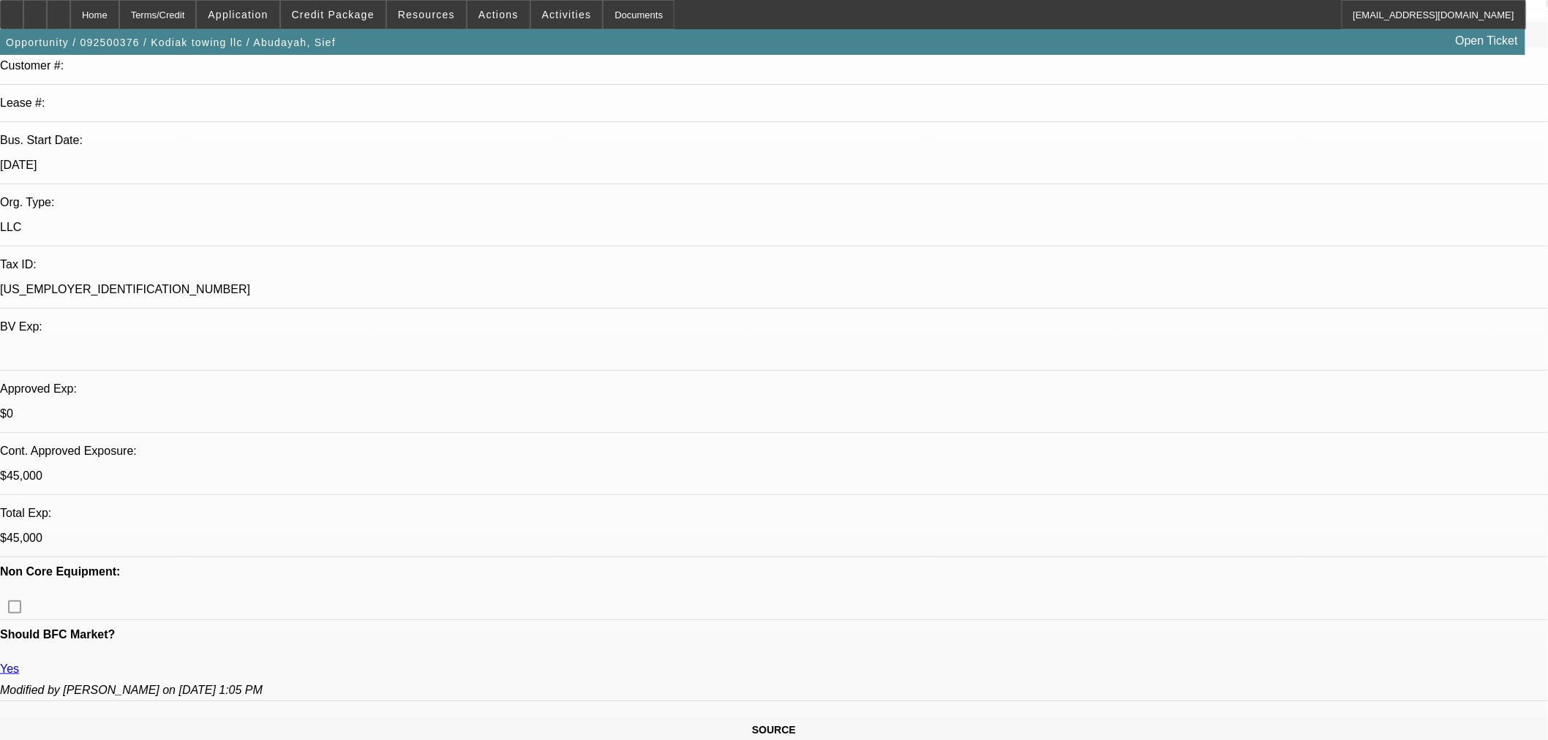
select select "0"
select select "2"
select select "0"
select select "6"
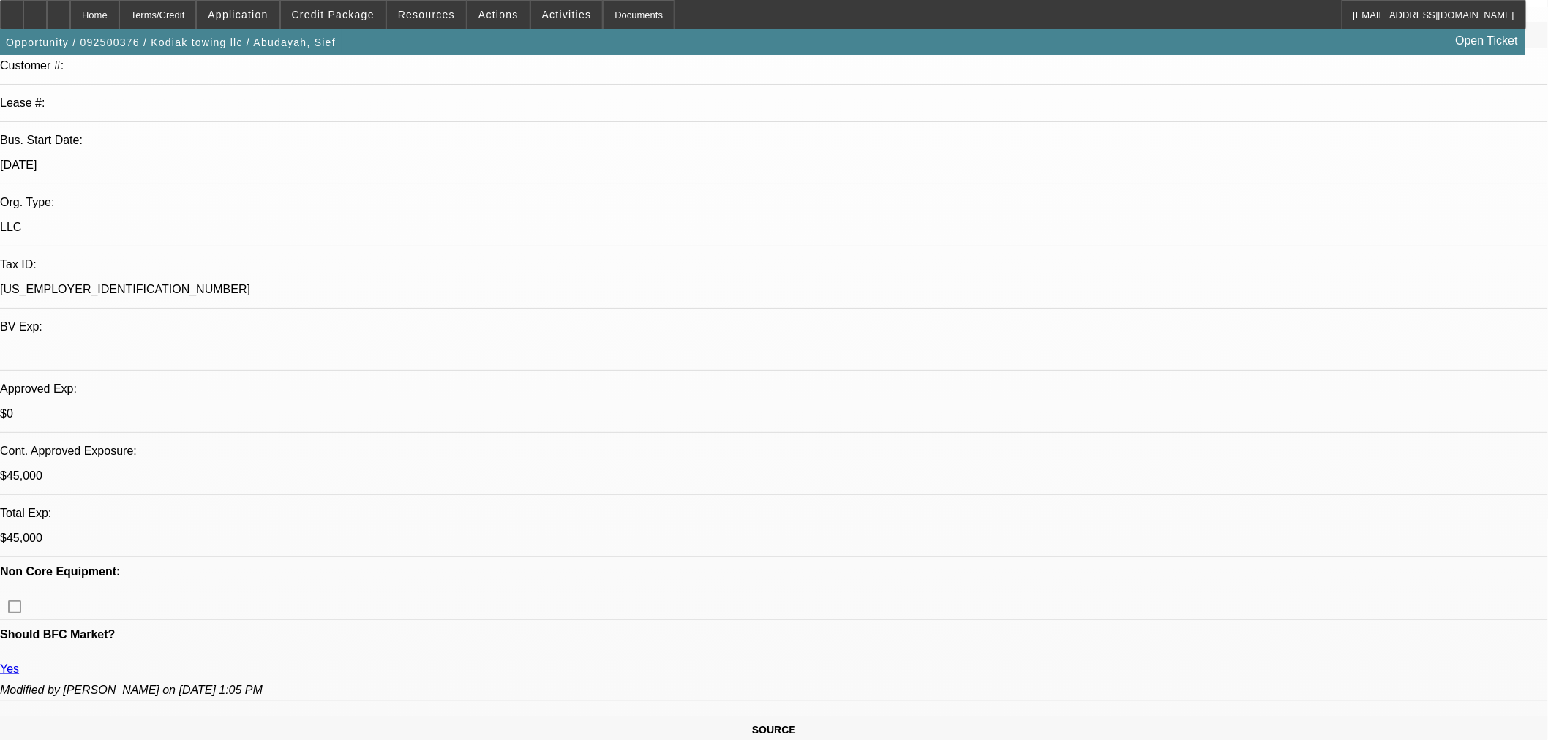
select select "0"
select select "6"
select select "0"
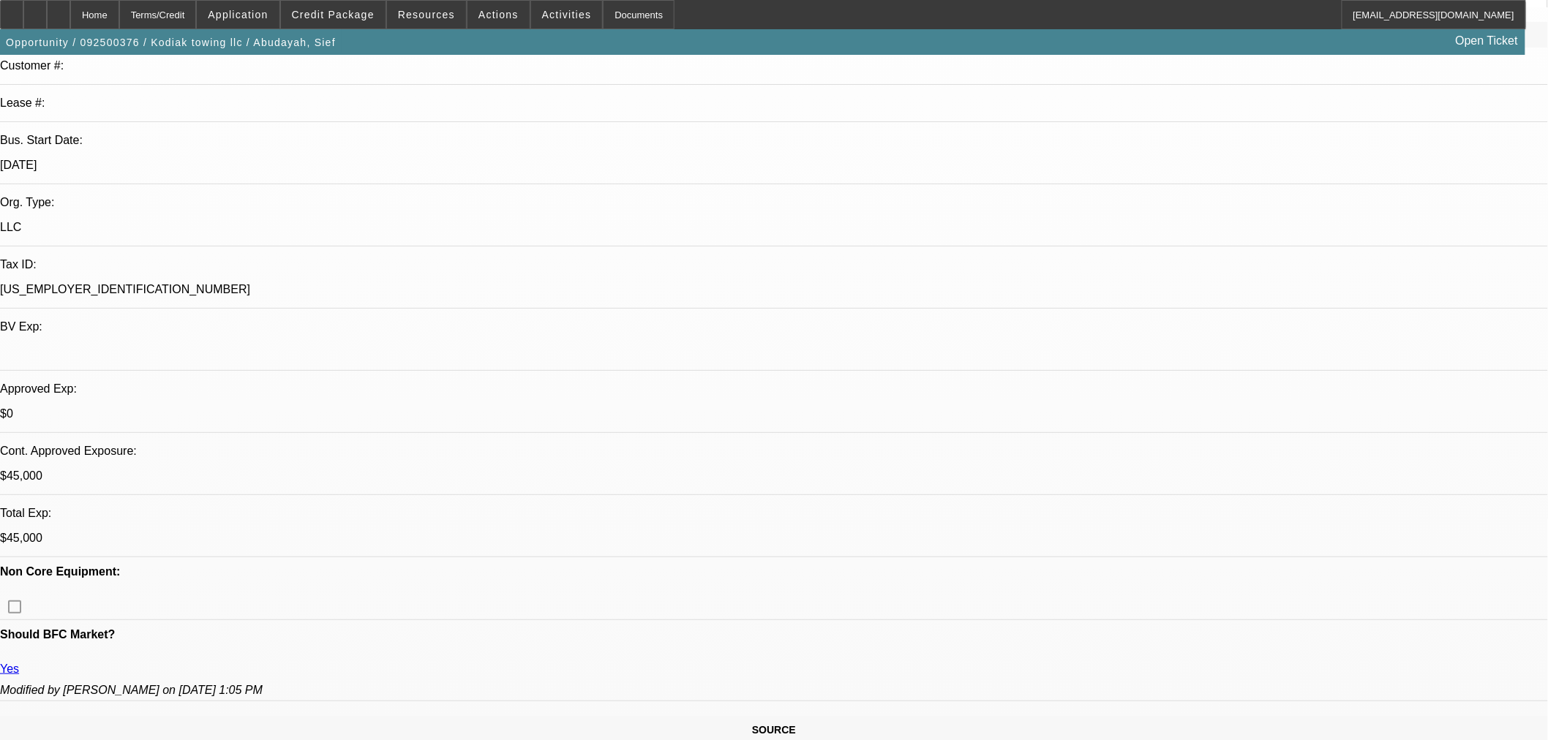
select select "0"
select select "6"
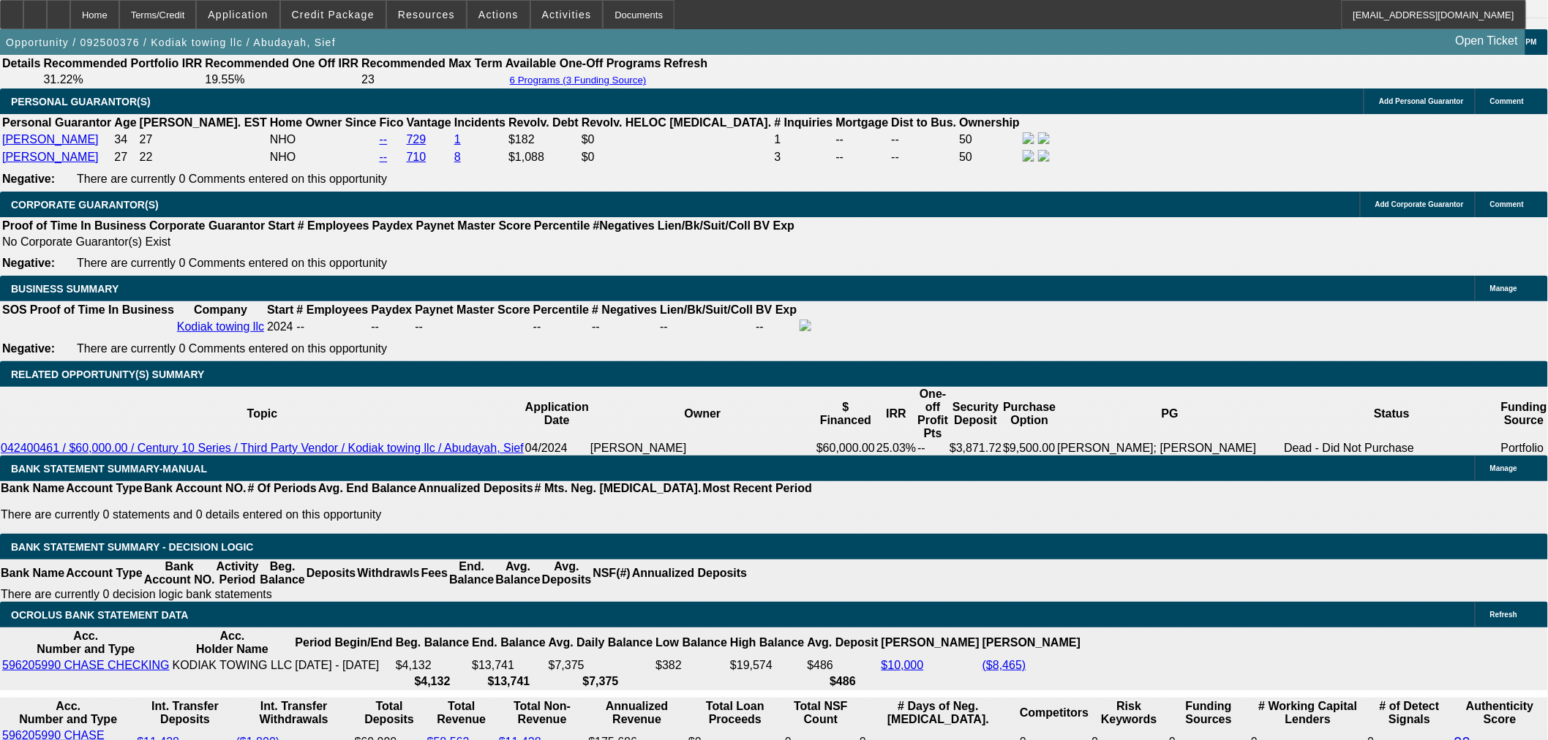
scroll to position [2090, 0]
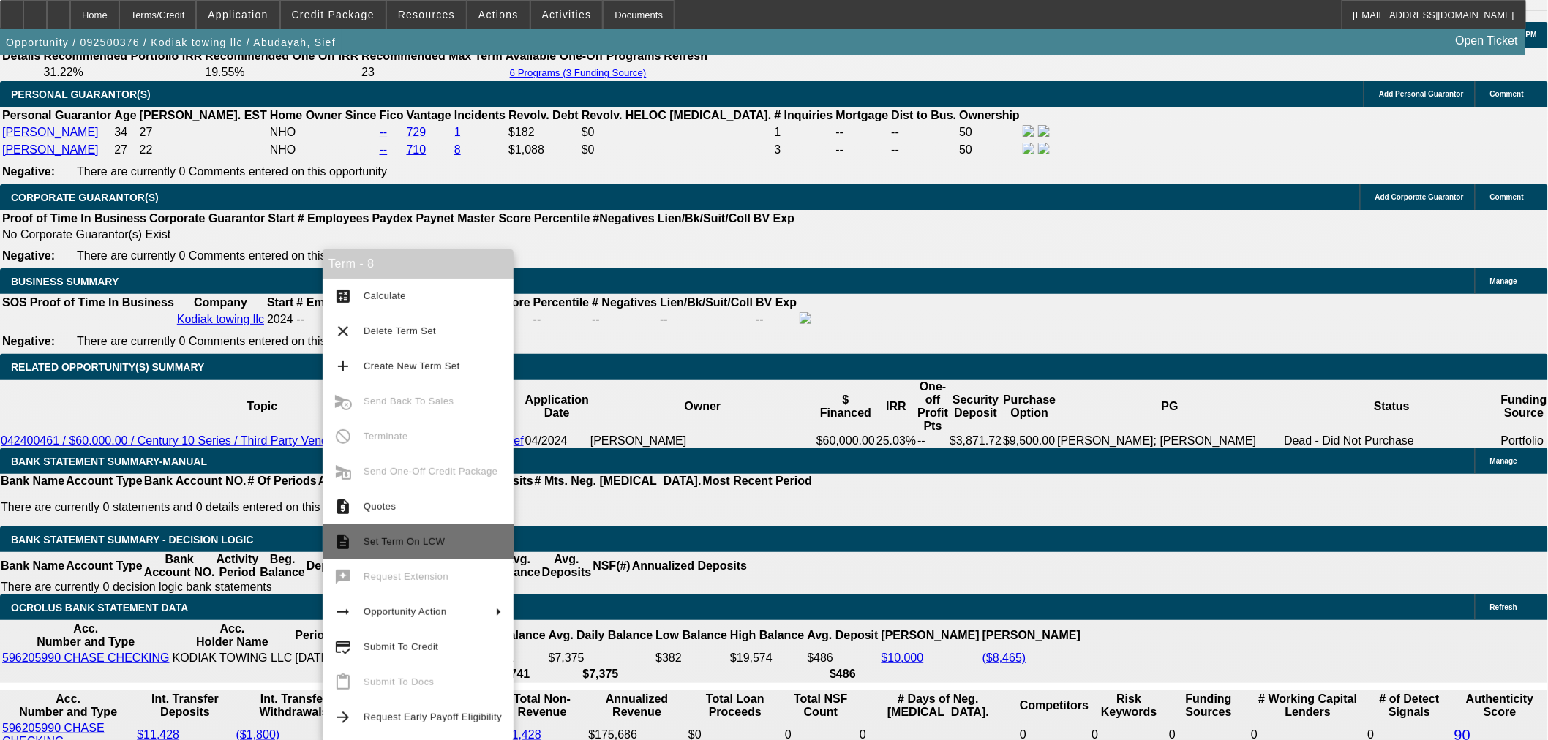
click at [448, 532] on button "description Set Term On LCW" at bounding box center [418, 541] width 191 height 35
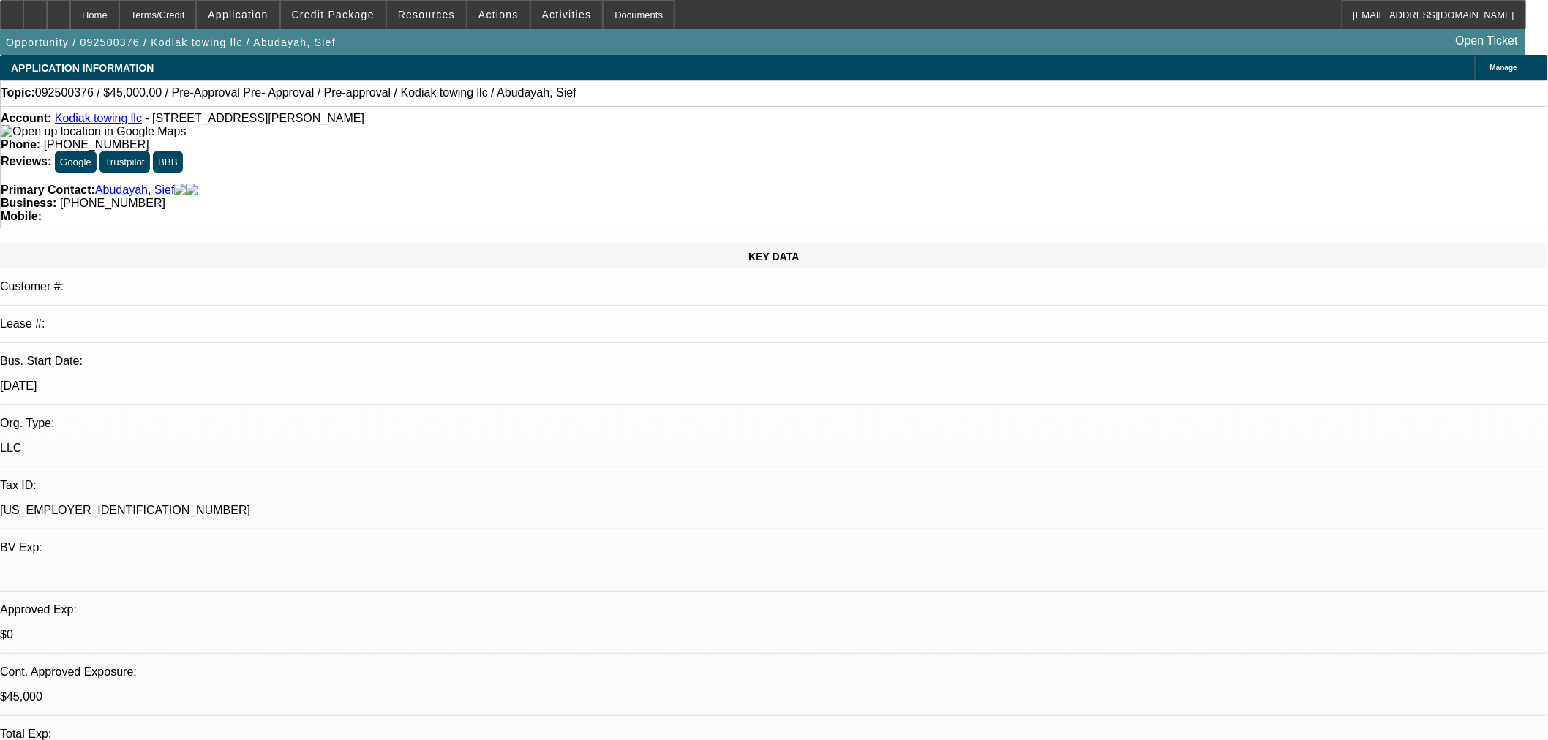
select select "0"
select select "2"
select select "0"
select select "6"
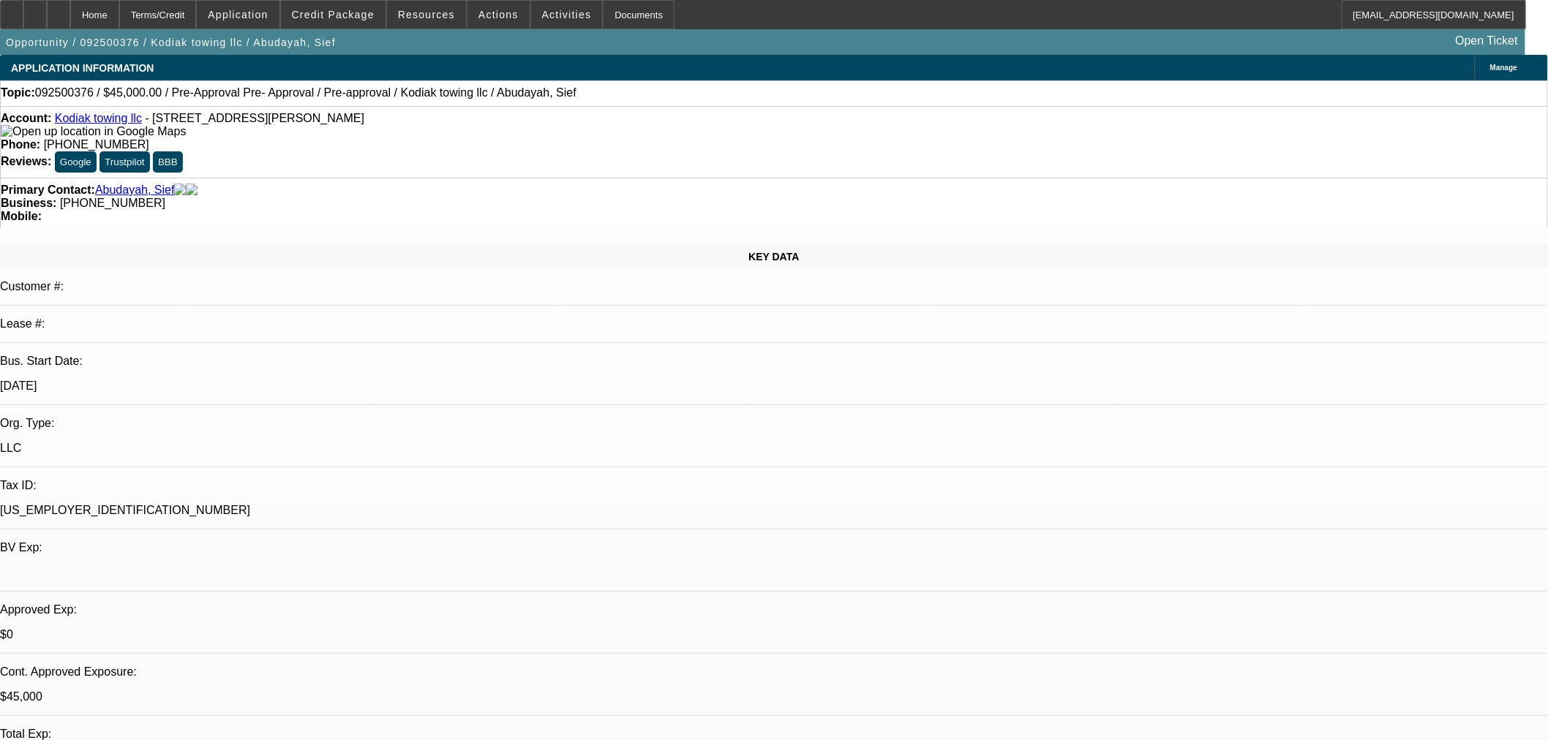
select select "0"
select select "2"
select select "0"
select select "6"
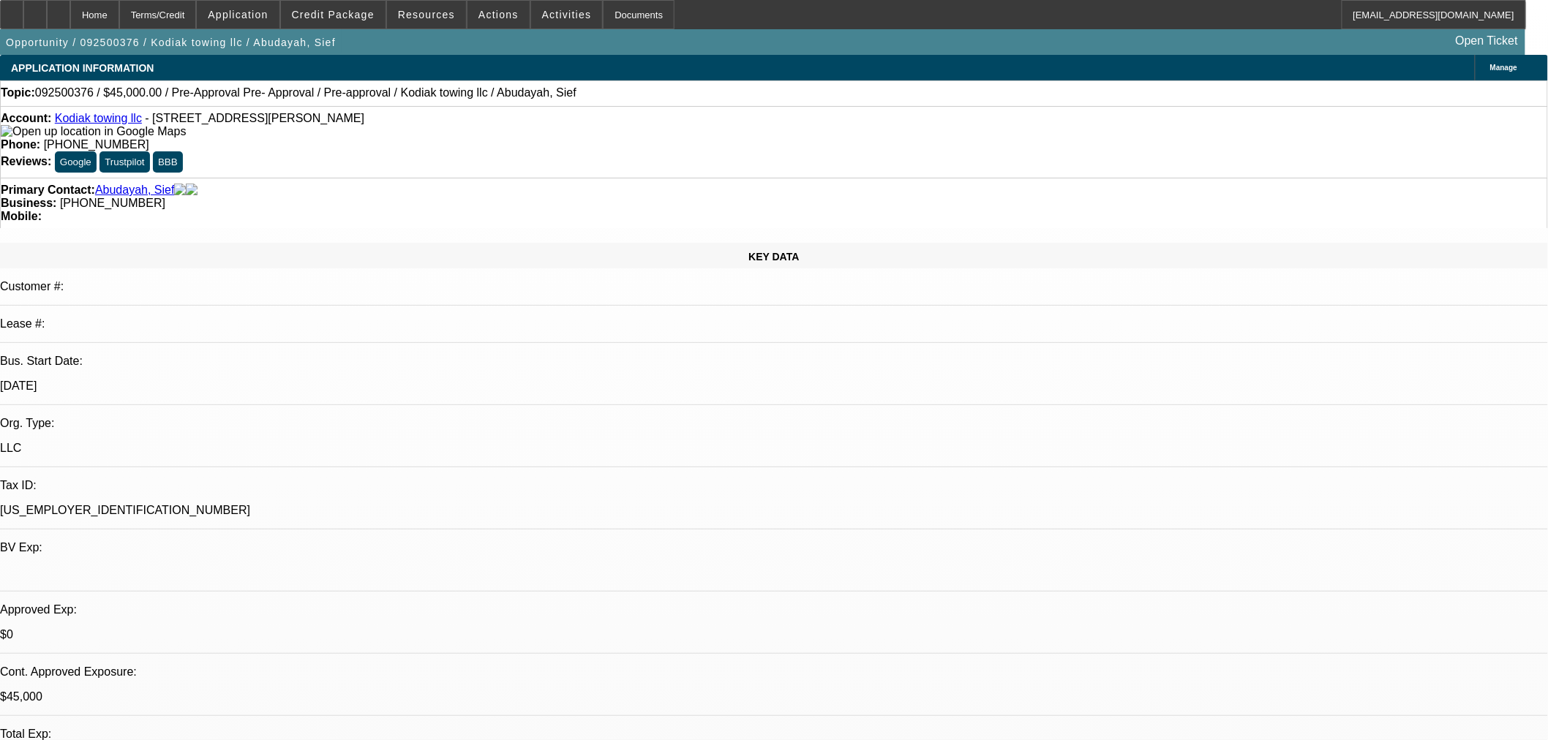
select select "0"
select select "6"
select select "0"
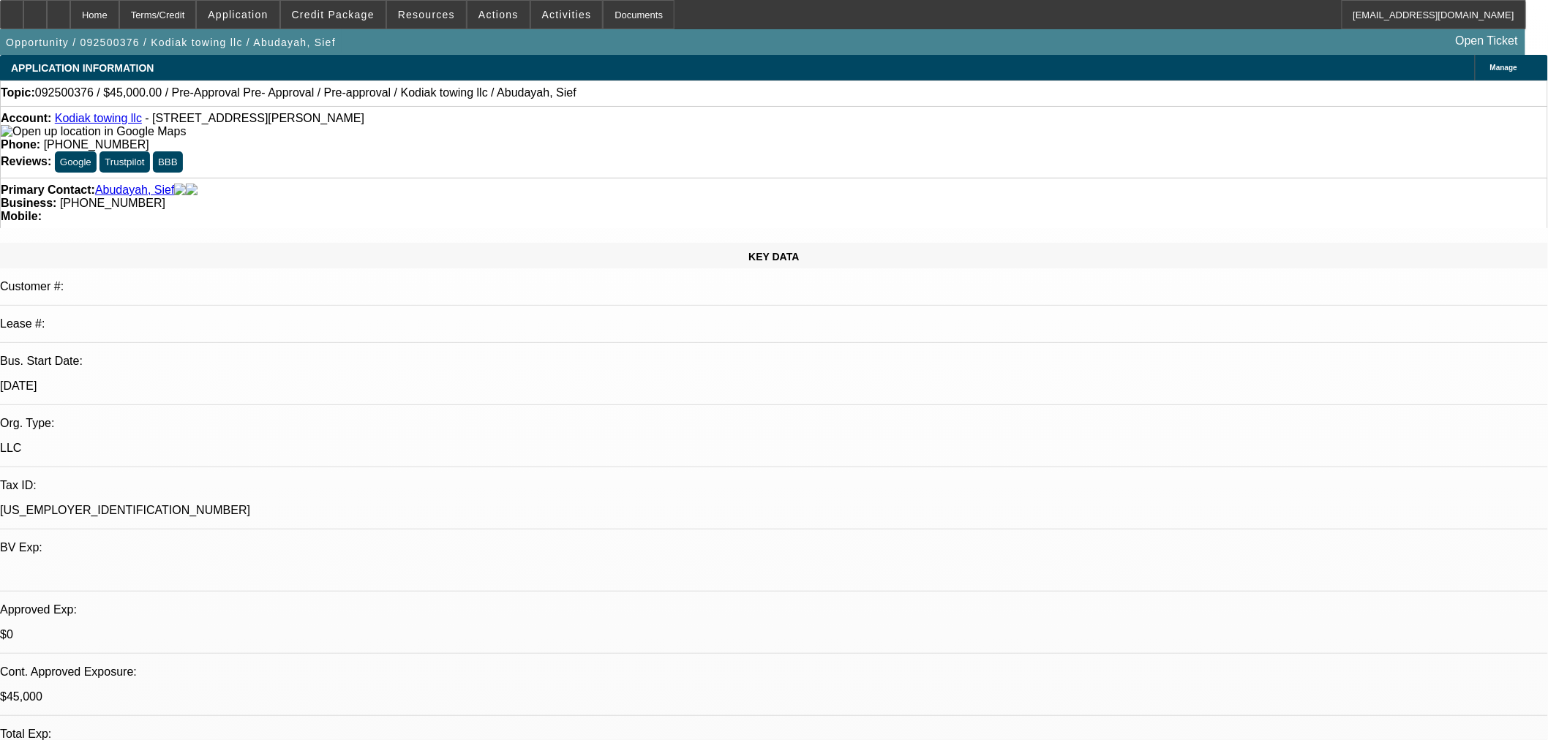
select select "0"
select select "6"
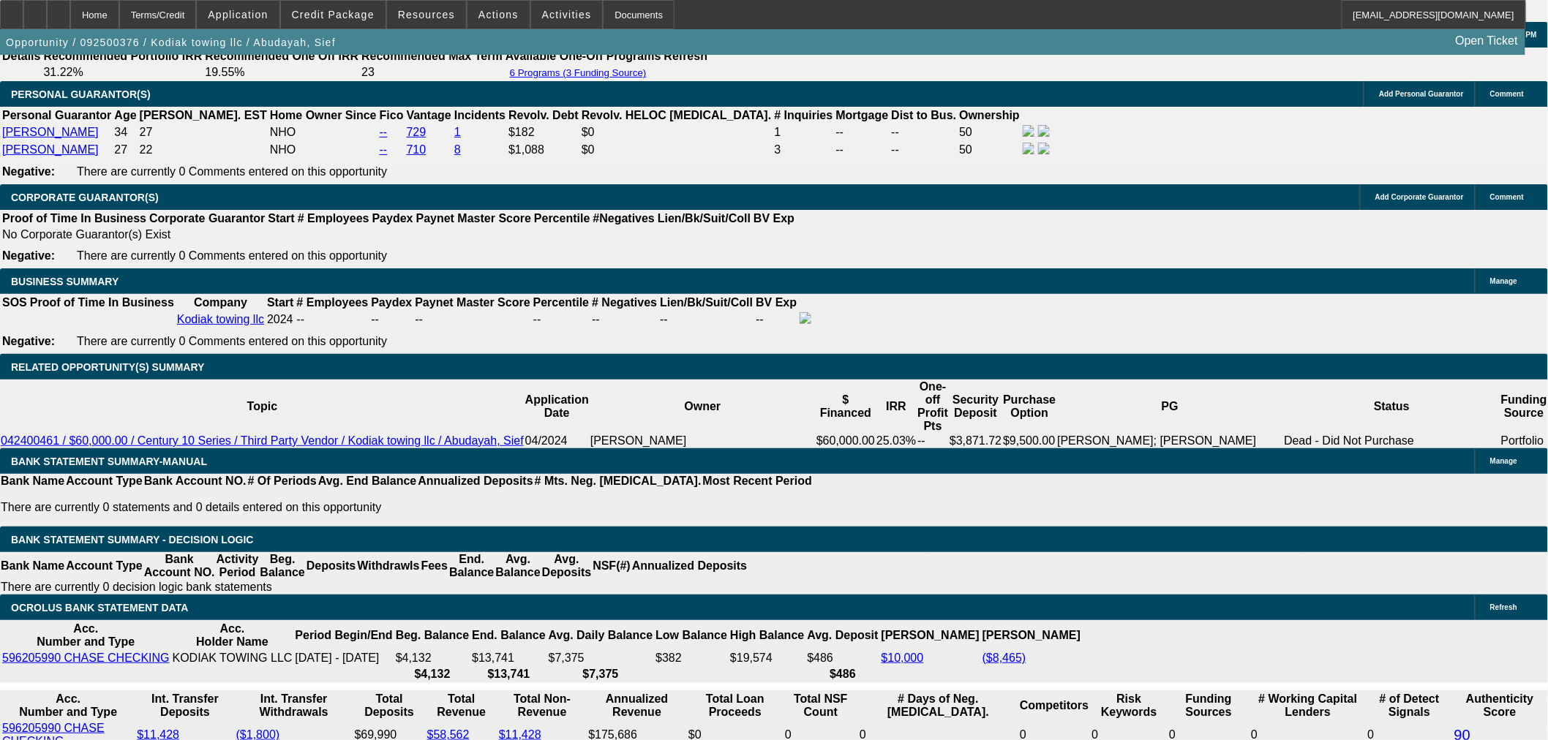
scroll to position [2519, 0]
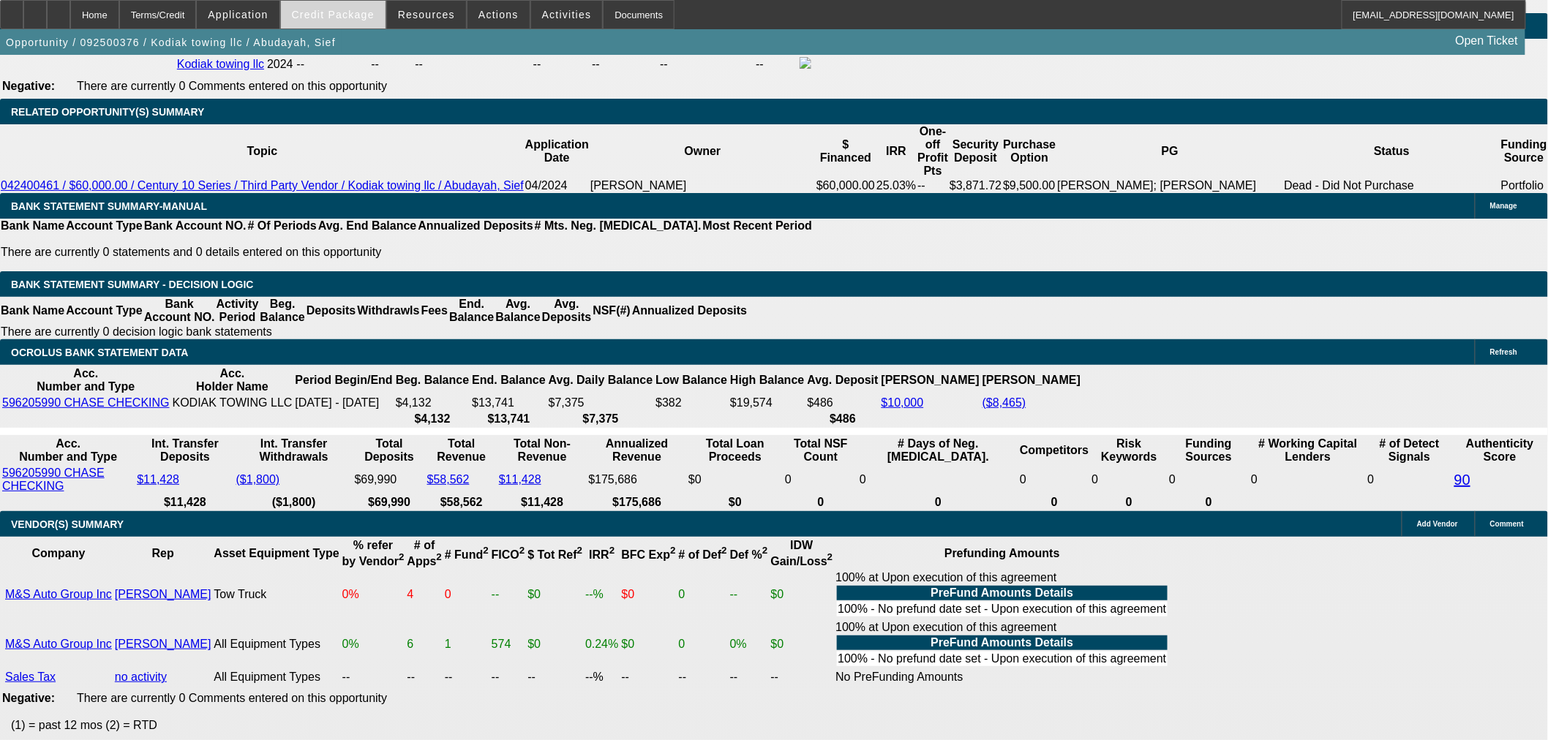
click at [366, 6] on span at bounding box center [333, 14] width 105 height 35
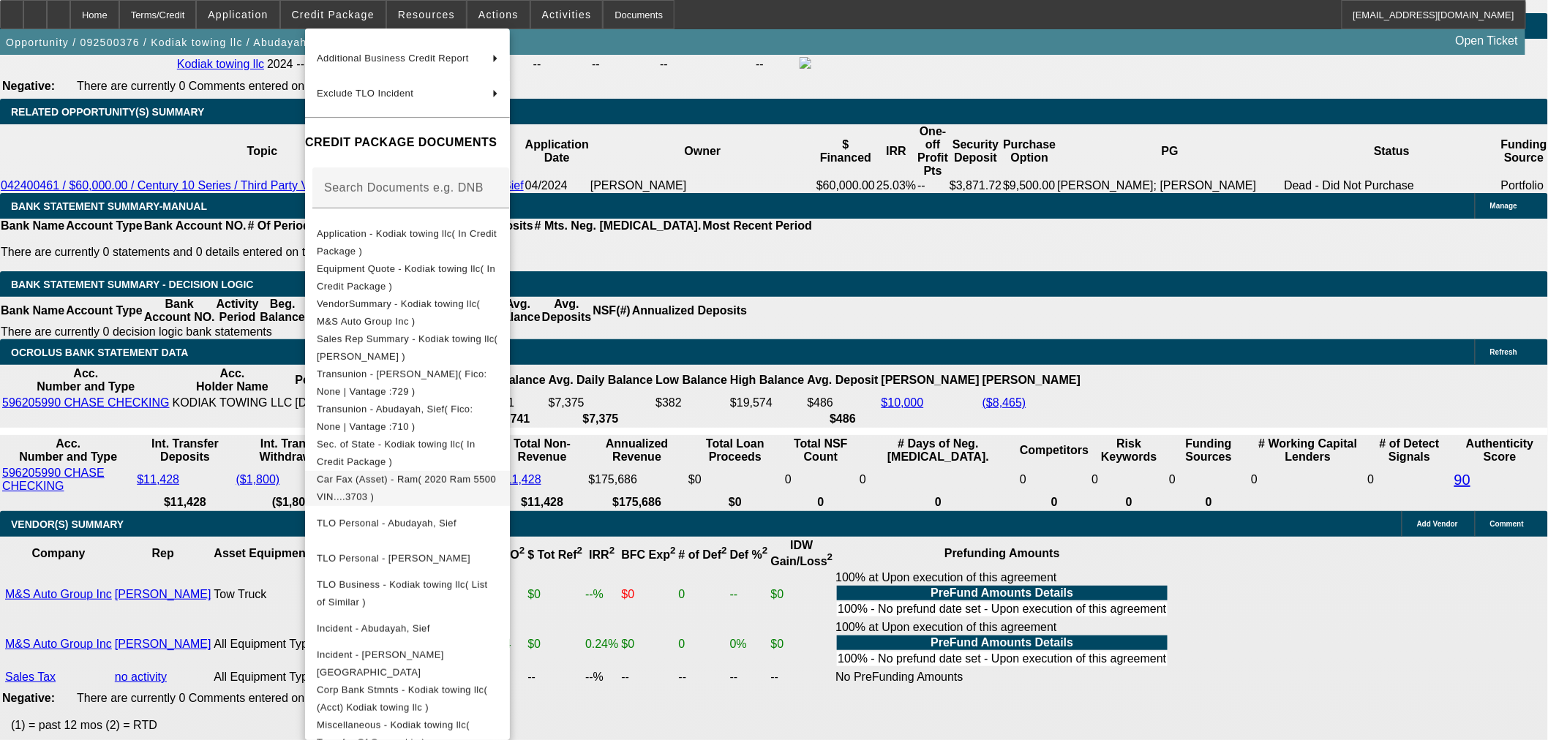
scroll to position [162, 0]
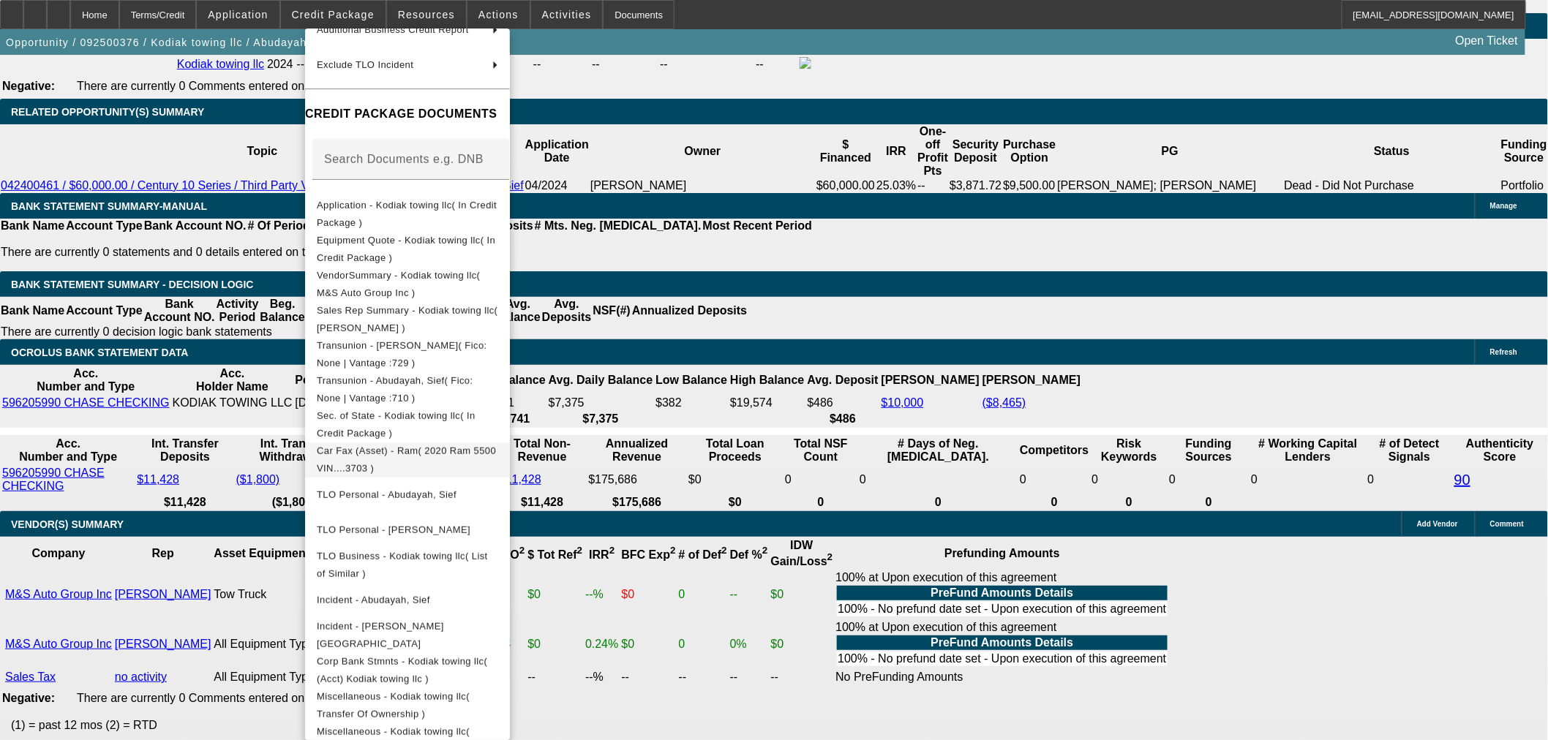
click at [467, 451] on span "Car Fax (Asset) - Ram( 2020 Ram 5500 VIN....3703 )" at bounding box center [406, 459] width 179 height 29
